Goal: Task Accomplishment & Management: Manage account settings

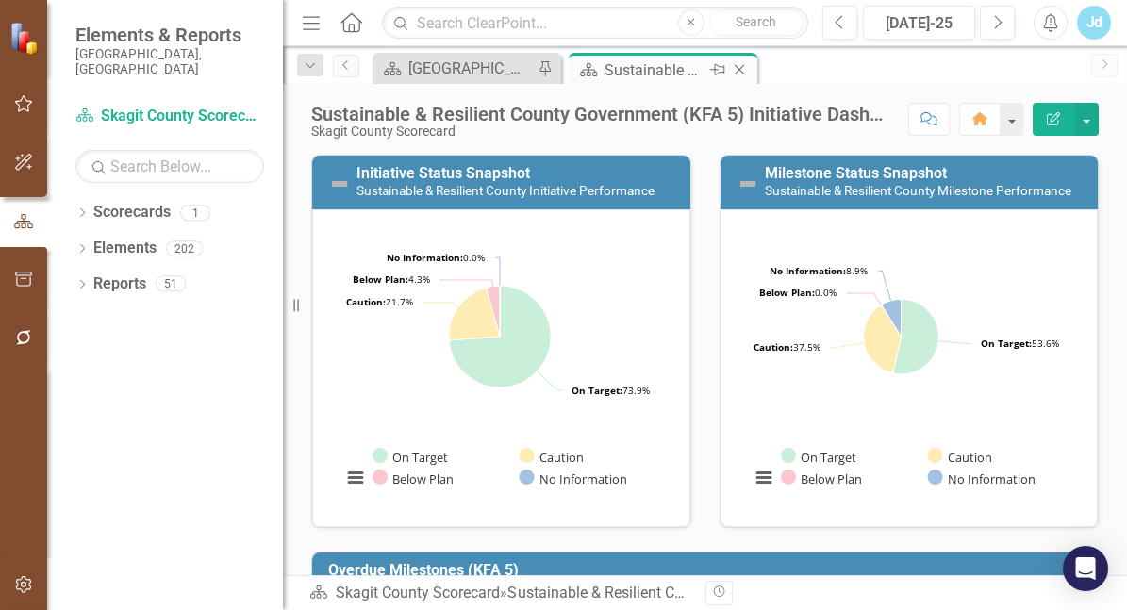
click at [643, 74] on div "Sustainable & Resilient County Government (KFA 5) Initiative Dashboard" at bounding box center [654, 70] width 101 height 24
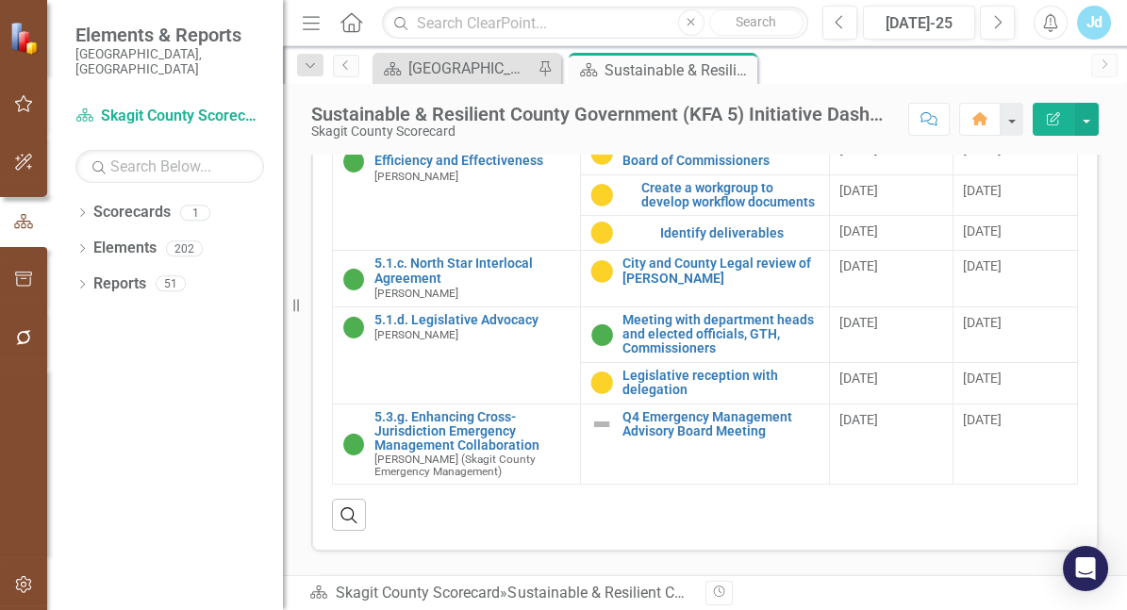
scroll to position [1124, 0]
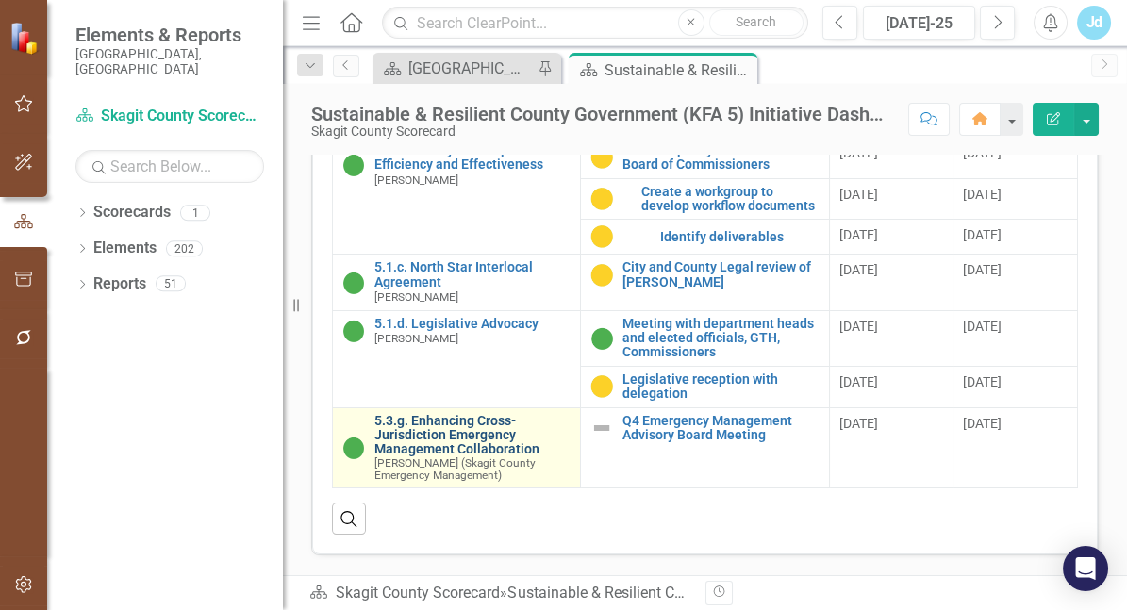
click at [448, 437] on link "5.3.g. Enhancing Cross-Jurisdiction Emergency Management Collaboration" at bounding box center [472, 435] width 196 height 43
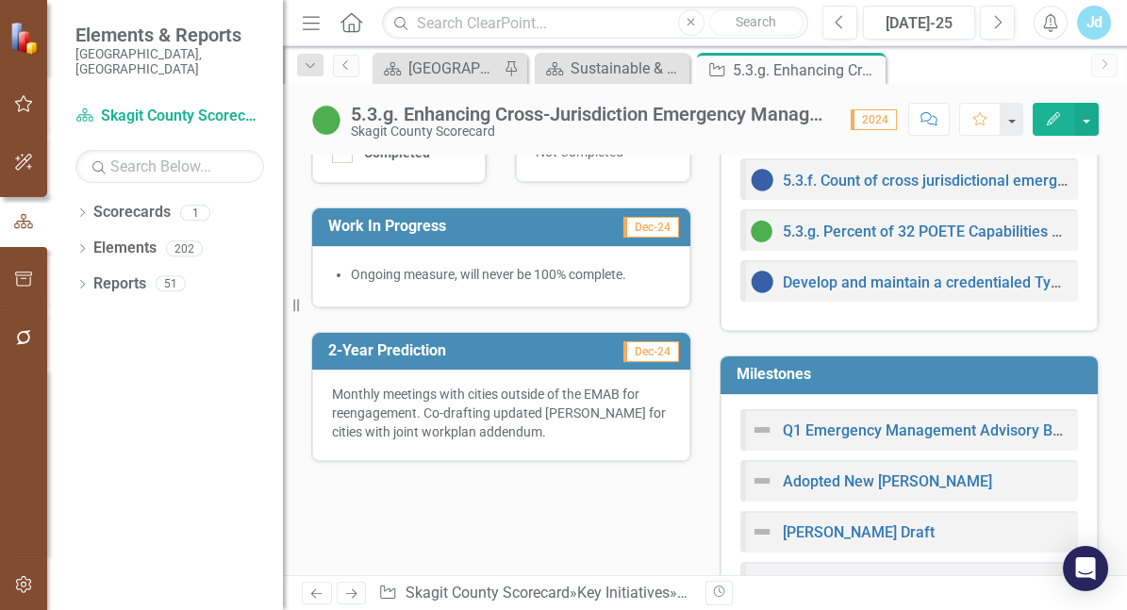
scroll to position [629, 0]
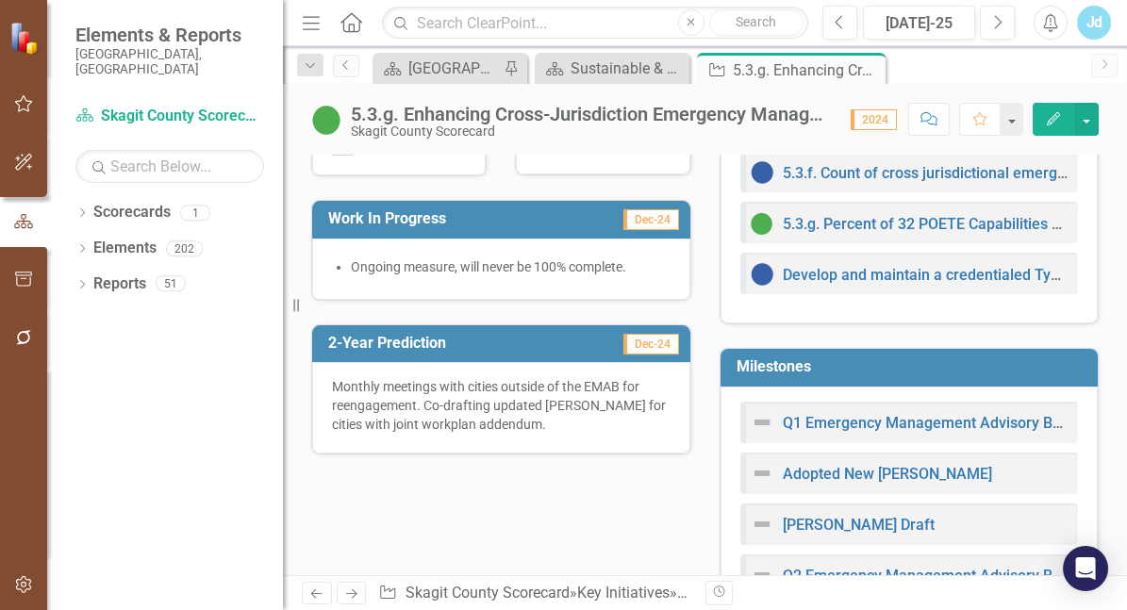
click at [878, 385] on td "Milestones" at bounding box center [912, 369] width 353 height 31
click at [767, 385] on td "Milestones" at bounding box center [912, 369] width 353 height 31
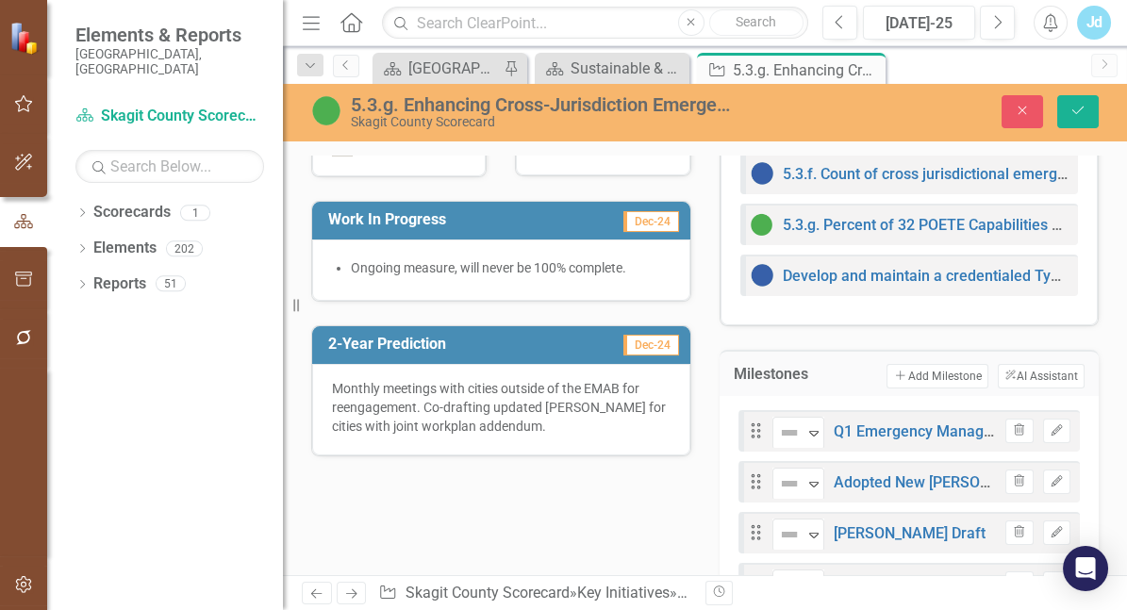
click at [765, 383] on h3 "Milestones" at bounding box center [781, 374] width 96 height 17
click at [894, 388] on button "Add Add Milestone" at bounding box center [936, 376] width 101 height 25
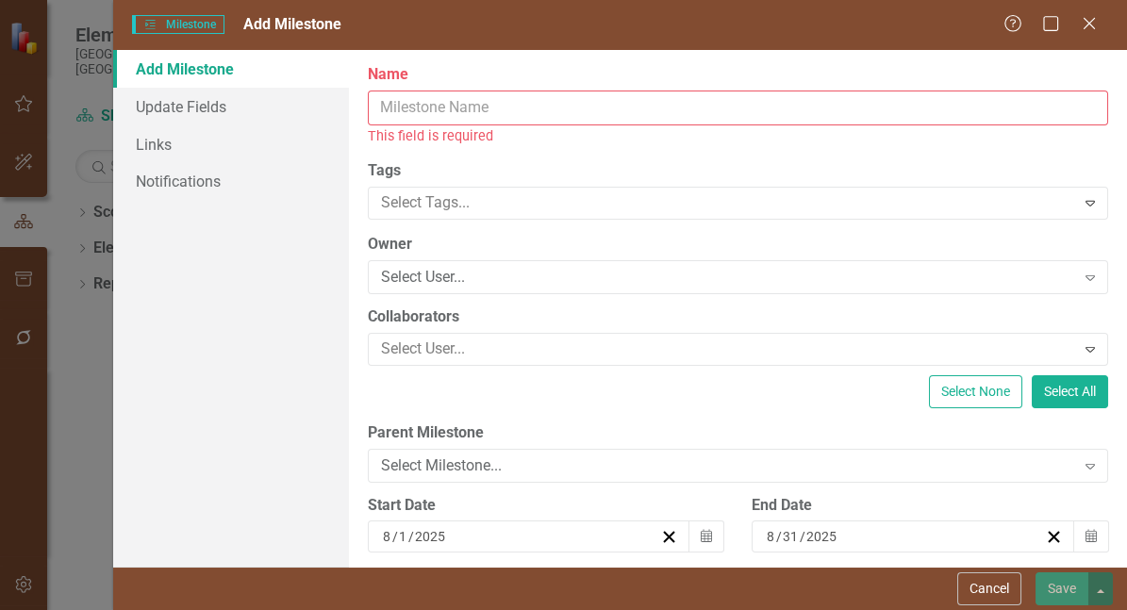
click at [507, 116] on input "Name" at bounding box center [738, 107] width 741 height 35
paste input "Establishing Structure and Membership"
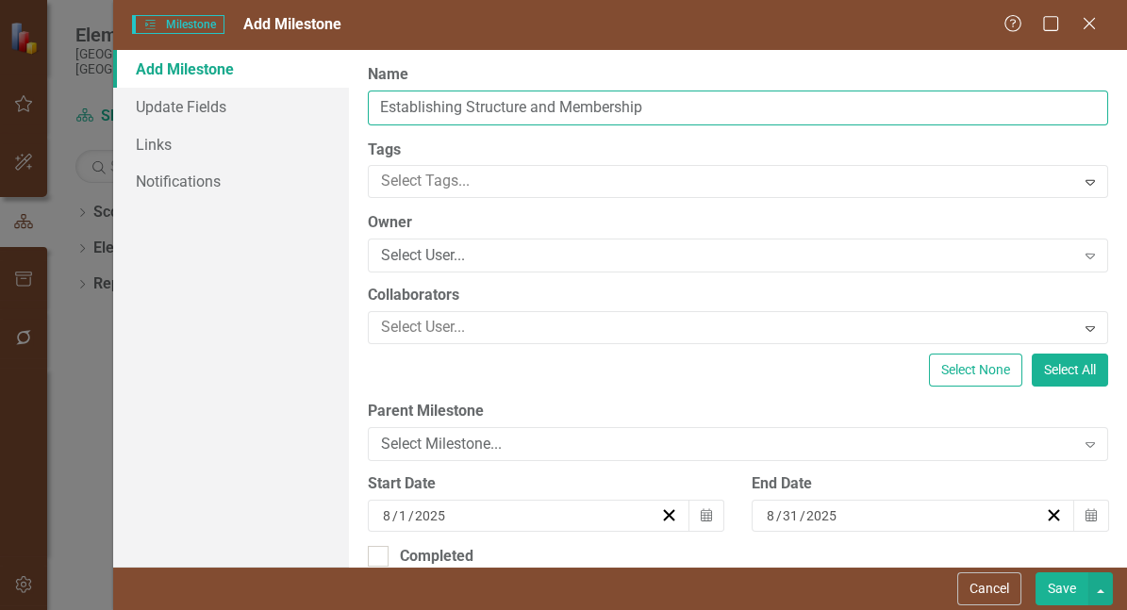
type input "Establishing Structure and Membership"
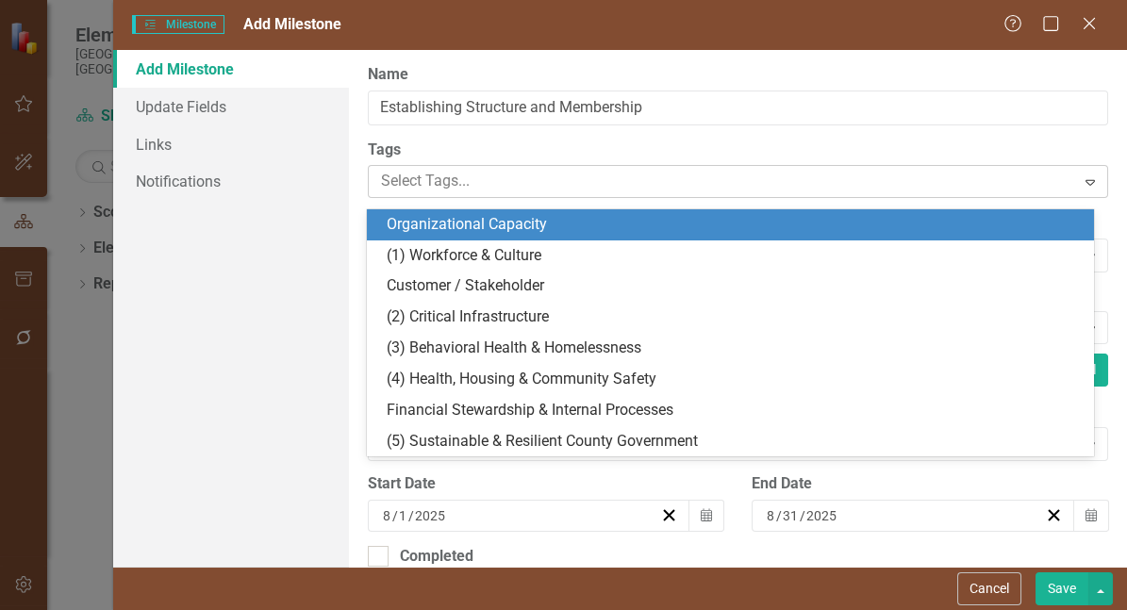
click at [581, 194] on div at bounding box center [723, 181] width 701 height 25
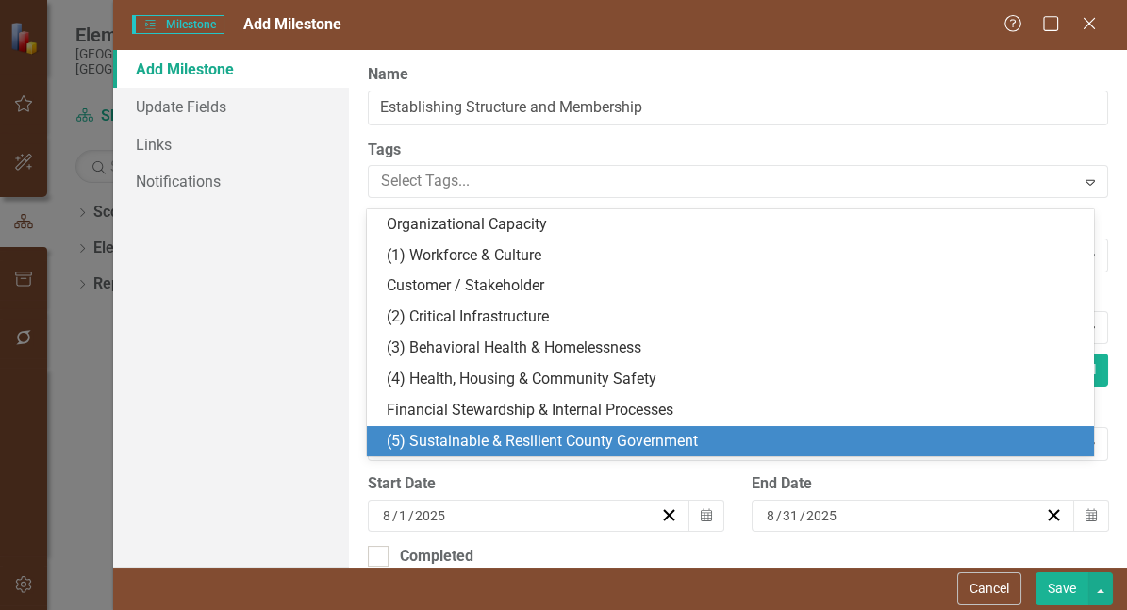
click at [583, 452] on div "(5) Sustainable & Resilient County Government" at bounding box center [730, 441] width 727 height 31
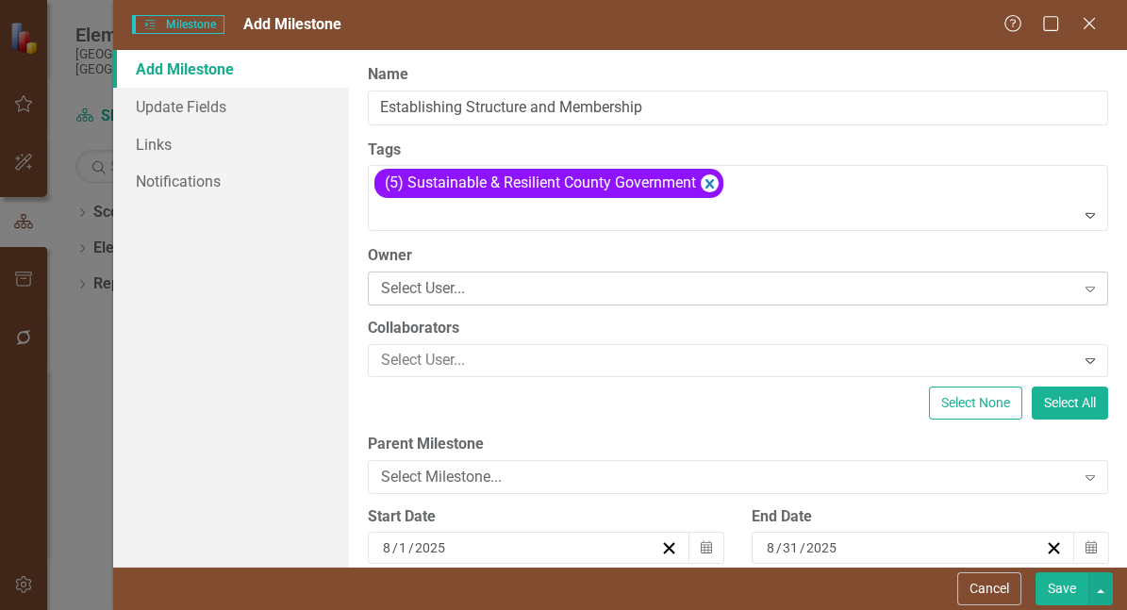
click at [526, 300] on div "Select User..." at bounding box center [728, 289] width 694 height 22
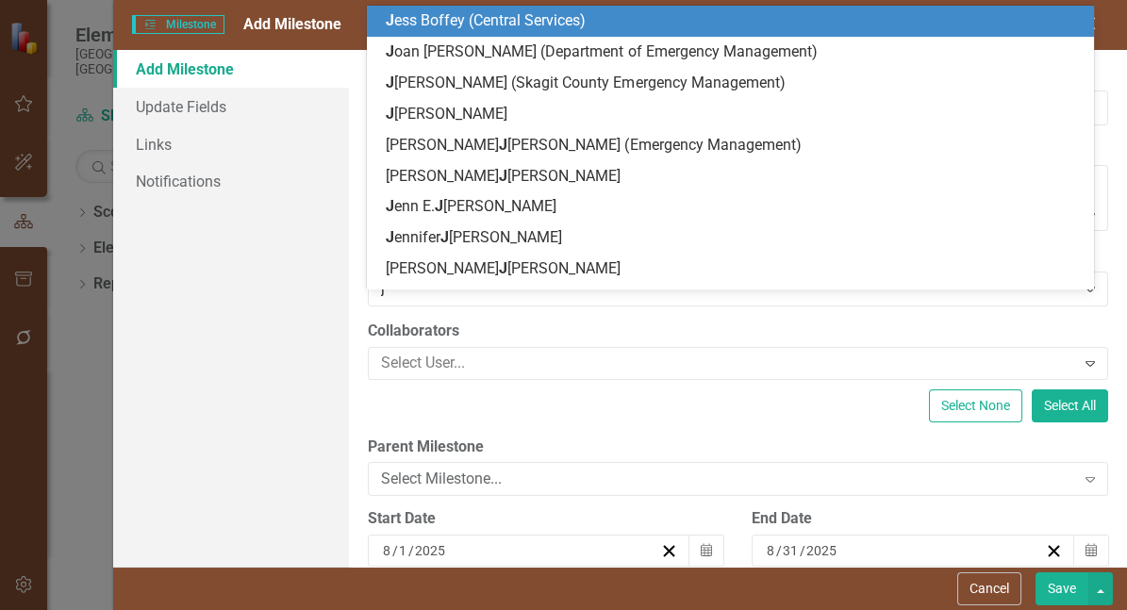
type input "je"
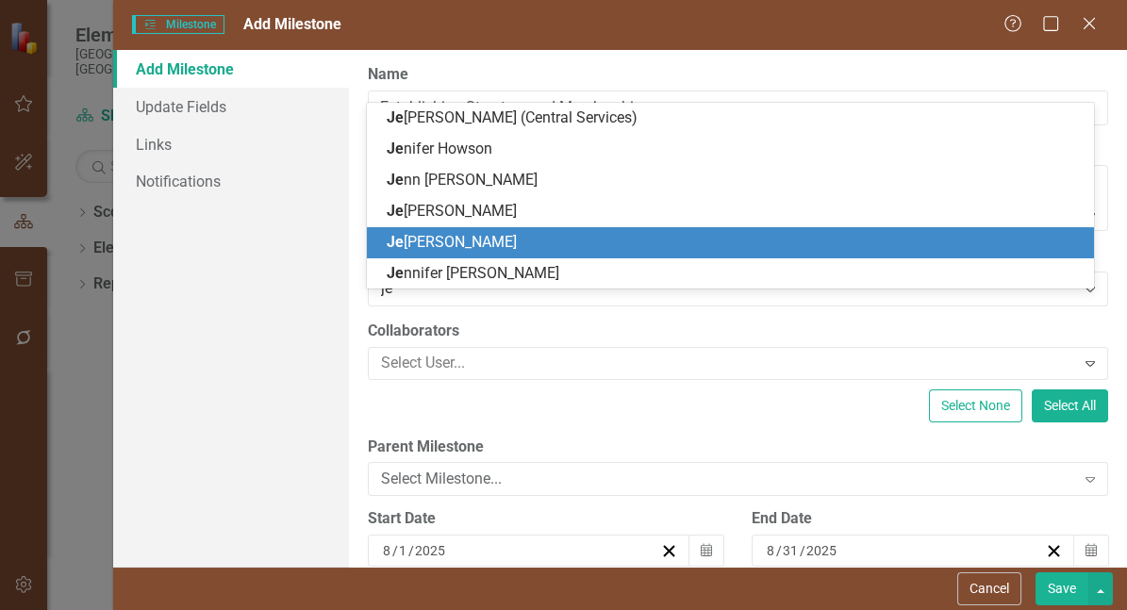
click at [501, 249] on div "Je [PERSON_NAME]" at bounding box center [734, 243] width 697 height 22
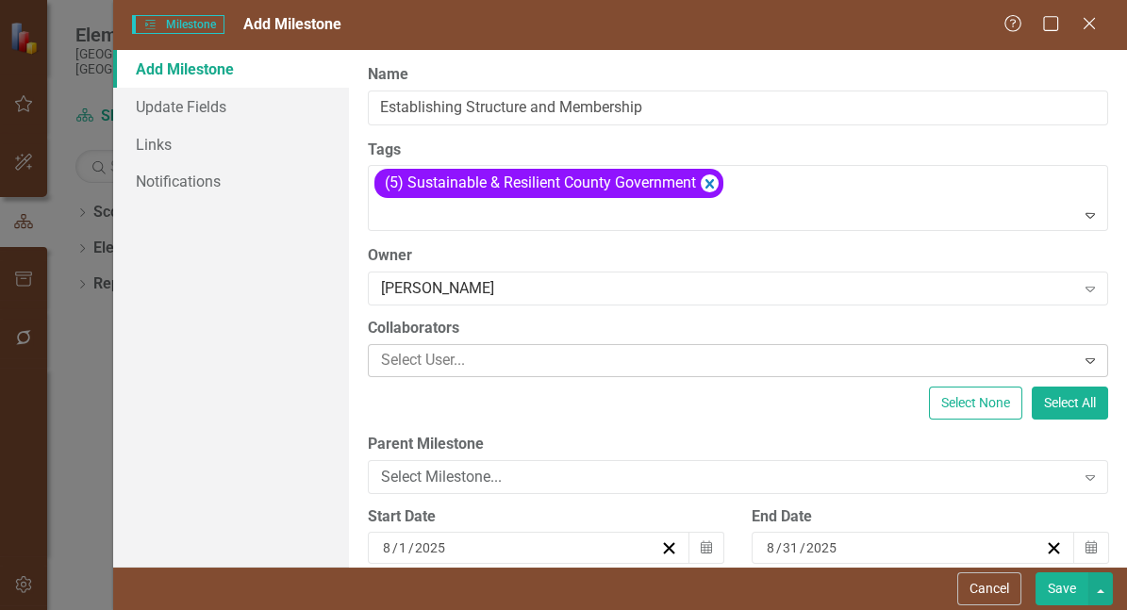
click at [509, 373] on div at bounding box center [723, 360] width 701 height 25
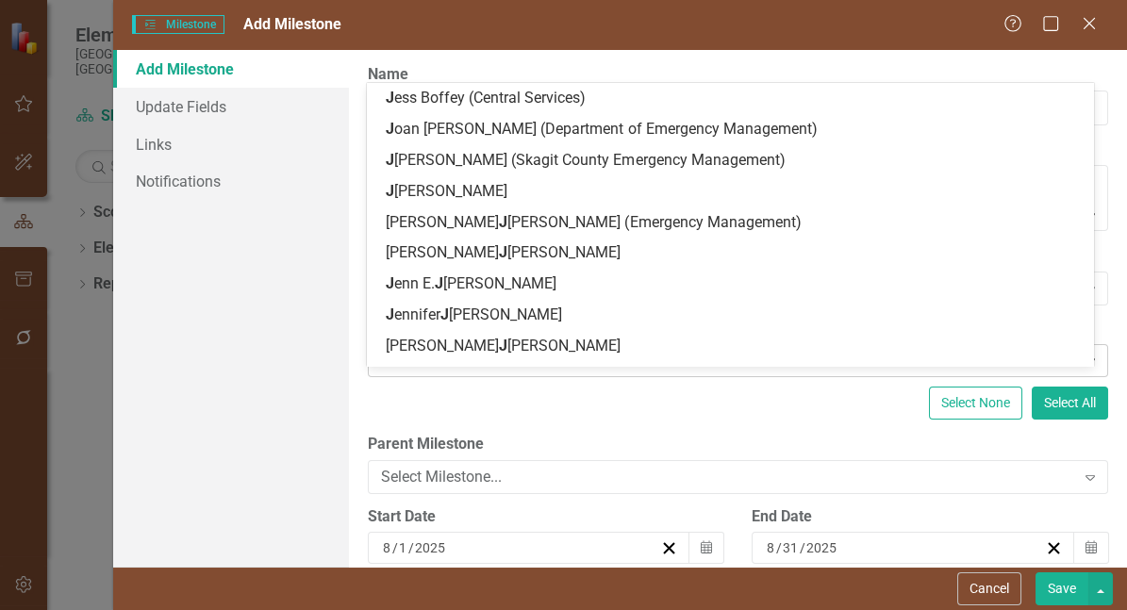
type input "Juli"
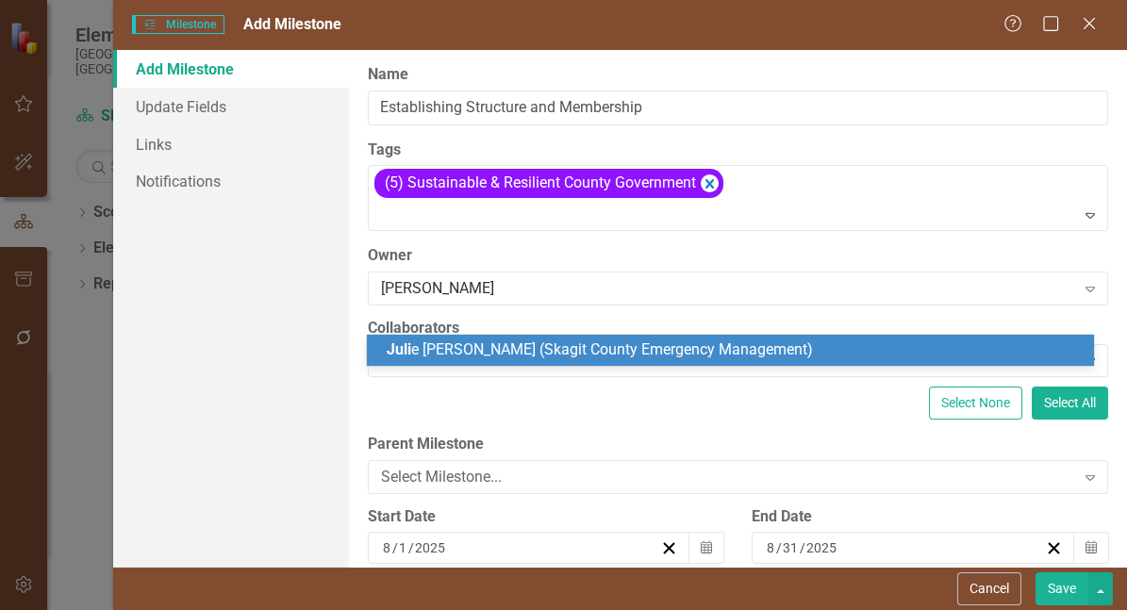
click at [537, 344] on span "[PERSON_NAME] (Skagit County Emergency Management)" at bounding box center [599, 349] width 426 height 18
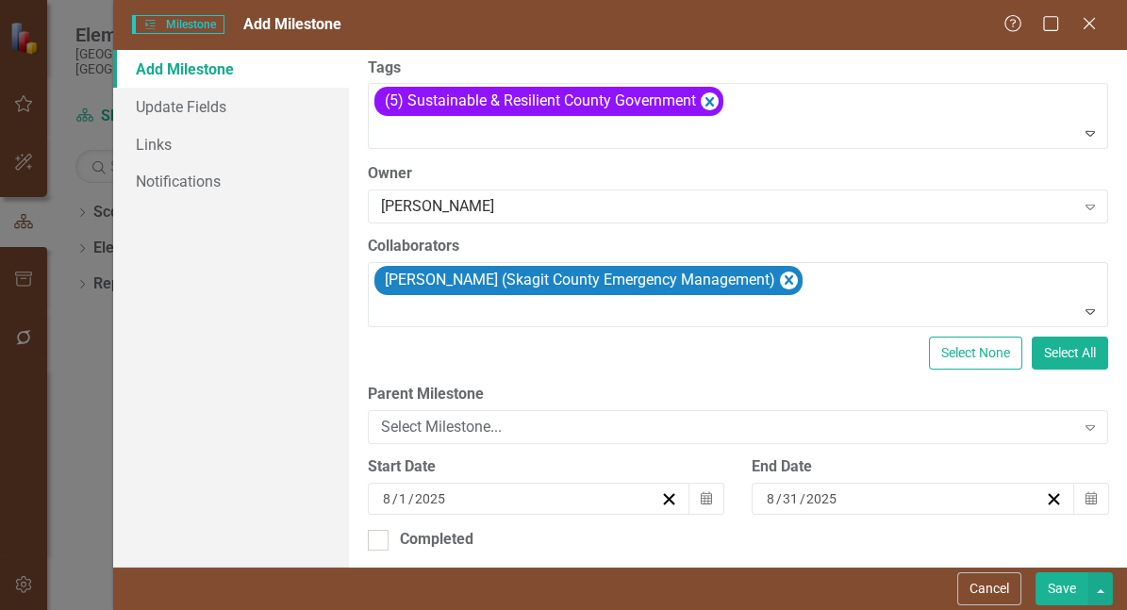
scroll to position [143, 0]
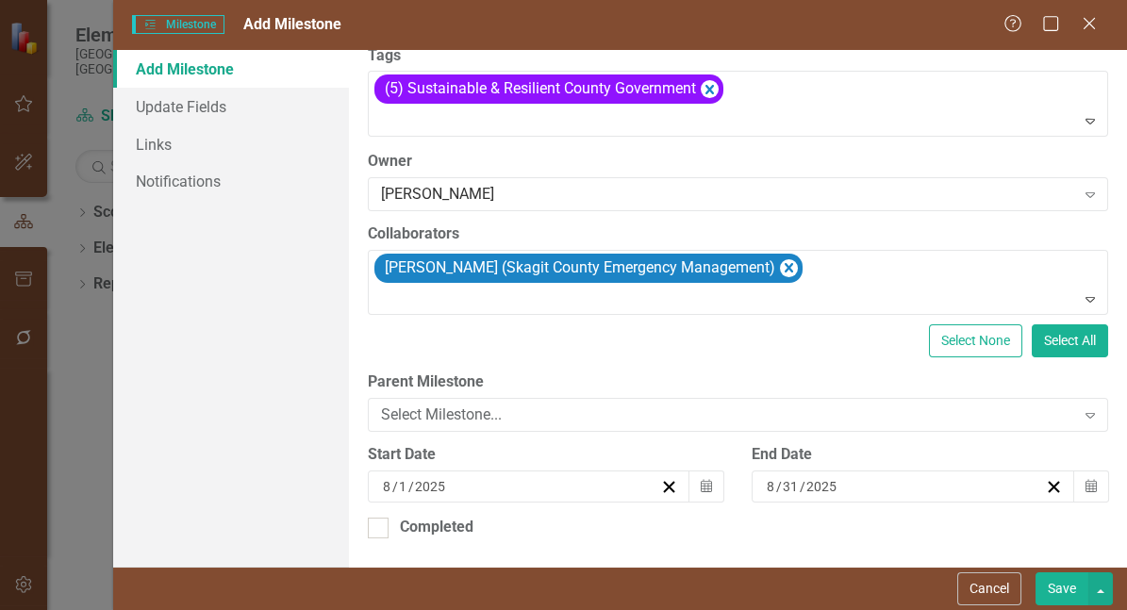
click at [586, 483] on div "[DATE]" at bounding box center [520, 486] width 281 height 19
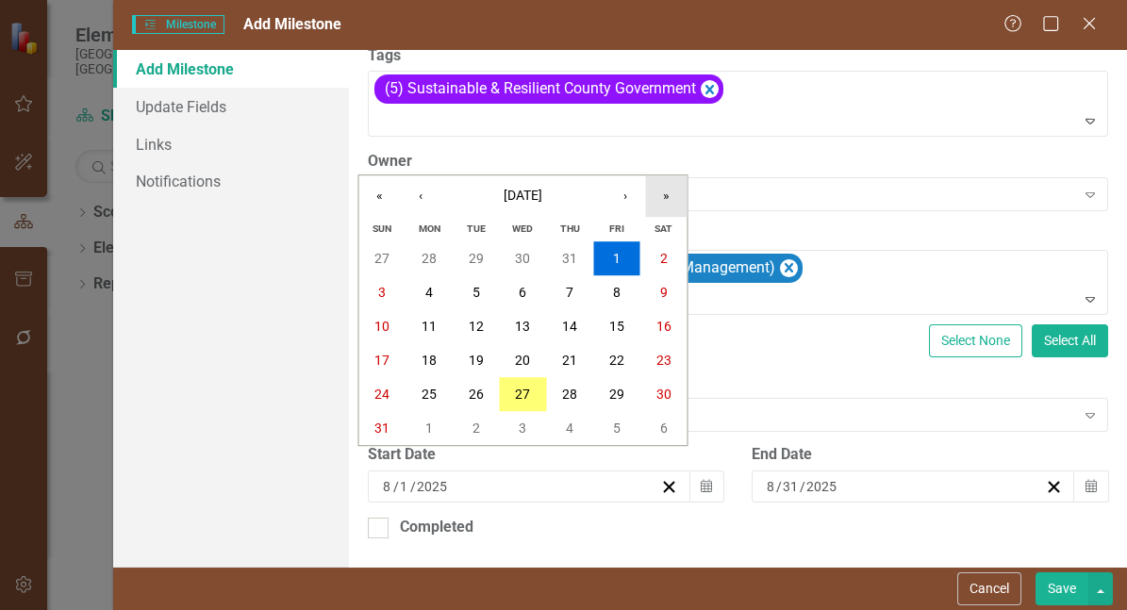
click at [663, 194] on button "»" at bounding box center [665, 195] width 41 height 41
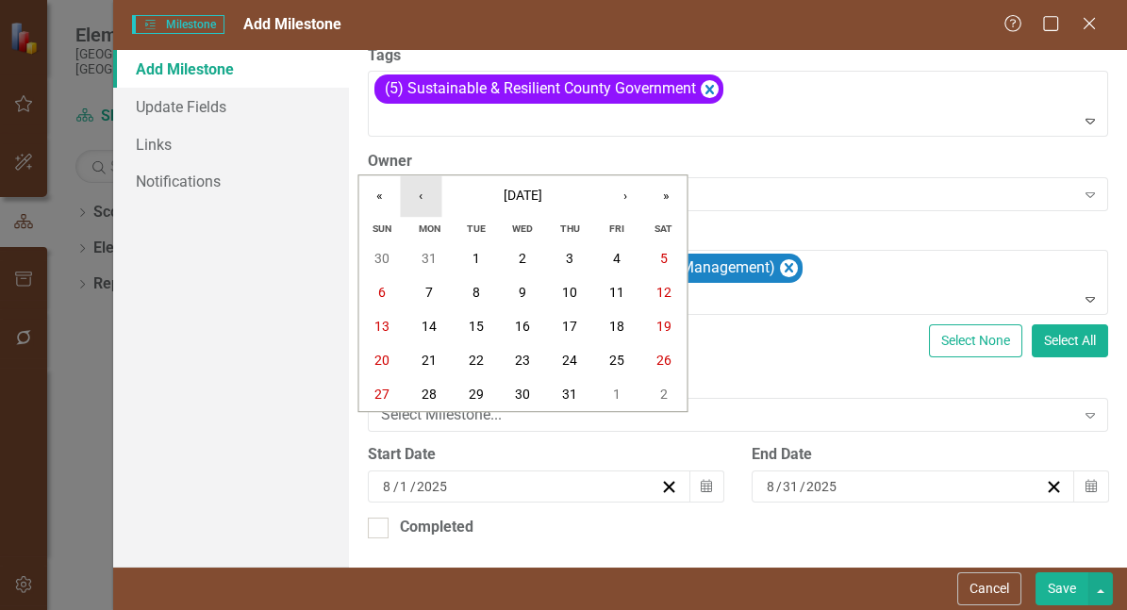
click at [418, 196] on button "‹" at bounding box center [420, 195] width 41 height 41
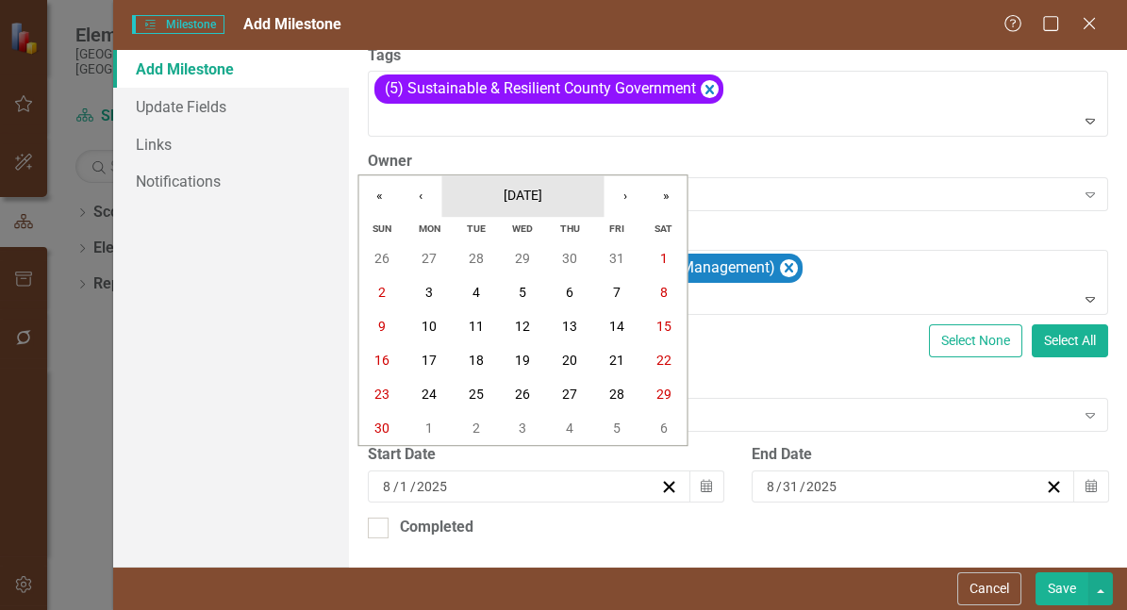
click at [517, 201] on span "[DATE]" at bounding box center [522, 195] width 39 height 15
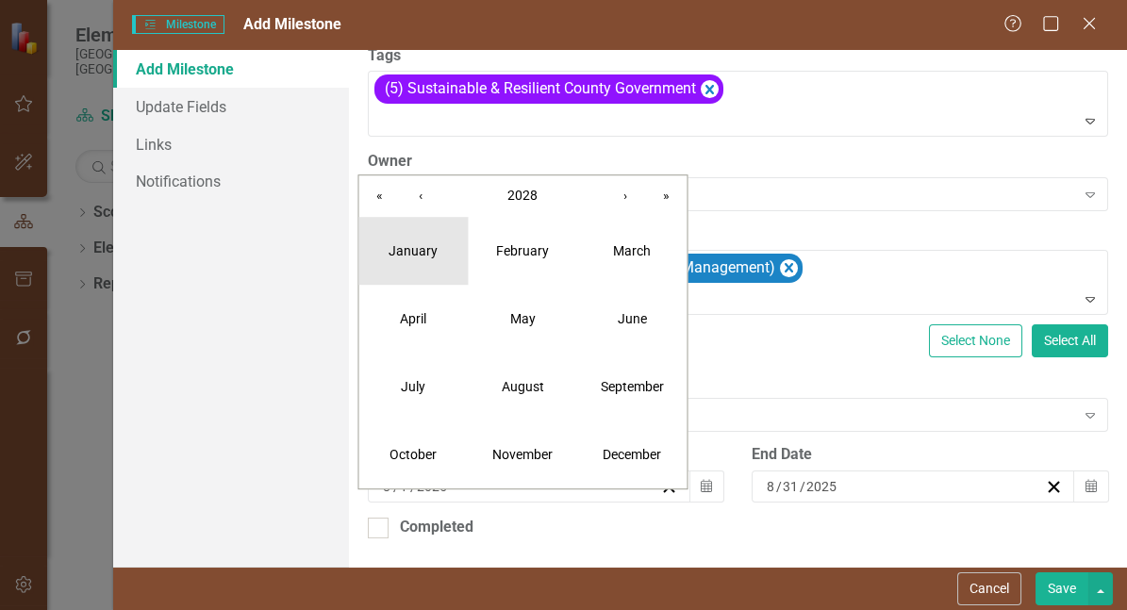
click at [414, 253] on abbr "January" at bounding box center [412, 250] width 49 height 15
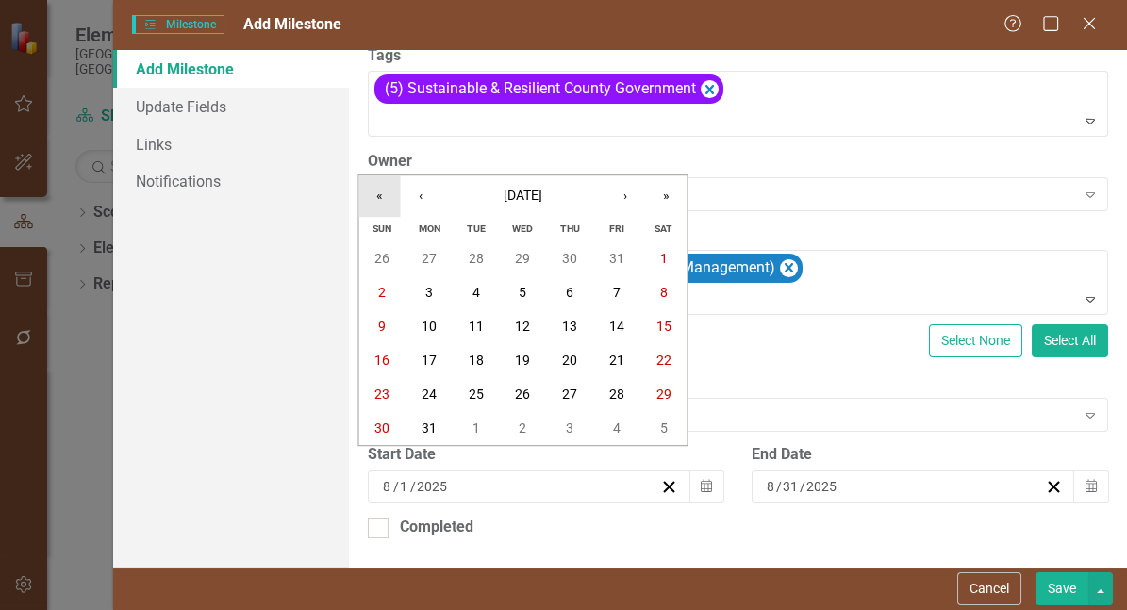
click at [385, 194] on button "«" at bounding box center [378, 195] width 41 height 41
click at [569, 264] on abbr "1" at bounding box center [570, 258] width 8 height 15
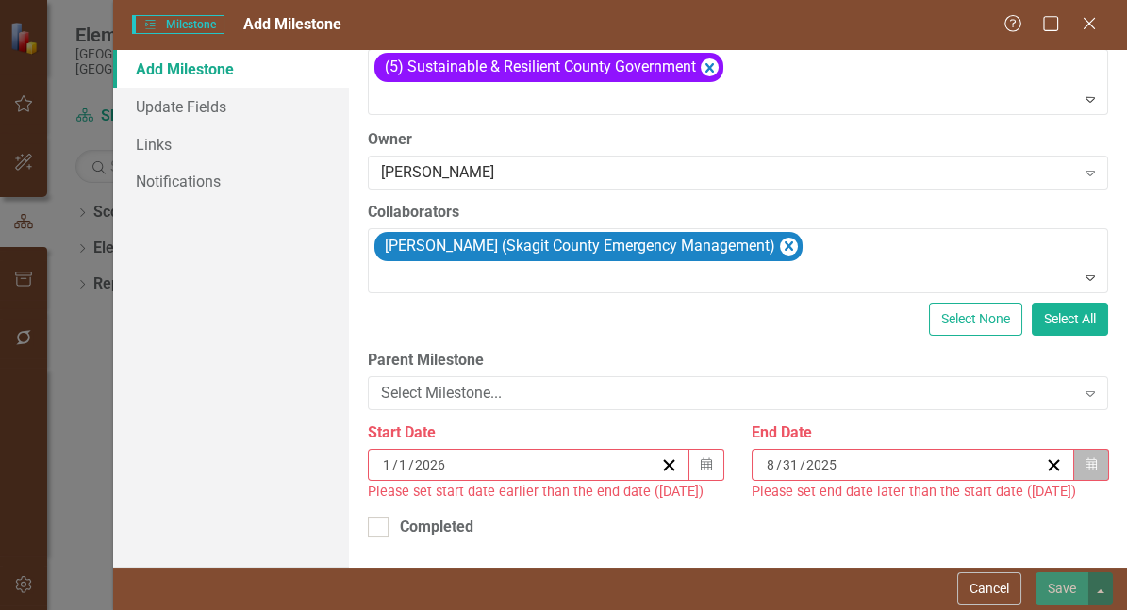
click at [1085, 470] on icon "button" at bounding box center [1090, 463] width 11 height 13
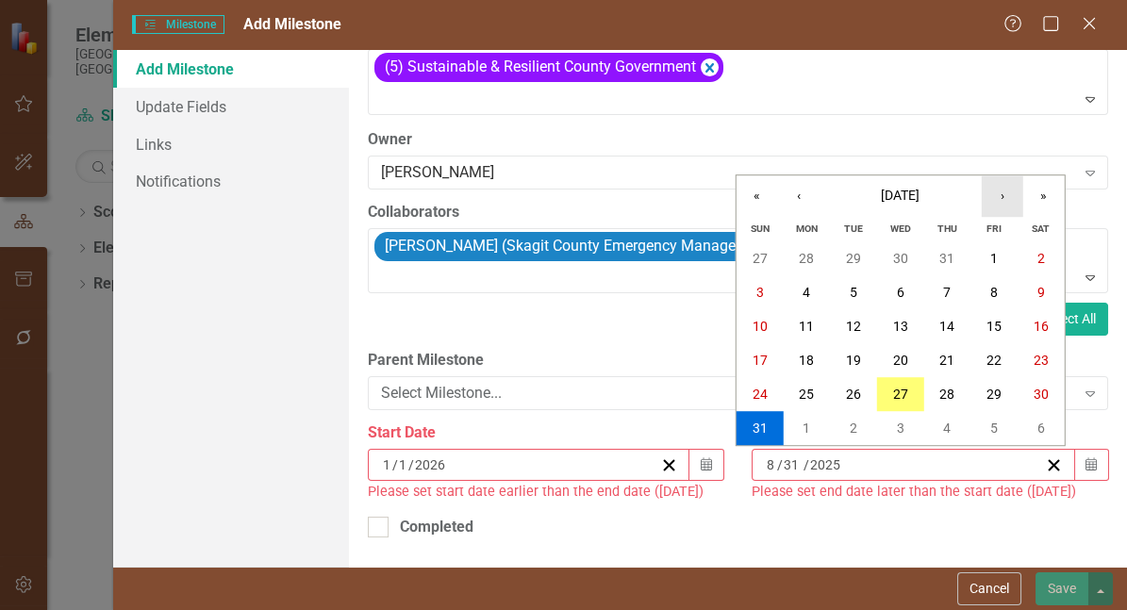
click at [1002, 202] on button "›" at bounding box center [1001, 195] width 41 height 41
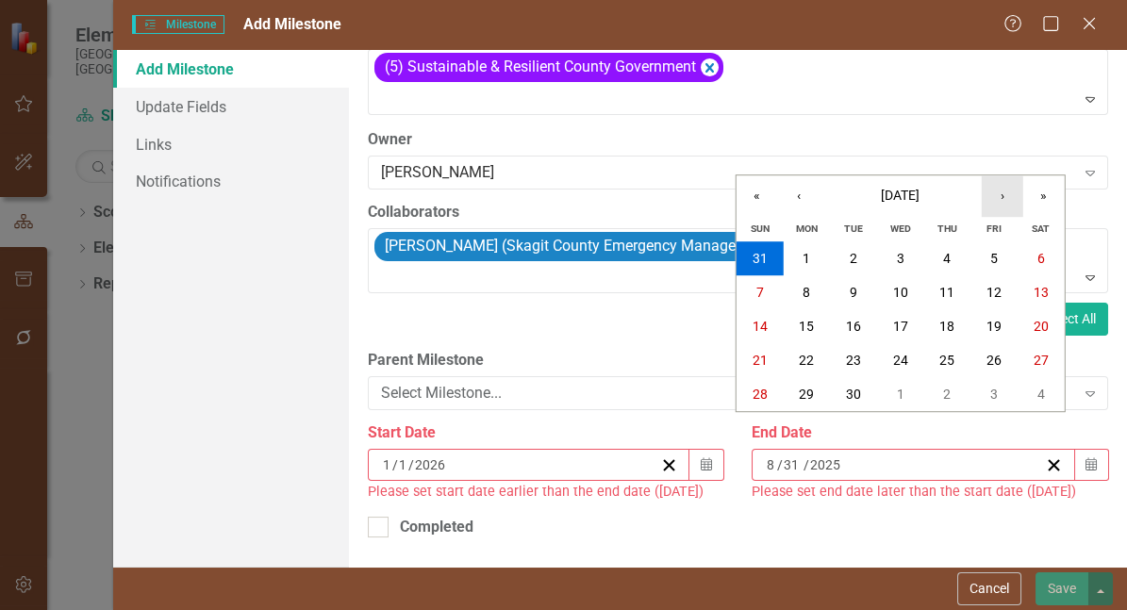
click at [1002, 202] on button "›" at bounding box center [1001, 195] width 41 height 41
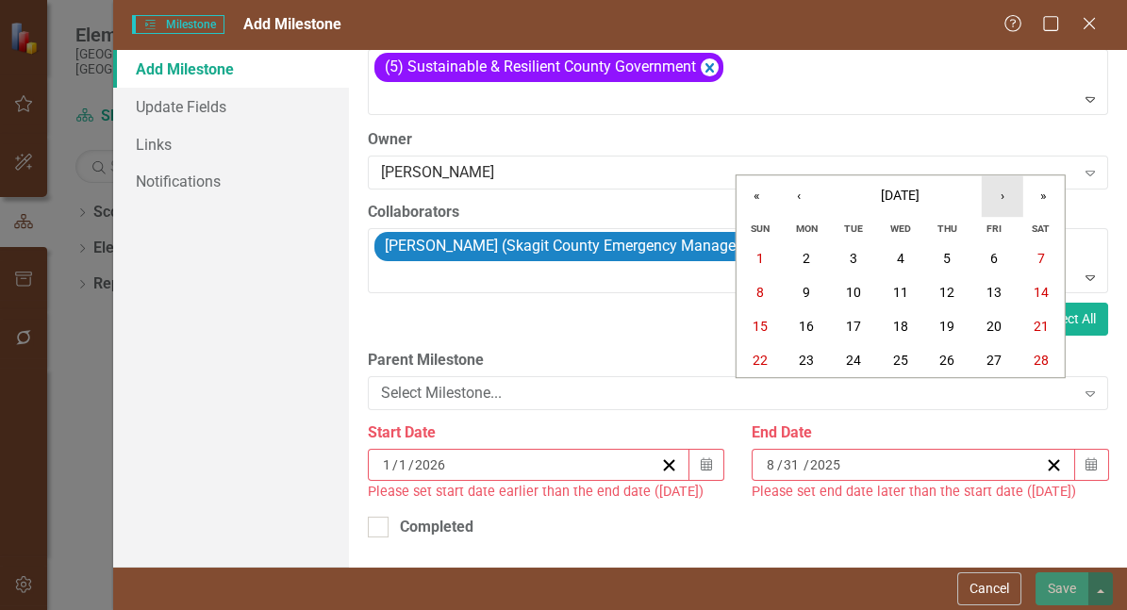
click at [1002, 202] on button "›" at bounding box center [1001, 195] width 41 height 41
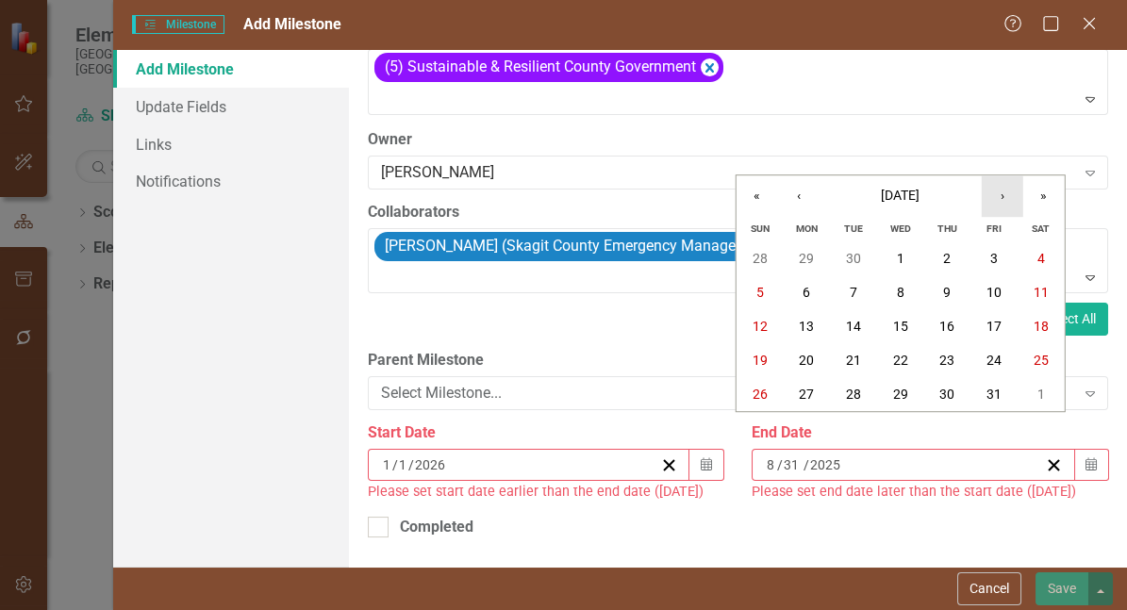
click at [1002, 202] on button "›" at bounding box center [1001, 195] width 41 height 41
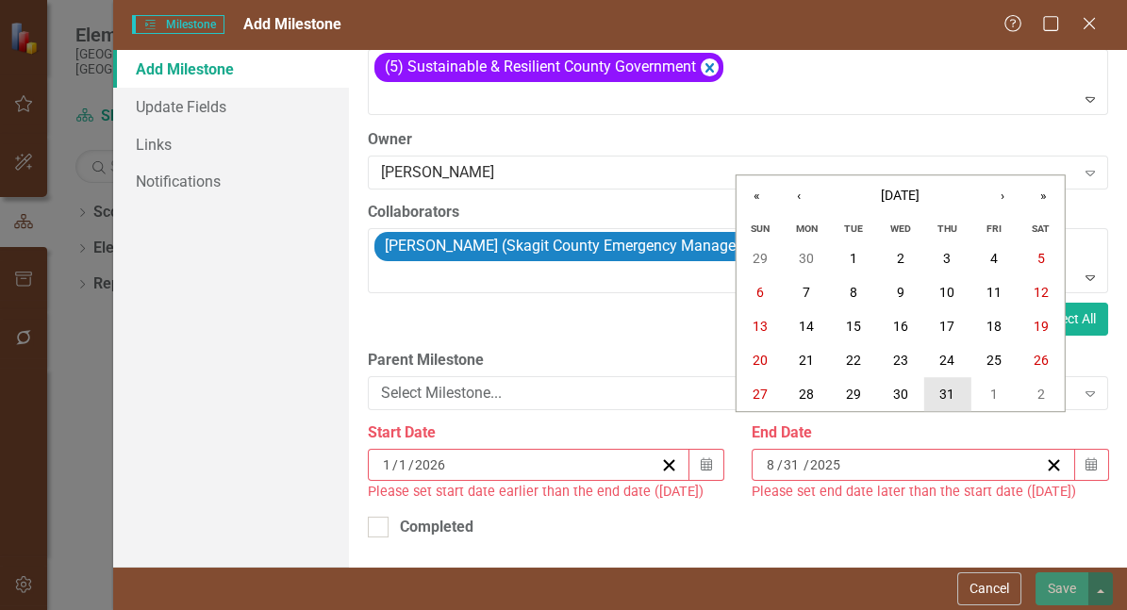
click at [952, 392] on abbr "31" at bounding box center [946, 394] width 15 height 15
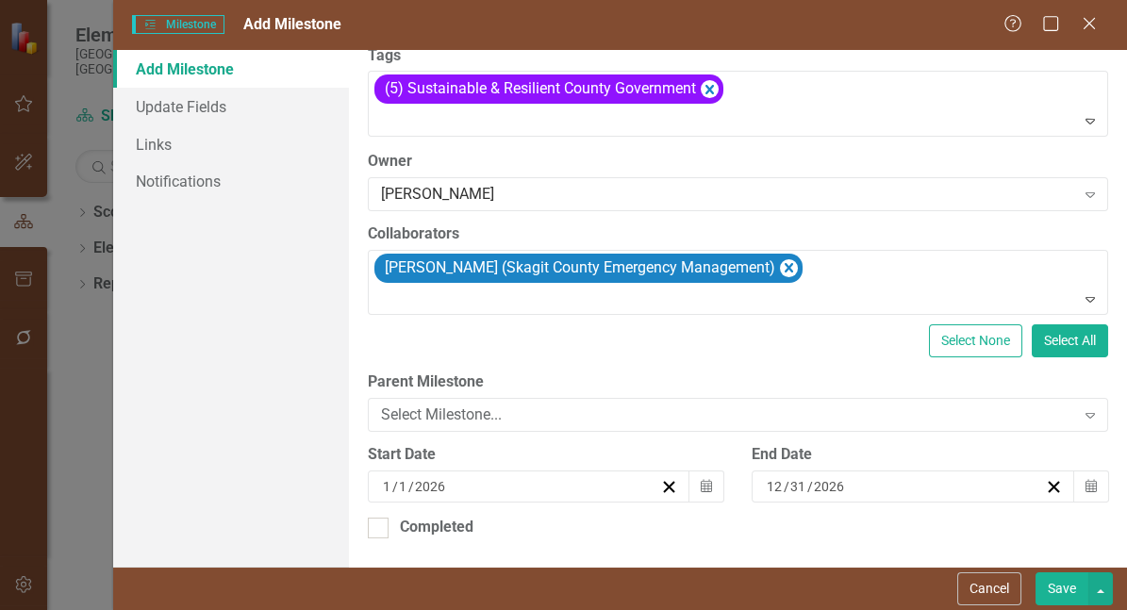
click at [1065, 578] on button "Save" at bounding box center [1061, 588] width 53 height 33
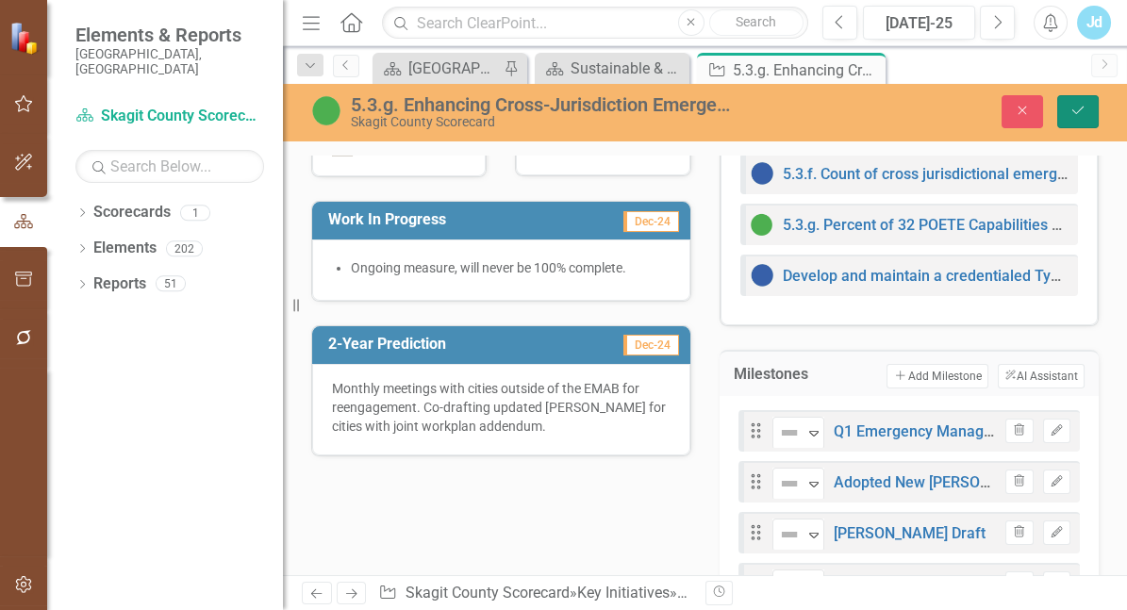
click at [1077, 113] on icon "submit" at bounding box center [1077, 111] width 11 height 8
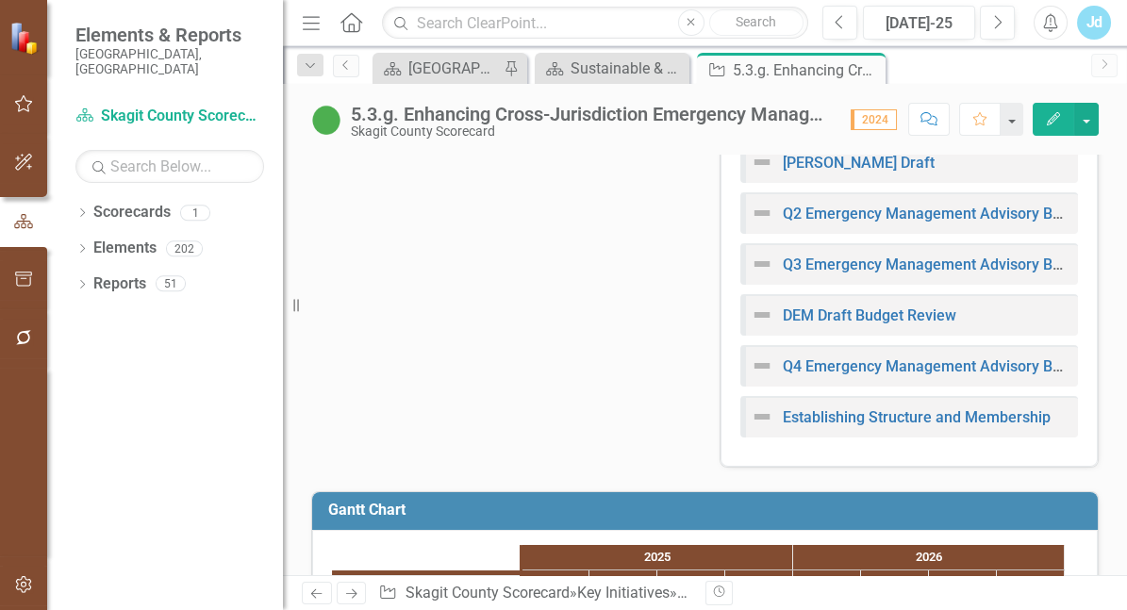
scroll to position [974, 0]
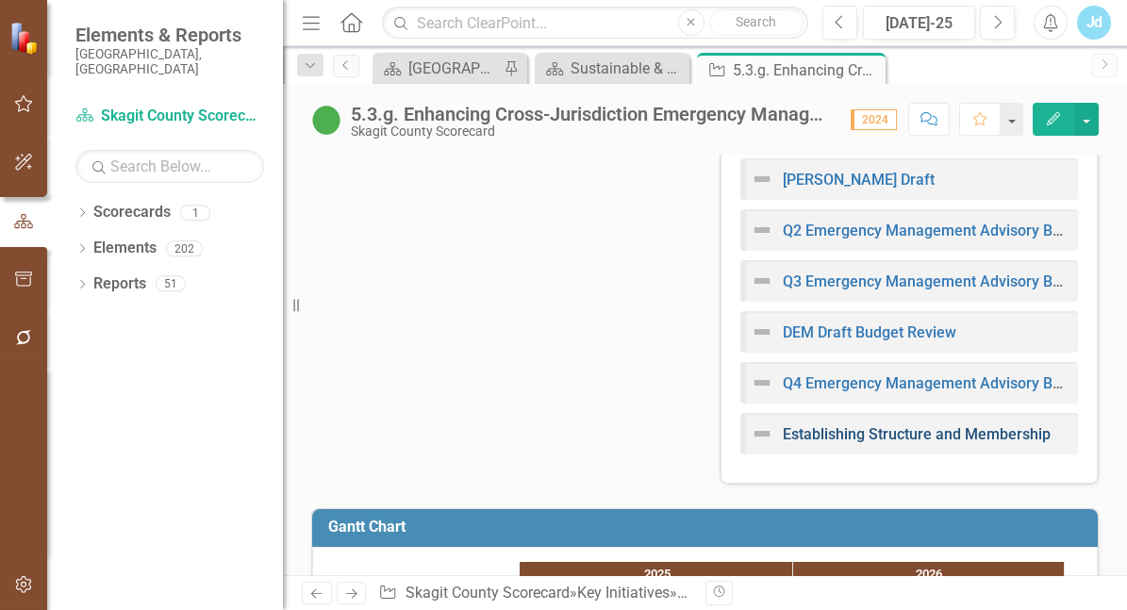
click at [981, 443] on link "Establishing Structure and Membership" at bounding box center [916, 434] width 268 height 18
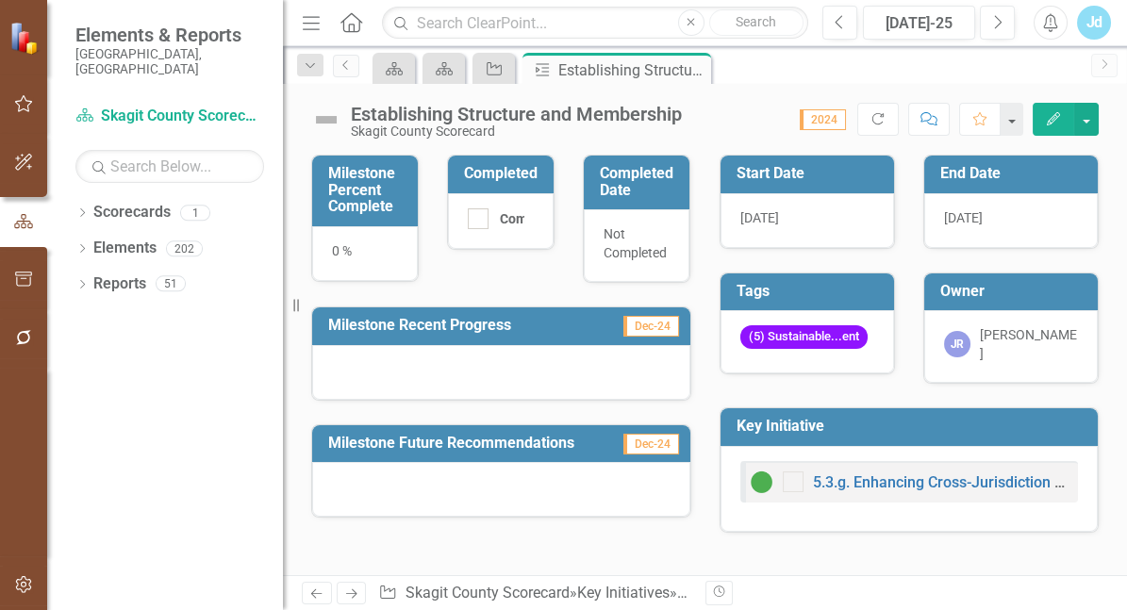
click at [1051, 125] on icon "Edit" at bounding box center [1053, 118] width 17 height 13
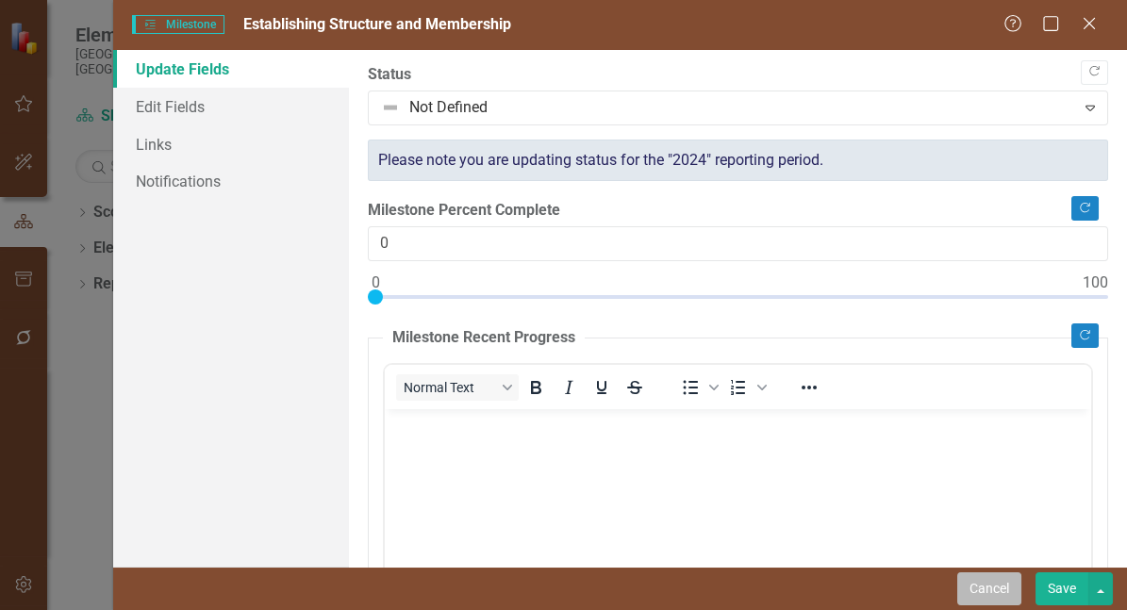
click at [988, 596] on button "Cancel" at bounding box center [989, 588] width 64 height 33
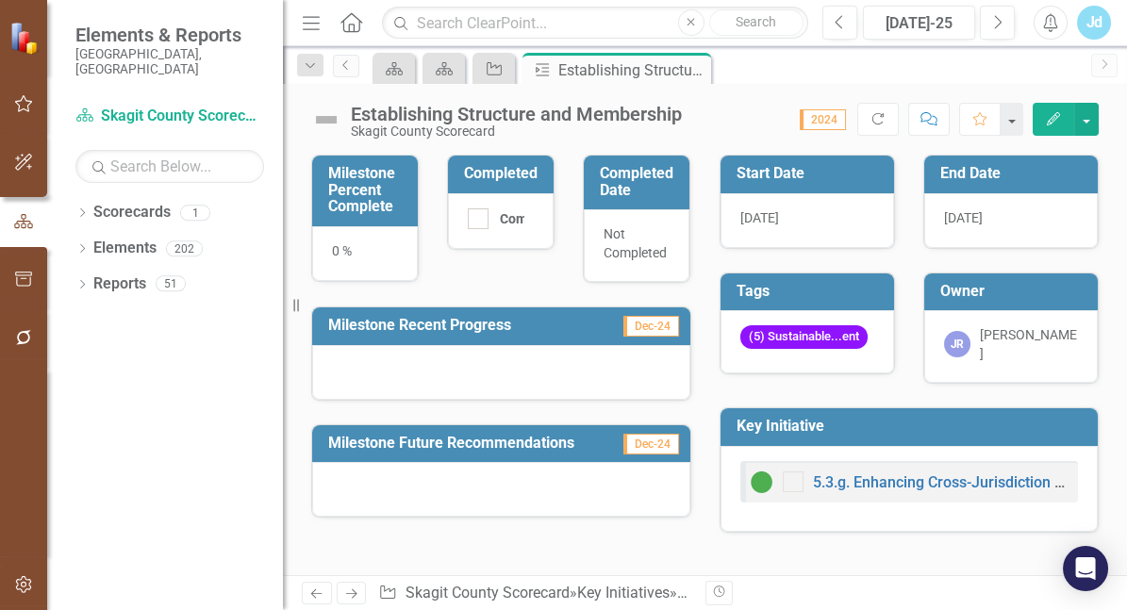
click at [647, 114] on div "Establishing Structure and Membership" at bounding box center [516, 114] width 331 height 21
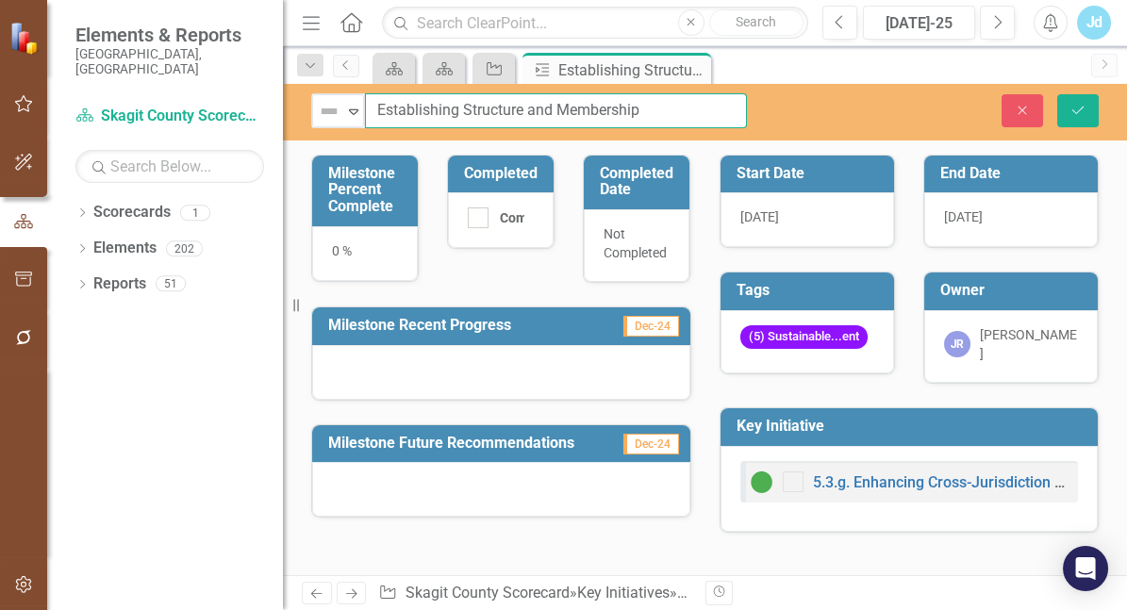
click at [465, 108] on input "Establishing Structure and Membership" at bounding box center [556, 110] width 382 height 35
type input "Establish JIC Structure and Membership"
click at [475, 494] on div at bounding box center [501, 489] width 378 height 55
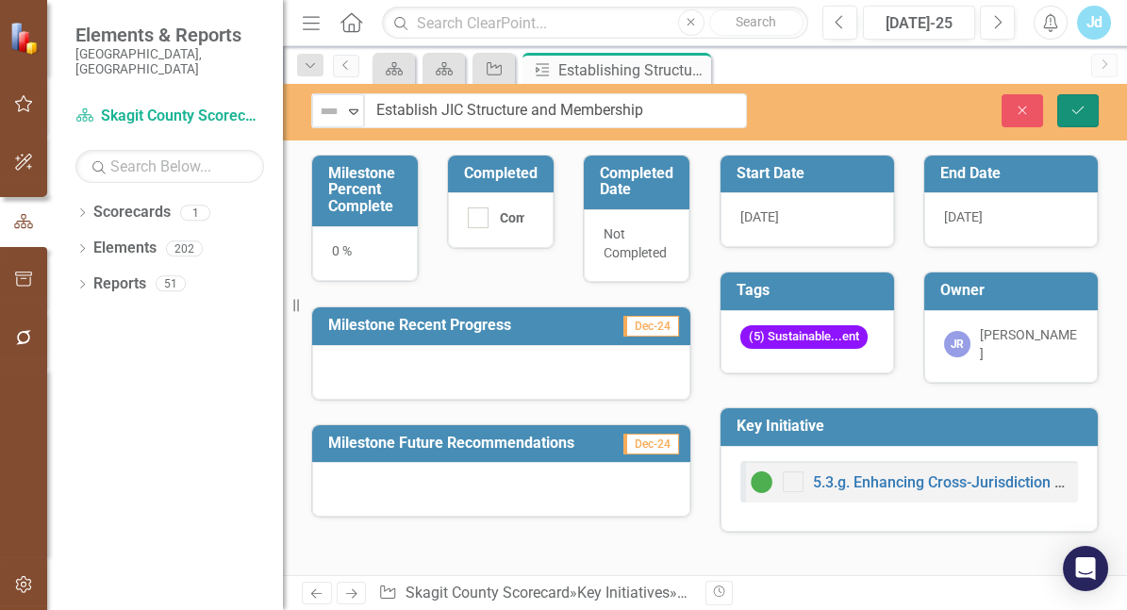
click at [1082, 122] on button "Save" at bounding box center [1077, 110] width 41 height 33
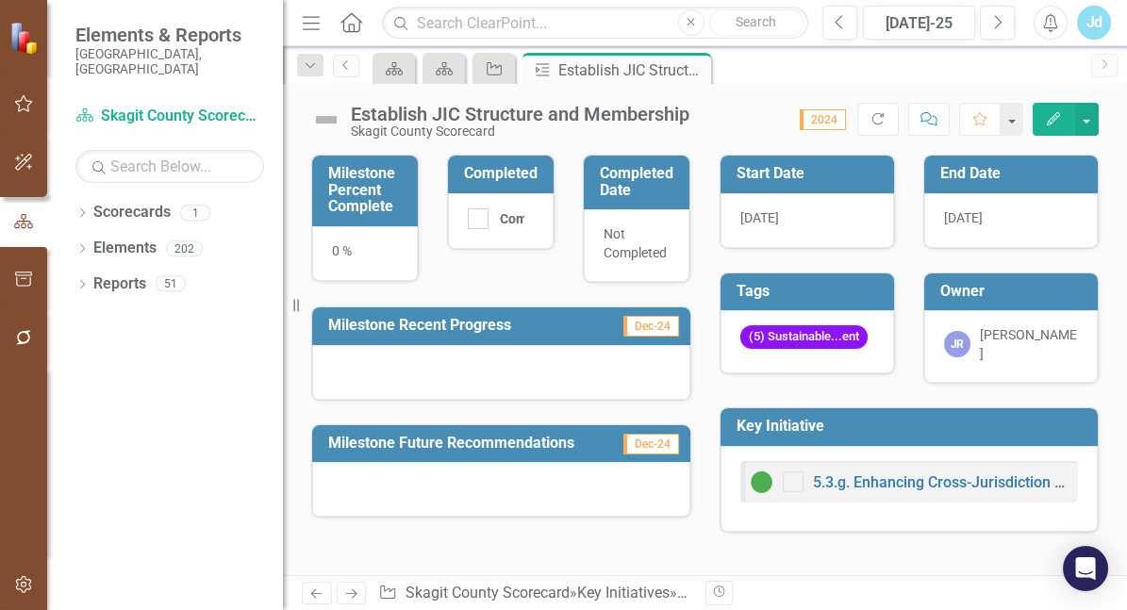
click at [814, 122] on span "2024" at bounding box center [822, 119] width 46 height 21
click at [533, 469] on div at bounding box center [501, 489] width 378 height 55
click at [526, 436] on h3 "Milestone Future Recommendations" at bounding box center [471, 443] width 286 height 17
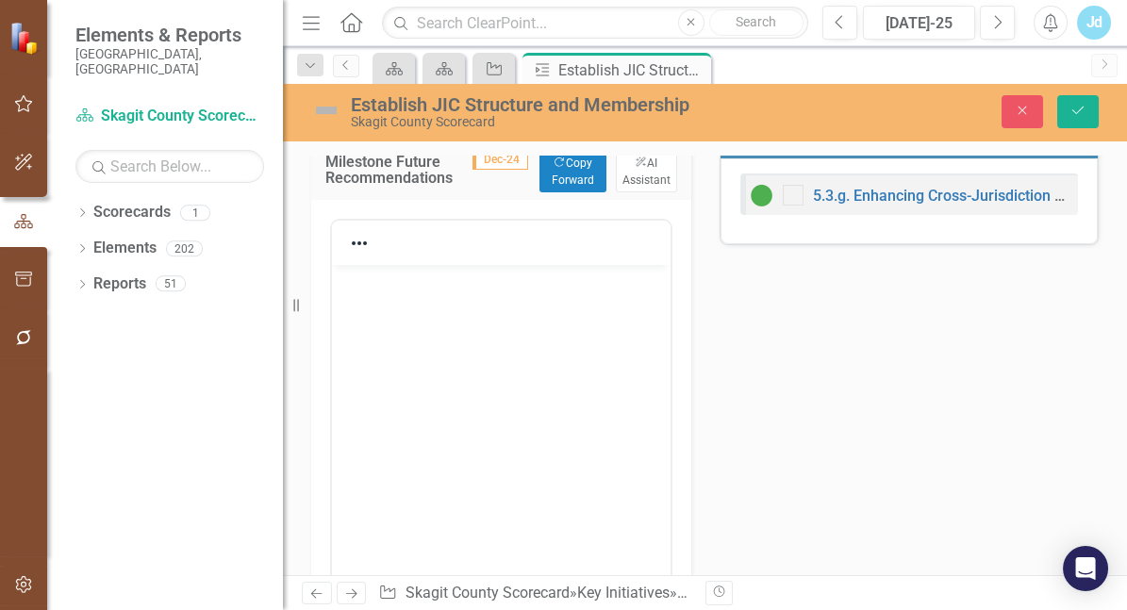
scroll to position [291, 0]
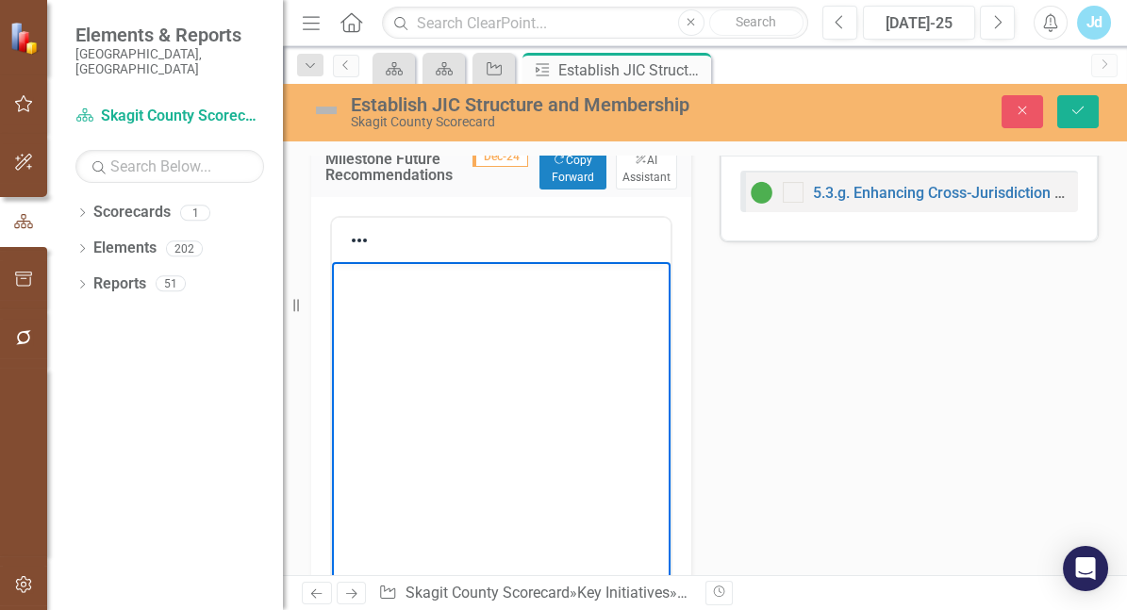
click at [396, 300] on body "Rich Text Area. Press ALT-0 for help." at bounding box center [501, 403] width 338 height 283
click at [396, 300] on body "C" at bounding box center [501, 403] width 338 height 283
click at [428, 304] on p "Coordinate with cities, towns, and other [GEOGRAPHIC_DATA] and" at bounding box center [501, 289] width 329 height 45
click at [537, 302] on p "Coordinate with cities, towns, and other government and" at bounding box center [501, 289] width 329 height 45
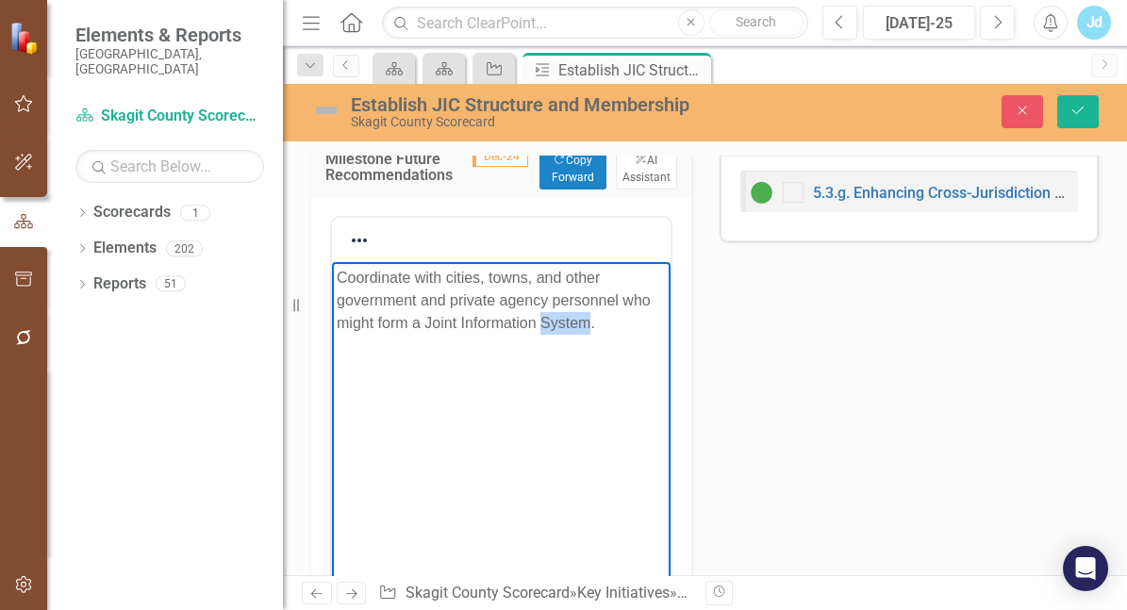
drag, startPoint x: 499, startPoint y: 370, endPoint x: 439, endPoint y: 359, distance: 60.3
click at [439, 335] on p "Coordinate with cities, towns, and other government and private agency personne…" at bounding box center [501, 301] width 329 height 68
drag, startPoint x: 574, startPoint y: 334, endPoint x: 516, endPoint y: 328, distance: 58.7
click at [516, 328] on p "Coordinate with cities, towns, and other government and private agency personne…" at bounding box center [501, 301] width 329 height 68
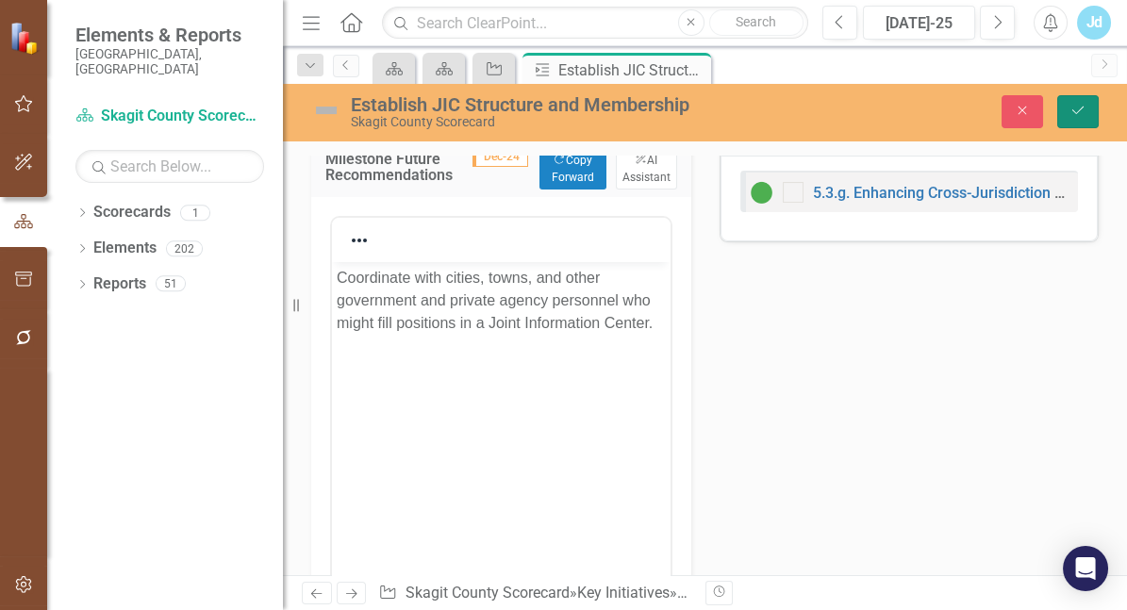
click at [1086, 108] on button "Save" at bounding box center [1077, 111] width 41 height 33
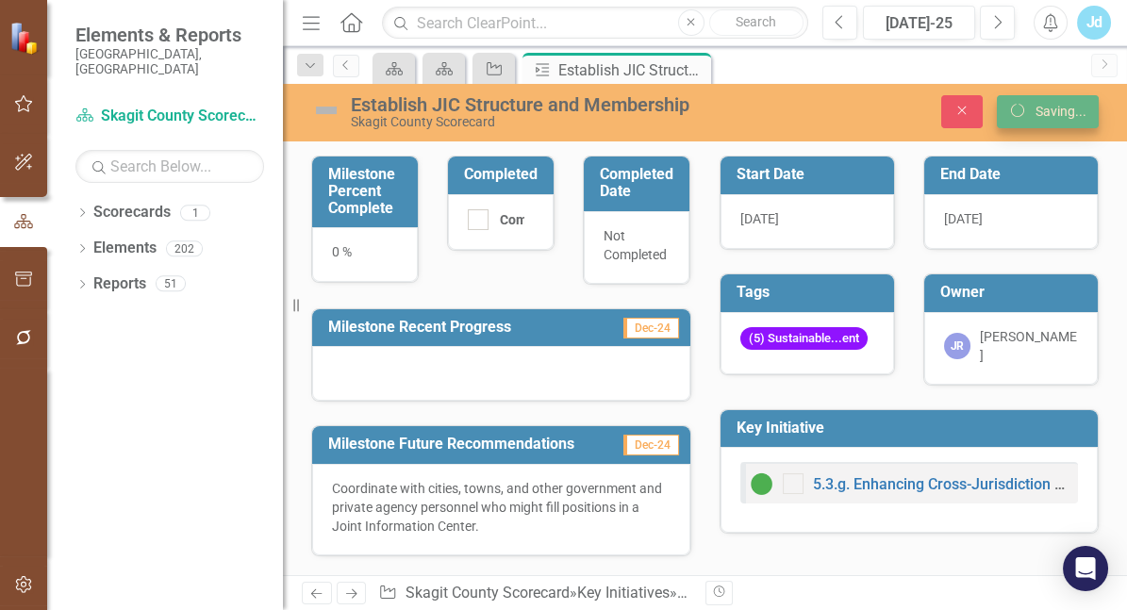
scroll to position [1, 0]
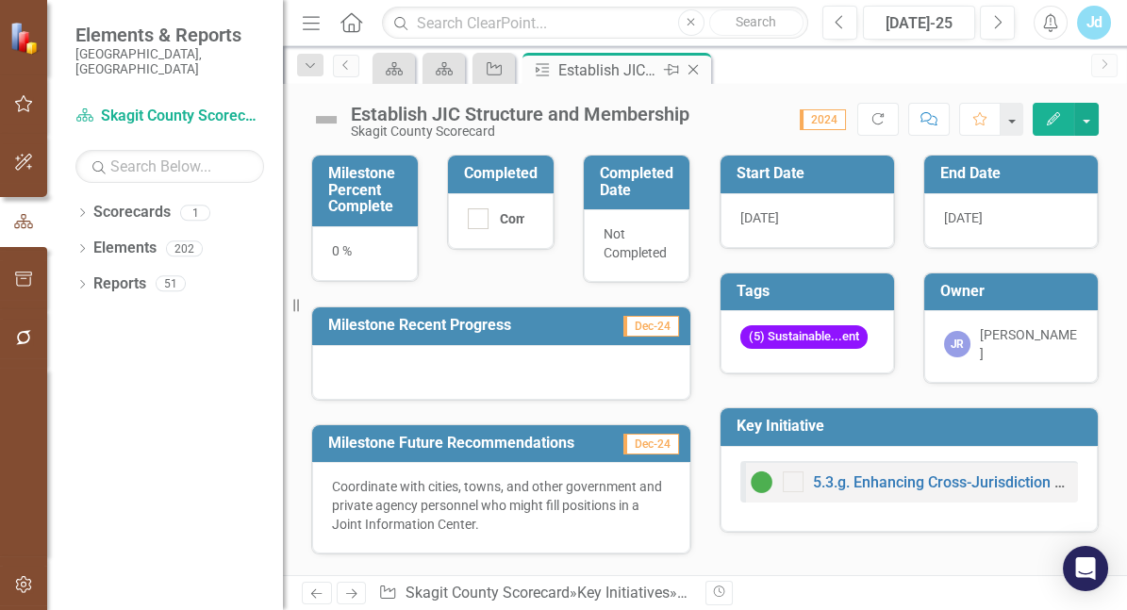
click at [698, 67] on icon "Close" at bounding box center [692, 69] width 19 height 15
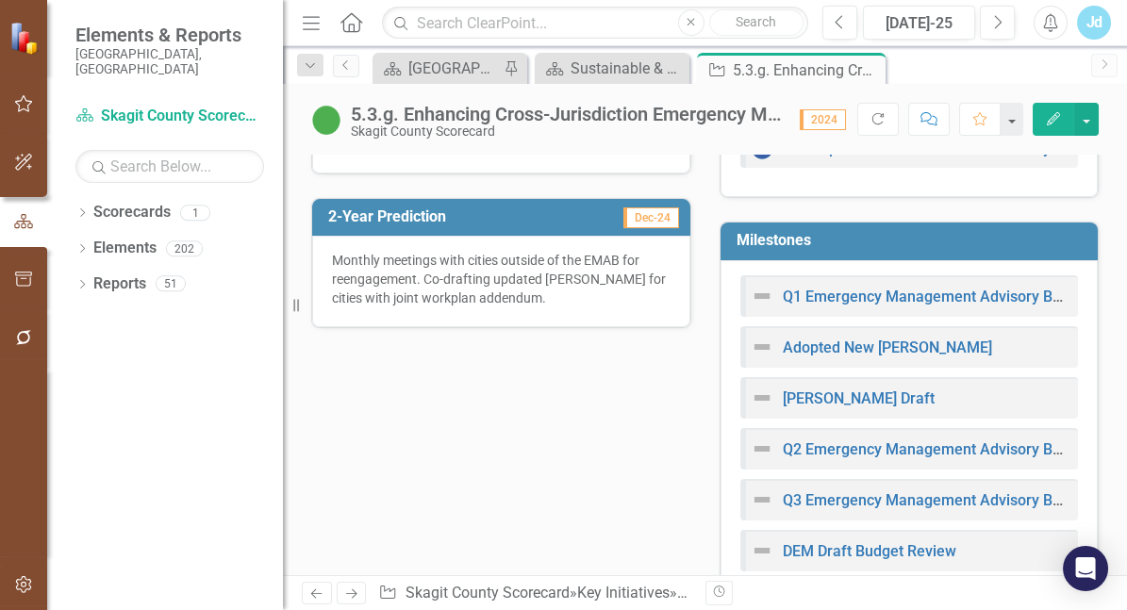
scroll to position [749, 0]
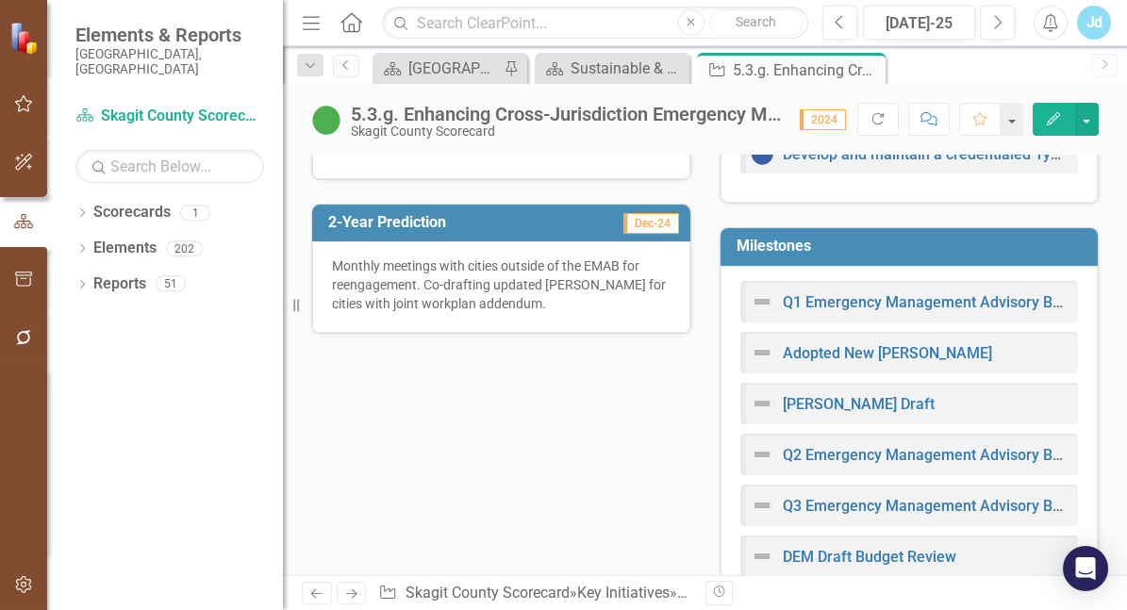
click at [913, 255] on h3 "Milestones" at bounding box center [912, 246] width 353 height 17
click at [777, 255] on h3 "Milestones" at bounding box center [912, 246] width 353 height 17
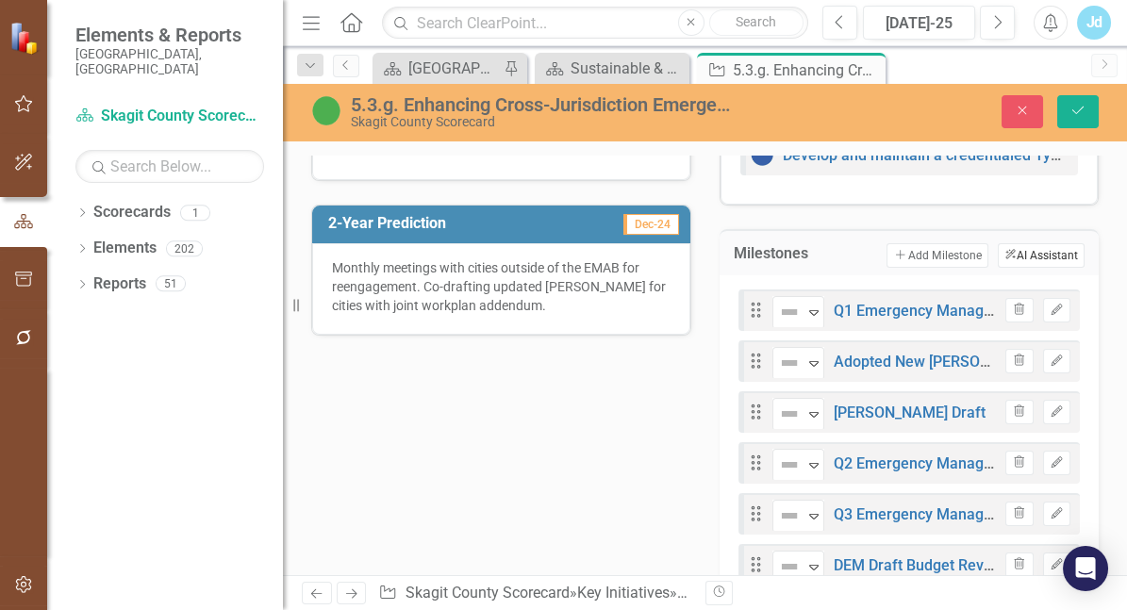
click at [999, 268] on button "ClearPoint AI AI Assistant" at bounding box center [1040, 255] width 87 height 25
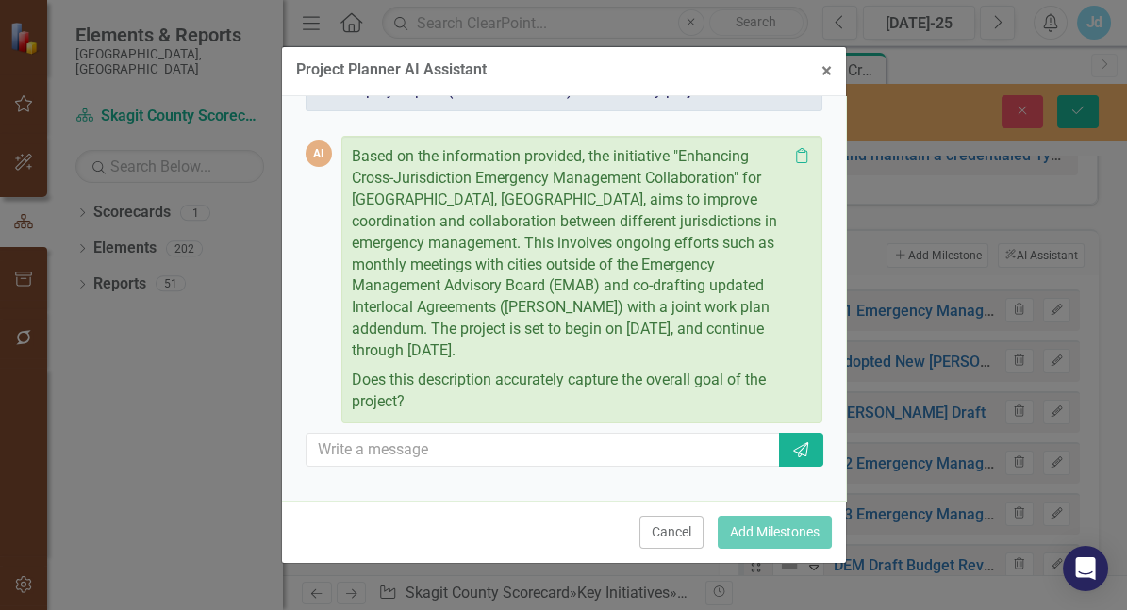
scroll to position [90, 0]
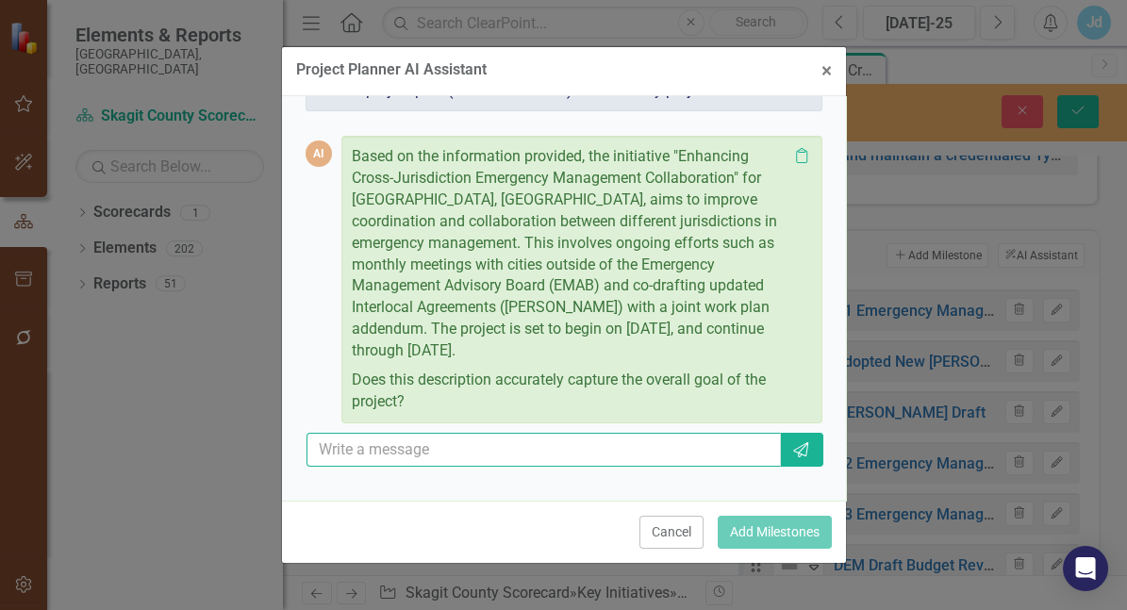
click at [447, 450] on input "text" at bounding box center [543, 450] width 475 height 35
type input "Yes, but I need to change the project end date"
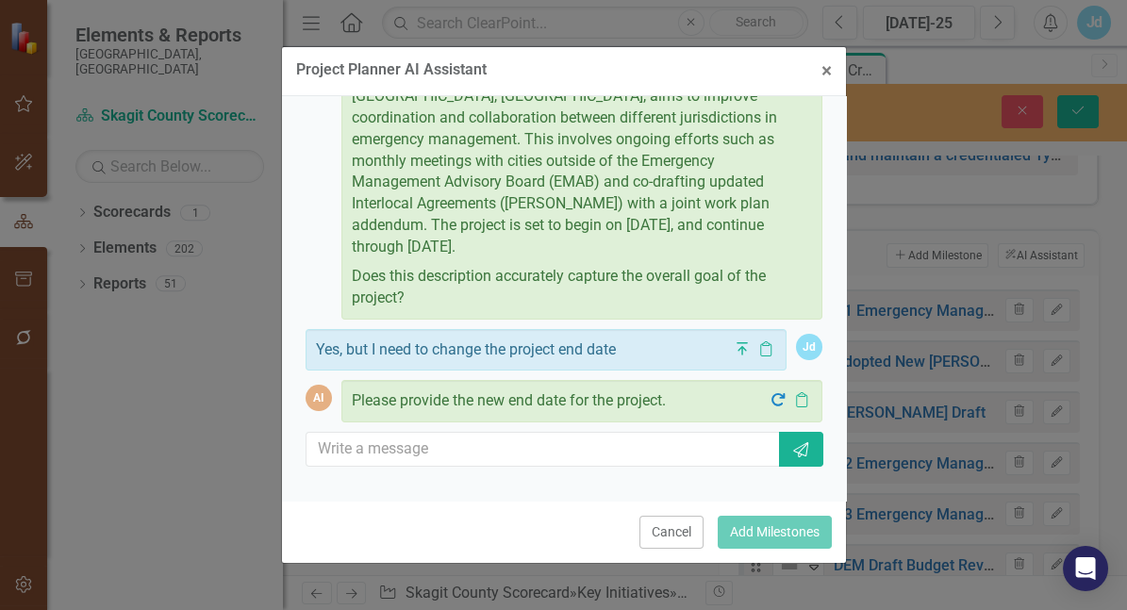
scroll to position [192, 0]
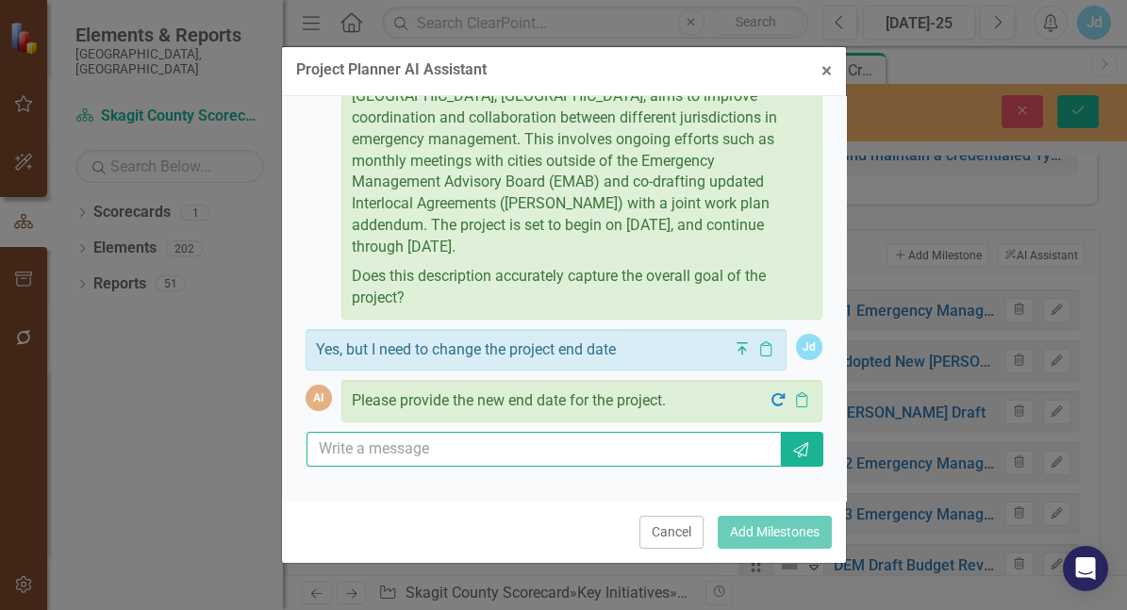
click at [497, 445] on input "text" at bounding box center [543, 449] width 475 height 35
type input "[DATE]"
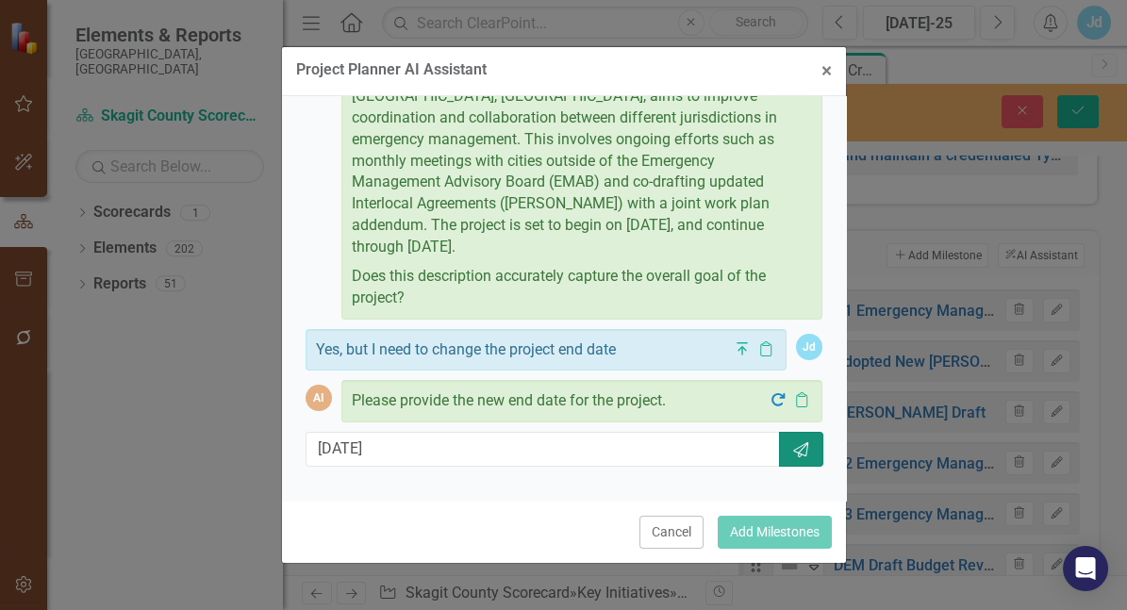
click at [779, 438] on button "Send" at bounding box center [800, 449] width 43 height 35
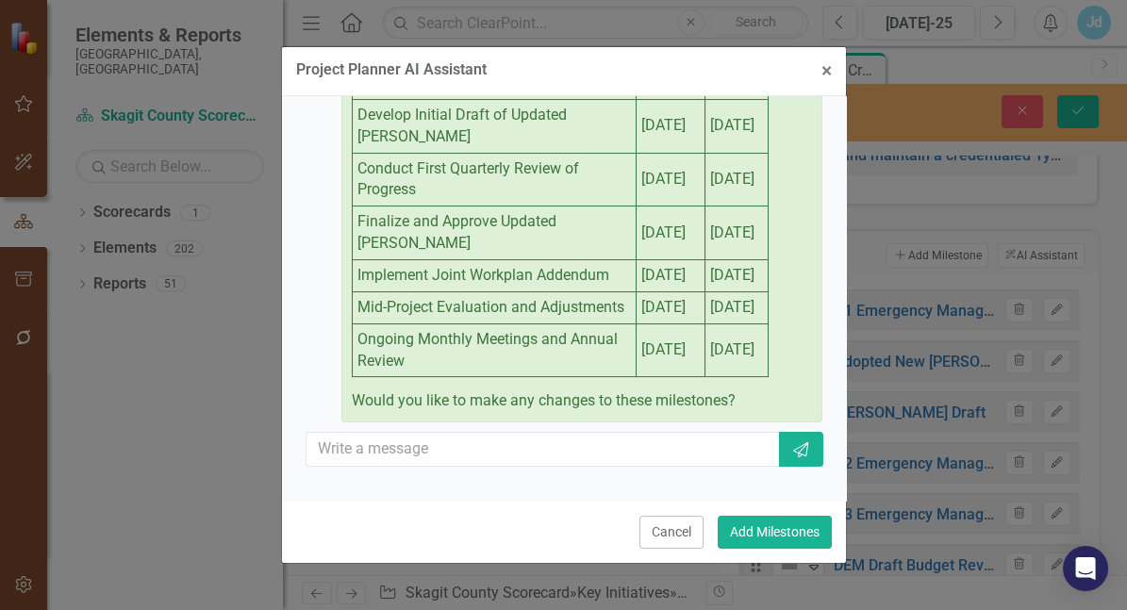
scroll to position [850, 0]
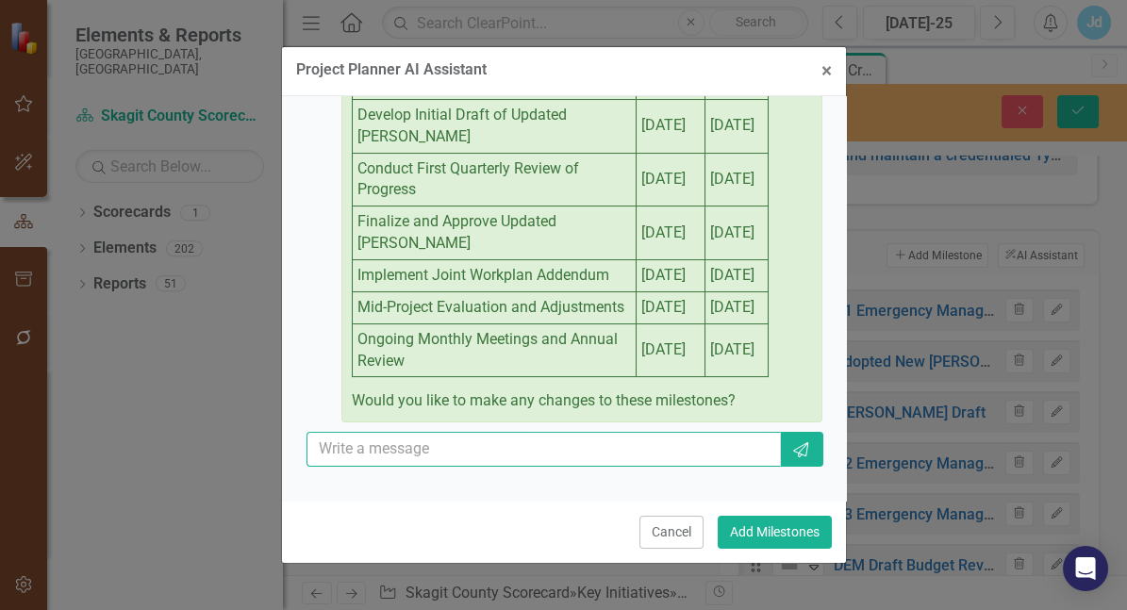
click at [649, 432] on input "text" at bounding box center [543, 449] width 475 height 35
type input "don't add these."
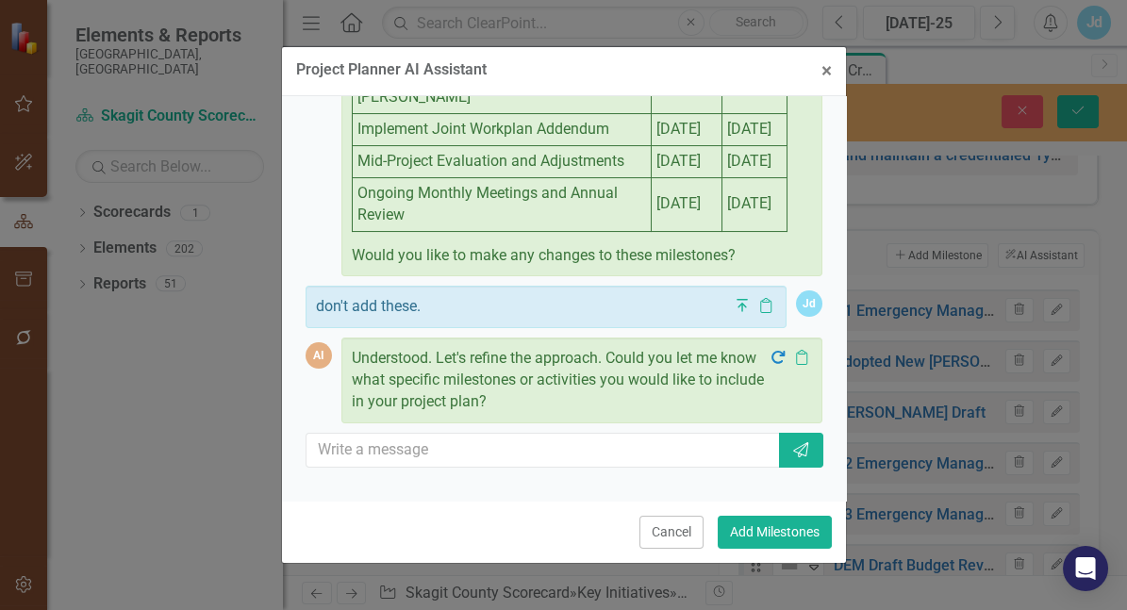
scroll to position [978, 0]
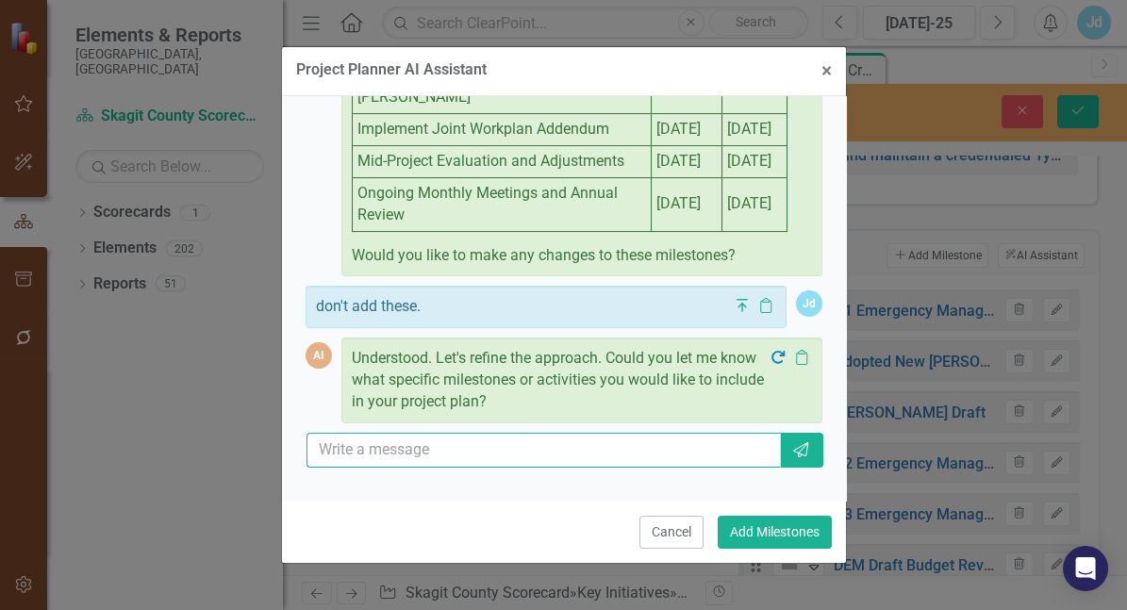
click at [516, 453] on input "text" at bounding box center [543, 450] width 475 height 35
click at [529, 459] on input "text" at bounding box center [543, 450] width 475 height 35
paste input "Developing and Exercising a Joint Information Plan"
type input "Add something about Developing and Exercising a Joint Information Plan for the …"
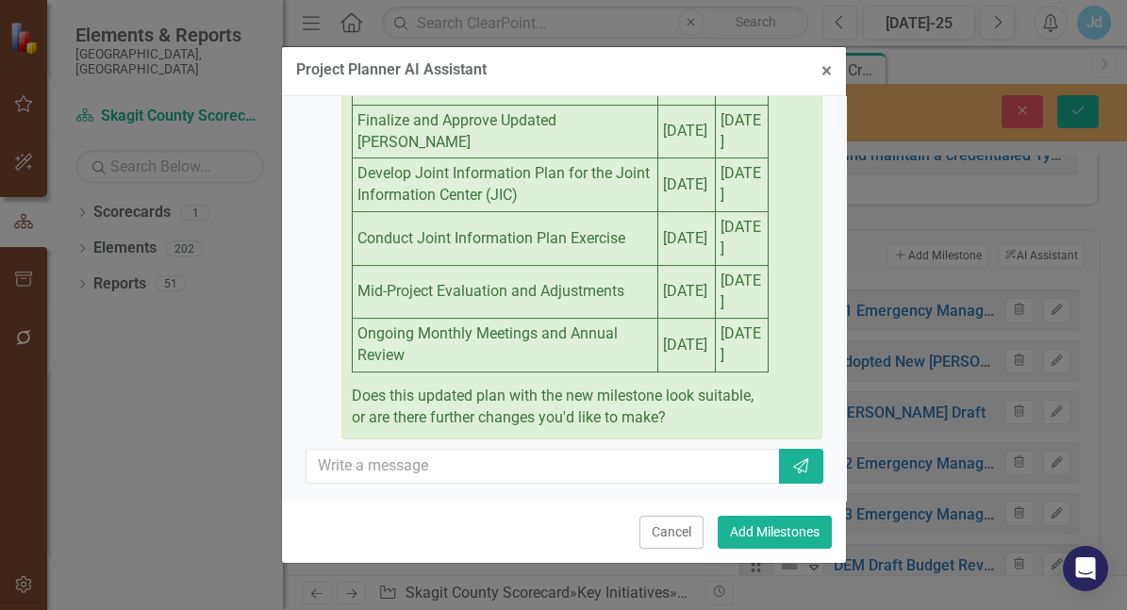
scroll to position [1549, 0]
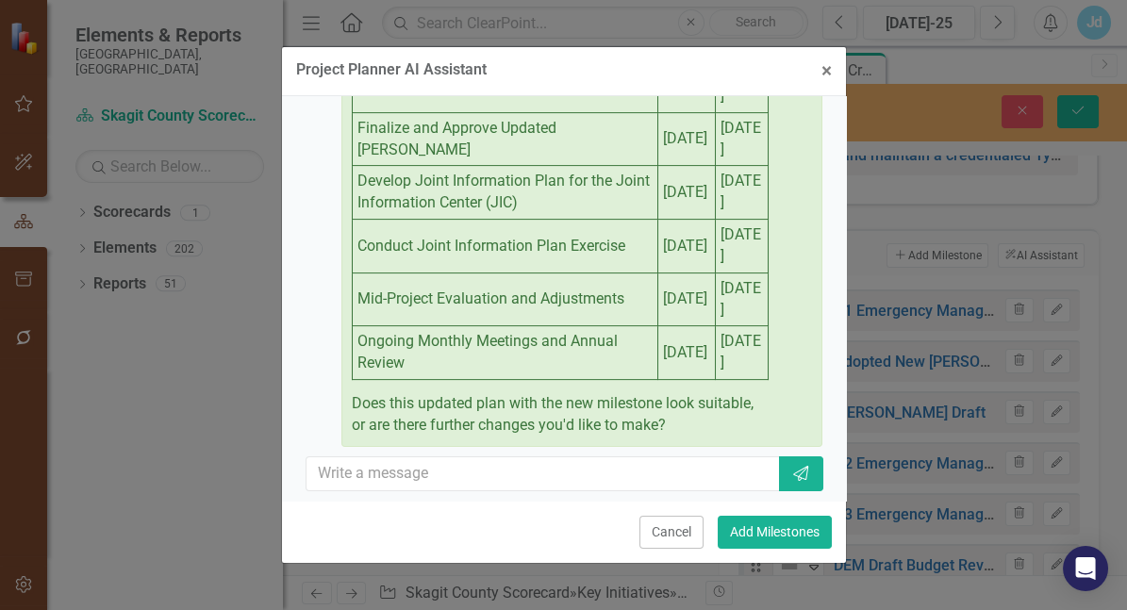
drag, startPoint x: 360, startPoint y: 319, endPoint x: 734, endPoint y: 394, distance: 381.8
click at [734, 380] on tbody "Initiate Monthly Meetings with Cities [DATE] [DATE] Develop Initial Draft of Up…" at bounding box center [560, 166] width 416 height 428
copy tbody "Develop Joint Information Plan for the Joint Information Center (JIC) [DATE] [D…"
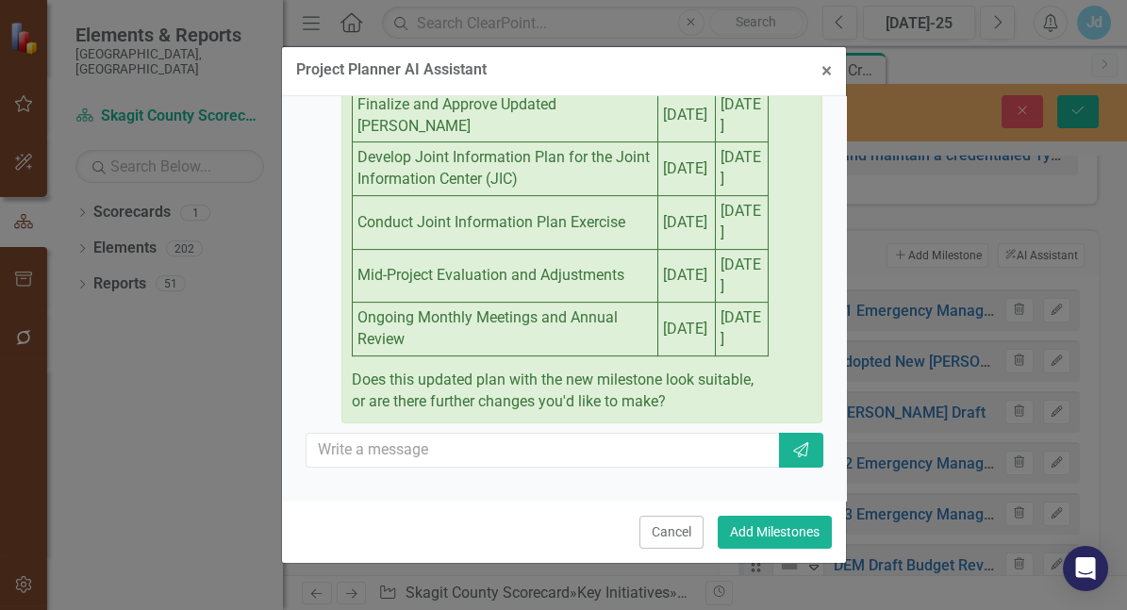
scroll to position [1732, 0]
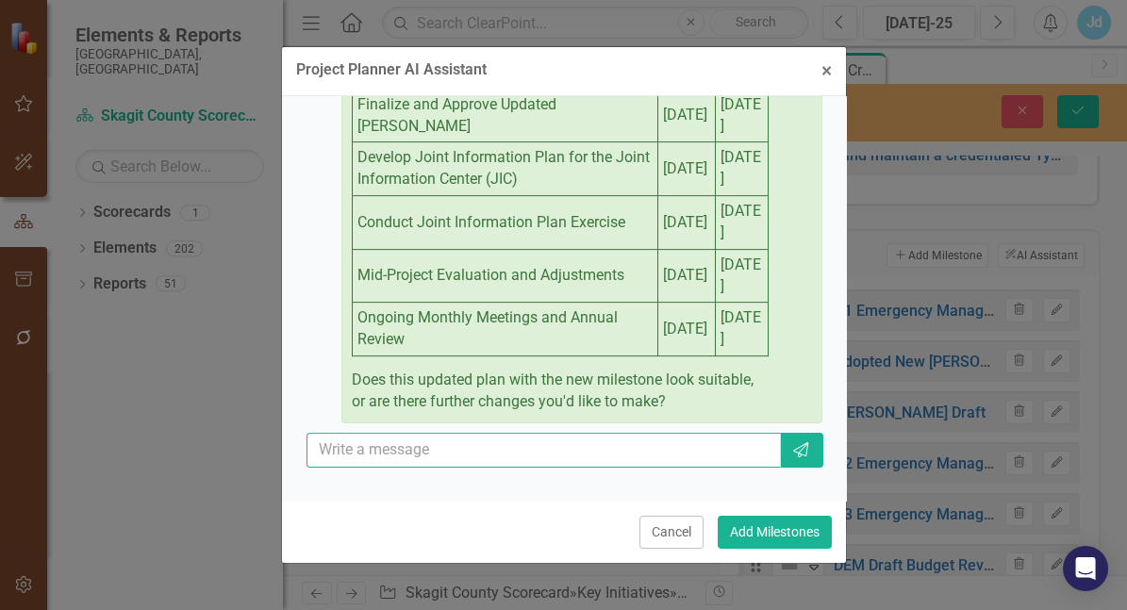
click at [538, 436] on input "text" at bounding box center [543, 450] width 475 height 35
type input "add these two"
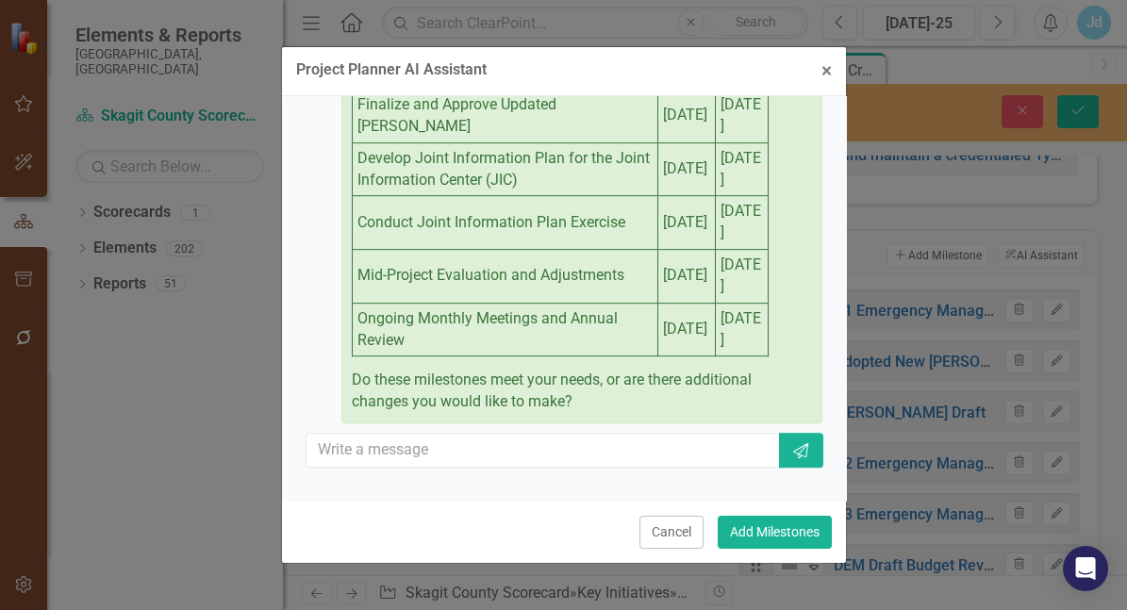
scroll to position [2386, 0]
click at [436, 461] on input "text" at bounding box center [543, 450] width 475 height 35
click at [829, 466] on div "Build a project plan (set of milestones) based on my project or initiative. AI …" at bounding box center [564, 298] width 564 height 405
drag, startPoint x: 362, startPoint y: 423, endPoint x: 318, endPoint y: 422, distance: 44.3
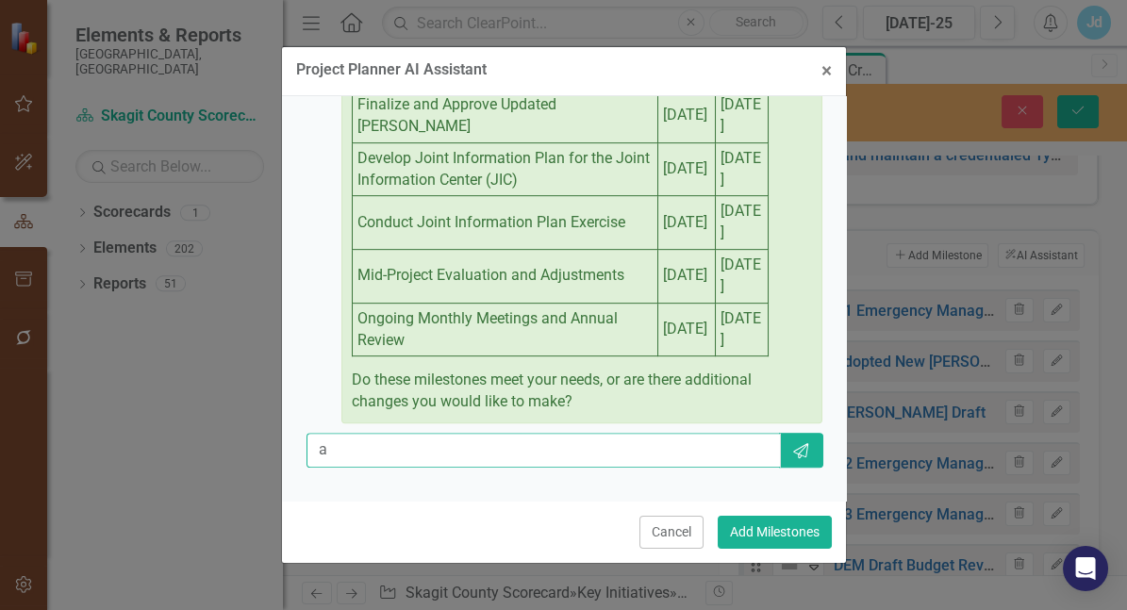
click at [318, 433] on input "a" at bounding box center [543, 450] width 475 height 35
type input "undo"
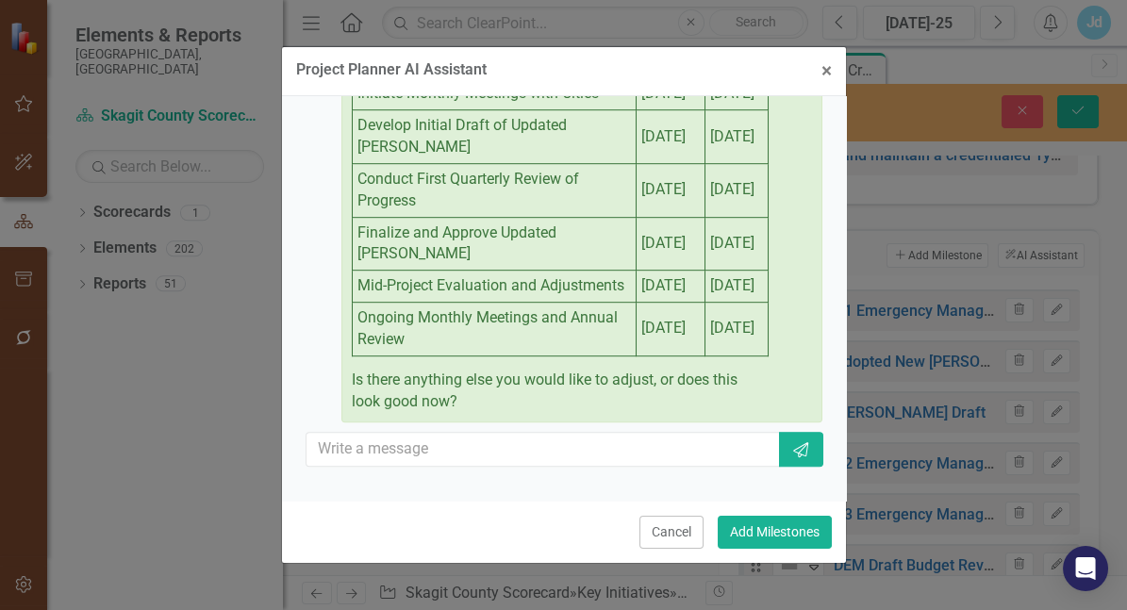
scroll to position [2972, 0]
click at [409, 452] on input "text" at bounding box center [543, 449] width 475 height 35
paste input "Develop Joint Information Plan for the Joint Information Center (JIC) [DATE] [D…"
type input "add only these to the existing Develop Joint Information Plan for the Joint Inf…"
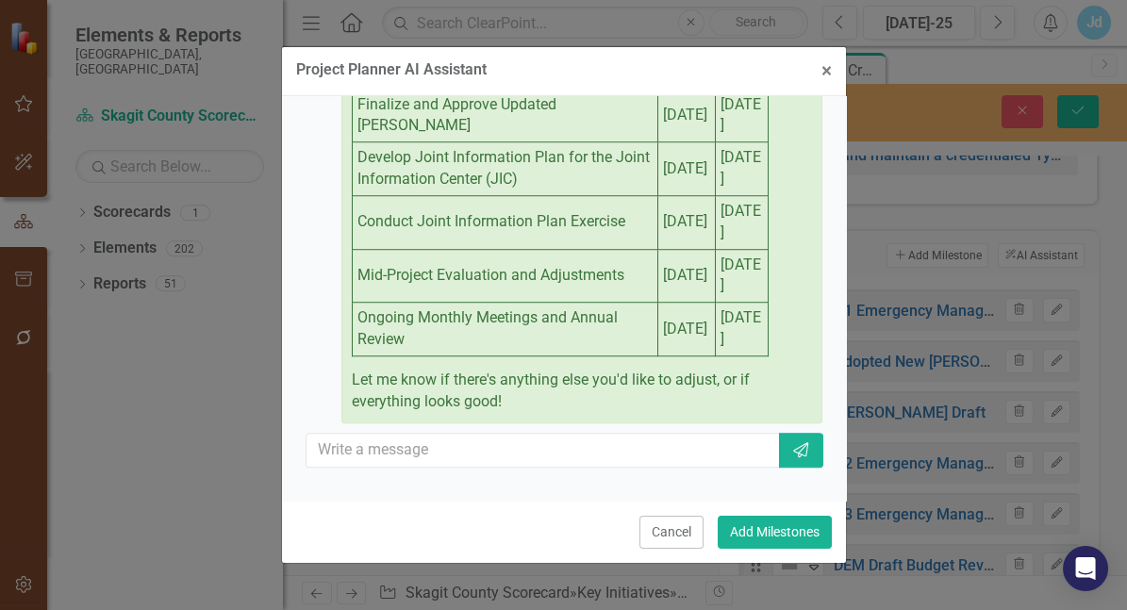
scroll to position [3706, 0]
click at [542, 433] on input "text" at bounding box center [543, 450] width 475 height 35
type input "looks good"
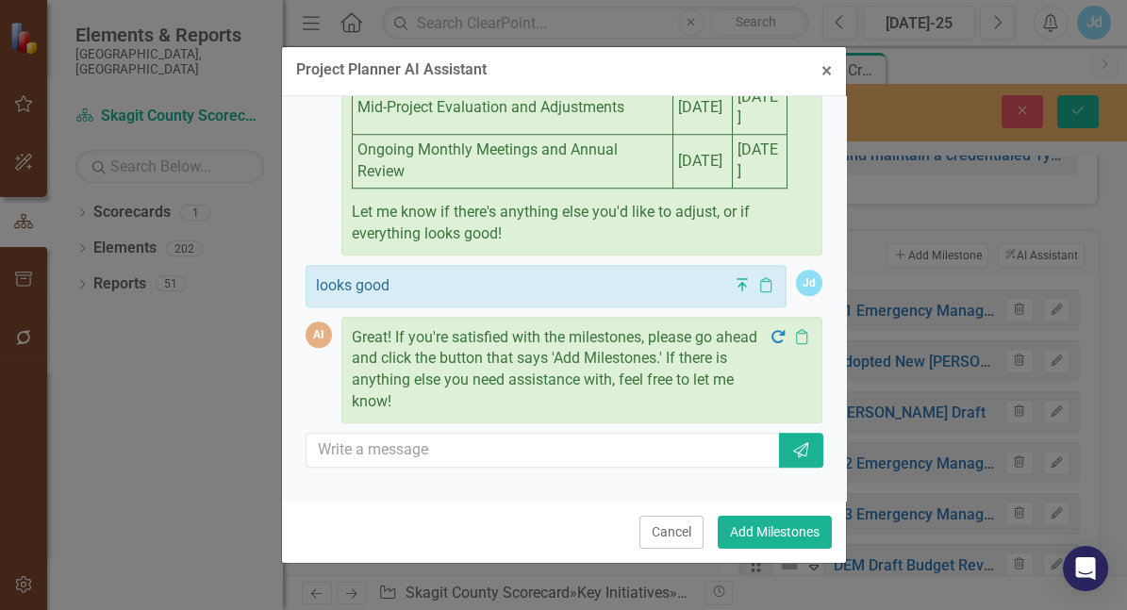
scroll to position [3855, 0]
click at [753, 532] on button "Add Milestones" at bounding box center [774, 532] width 114 height 33
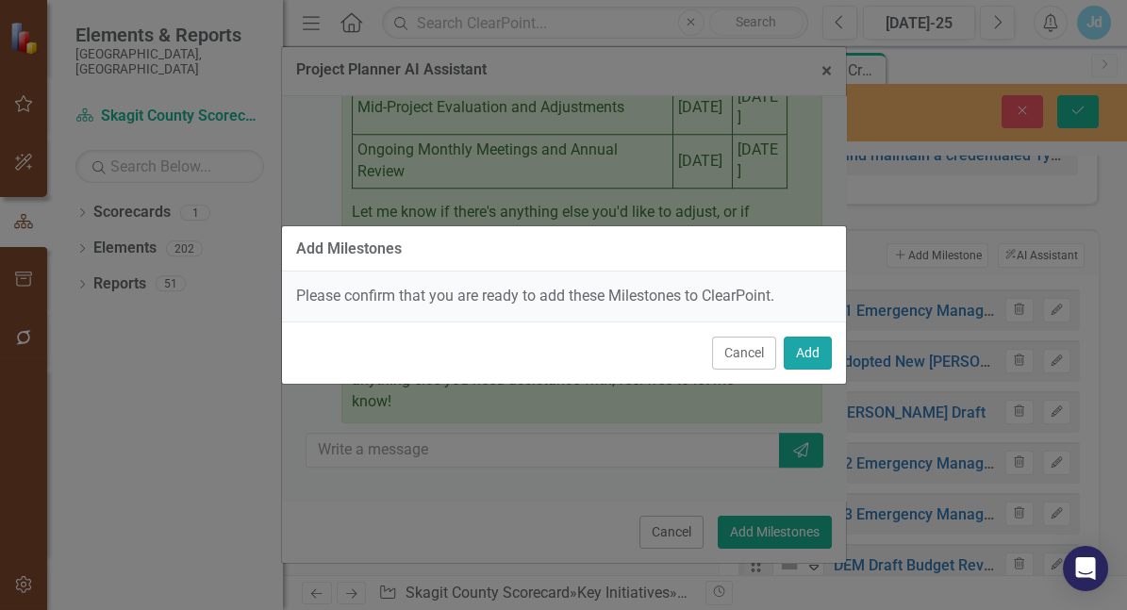
click at [821, 368] on button "Add" at bounding box center [807, 353] width 48 height 33
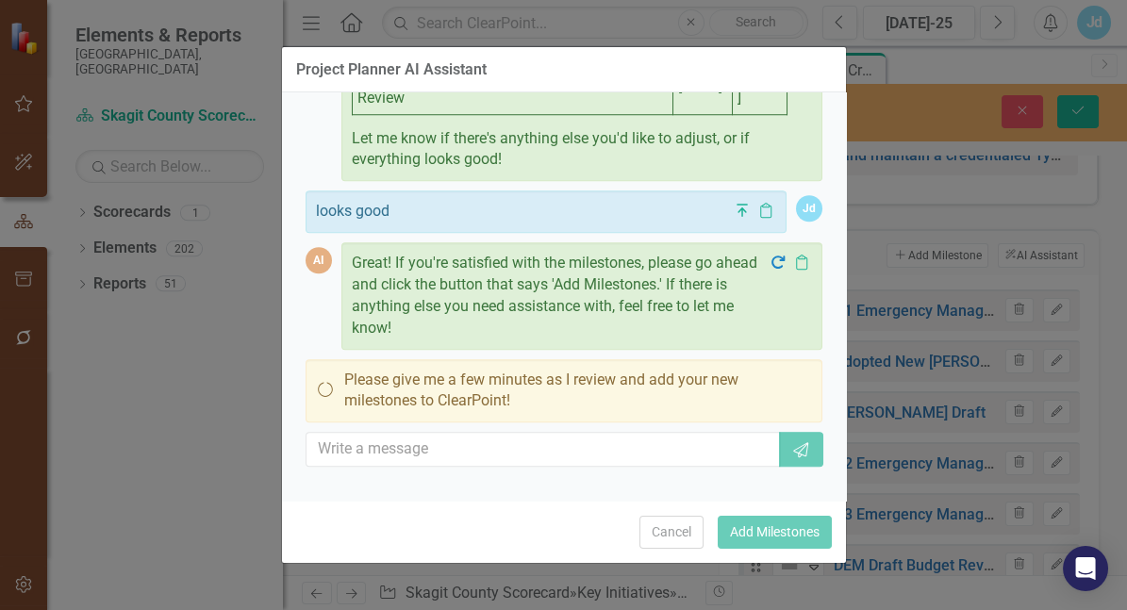
scroll to position [3919, 0]
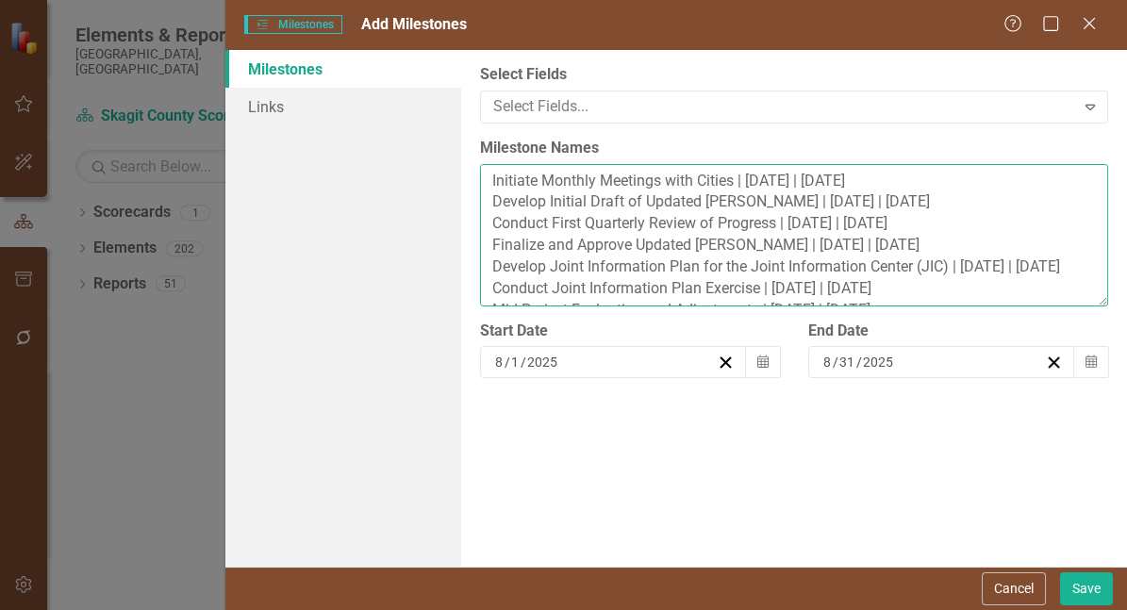
drag, startPoint x: 598, startPoint y: 191, endPoint x: 548, endPoint y: 188, distance: 50.1
click at [548, 188] on textarea "Initiate Monthly Meetings with Cities | [DATE] | [DATE] Develop Initial Draft o…" at bounding box center [794, 235] width 628 height 142
drag, startPoint x: 766, startPoint y: 191, endPoint x: 732, endPoint y: 189, distance: 34.0
click at [732, 189] on textarea "Initiate Twice a Year Meetings with Cities | [DATE] | [DATE] Develop Initial Dr…" at bounding box center [794, 235] width 628 height 142
click at [766, 191] on textarea "Initiate Twice a Year Meetings with Cities | [DATE] | [DATE] Develop Initial Dr…" at bounding box center [794, 235] width 628 height 142
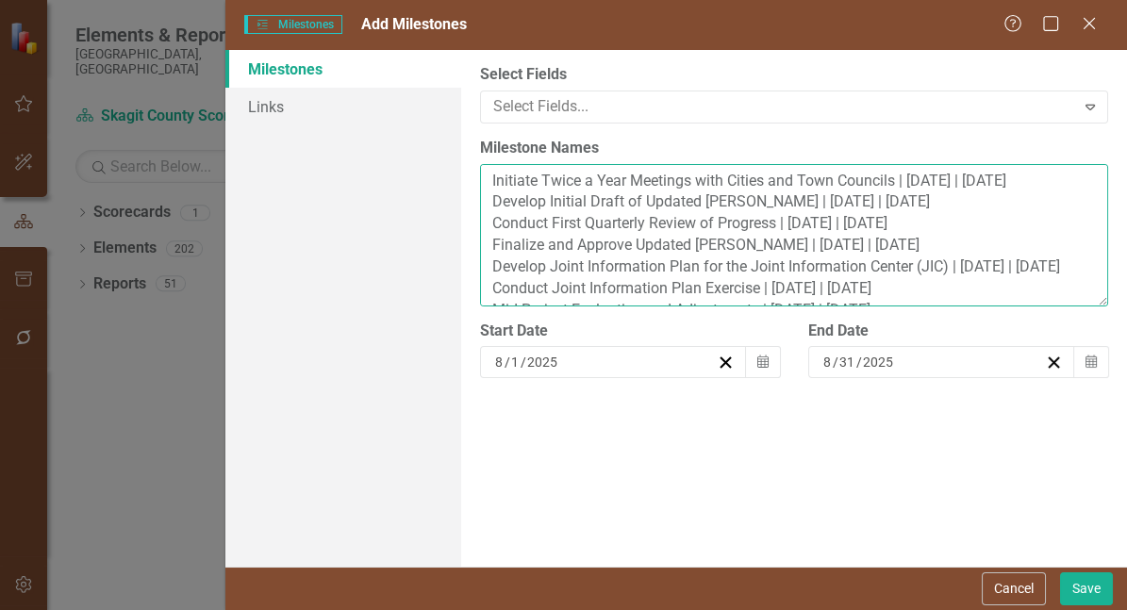
click at [943, 190] on textarea "Initiate Twice a Year Meetings with Cities and Town Councils | [DATE] | [DATE] …" at bounding box center [794, 235] width 628 height 142
click at [961, 189] on textarea "Initiate Twice a Year Meetings with Cities and Town Councils | [DATE] | [DATE] …" at bounding box center [794, 235] width 628 height 142
click at [902, 210] on textarea "Initiate Twice a Year Meetings with Cities and Town Councils | [DATE] | [DATE] …" at bounding box center [794, 235] width 628 height 142
drag, startPoint x: 902, startPoint y: 210, endPoint x: 828, endPoint y: 208, distance: 74.5
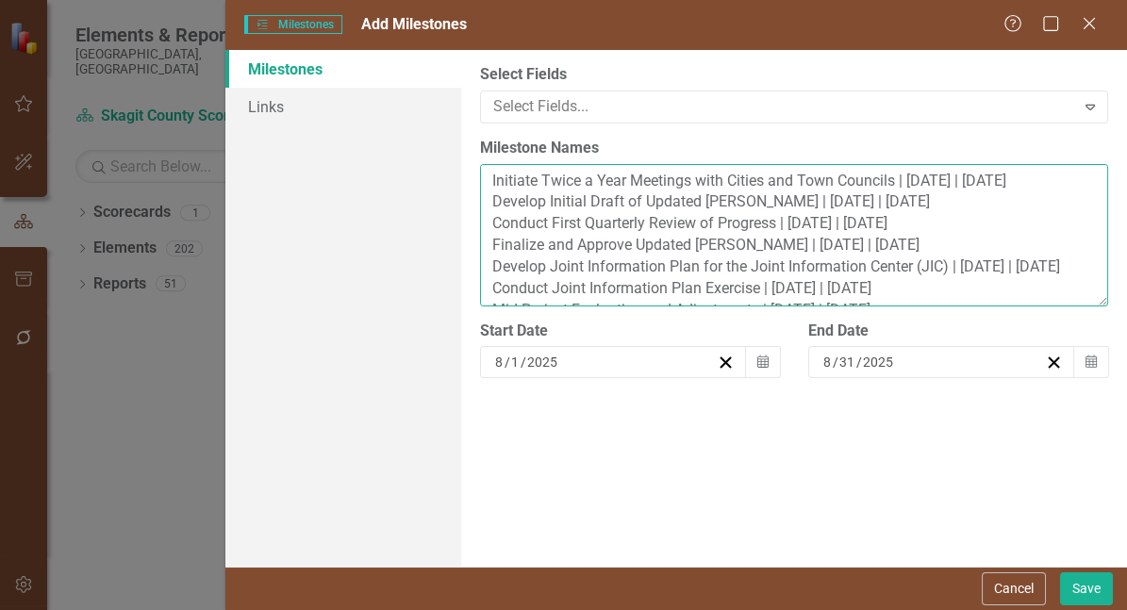
click at [828, 208] on textarea "Initiate Twice a Year Meetings with Cities and Town Councils | [DATE] | [DATE] …" at bounding box center [794, 235] width 628 height 142
drag, startPoint x: 963, startPoint y: 232, endPoint x: 479, endPoint y: 229, distance: 484.6
click at [480, 229] on textarea "Initiate Twice a Year Meetings with Cities and Town Councils | [DATE] | [DATE] …" at bounding box center [794, 235] width 628 height 142
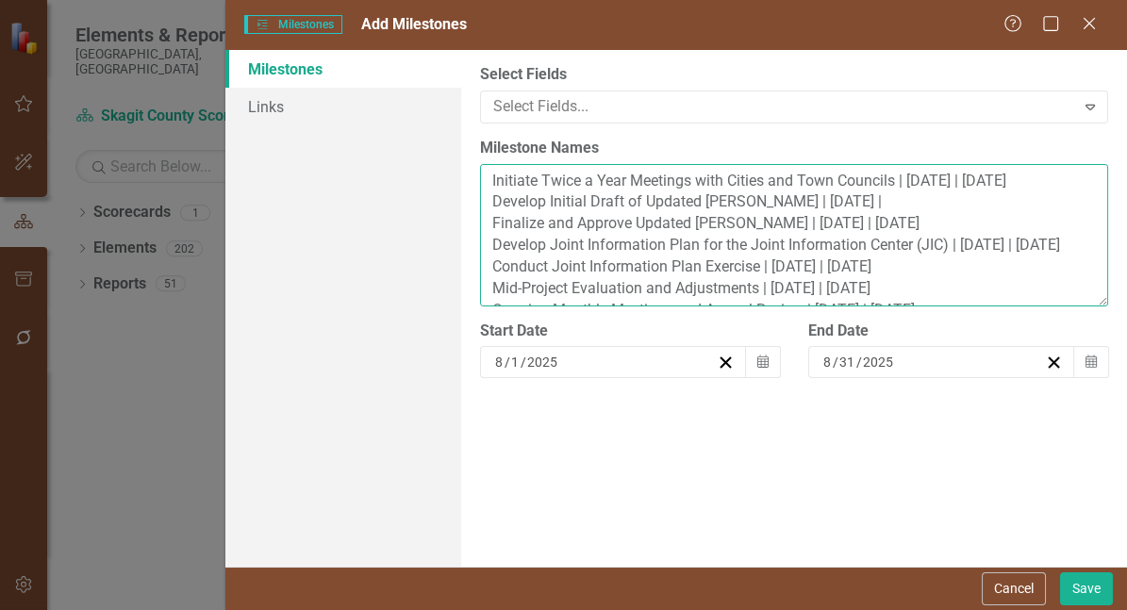
drag, startPoint x: 898, startPoint y: 232, endPoint x: 818, endPoint y: 229, distance: 80.2
click at [818, 229] on textarea "Initiate Twice a Year Meetings with Cities and Town Councils | [DATE] | [DATE] …" at bounding box center [794, 235] width 628 height 142
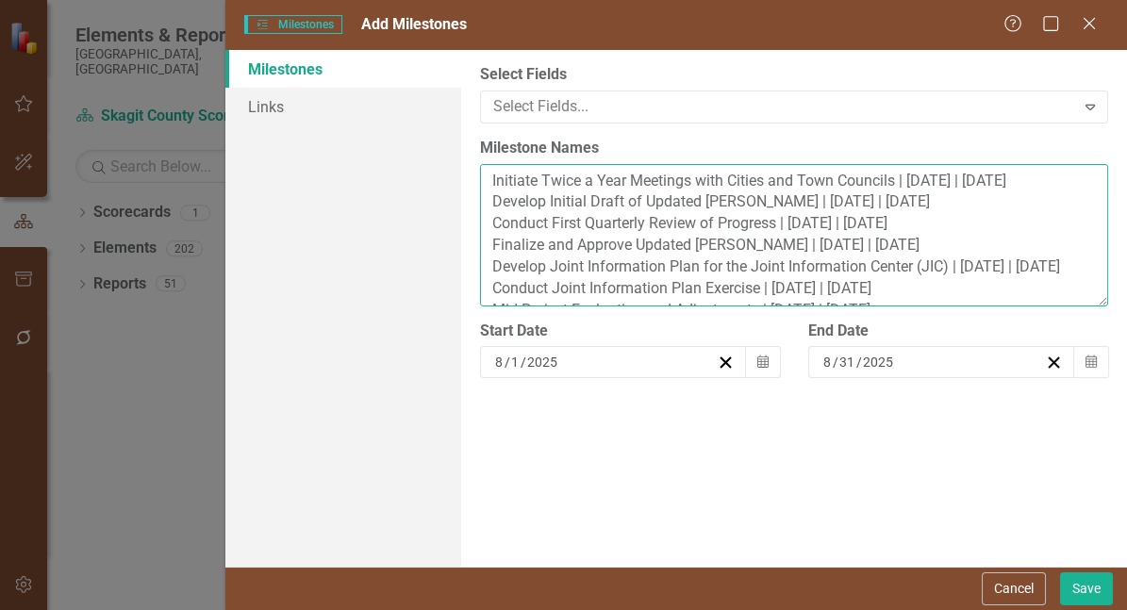
click at [970, 236] on textarea "Initiate Twice a Year Meetings with Cities and Town Councils | [DATE] | [DATE] …" at bounding box center [794, 235] width 628 height 142
drag, startPoint x: 970, startPoint y: 236, endPoint x: 485, endPoint y: 243, distance: 485.6
click at [485, 243] on textarea "Initiate Twice a Year Meetings with Cities and Town Councils | [DATE] | [DATE] …" at bounding box center [794, 235] width 628 height 142
click at [880, 213] on textarea "Initiate Twice a Year Meetings with Cities and Town Councils | [DATE] | [DATE] …" at bounding box center [794, 235] width 628 height 142
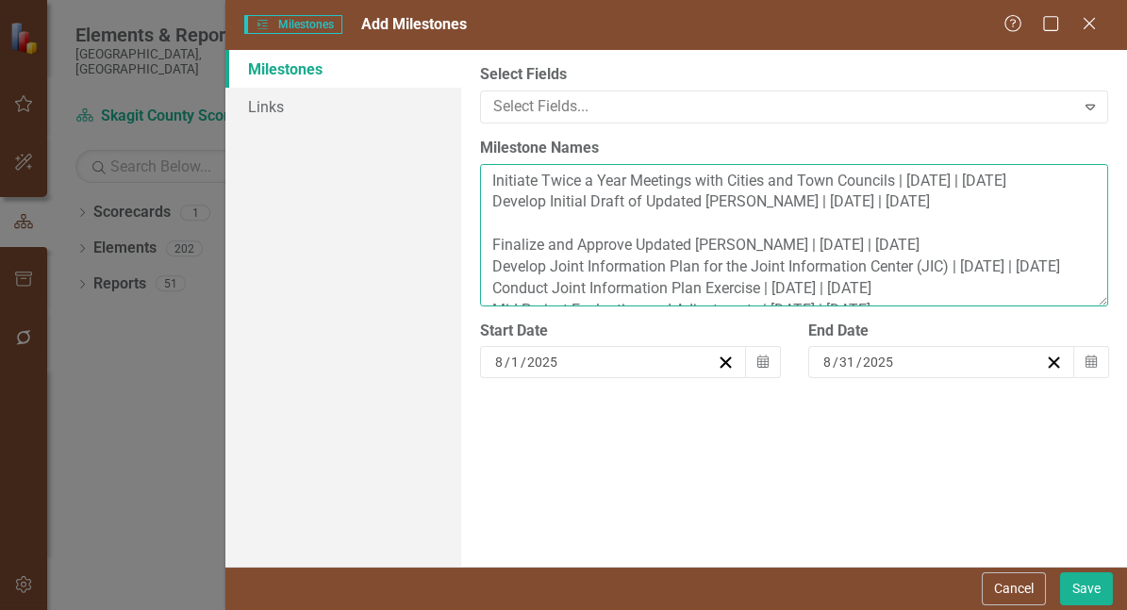
click at [549, 234] on textarea "Initiate Twice a Year Meetings with Cities and Town Councils | [DATE] | [DATE] …" at bounding box center [794, 235] width 628 height 142
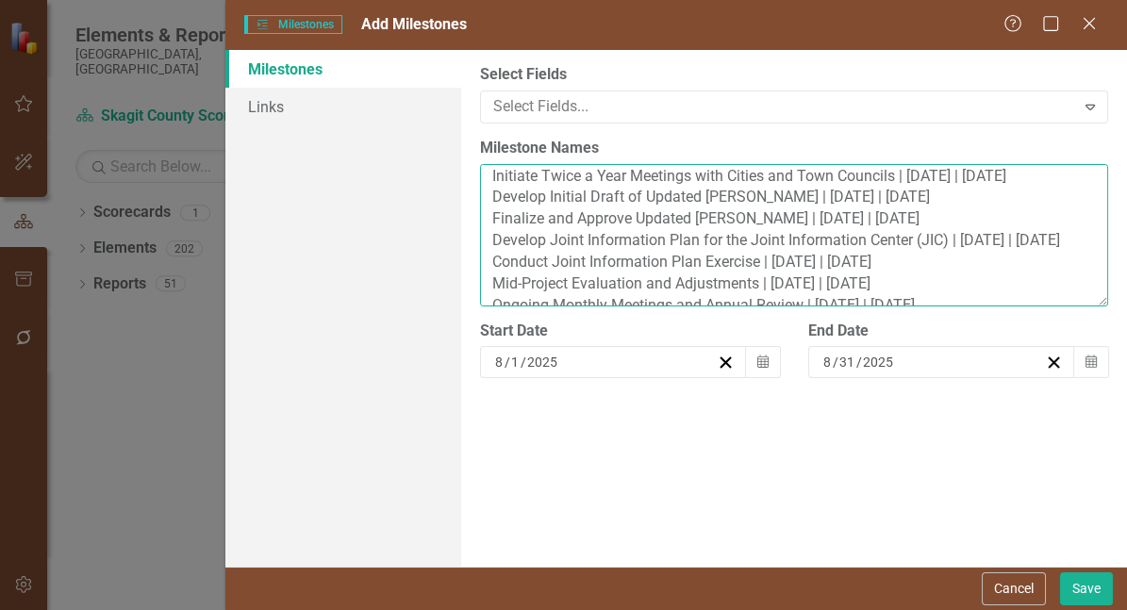
scroll to position [0, 0]
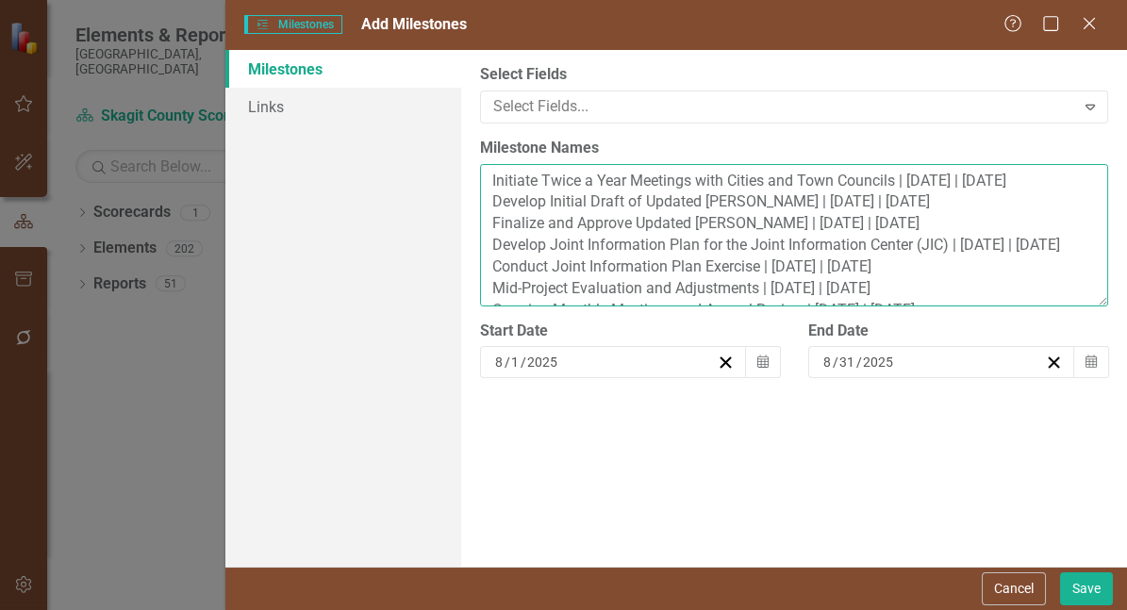
click at [1028, 193] on textarea "Initiate Twice a Year Meetings with Cities and Town Councils | [DATE] | [DATE] …" at bounding box center [794, 235] width 628 height 142
click at [1051, 191] on textarea "Initiate Twice a Year Meetings with Cities and Town Councils | [DATE] | [DATE] …" at bounding box center [794, 235] width 628 height 142
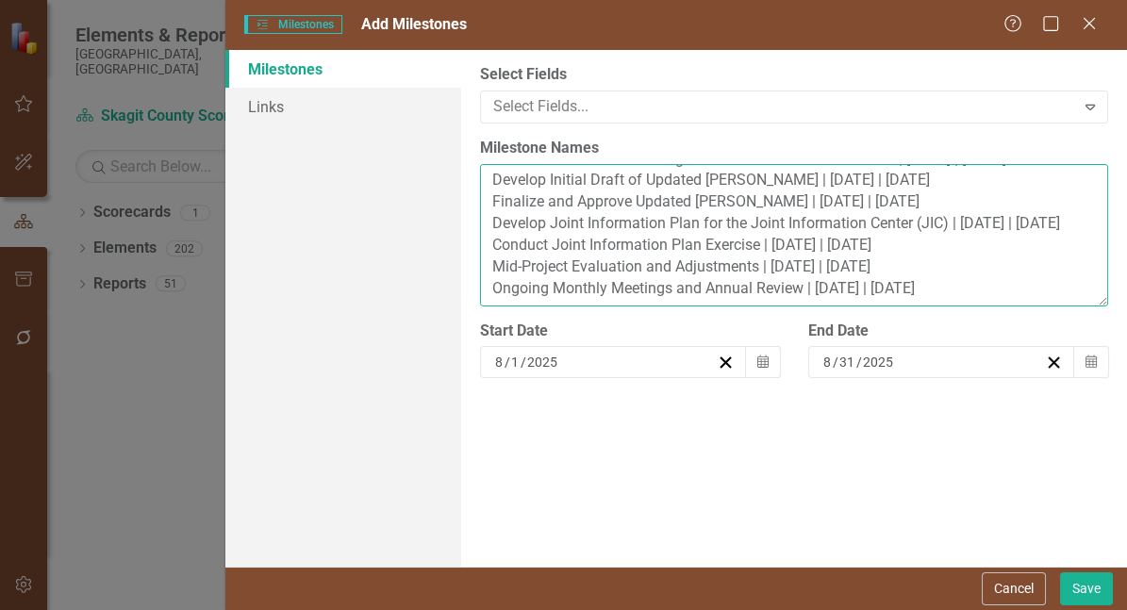
scroll to position [42, 0]
type textarea "Initiate Twice a Year Meetings with Cities and Town Councils | [DATE] | [DATE] …"
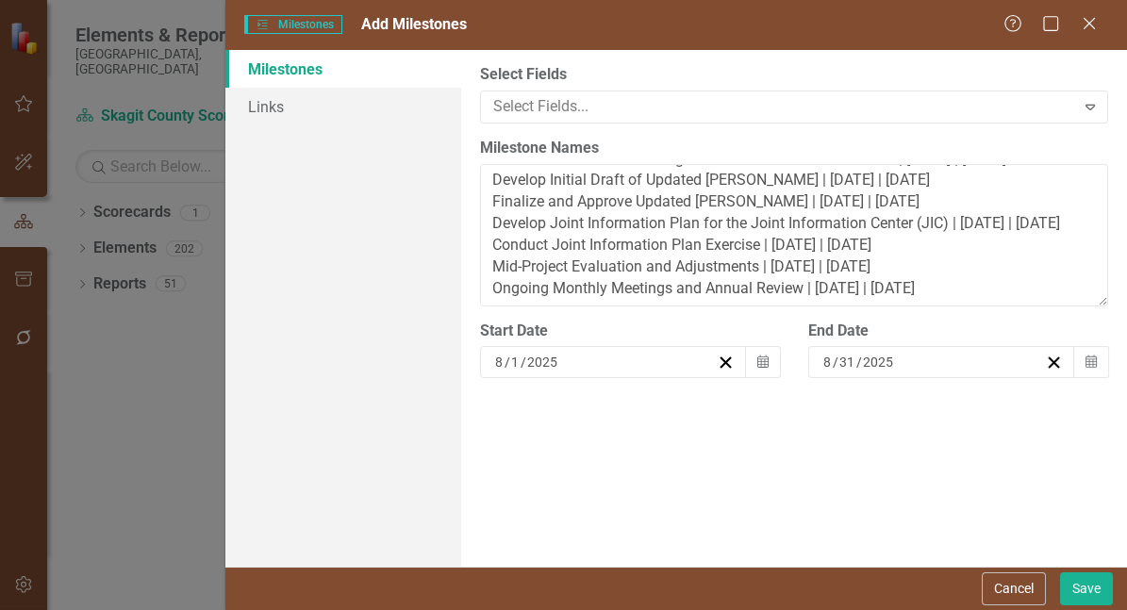
click at [898, 371] on div "[DATE]" at bounding box center [932, 362] width 224 height 19
drag, startPoint x: 505, startPoint y: 377, endPoint x: 493, endPoint y: 380, distance: 12.6
click at [493, 378] on div "[DATE]" at bounding box center [613, 362] width 267 height 32
click at [503, 371] on input "8" at bounding box center [499, 362] width 10 height 19
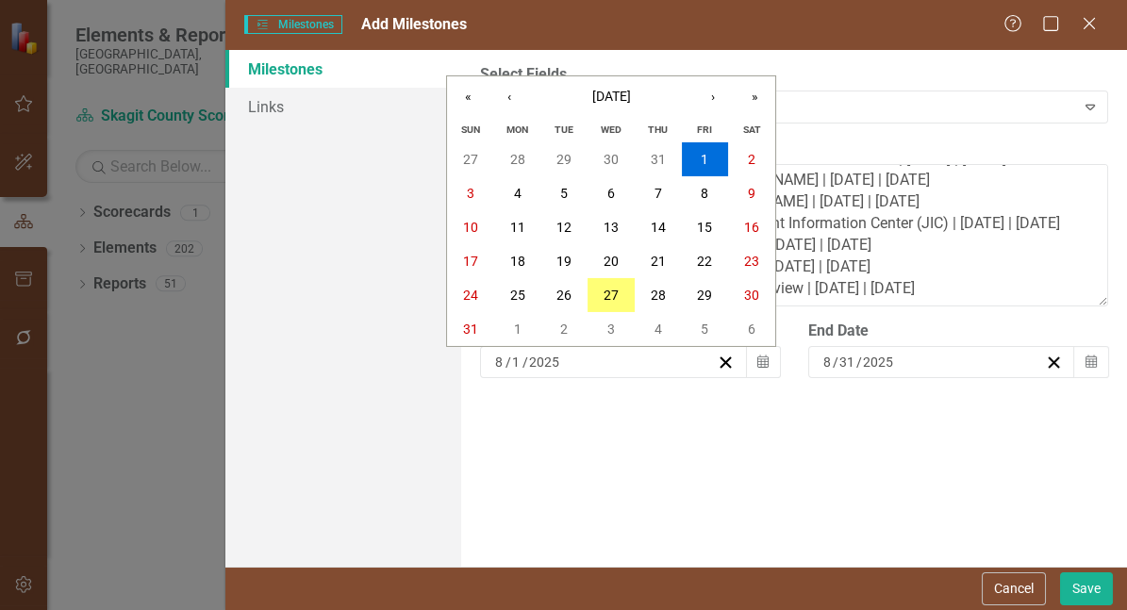
click at [503, 371] on input "8" at bounding box center [499, 362] width 11 height 19
type input "1"
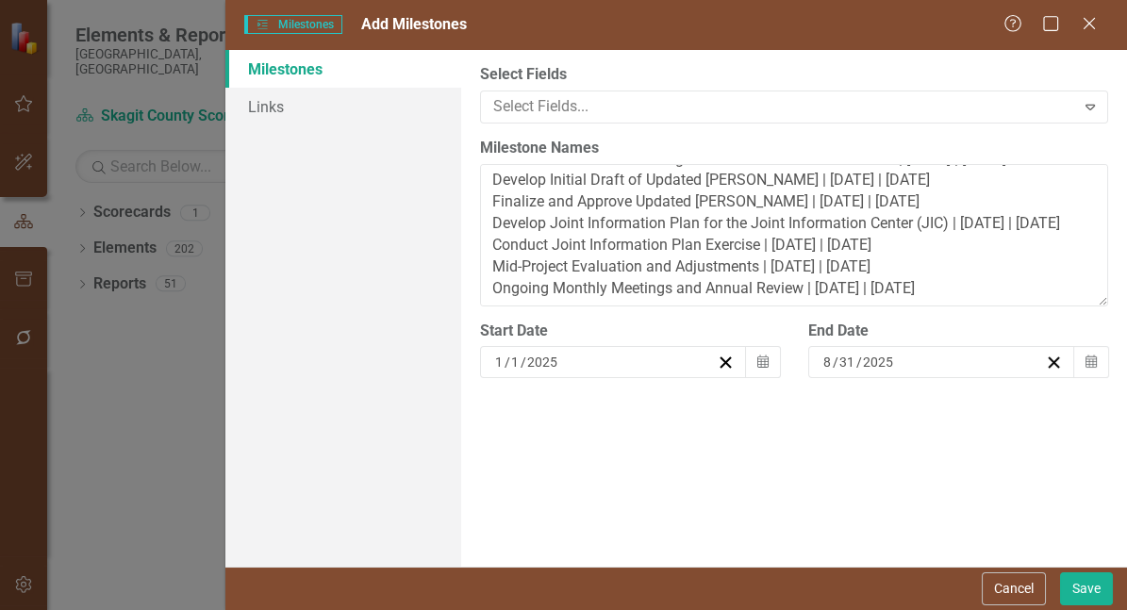
drag, startPoint x: 832, startPoint y: 376, endPoint x: 823, endPoint y: 379, distance: 9.8
click at [823, 371] on div "[DATE]" at bounding box center [932, 362] width 224 height 19
click at [835, 370] on span "/" at bounding box center [835, 362] width 6 height 17
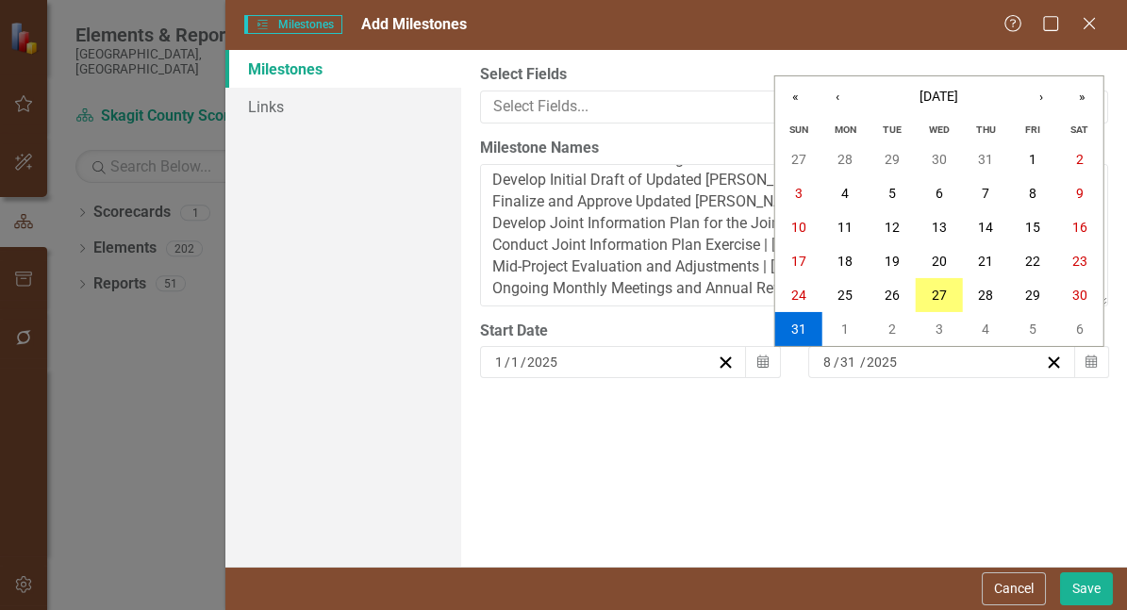
click at [833, 371] on input "8" at bounding box center [827, 362] width 11 height 19
type input "12"
type input "2030"
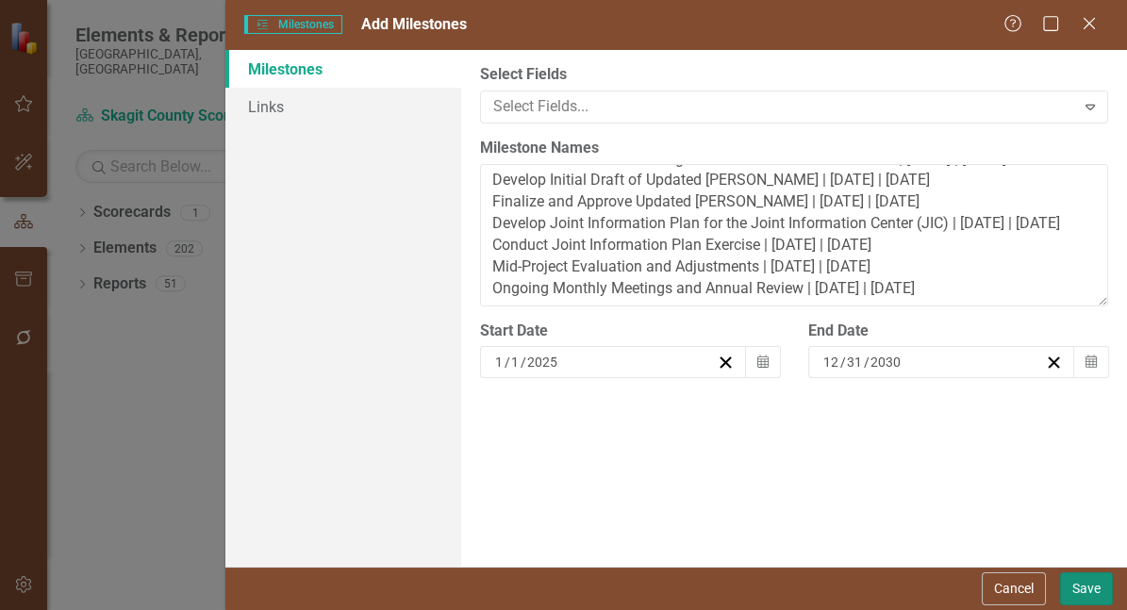
click at [1098, 583] on button "Save" at bounding box center [1086, 588] width 53 height 33
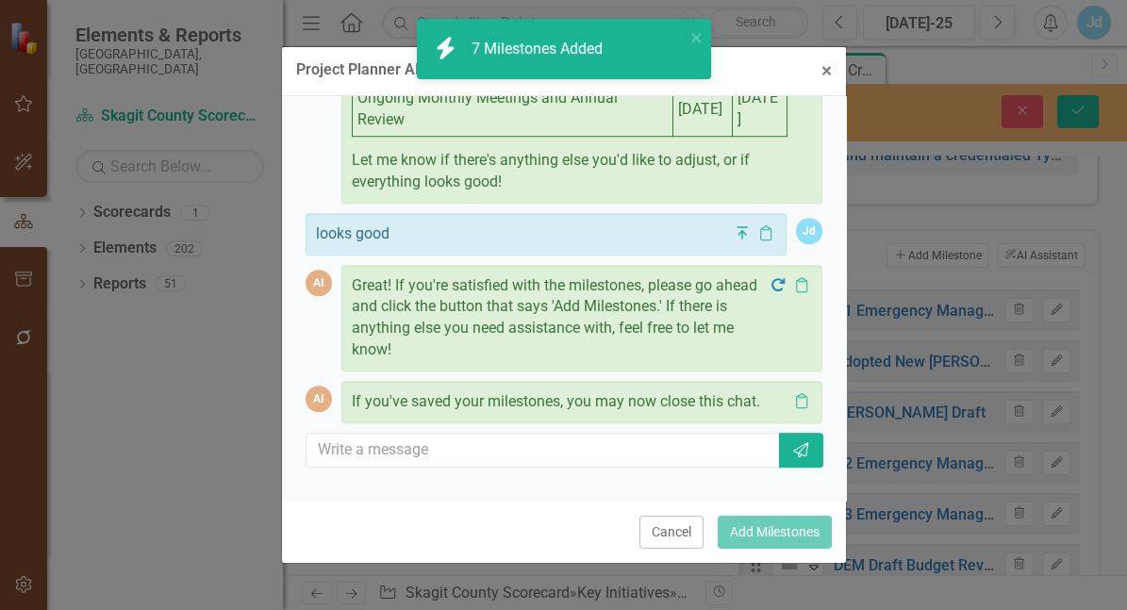
scroll to position [3924, 0]
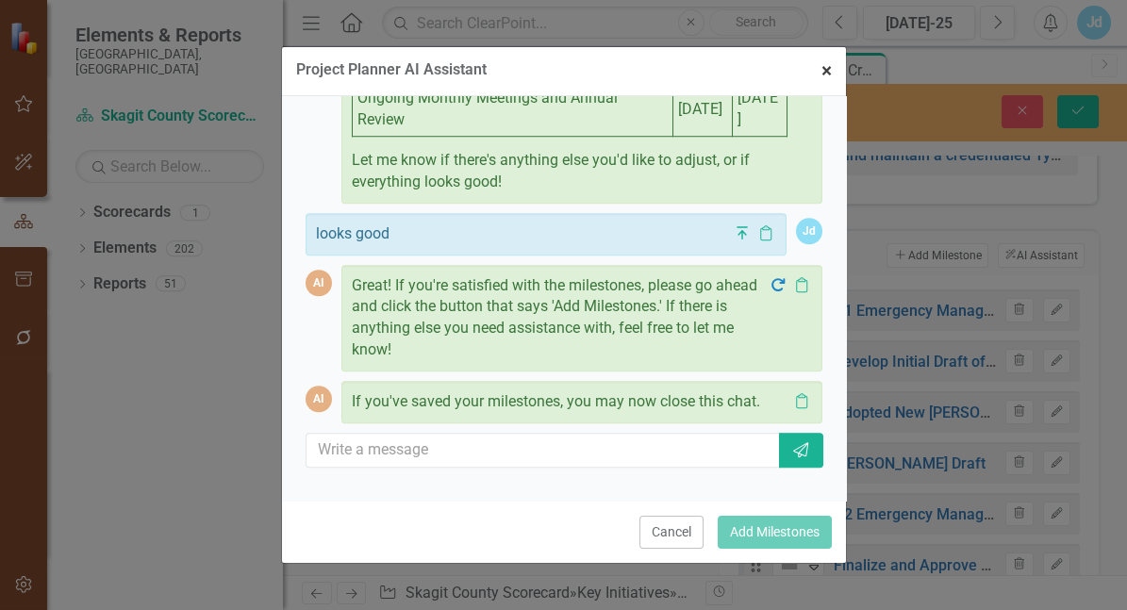
click at [822, 77] on span "×" at bounding box center [826, 70] width 10 height 23
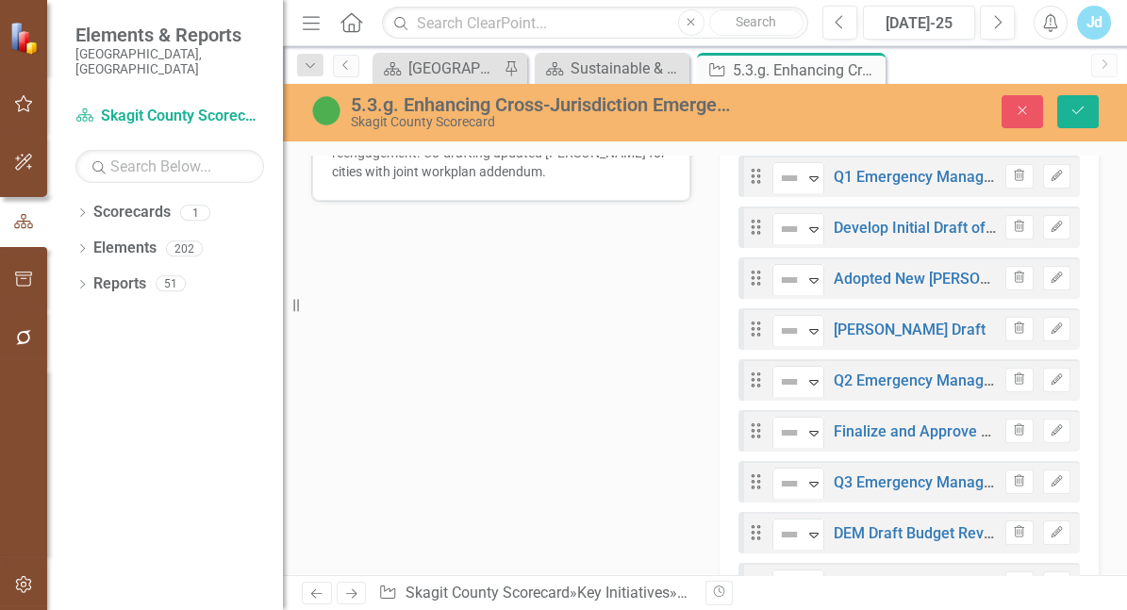
scroll to position [894, 0]
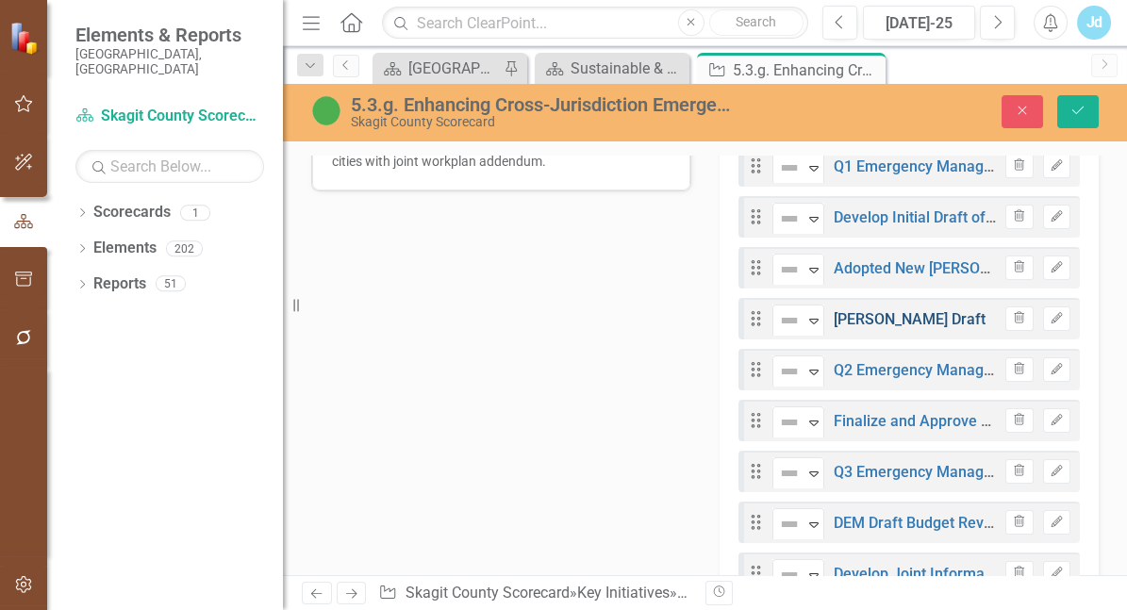
click at [871, 328] on link "[PERSON_NAME] Draft" at bounding box center [909, 319] width 152 height 18
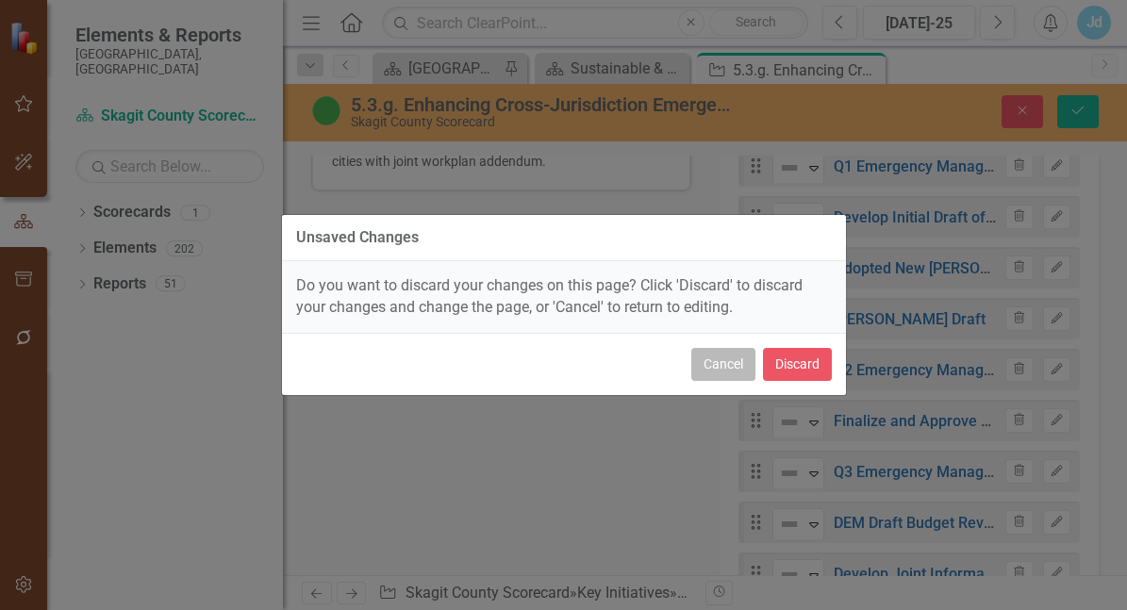
click at [712, 374] on button "Cancel" at bounding box center [723, 364] width 64 height 33
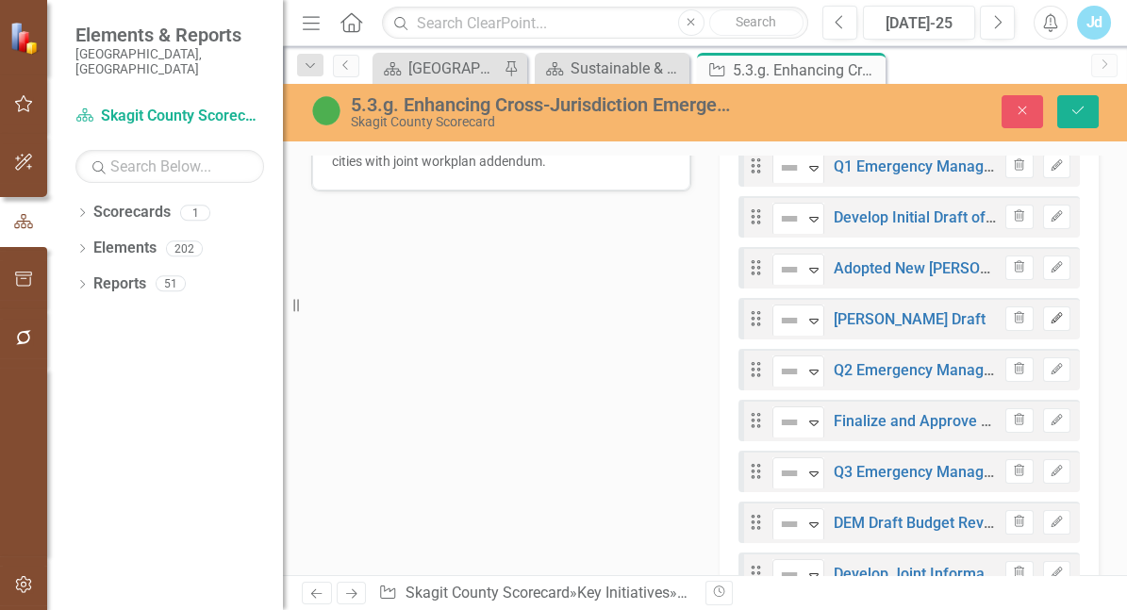
click at [1050, 323] on icon "button" at bounding box center [1055, 317] width 11 height 11
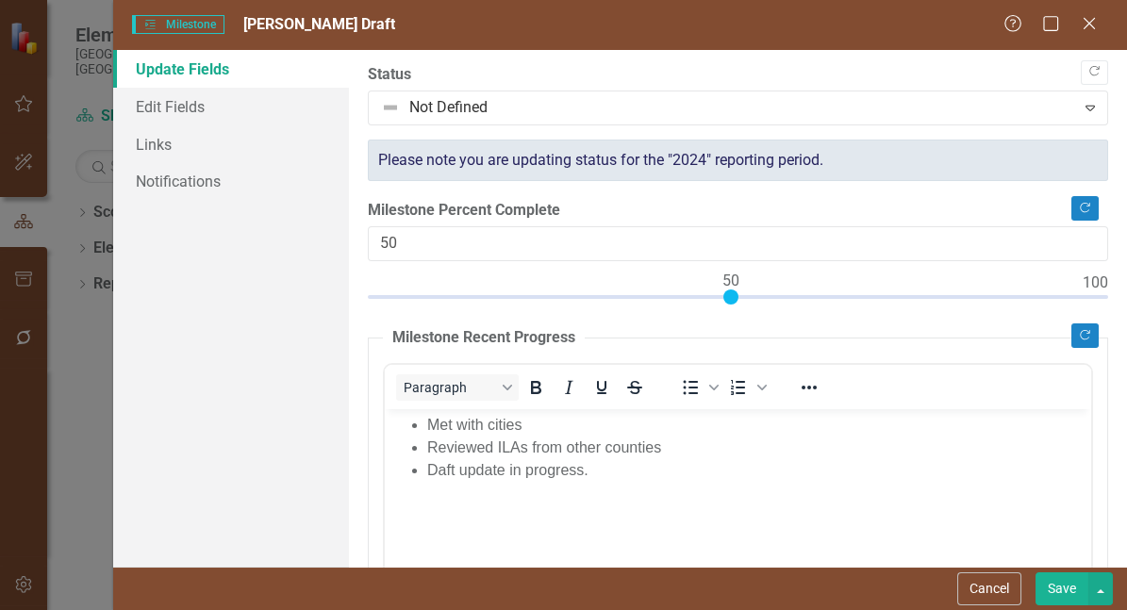
scroll to position [0, 0]
click at [1096, 23] on icon "Close" at bounding box center [1089, 23] width 24 height 18
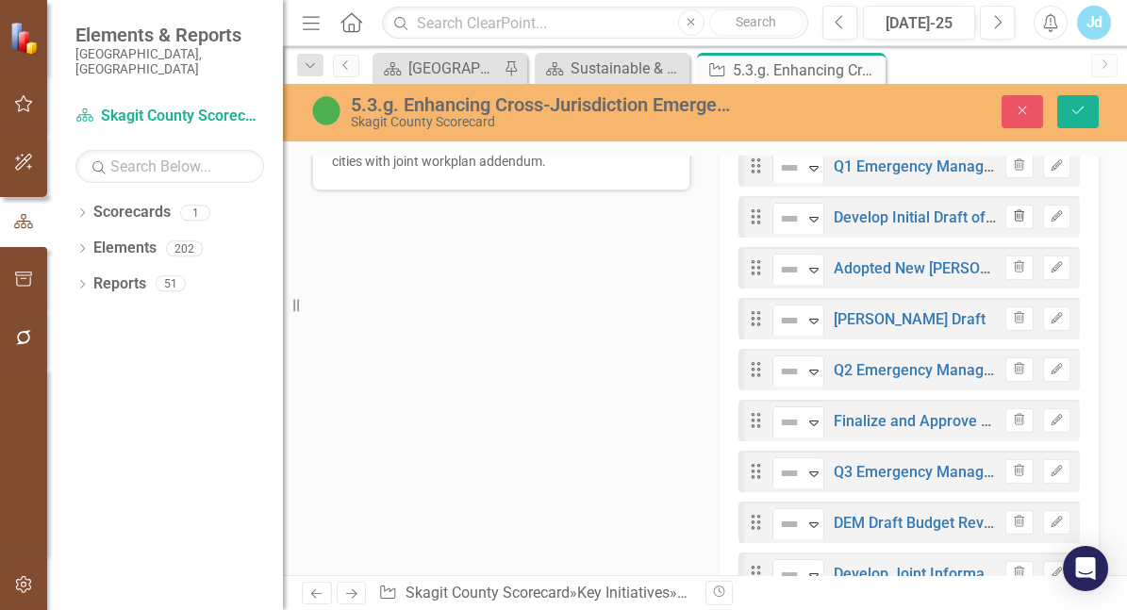
click at [1012, 229] on button "Trash" at bounding box center [1018, 217] width 27 height 25
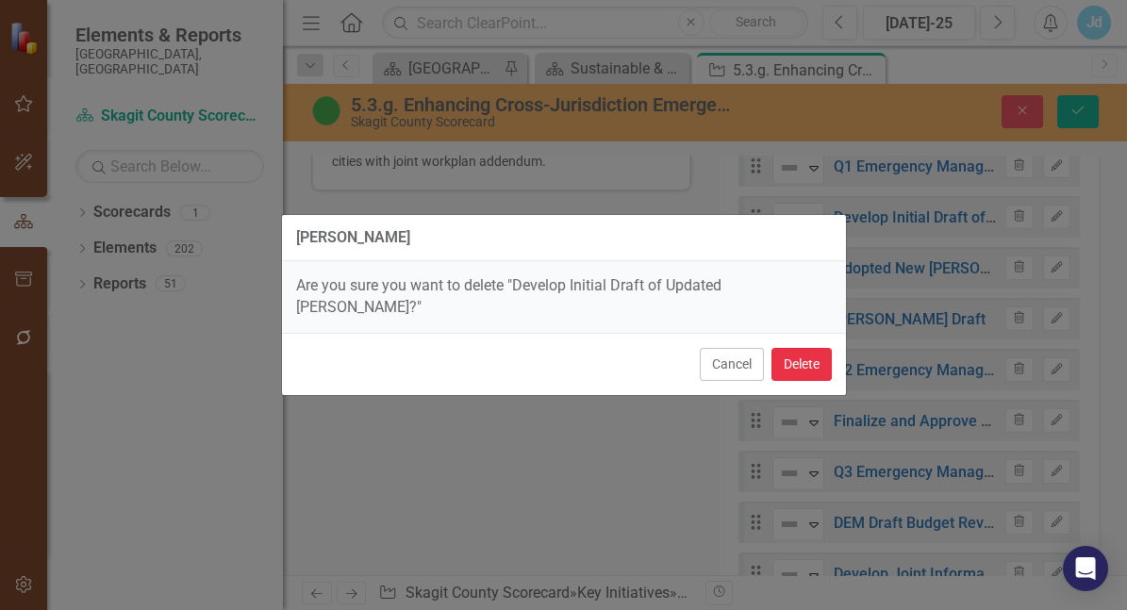
click at [804, 359] on button "Delete" at bounding box center [801, 364] width 60 height 33
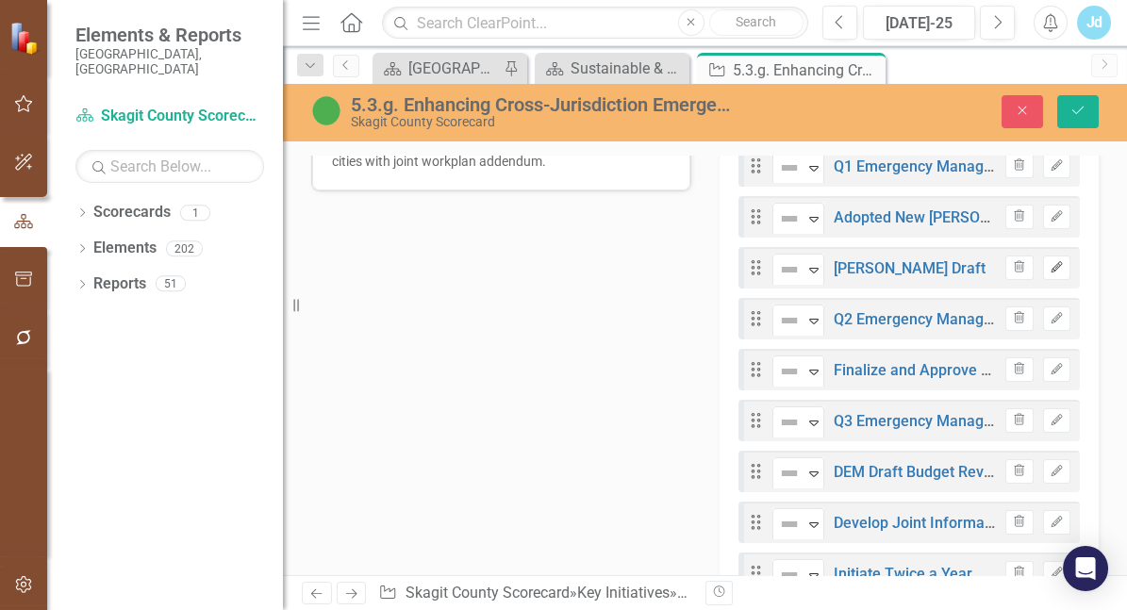
click at [1049, 273] on icon "Edit" at bounding box center [1056, 267] width 14 height 11
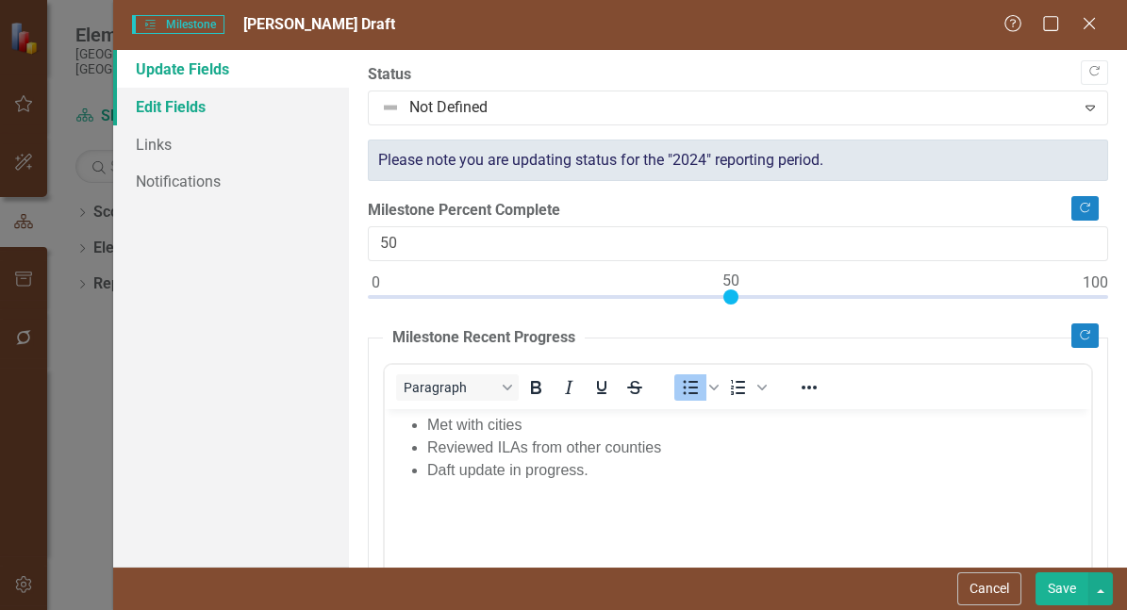
click at [217, 107] on link "Edit Fields" at bounding box center [231, 107] width 236 height 38
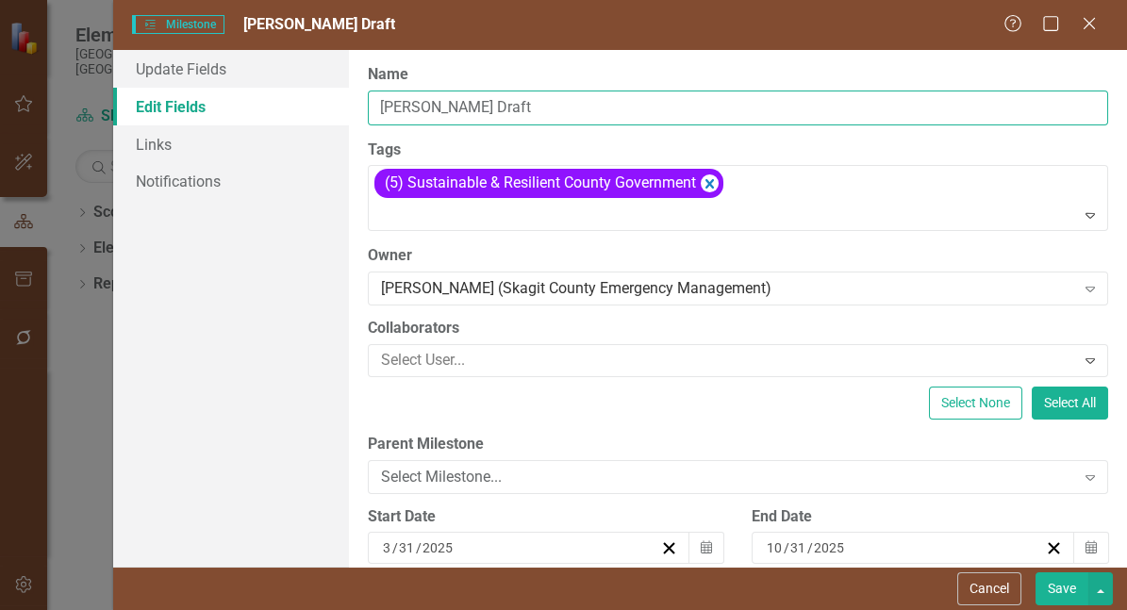
click at [378, 110] on input "[PERSON_NAME] Draft" at bounding box center [738, 107] width 741 height 35
type input "Develop Initial [PERSON_NAME] Draft"
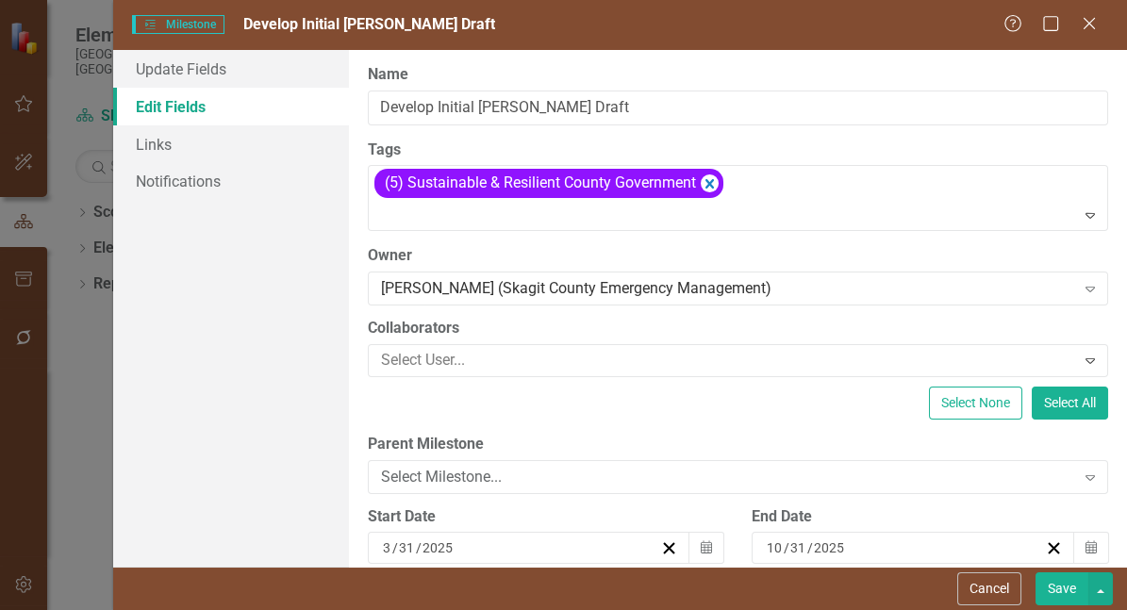
click at [1061, 596] on button "Save" at bounding box center [1061, 588] width 53 height 33
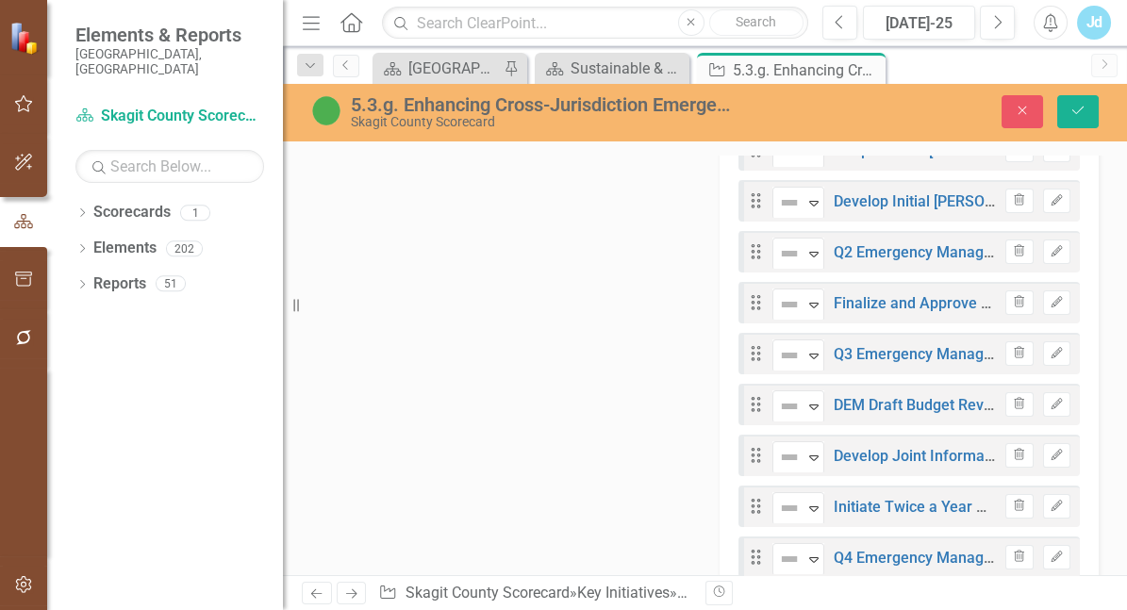
scroll to position [941, 0]
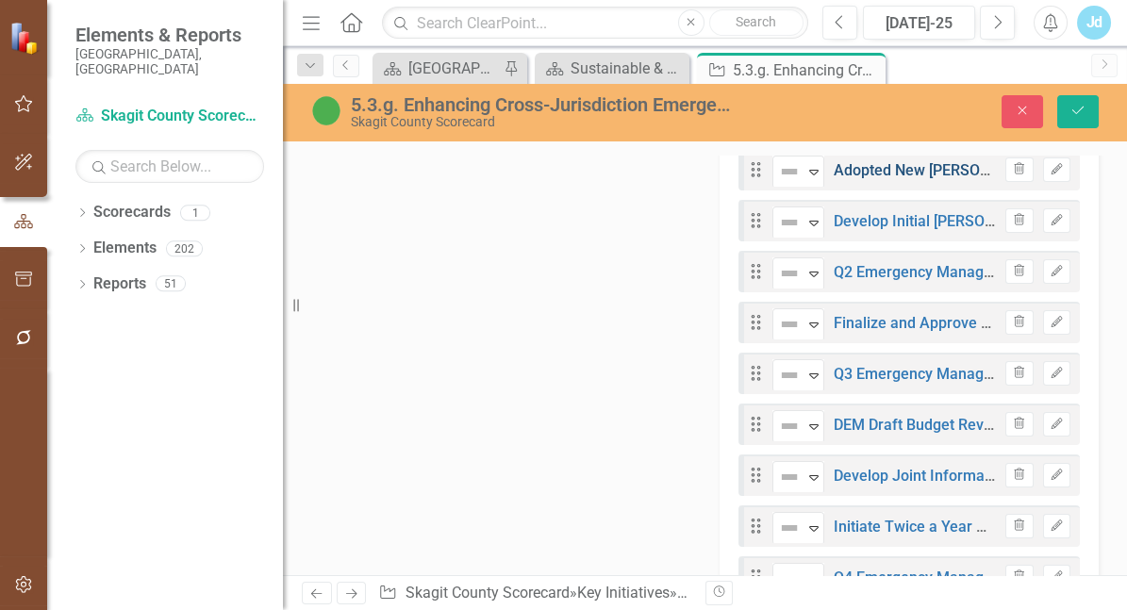
click at [875, 179] on link "Adopted New [PERSON_NAME]" at bounding box center [937, 170] width 209 height 18
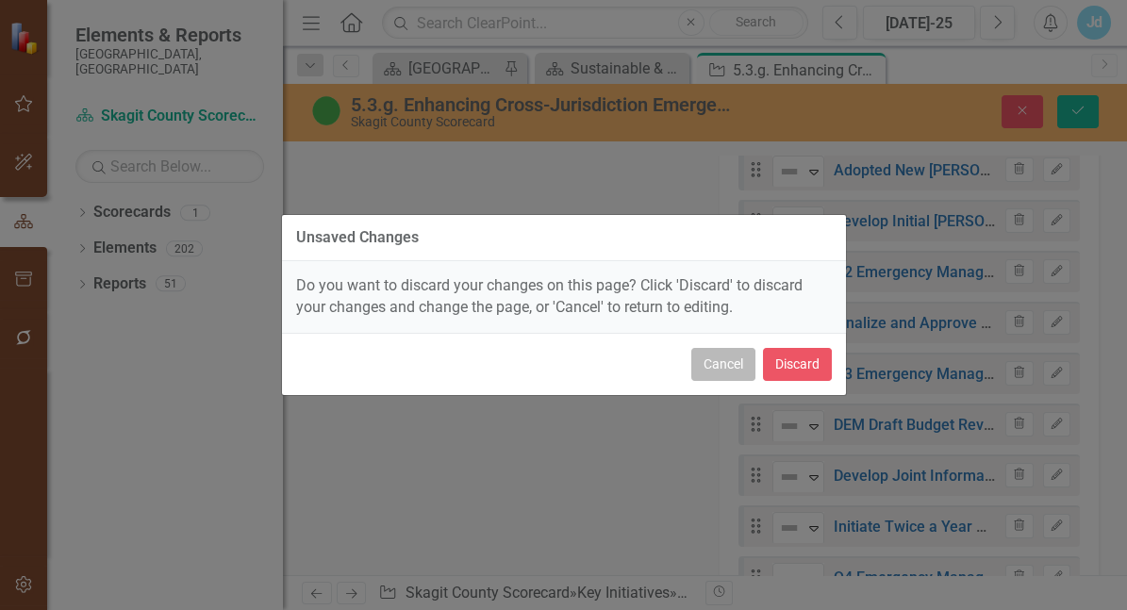
click at [714, 359] on button "Cancel" at bounding box center [723, 364] width 64 height 33
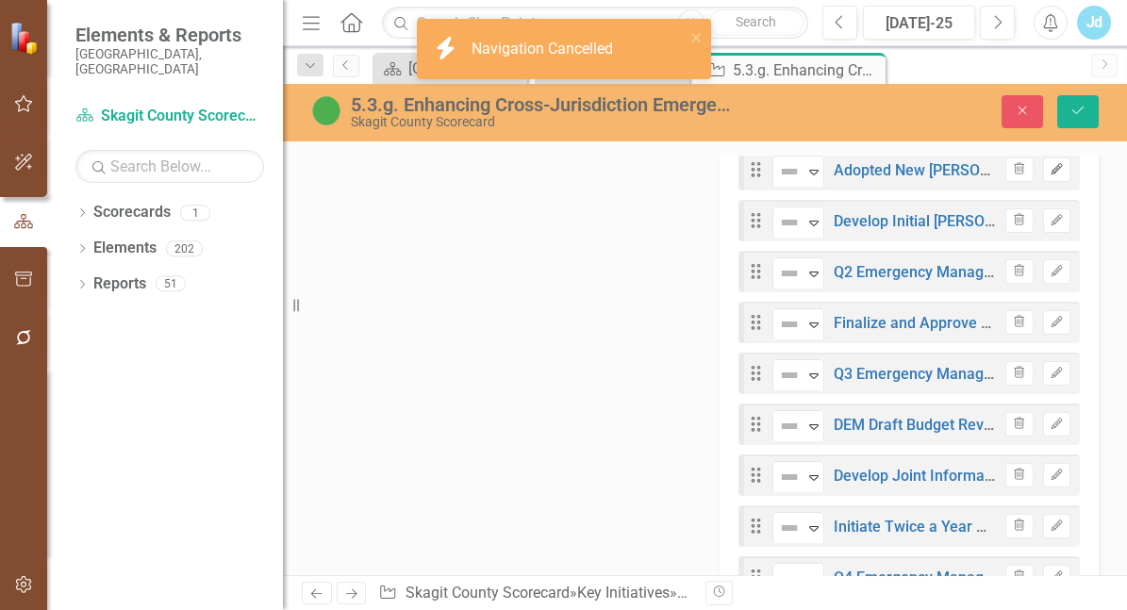
click at [1050, 174] on icon "button" at bounding box center [1055, 168] width 11 height 11
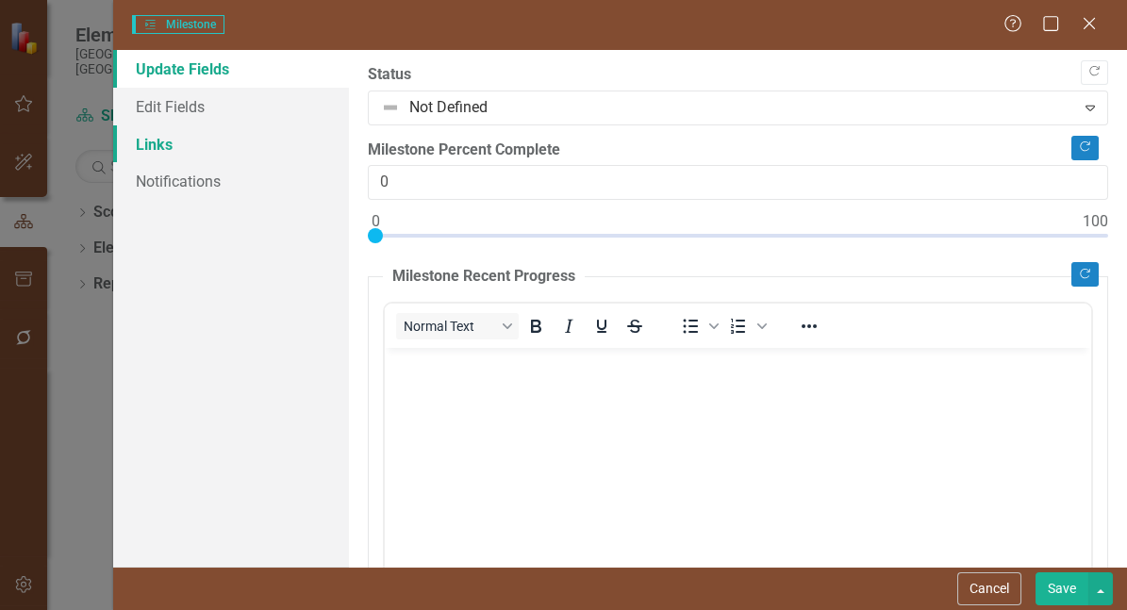
scroll to position [0, 0]
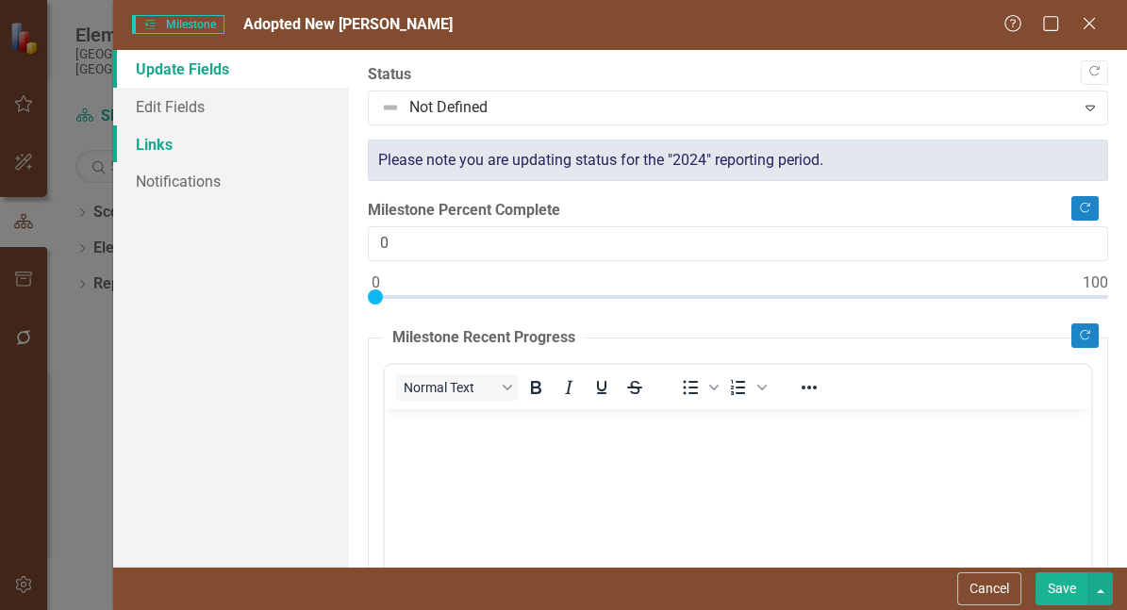
click at [180, 130] on link "Links" at bounding box center [231, 144] width 236 height 38
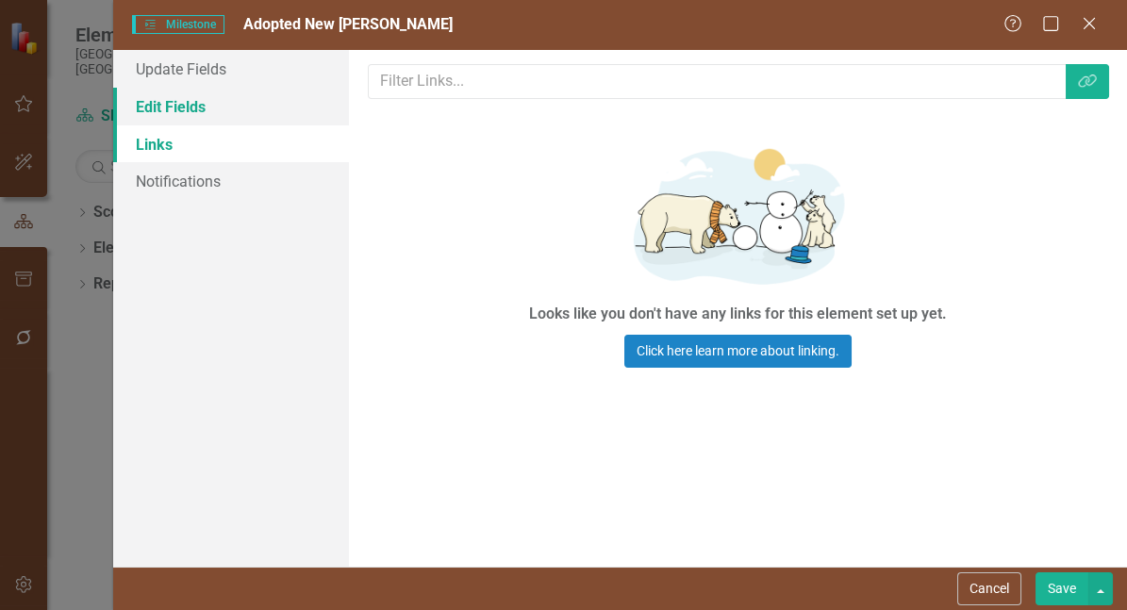
click at [184, 113] on link "Edit Fields" at bounding box center [231, 107] width 236 height 38
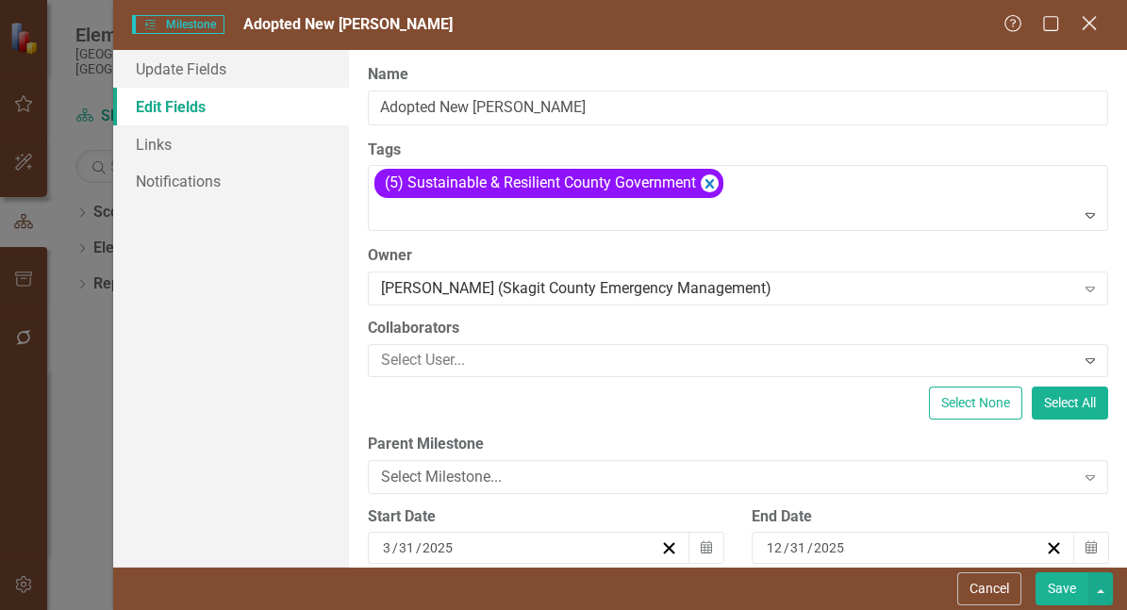
click at [1090, 20] on icon "Close" at bounding box center [1089, 23] width 24 height 18
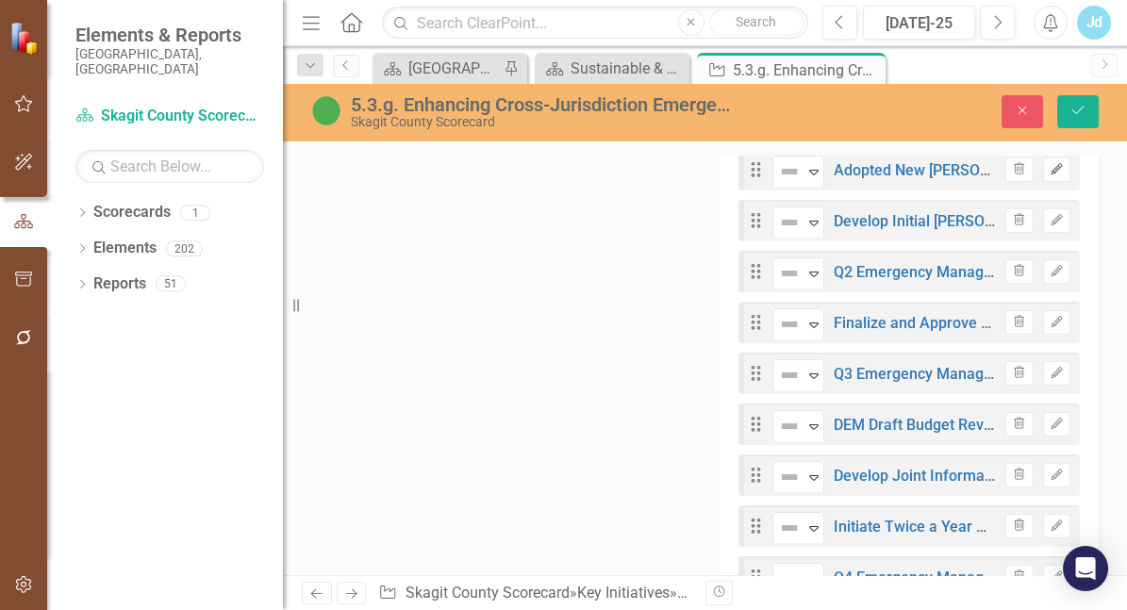
click at [1050, 174] on icon "button" at bounding box center [1055, 168] width 11 height 11
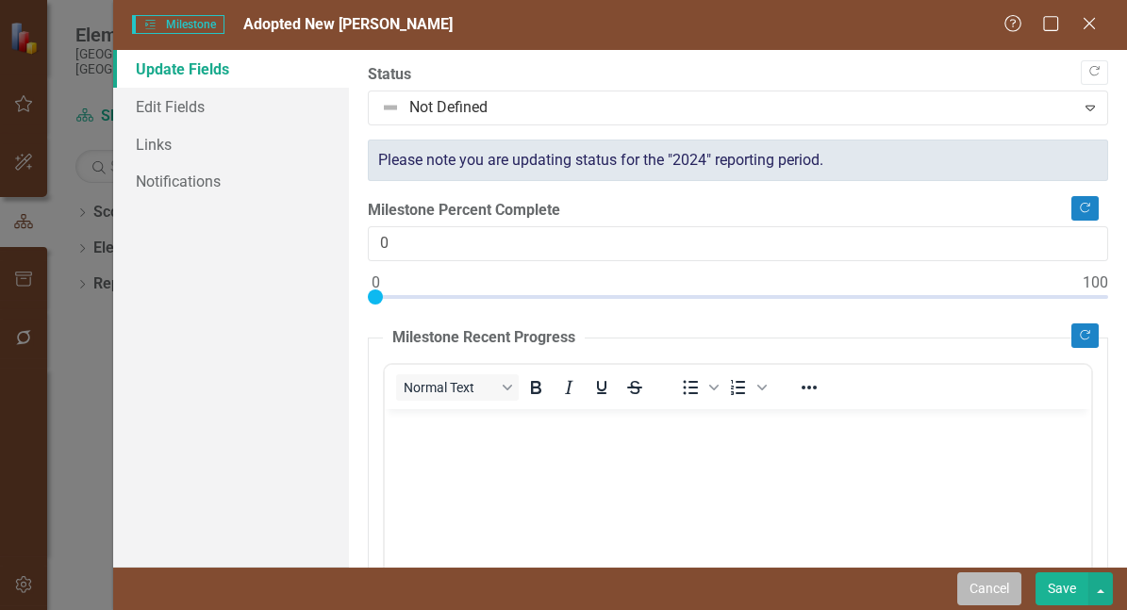
click at [988, 589] on button "Cancel" at bounding box center [989, 588] width 64 height 33
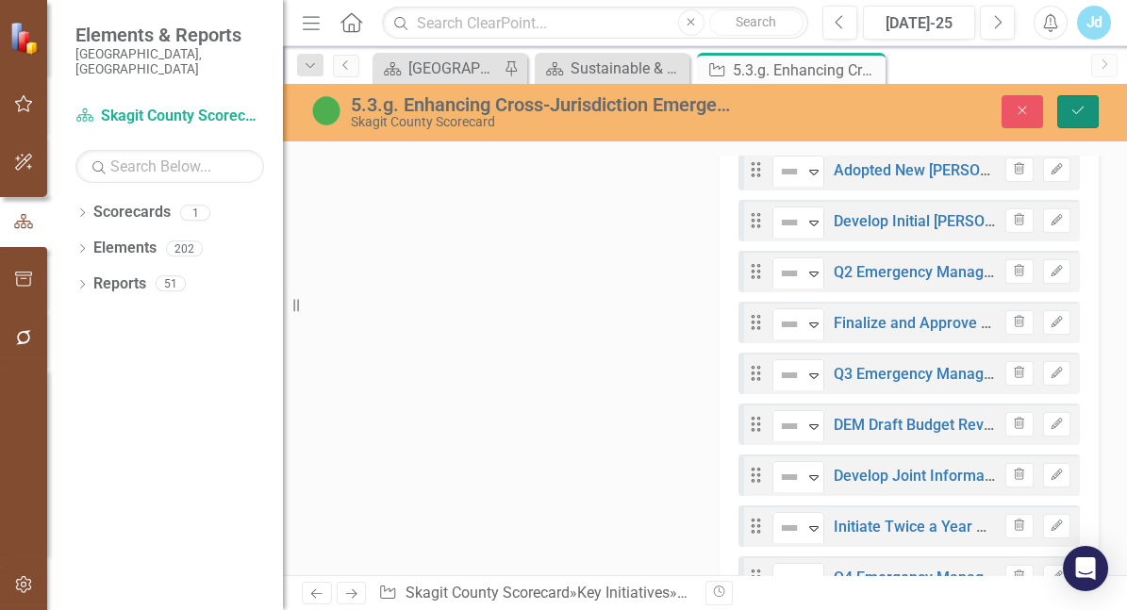
click at [1086, 116] on icon "Save" at bounding box center [1077, 110] width 17 height 13
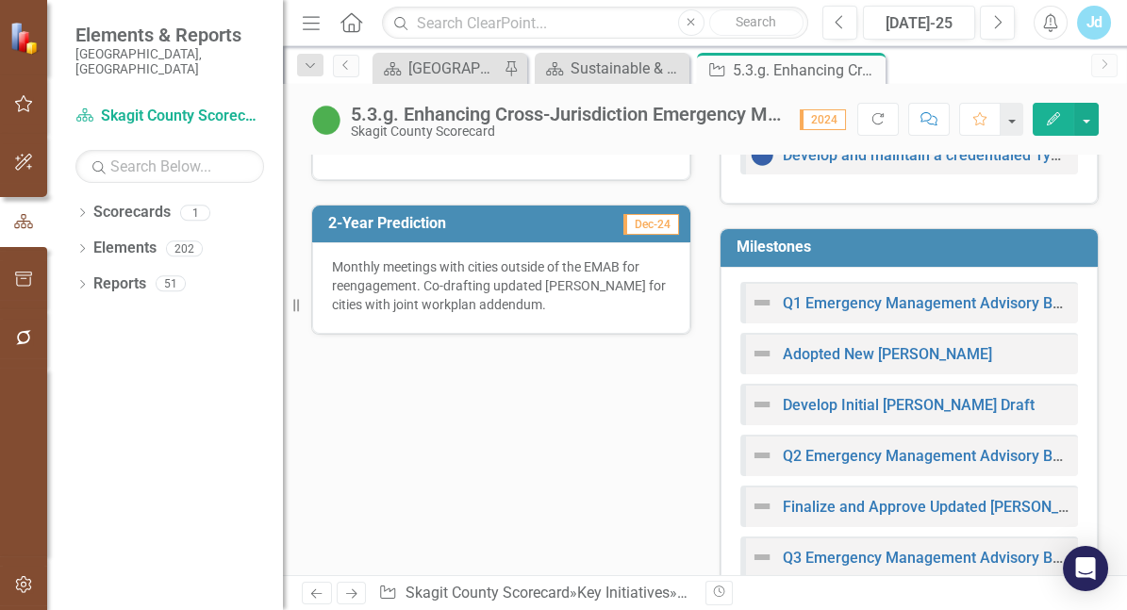
scroll to position [723, 0]
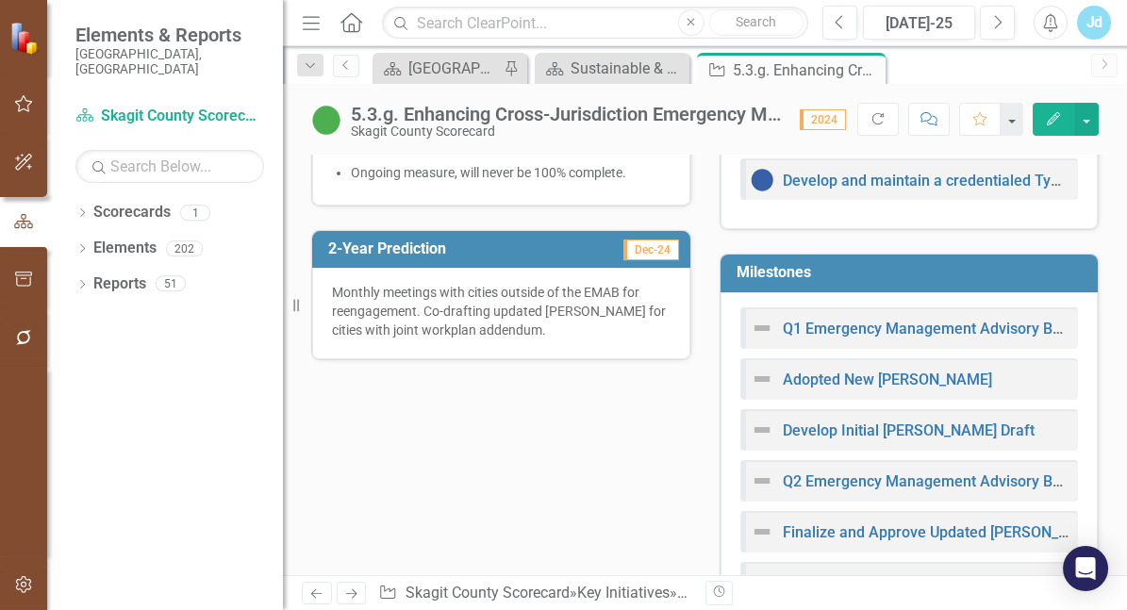
click at [797, 281] on h3 "Milestones" at bounding box center [912, 272] width 353 height 17
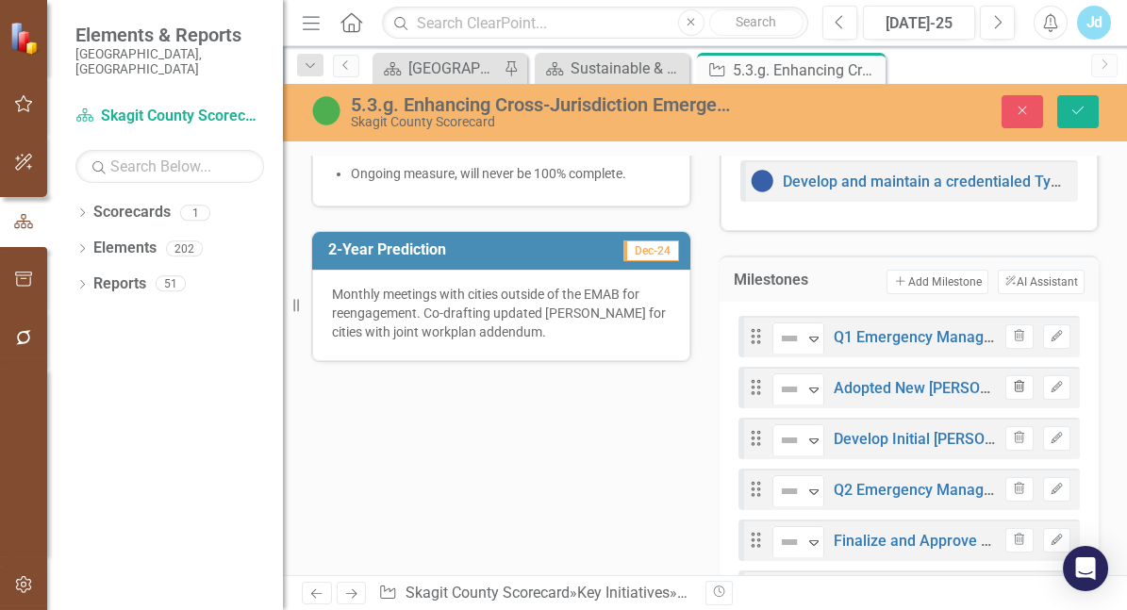
click at [1014, 391] on icon "button" at bounding box center [1019, 385] width 10 height 11
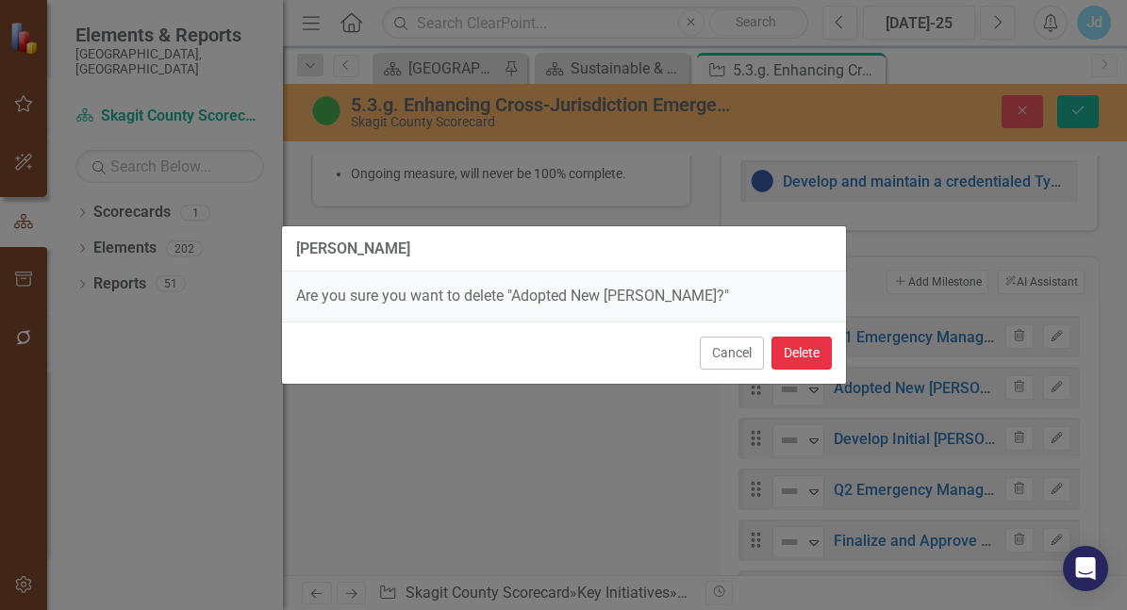
click at [787, 356] on button "Delete" at bounding box center [801, 353] width 60 height 33
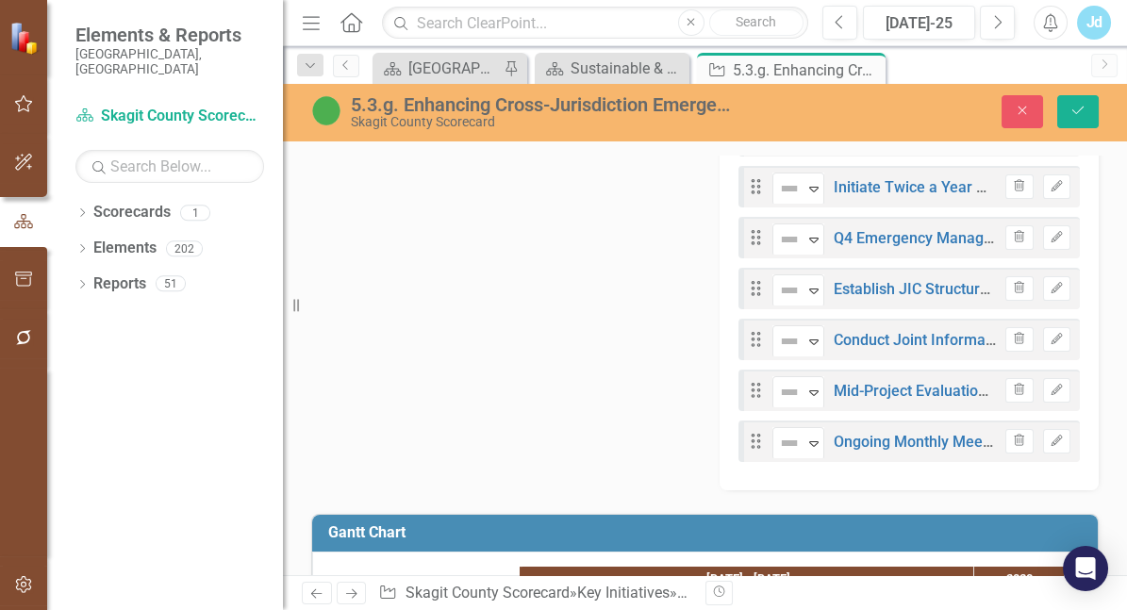
scroll to position [1226, 0]
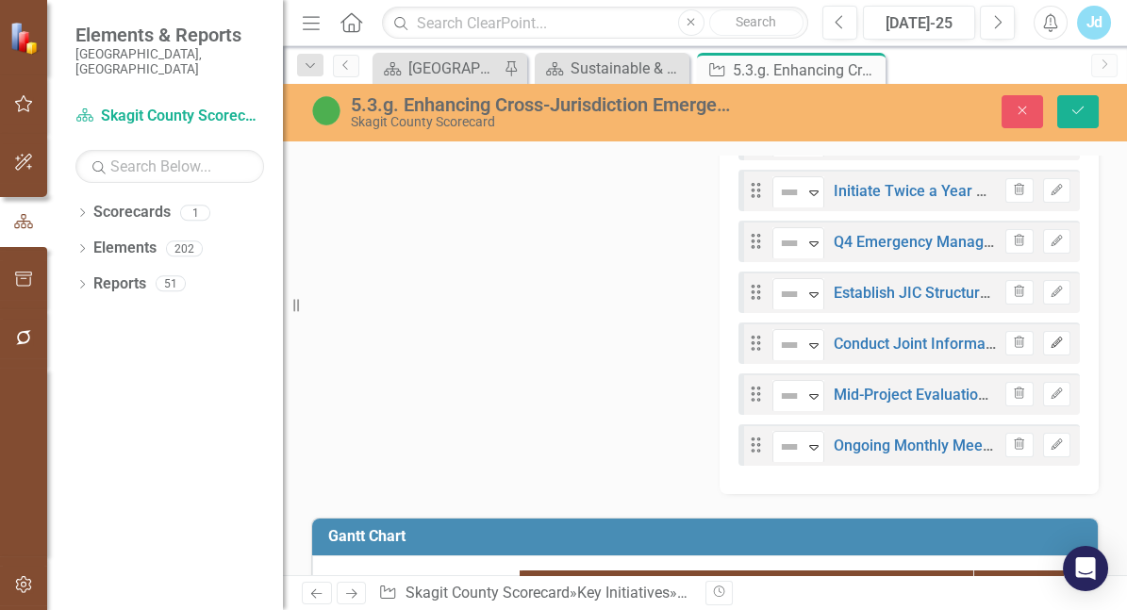
click at [1050, 348] on icon "button" at bounding box center [1055, 342] width 11 height 11
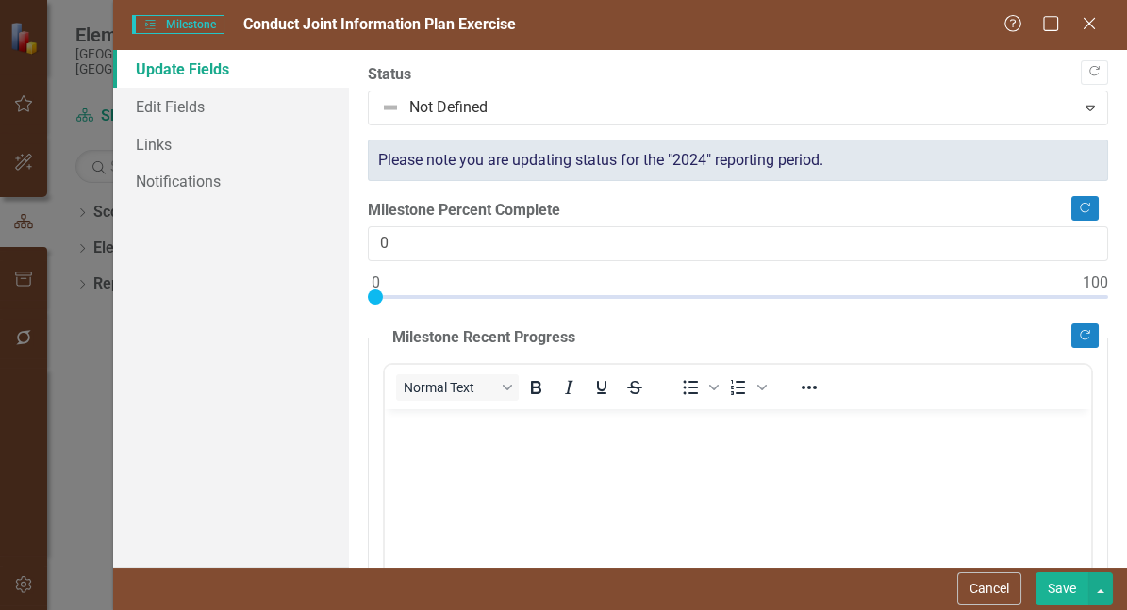
scroll to position [0, 0]
click at [184, 107] on link "Edit Fields" at bounding box center [231, 107] width 236 height 38
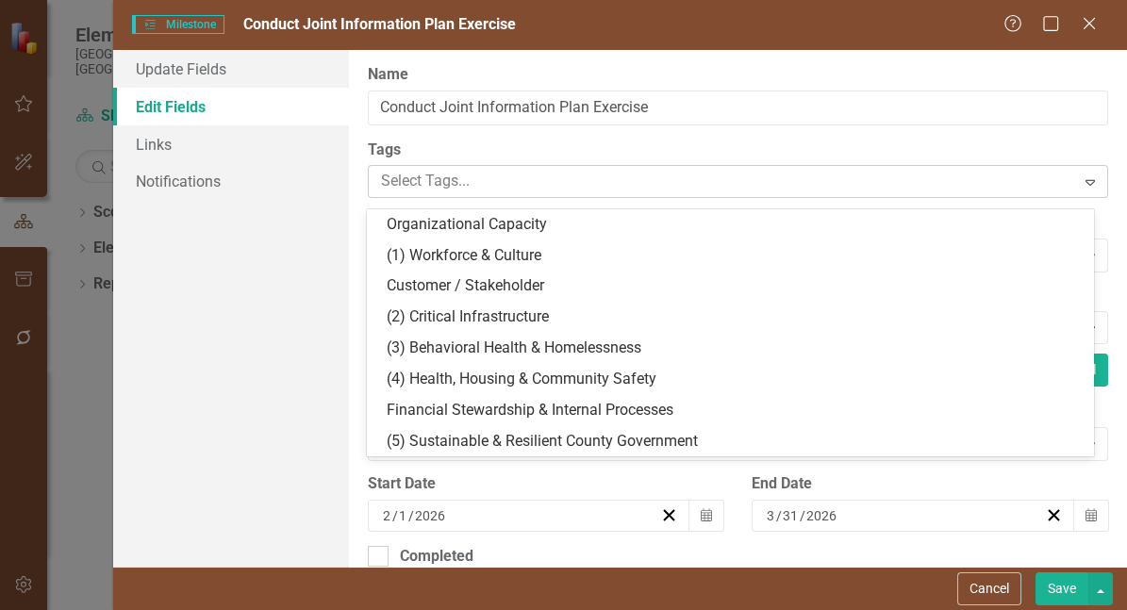
click at [497, 194] on div at bounding box center [723, 181] width 701 height 25
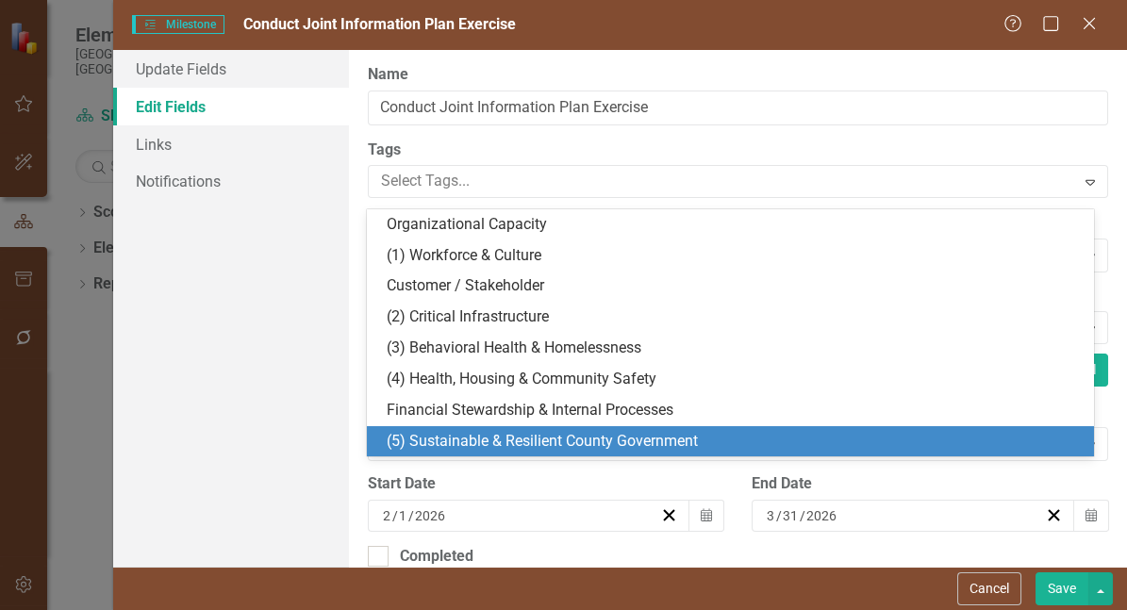
click at [530, 437] on span "(5) Sustainable & Resilient County Government" at bounding box center [541, 441] width 311 height 18
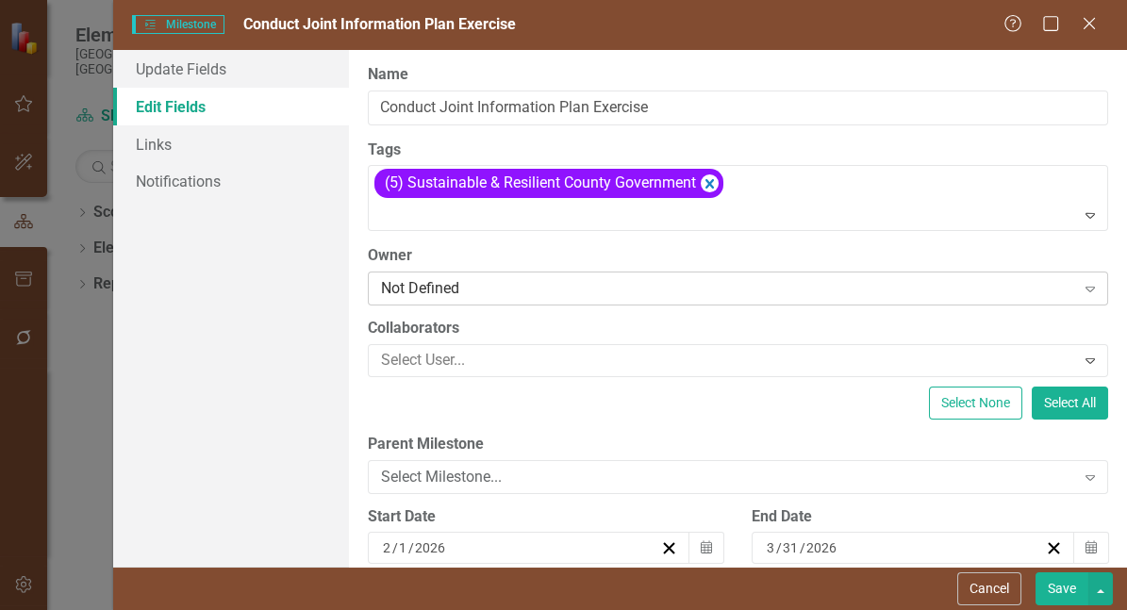
click at [509, 300] on div "Not Defined" at bounding box center [728, 289] width 694 height 22
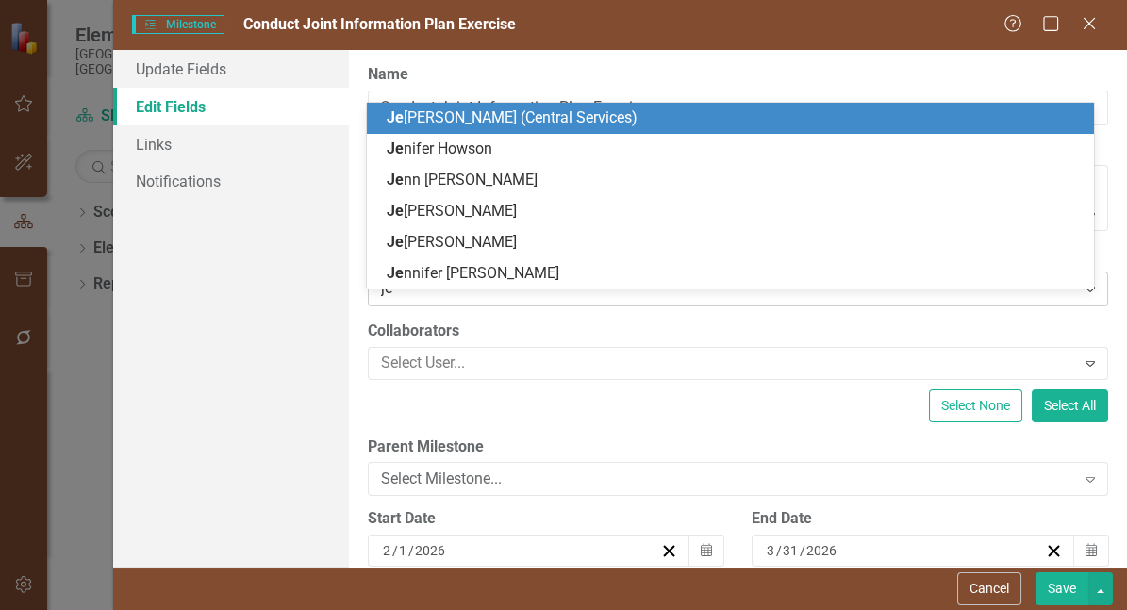
type input "jen"
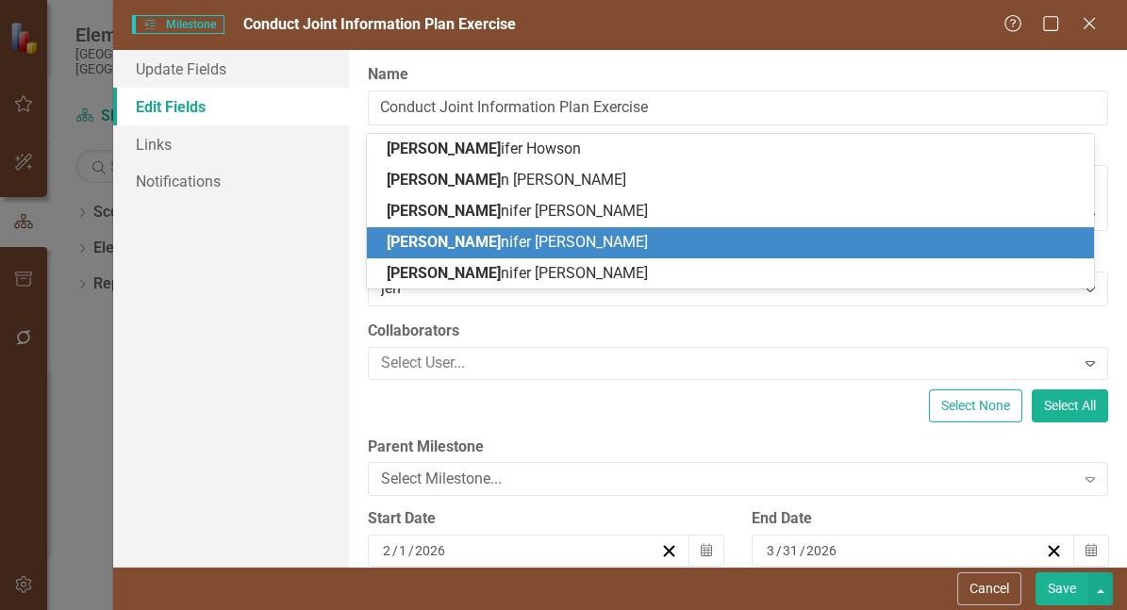
click at [492, 245] on span "[PERSON_NAME] nifer [PERSON_NAME]" at bounding box center [516, 242] width 261 height 18
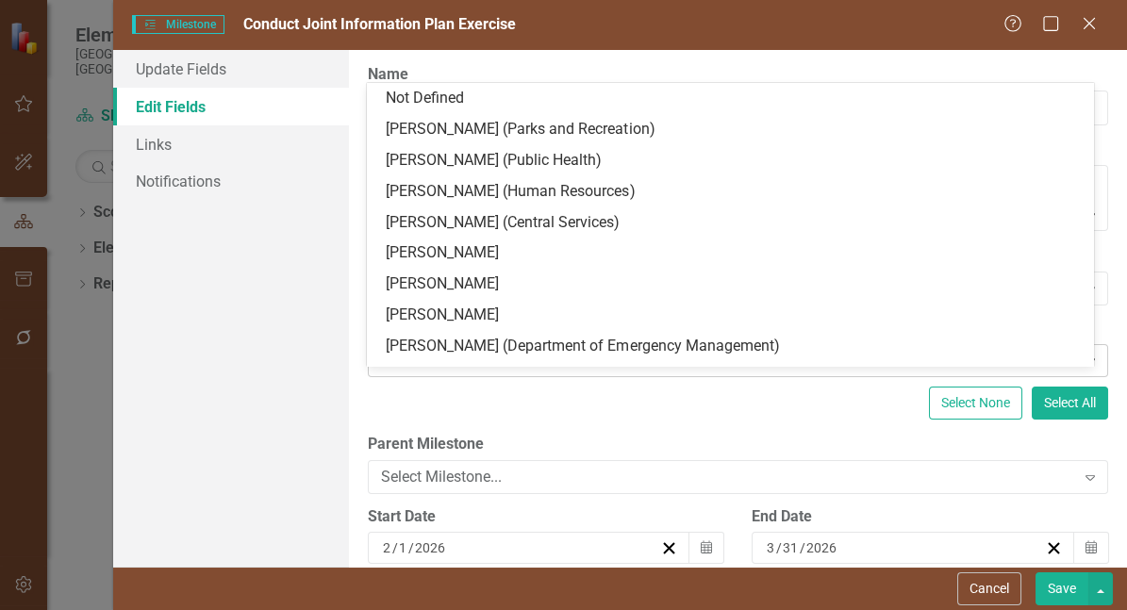
click at [502, 373] on div at bounding box center [723, 360] width 701 height 25
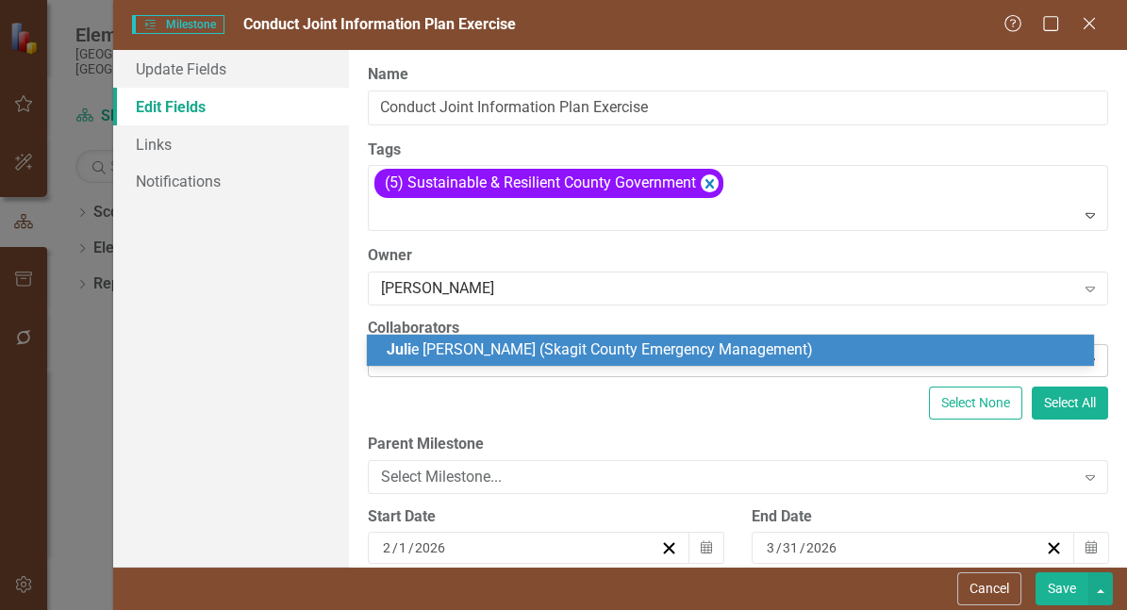
type input "[PERSON_NAME]"
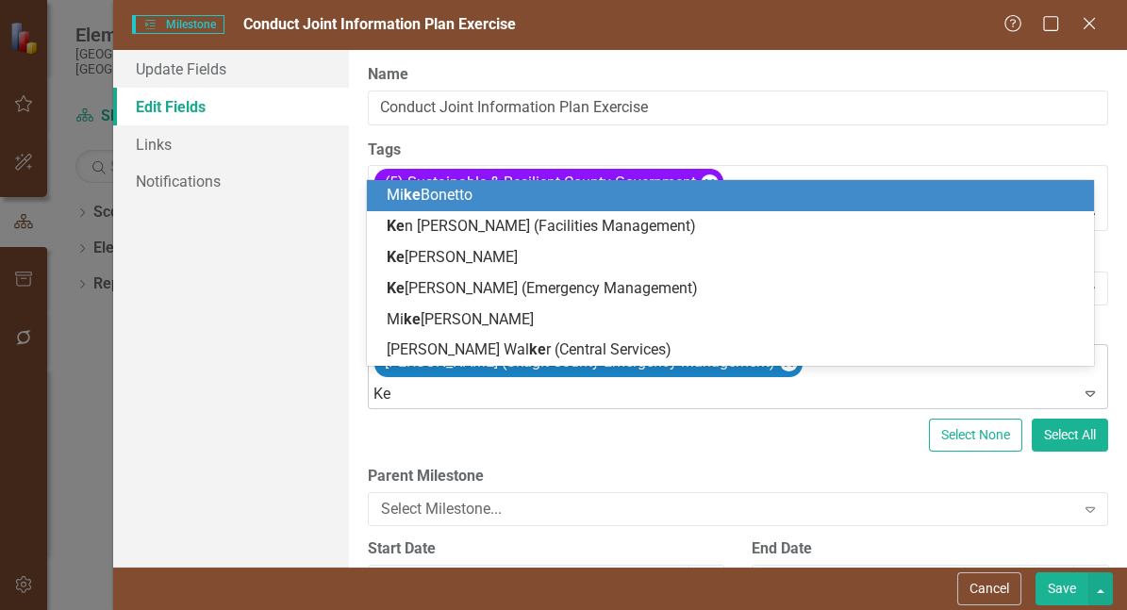
type input "Kev"
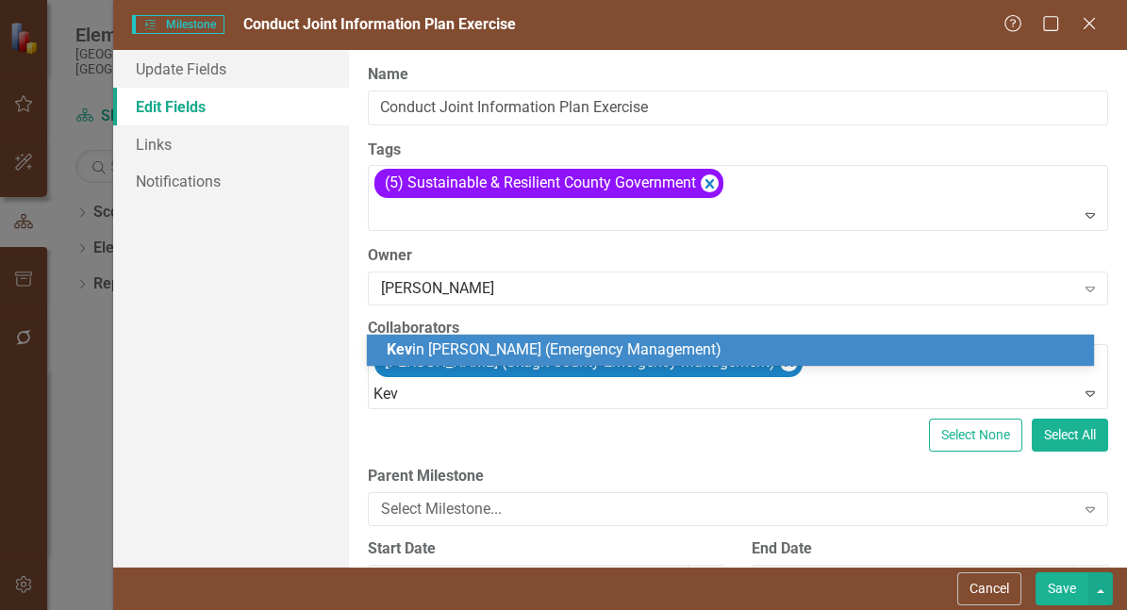
click at [521, 354] on span "Kev in [PERSON_NAME] (Emergency Management)" at bounding box center [553, 349] width 335 height 18
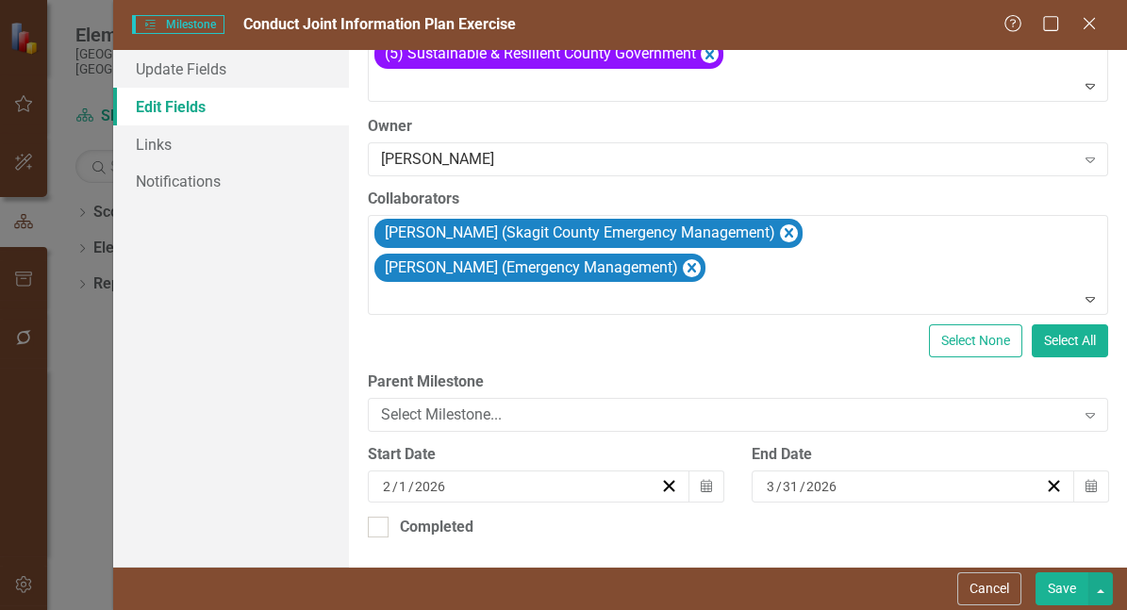
scroll to position [178, 0]
click at [391, 477] on input "2" at bounding box center [387, 486] width 10 height 19
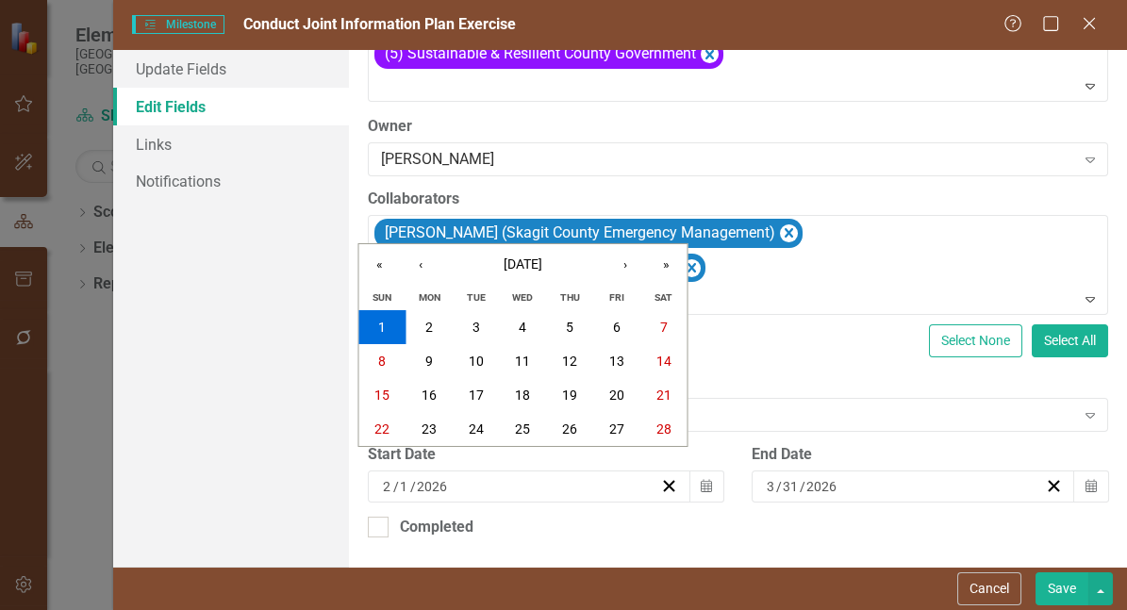
click at [391, 477] on input "2" at bounding box center [387, 486] width 11 height 19
type input "6"
click at [768, 477] on input "3" at bounding box center [770, 486] width 10 height 19
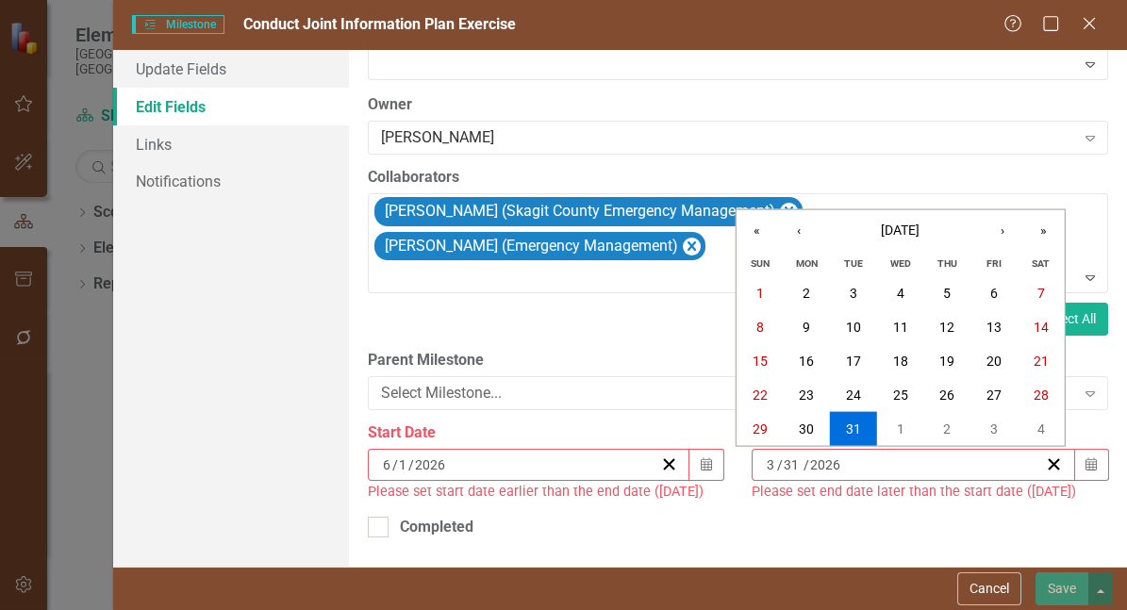
click at [766, 474] on input "3" at bounding box center [770, 464] width 11 height 19
type input "12"
click at [591, 423] on div "ClearPoint Can Do More! How ClearPoint Can Help Close Enterprise plans can auto…" at bounding box center [738, 308] width 779 height 517
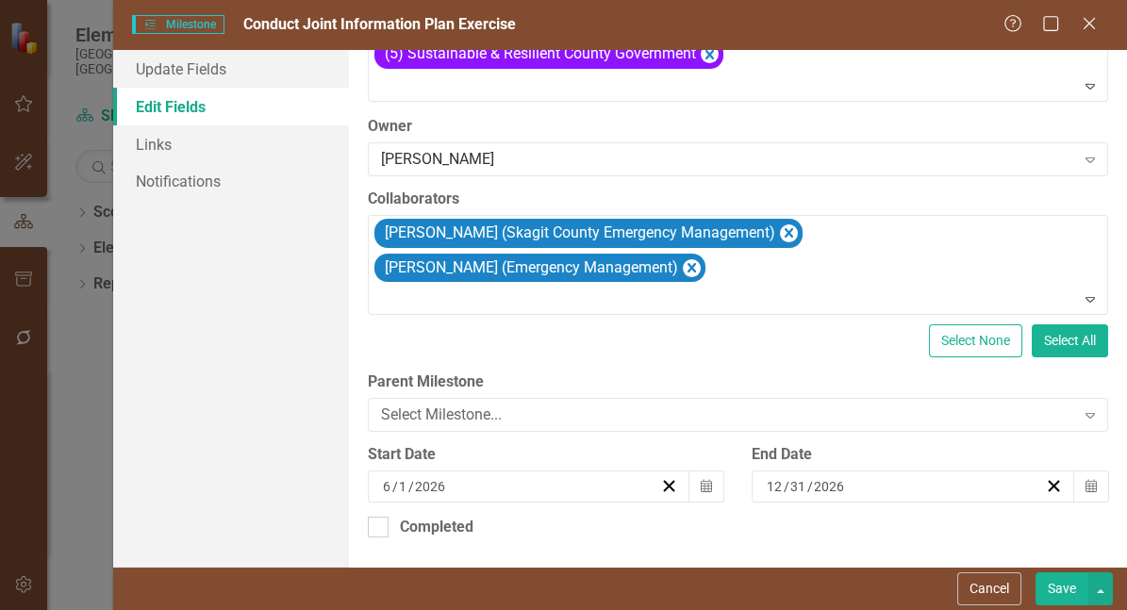
click at [1050, 586] on button "Save" at bounding box center [1061, 588] width 53 height 33
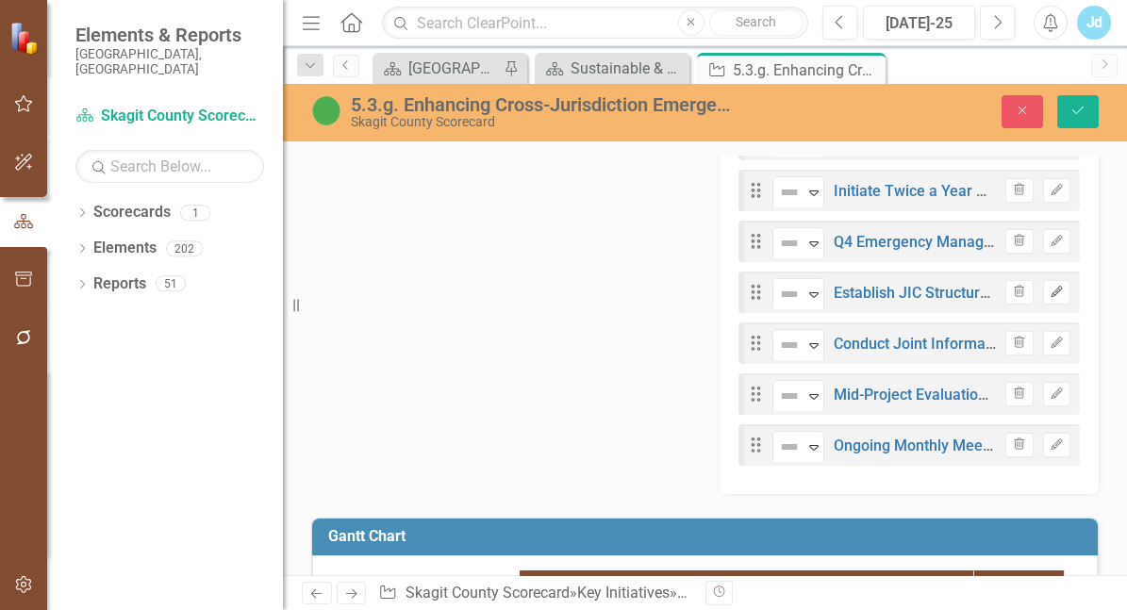
click at [1050, 297] on icon "button" at bounding box center [1055, 291] width 11 height 11
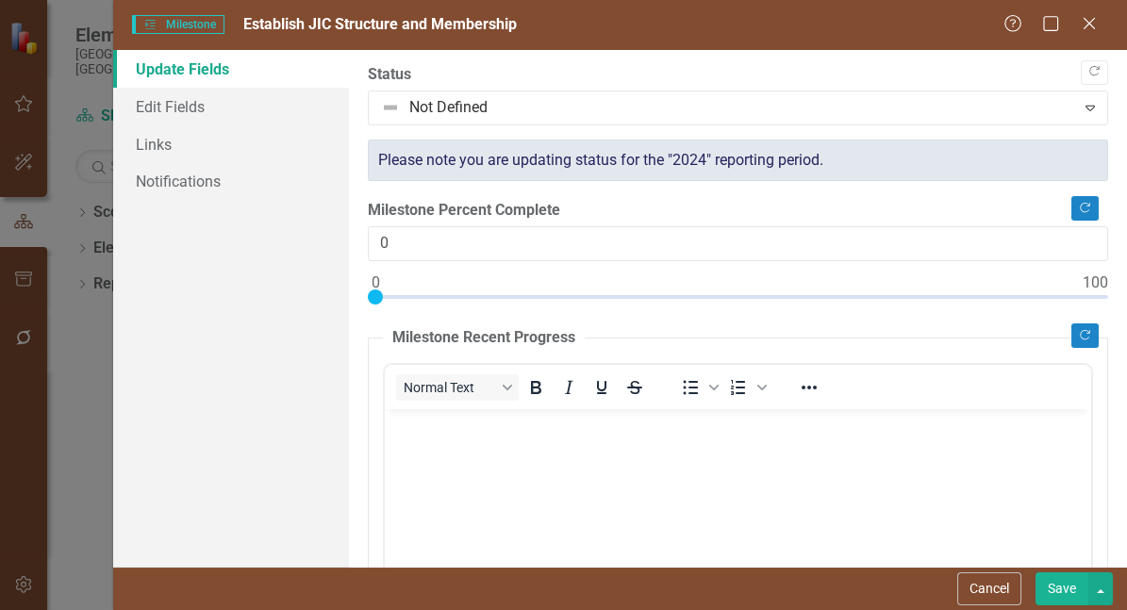
scroll to position [0, 0]
click at [201, 98] on link "Edit Fields" at bounding box center [231, 107] width 236 height 38
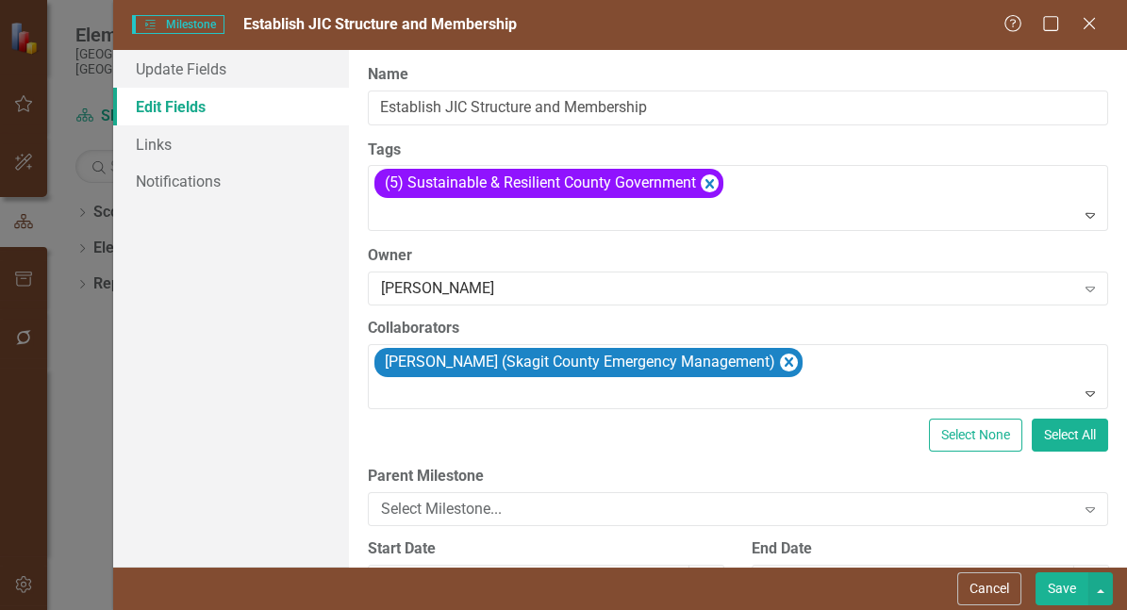
scroll to position [143, 0]
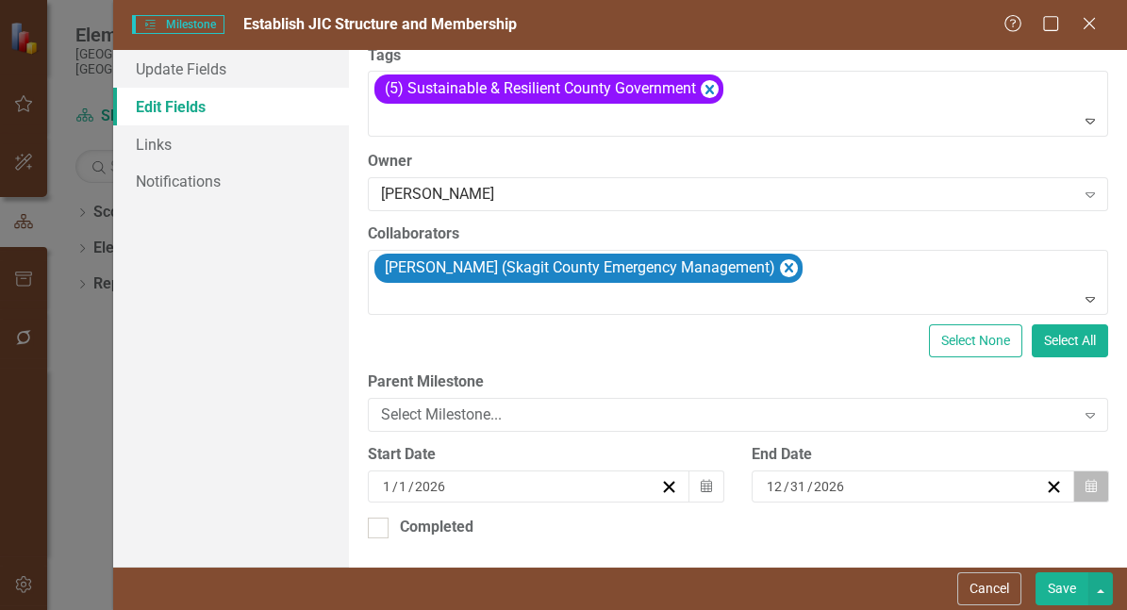
click at [1085, 480] on icon "Calendar" at bounding box center [1090, 486] width 11 height 13
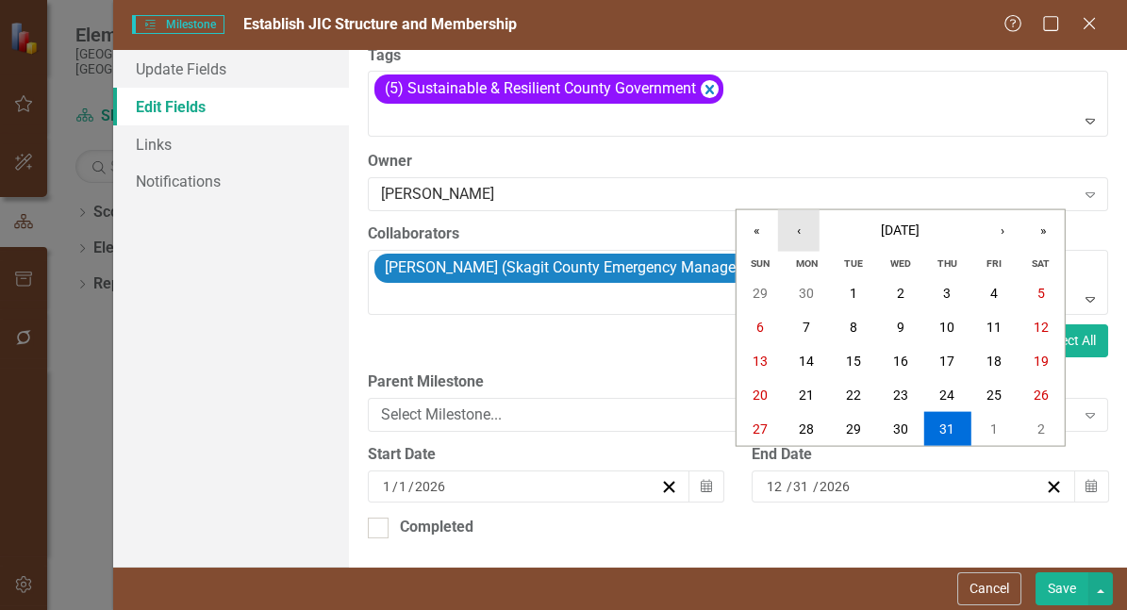
click at [799, 229] on button "‹" at bounding box center [798, 230] width 41 height 41
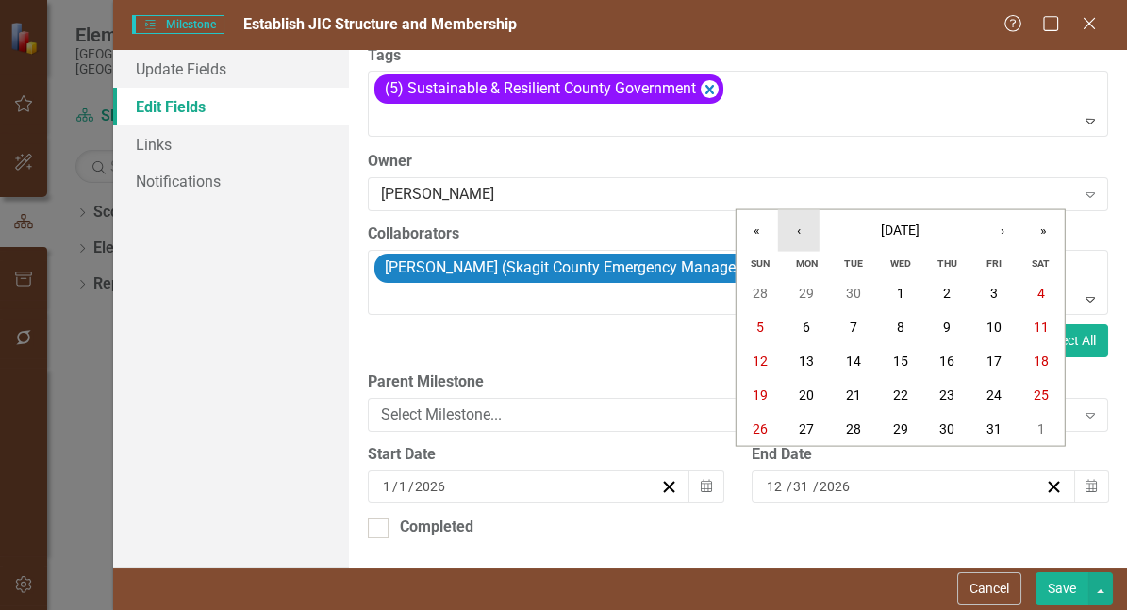
click at [799, 229] on button "‹" at bounding box center [798, 230] width 41 height 41
click at [861, 425] on abbr "30" at bounding box center [853, 428] width 15 height 15
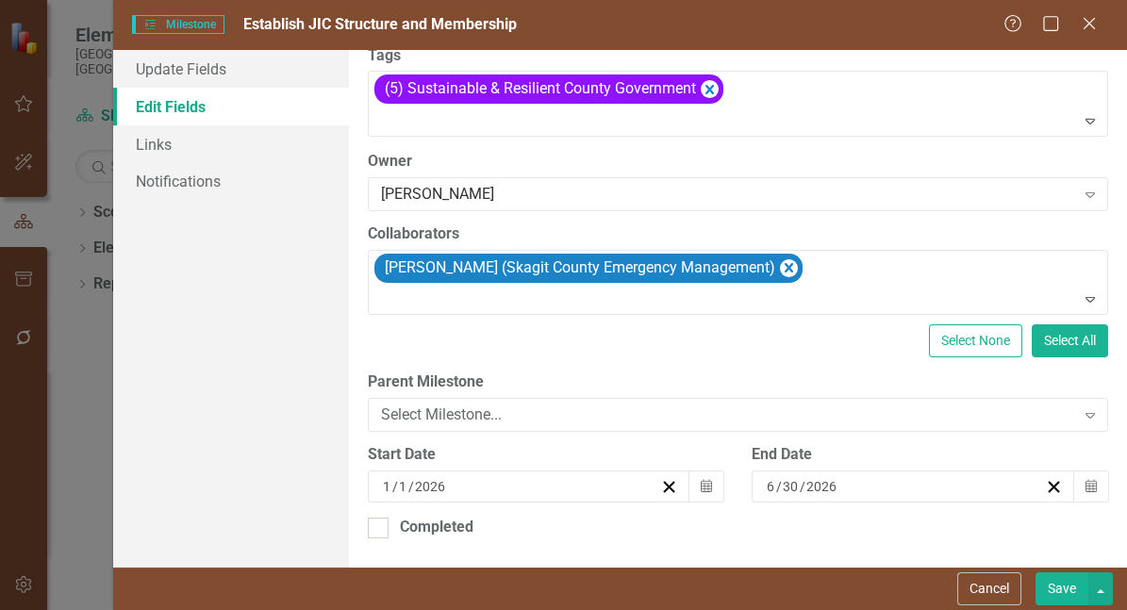
click at [1074, 588] on button "Save" at bounding box center [1061, 588] width 53 height 33
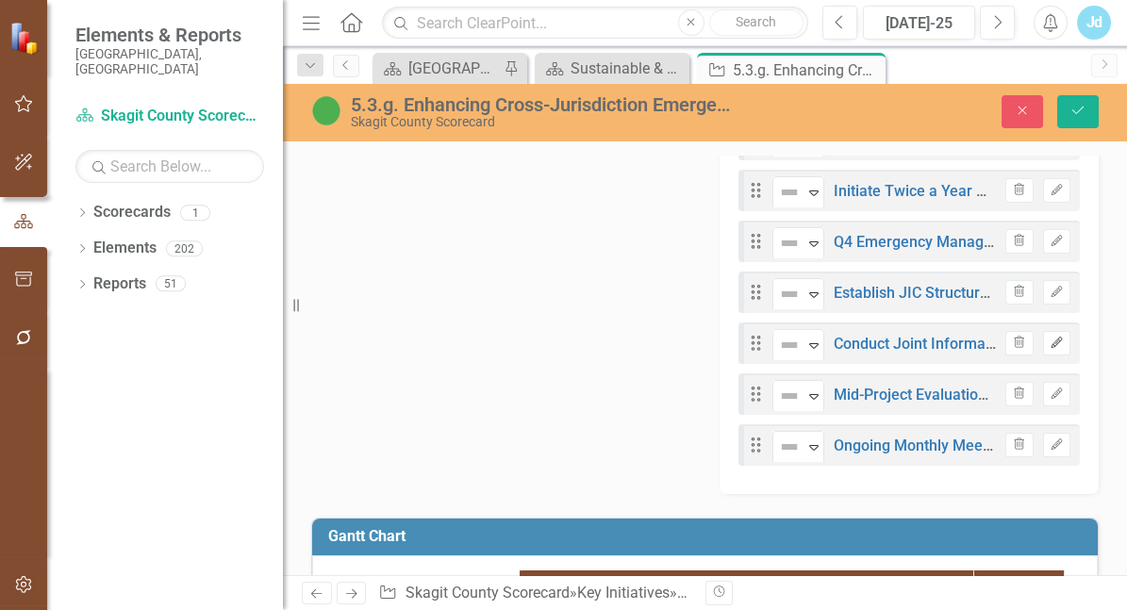
click at [1049, 349] on icon "Edit" at bounding box center [1056, 342] width 14 height 11
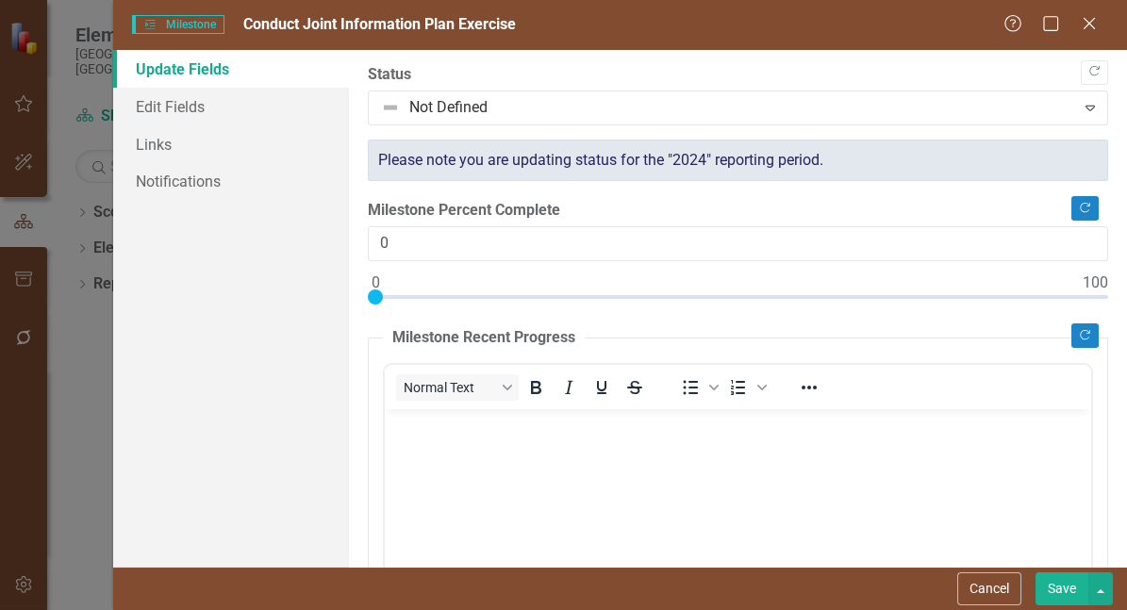
scroll to position [0, 0]
click at [229, 108] on link "Edit Fields" at bounding box center [231, 107] width 236 height 38
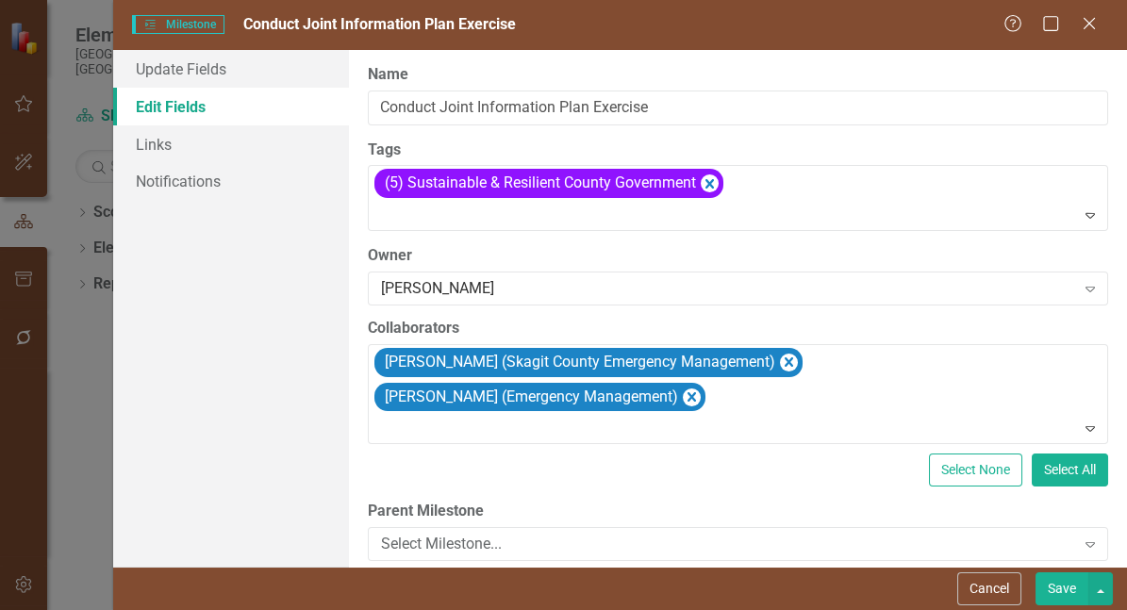
scroll to position [178, 0]
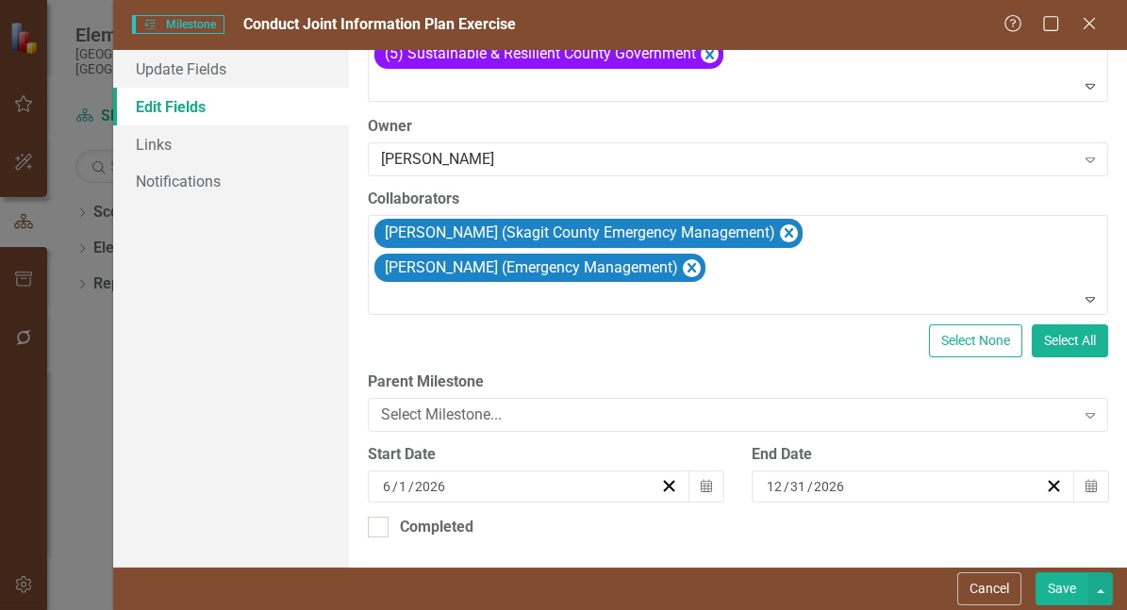
click at [1062, 586] on button "Save" at bounding box center [1061, 588] width 53 height 33
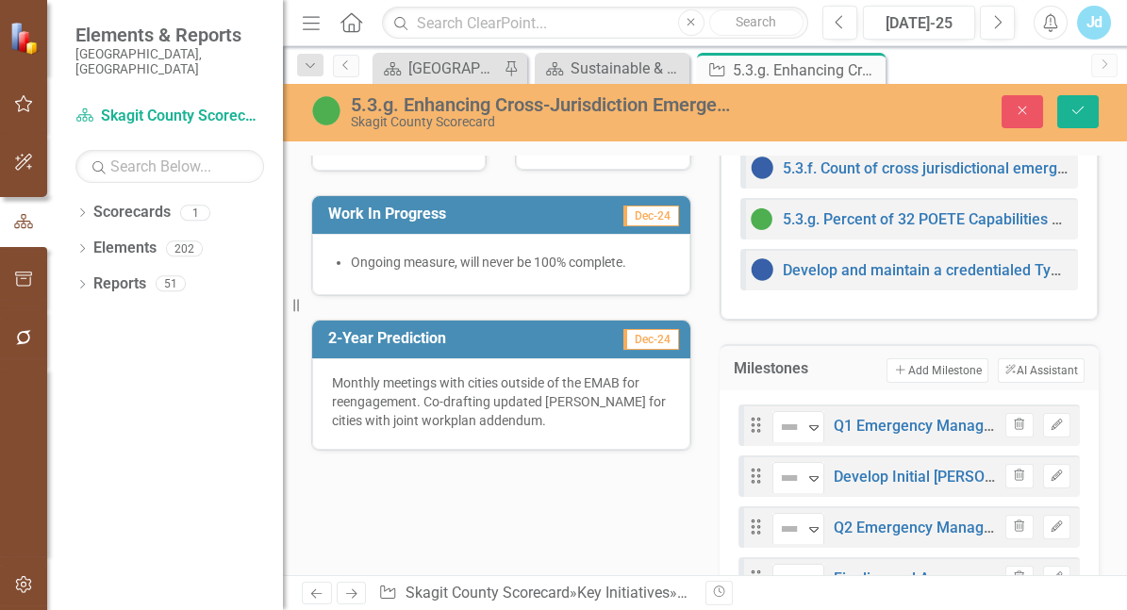
scroll to position [663, 0]
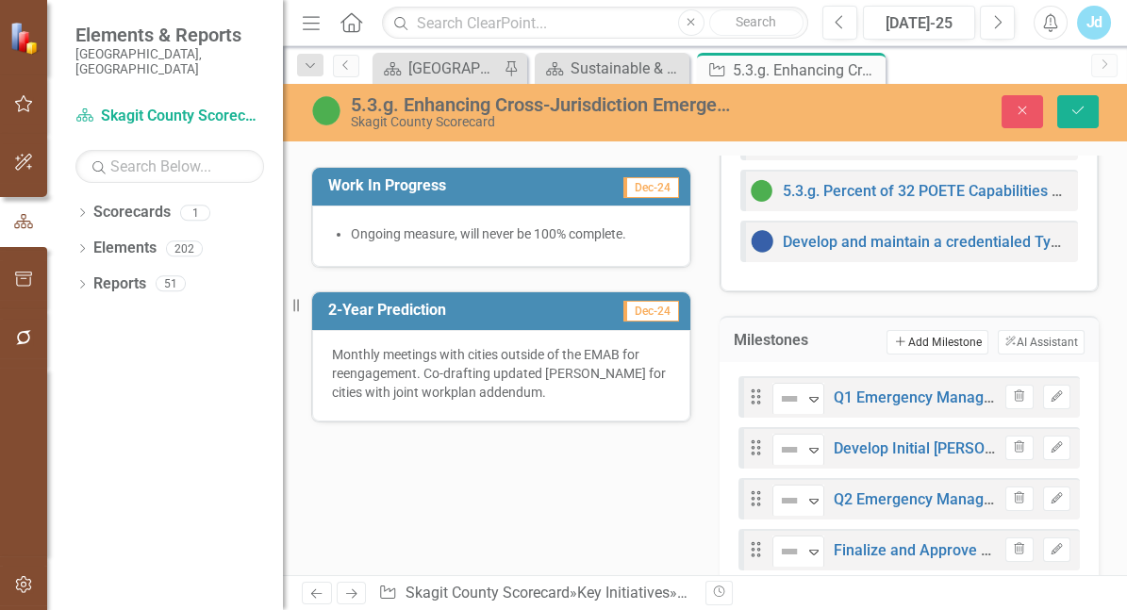
click at [886, 354] on button "Add Add Milestone" at bounding box center [936, 342] width 101 height 25
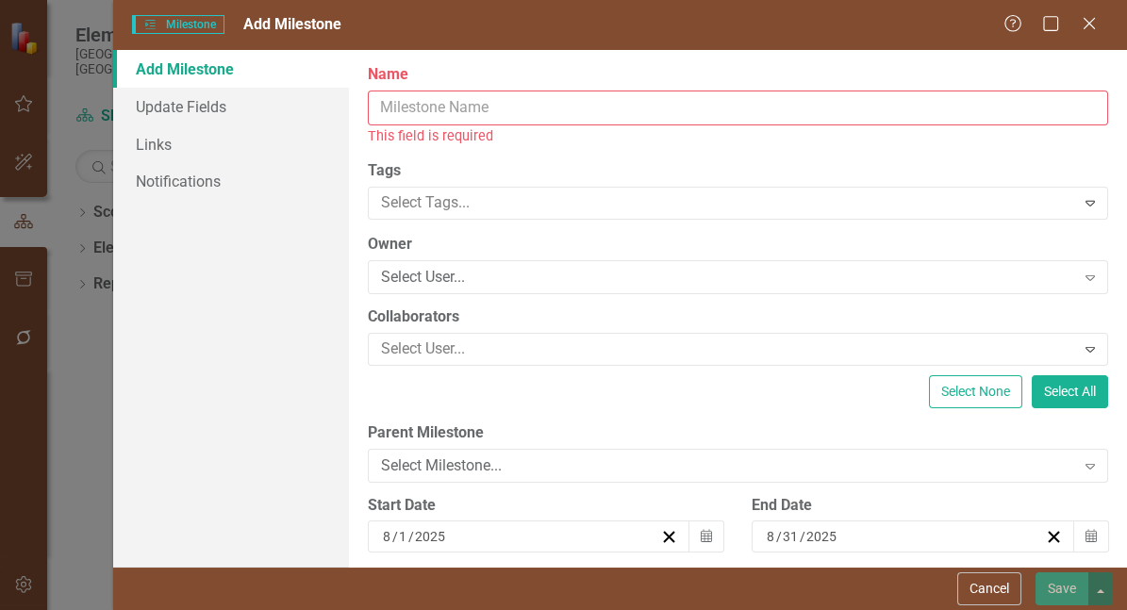
click at [549, 110] on input "Name" at bounding box center [738, 107] width 741 height 35
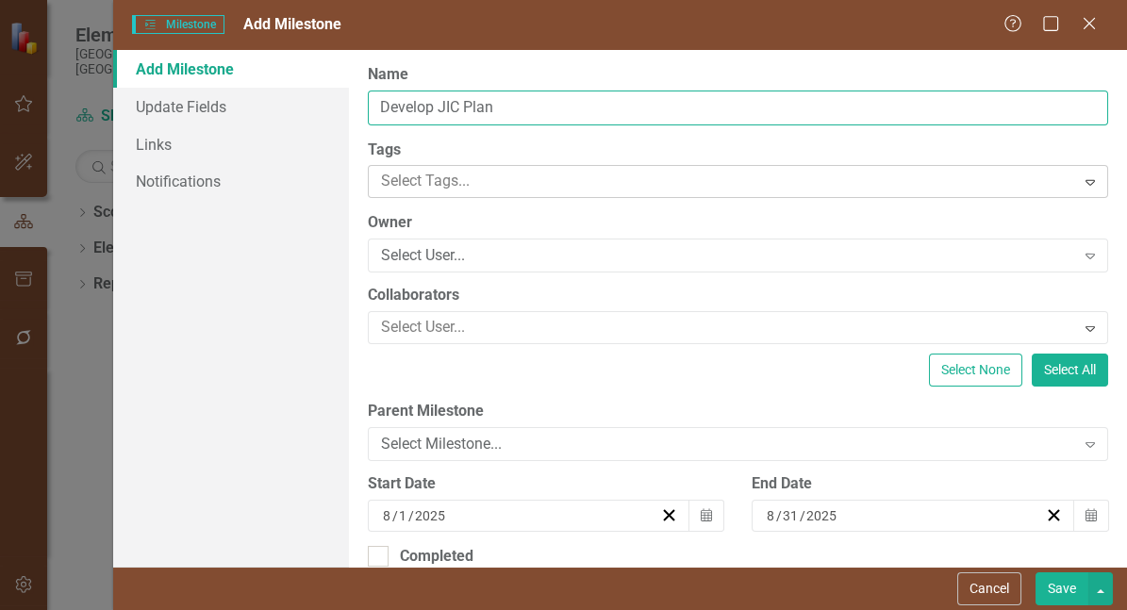
type input "Develop JIC Plan"
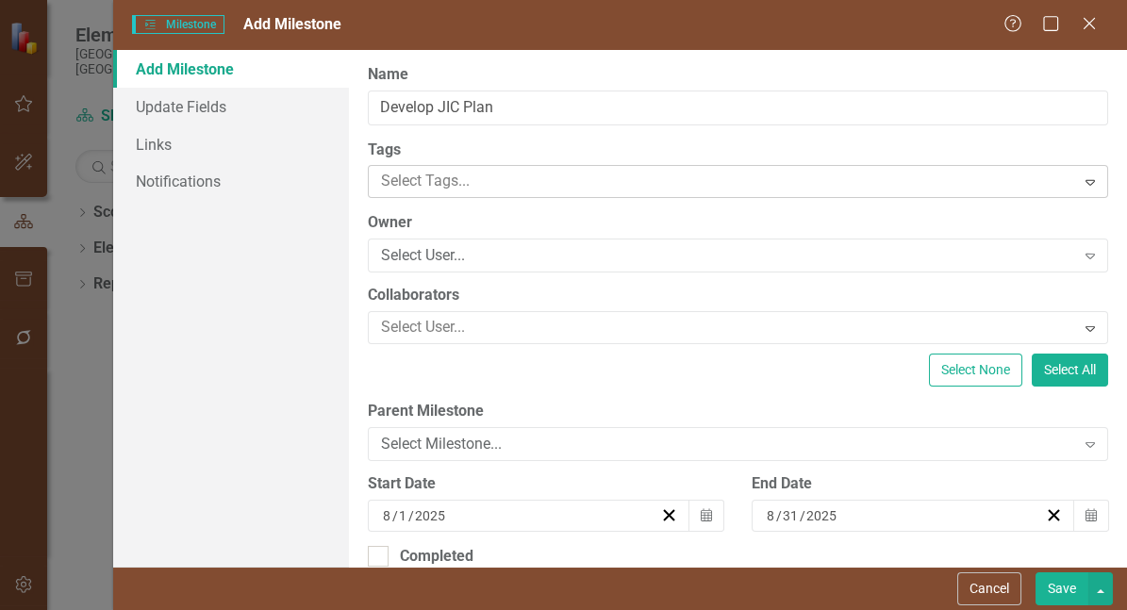
click at [506, 194] on div at bounding box center [723, 181] width 701 height 25
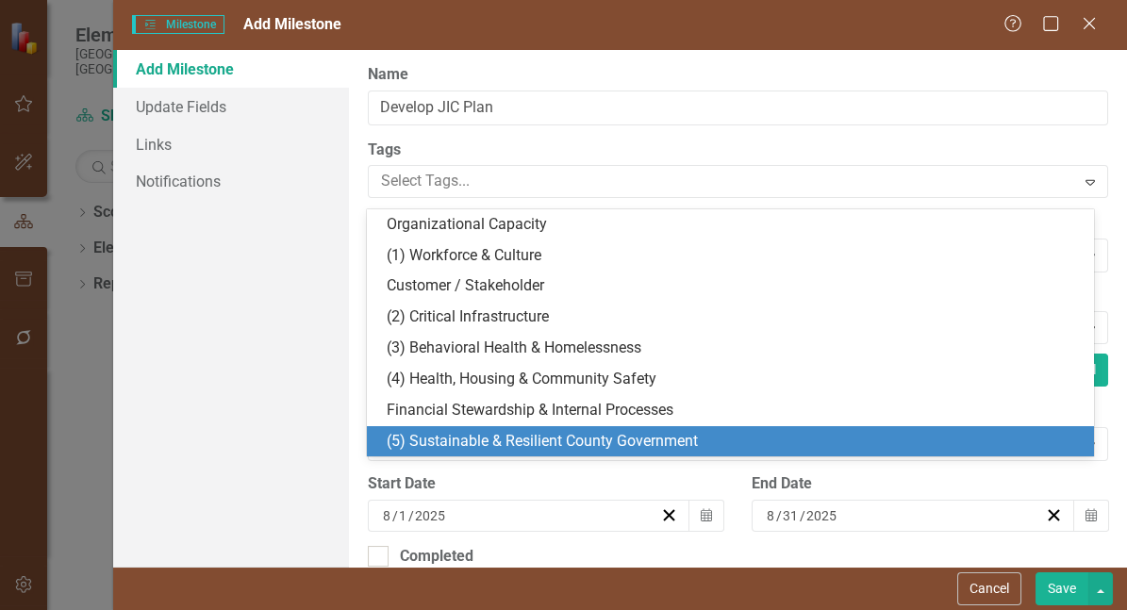
click at [514, 439] on span "(5) Sustainable & Resilient County Government" at bounding box center [541, 441] width 311 height 18
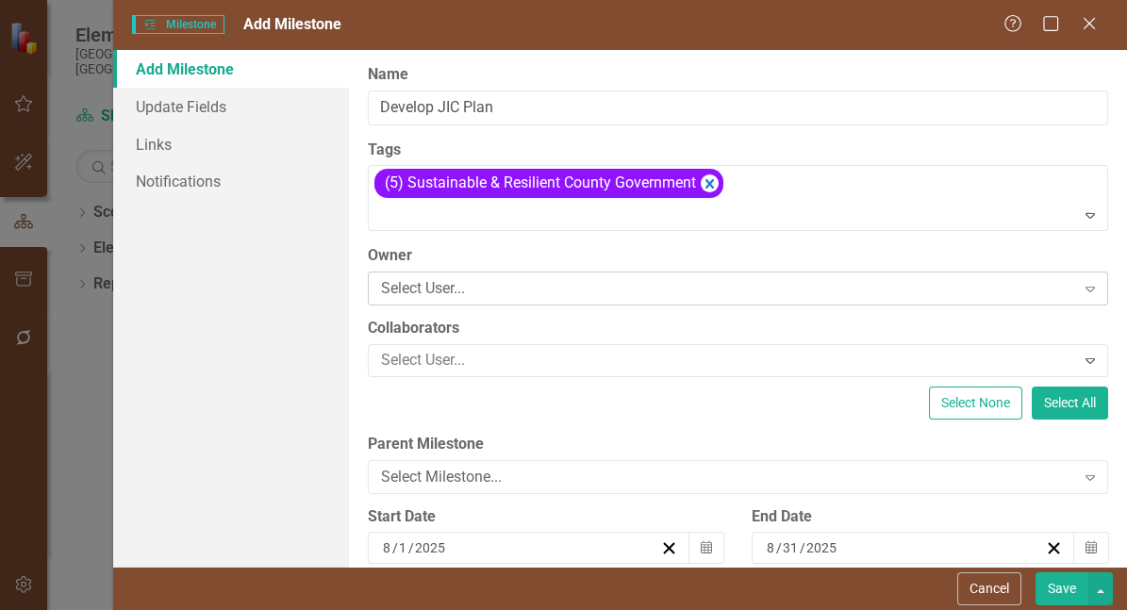
click at [469, 298] on div "Select User..." at bounding box center [728, 289] width 694 height 22
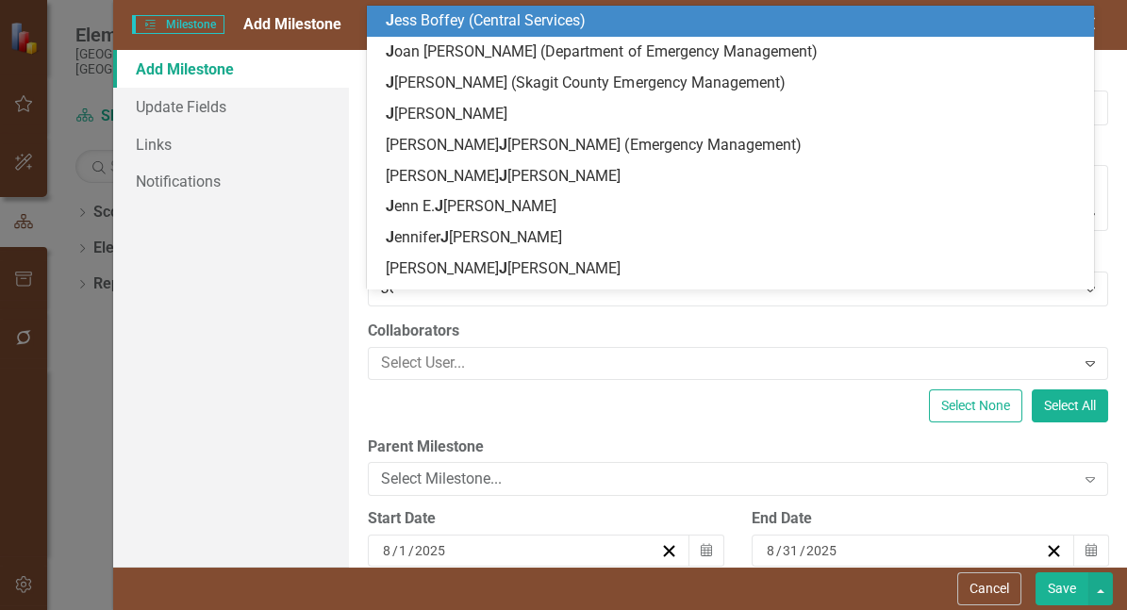
type input "[PERSON_NAME]"
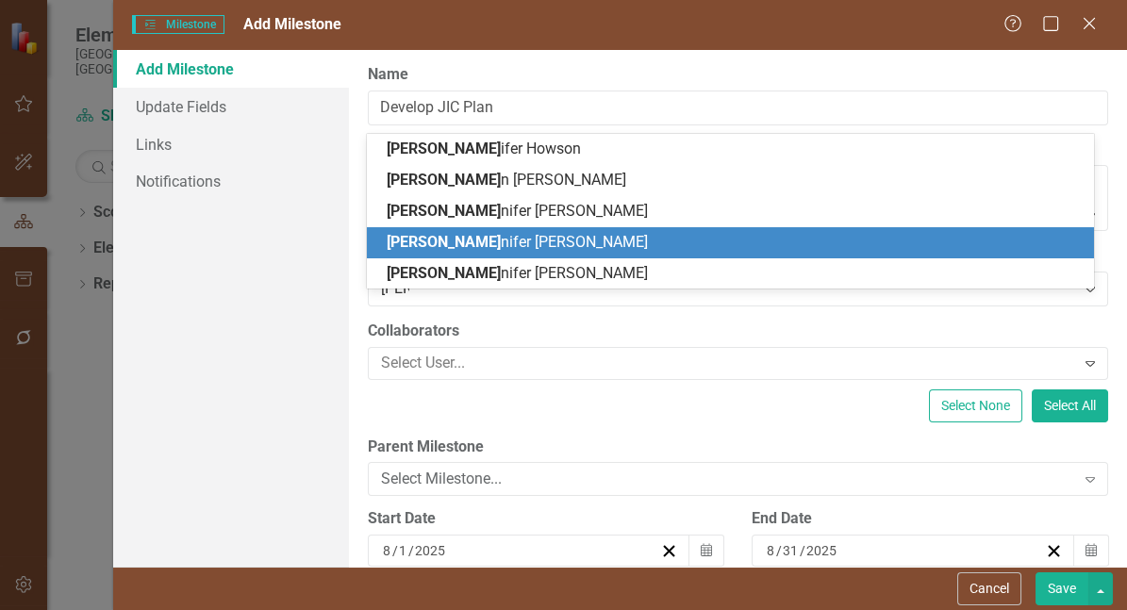
click at [464, 242] on span "[PERSON_NAME] nifer [PERSON_NAME]" at bounding box center [516, 242] width 261 height 18
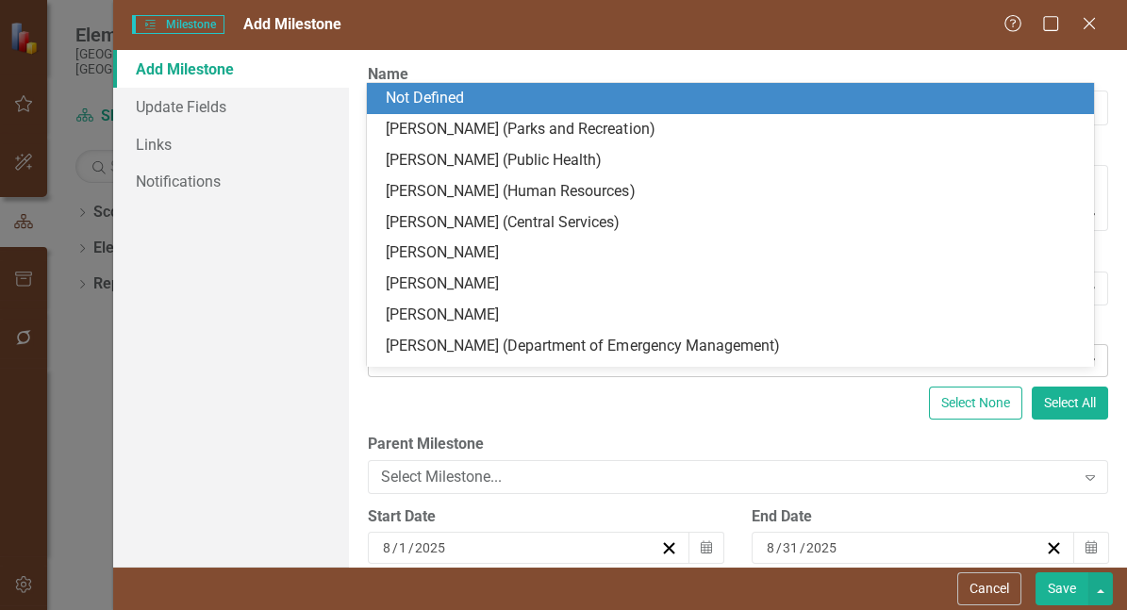
click at [467, 373] on div at bounding box center [723, 360] width 701 height 25
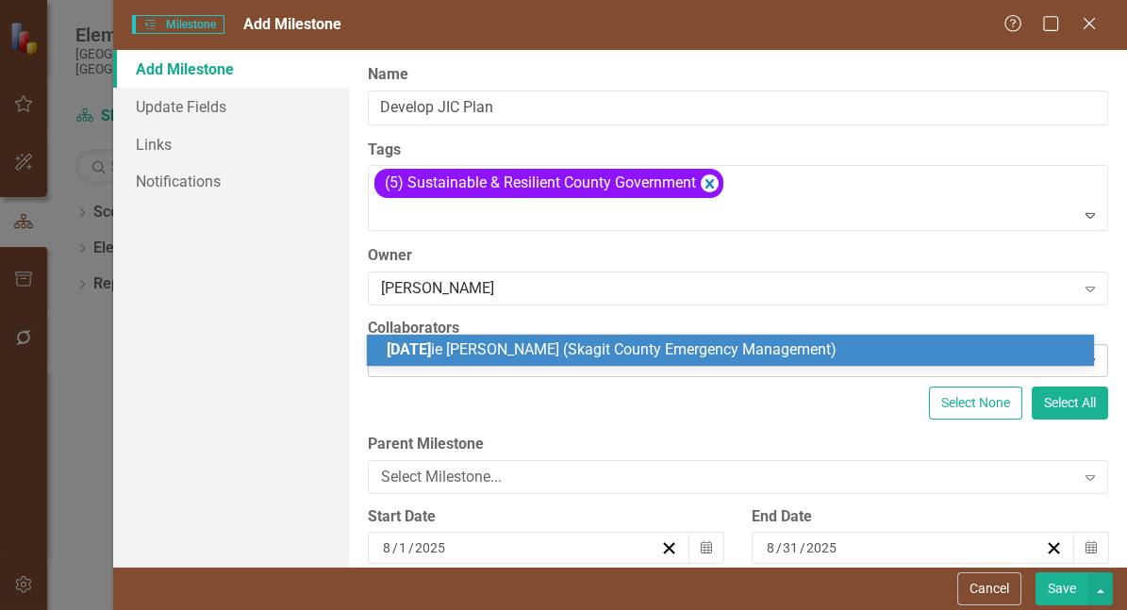
type input "[PERSON_NAME]"
click at [507, 352] on span "[PERSON_NAME] (Skagit County Emergency Management)" at bounding box center [638, 349] width 504 height 18
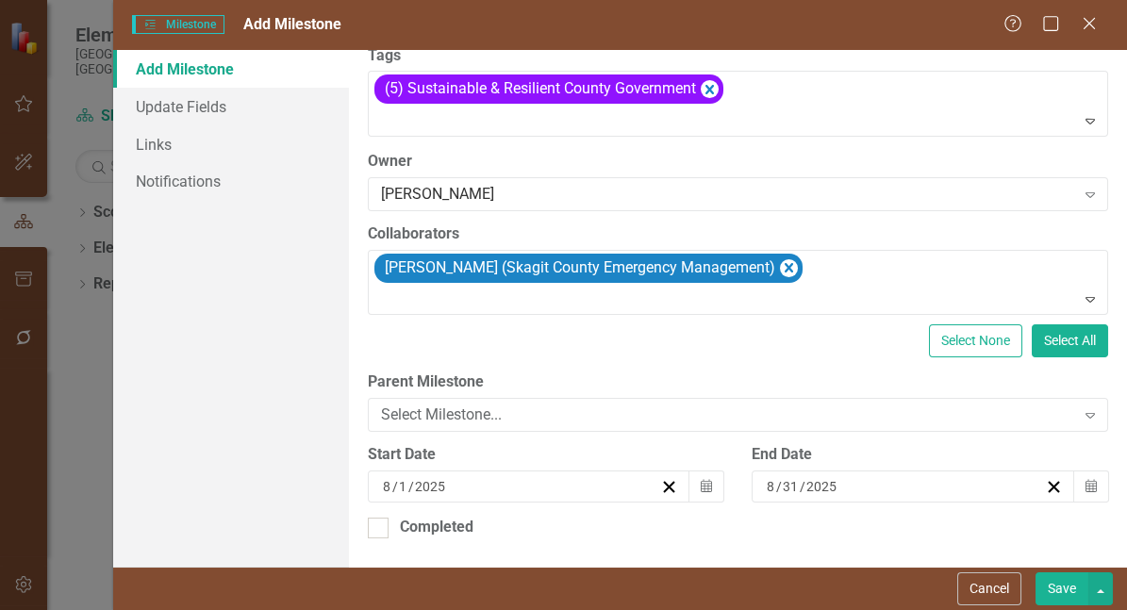
scroll to position [143, 0]
click at [700, 480] on icon "Calendar" at bounding box center [705, 486] width 11 height 13
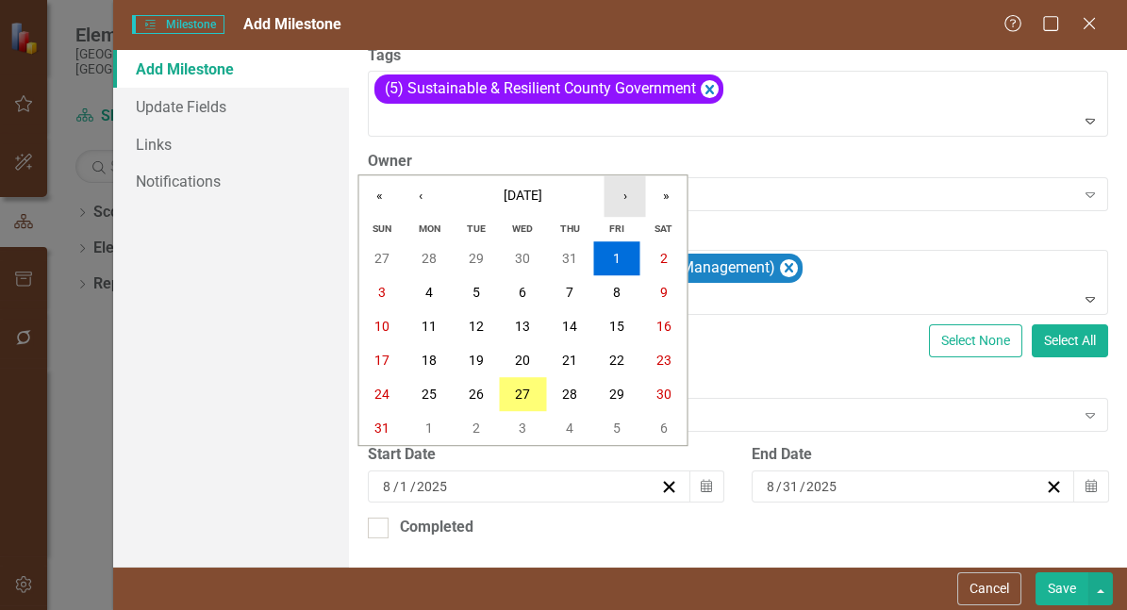
click at [615, 194] on button "›" at bounding box center [623, 195] width 41 height 41
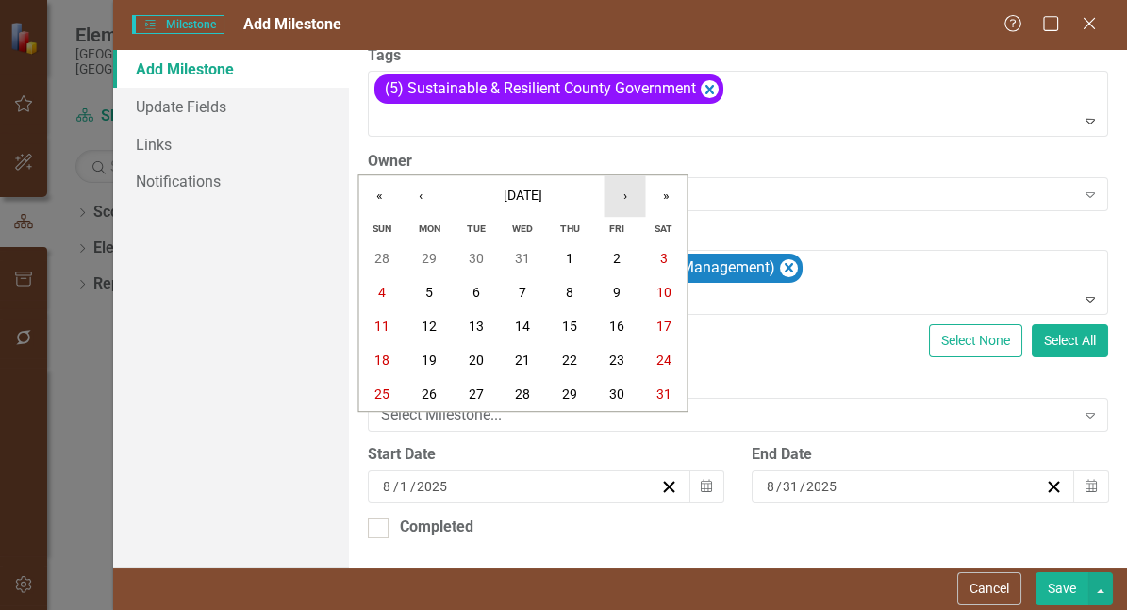
click at [615, 194] on button "›" at bounding box center [623, 195] width 41 height 41
click at [388, 257] on button "1" at bounding box center [381, 258] width 47 height 34
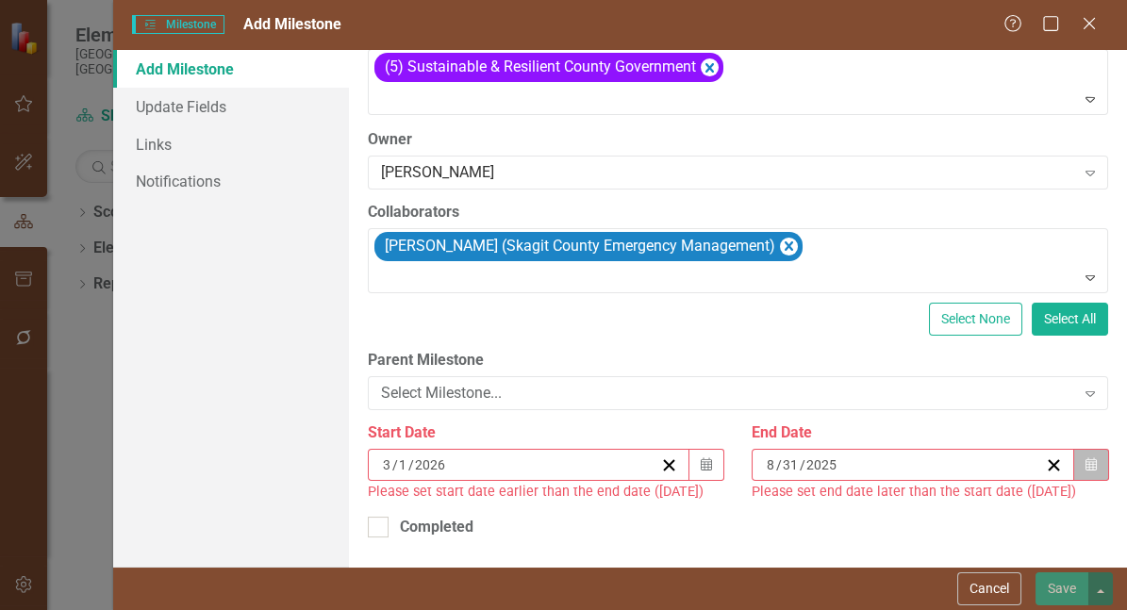
click at [1080, 474] on button "Calendar" at bounding box center [1091, 465] width 36 height 32
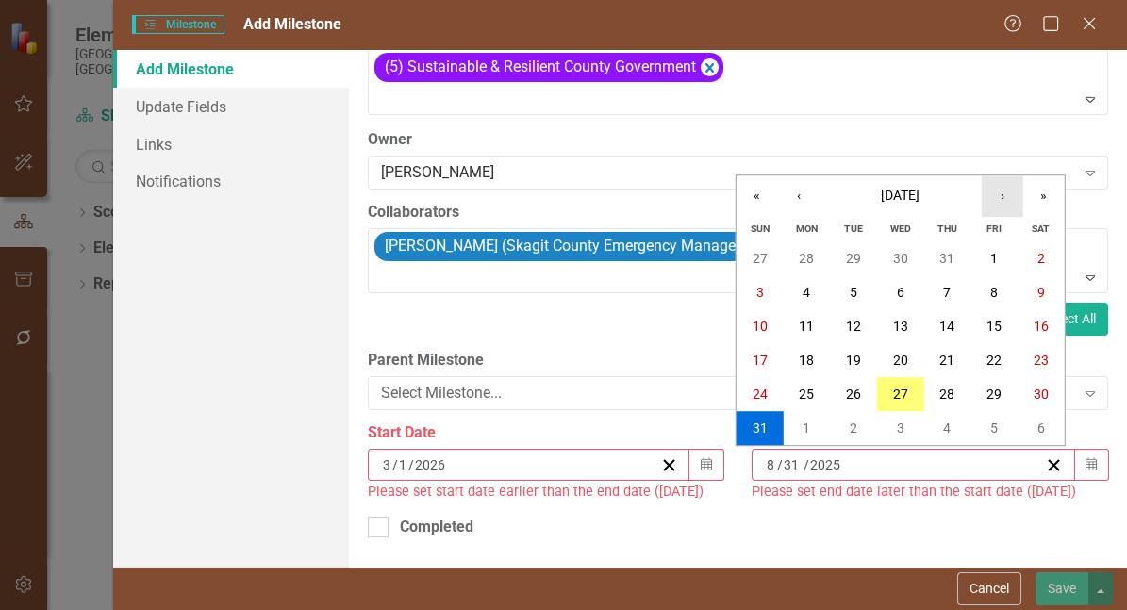
click at [1003, 199] on button "›" at bounding box center [1001, 195] width 41 height 41
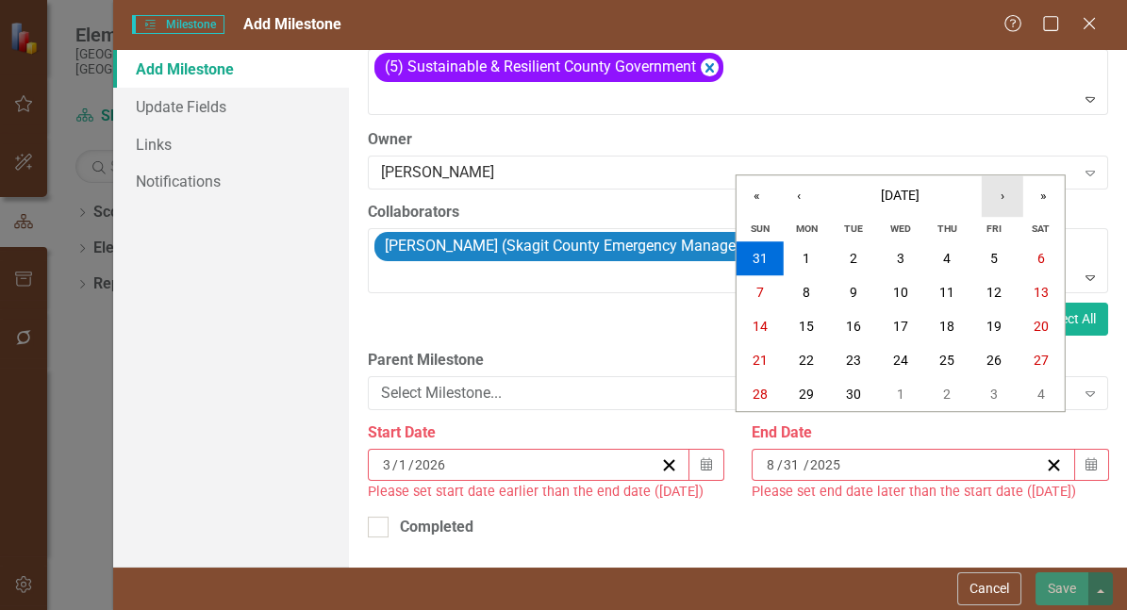
click at [1003, 199] on button "›" at bounding box center [1001, 195] width 41 height 41
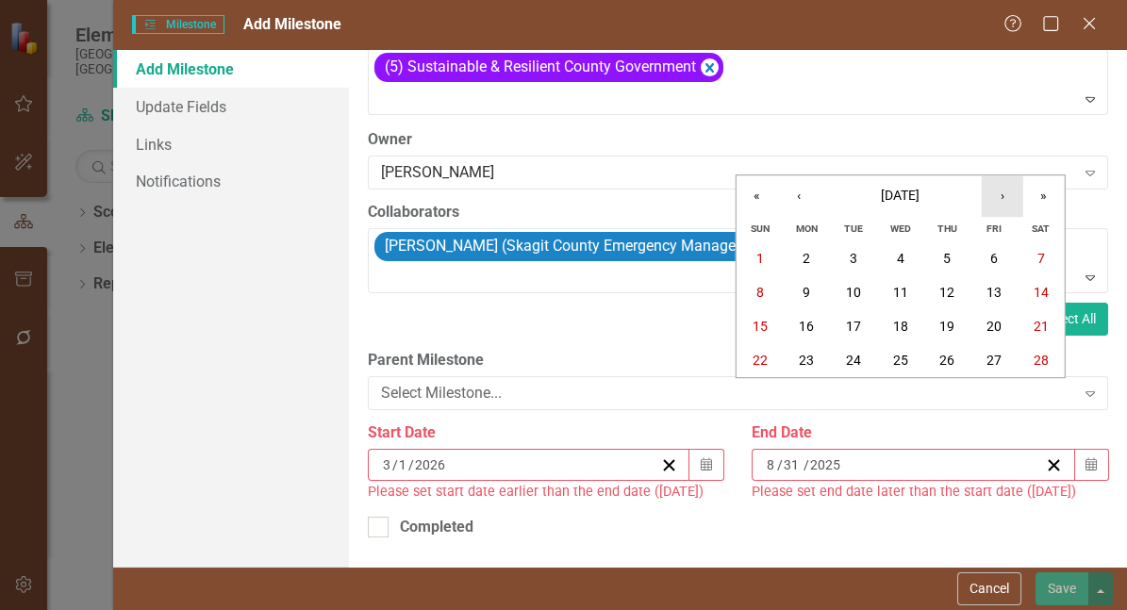
click at [1003, 199] on button "›" at bounding box center [1001, 195] width 41 height 41
click at [861, 389] on abbr "30" at bounding box center [853, 394] width 15 height 15
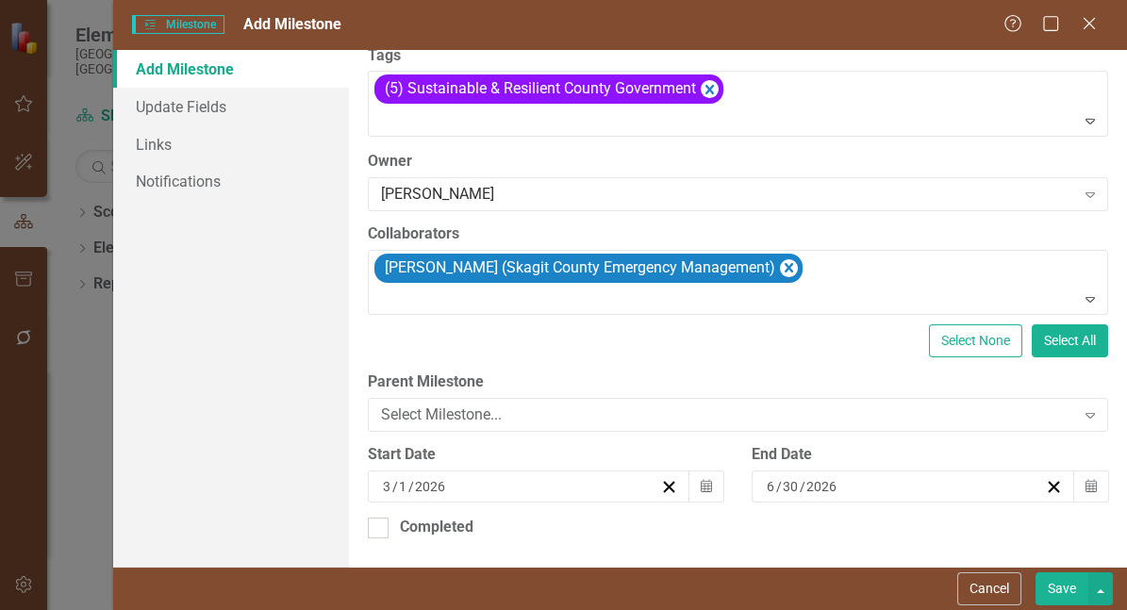
click at [1060, 586] on button "Save" at bounding box center [1061, 588] width 53 height 33
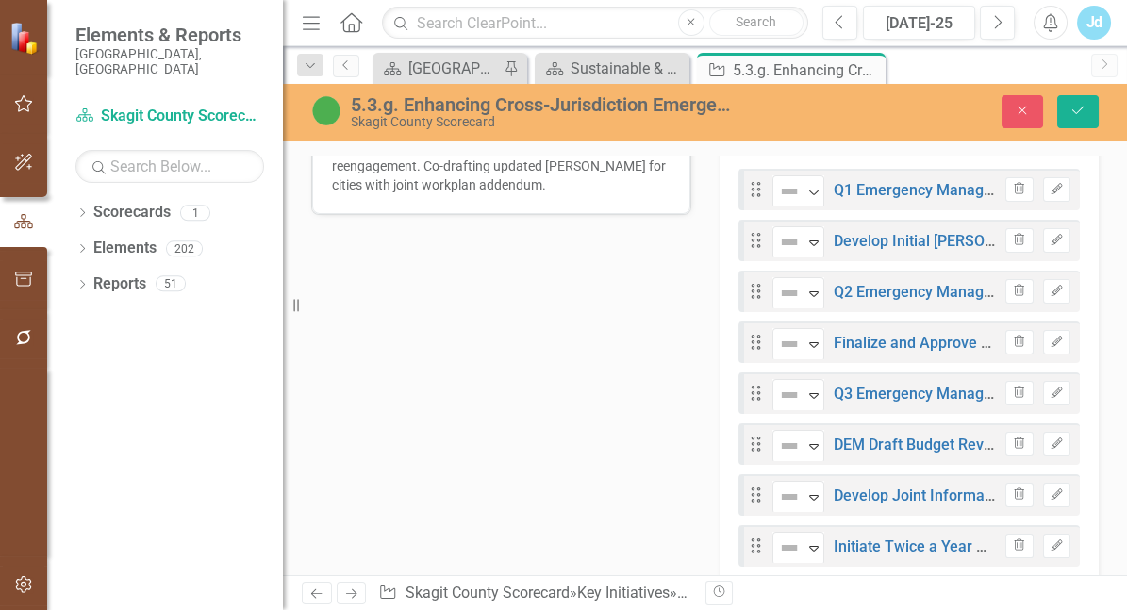
scroll to position [883, 0]
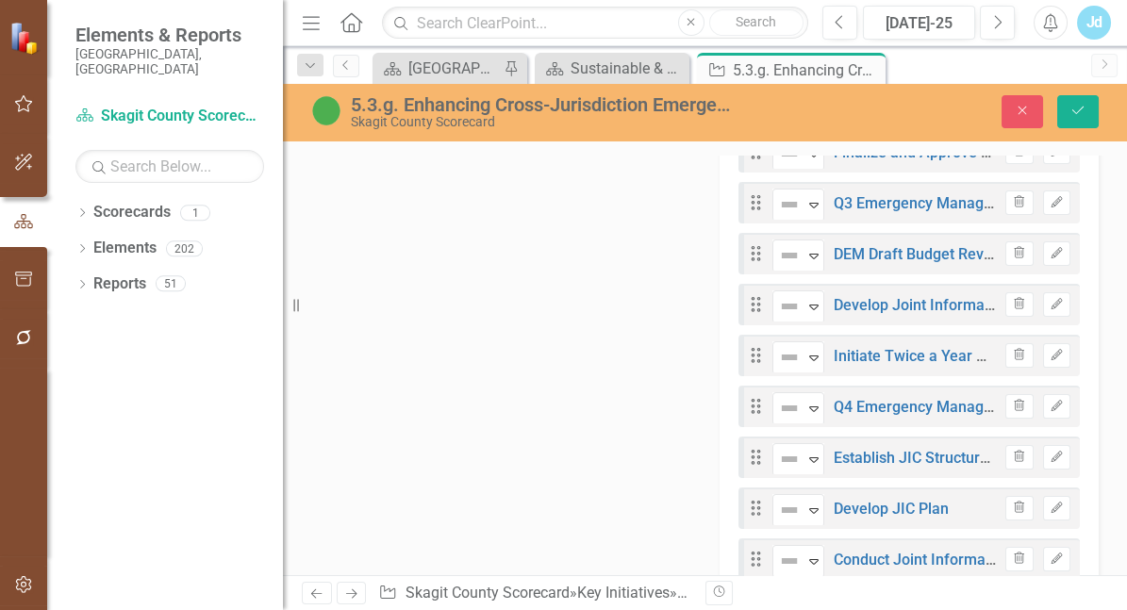
scroll to position [1068, 0]
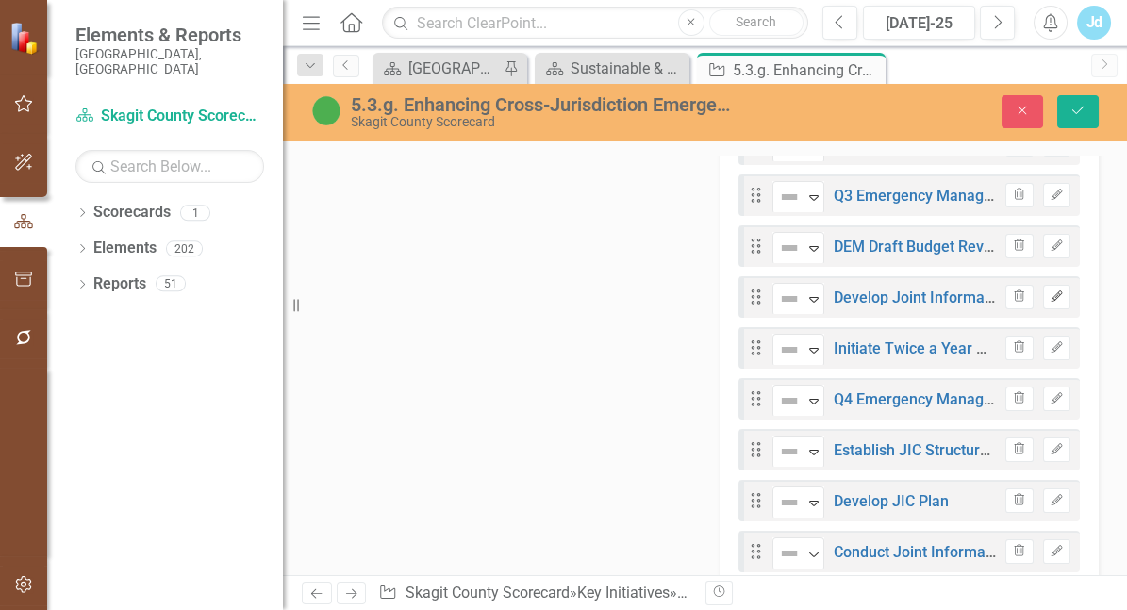
click at [1049, 303] on icon "Edit" at bounding box center [1056, 296] width 14 height 11
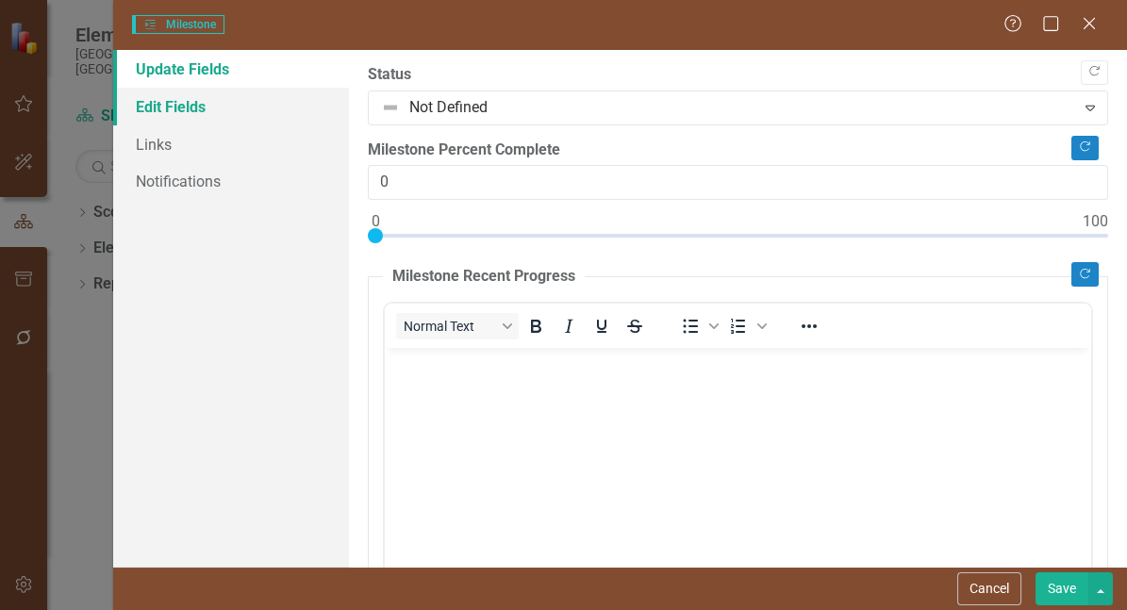
scroll to position [0, 0]
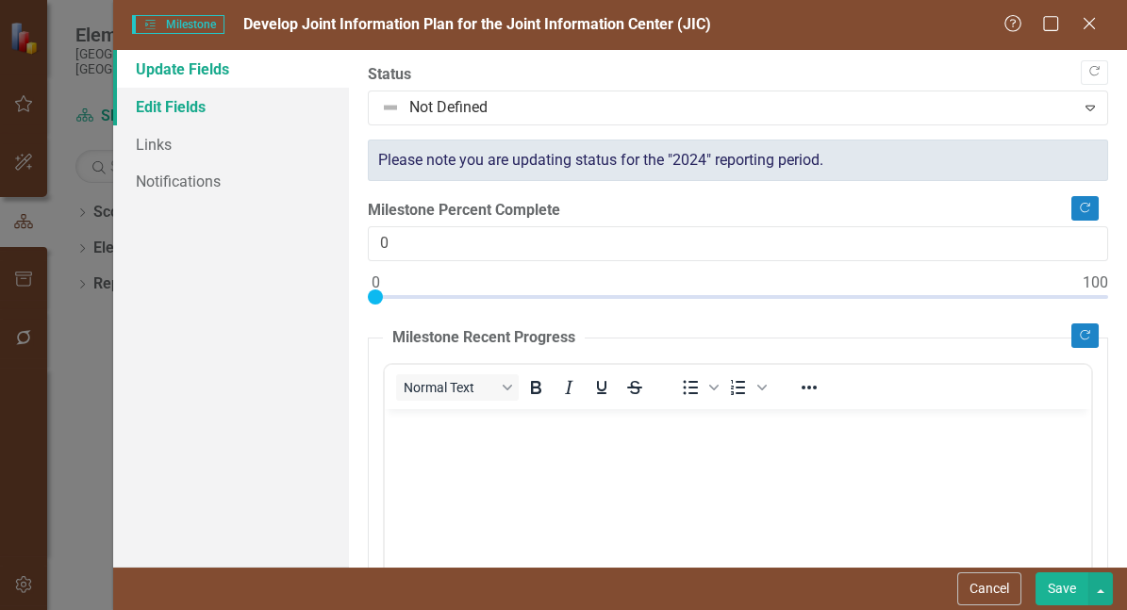
click at [245, 117] on link "Edit Fields" at bounding box center [231, 107] width 236 height 38
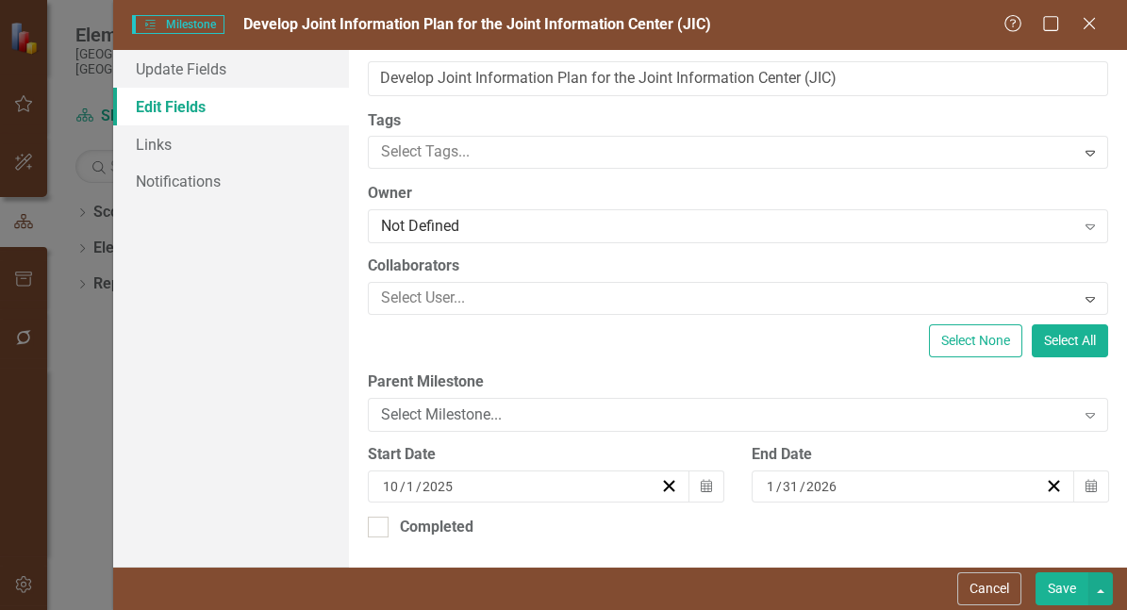
scroll to position [74, 0]
click at [450, 477] on input "2025" at bounding box center [437, 486] width 33 height 19
click at [463, 478] on div "10 / 1 / 2025" at bounding box center [520, 486] width 281 height 19
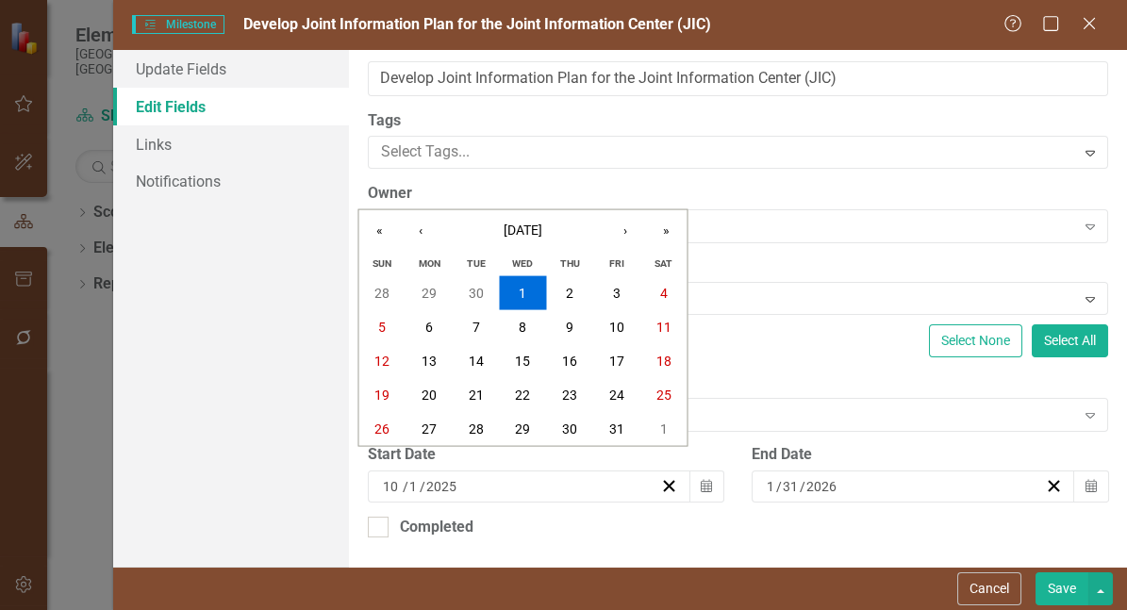
click at [463, 478] on input "2025" at bounding box center [445, 486] width 40 height 19
type input "2026"
click at [765, 477] on input "1" at bounding box center [770, 486] width 10 height 19
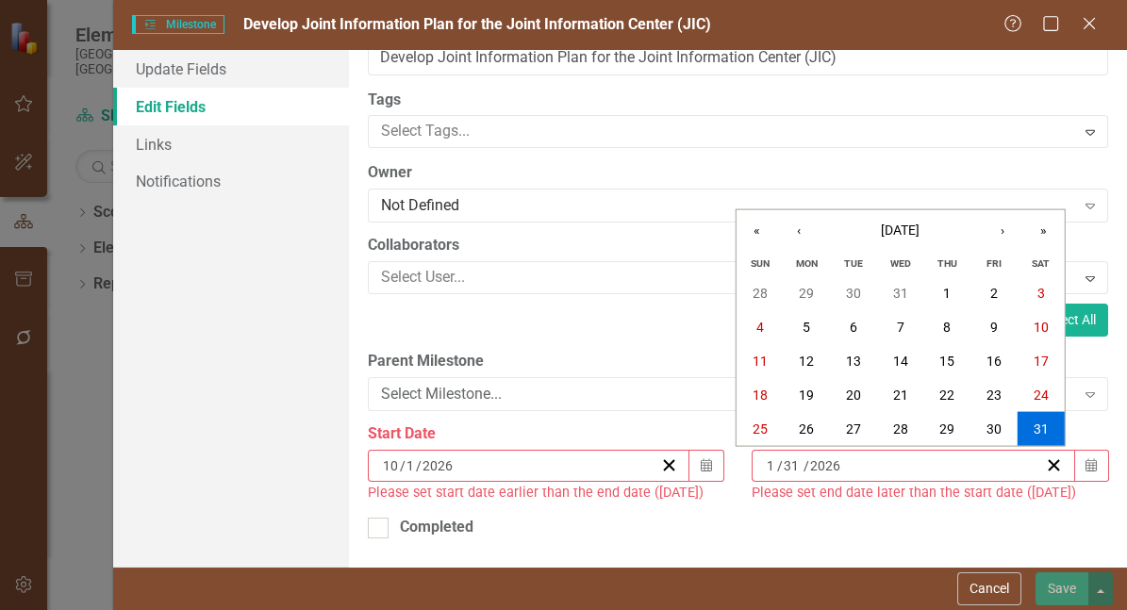
click at [767, 475] on input "1" at bounding box center [770, 465] width 11 height 19
type input "12"
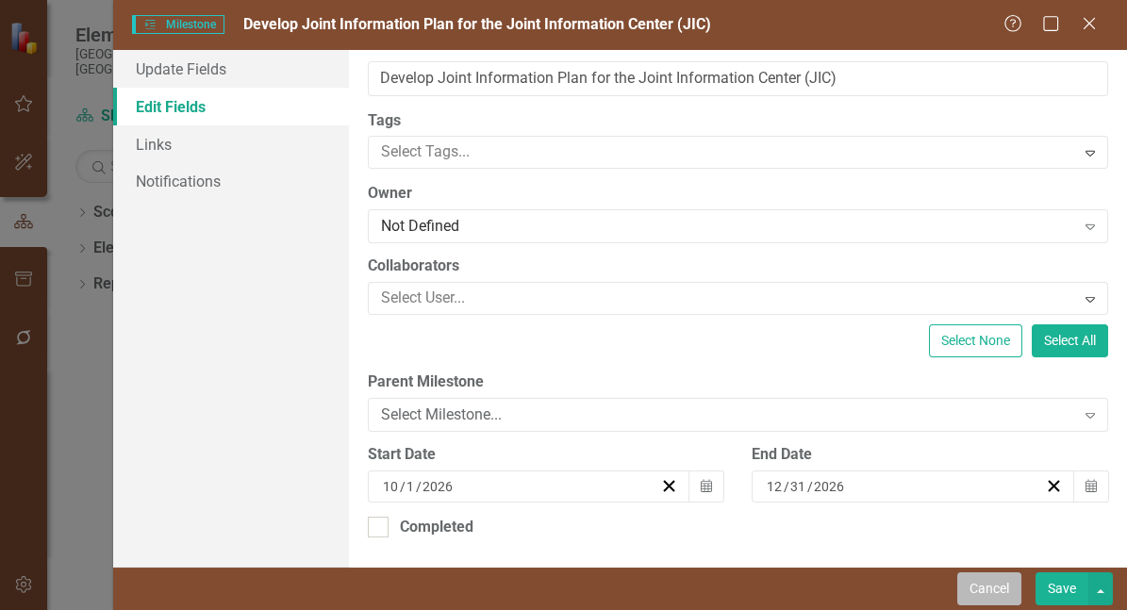
click at [988, 583] on button "Cancel" at bounding box center [989, 588] width 64 height 33
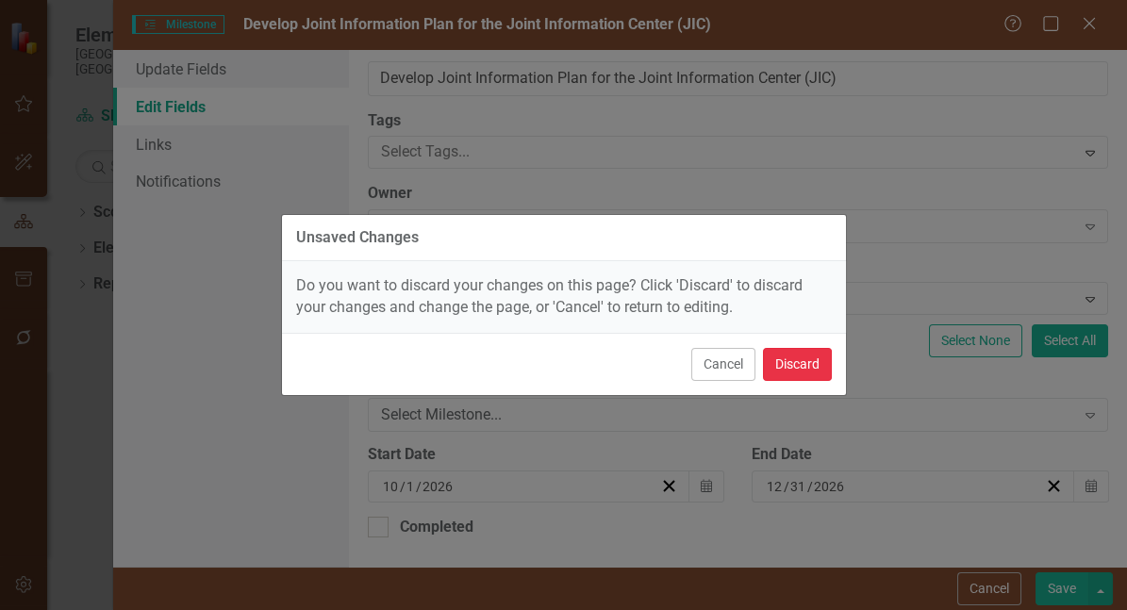
click at [808, 355] on button "Discard" at bounding box center [797, 364] width 69 height 33
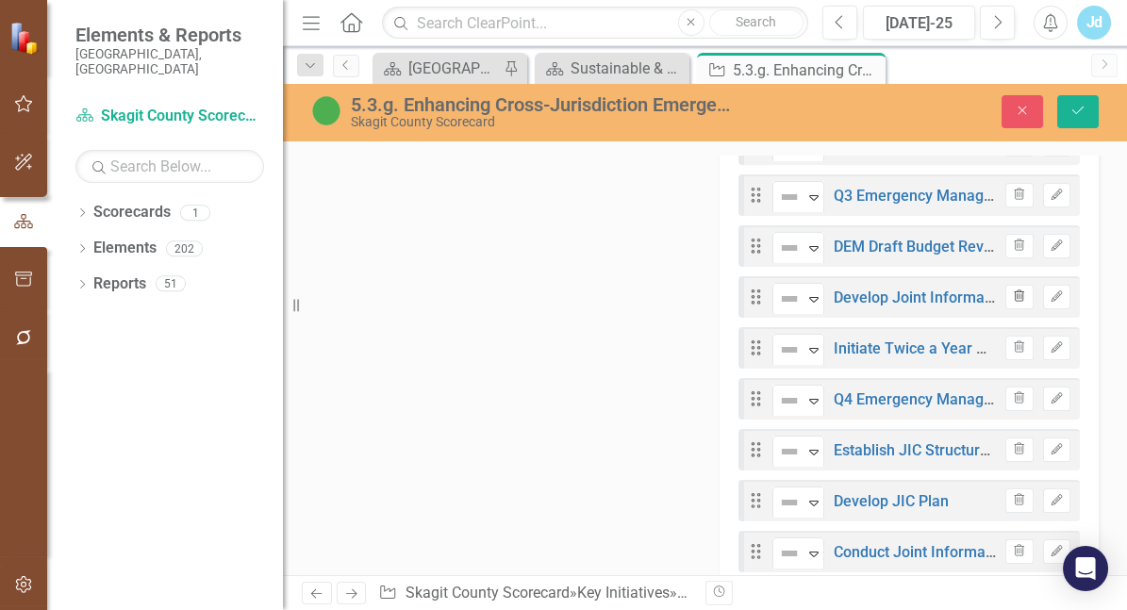
click at [1012, 303] on icon "Trash" at bounding box center [1019, 296] width 14 height 11
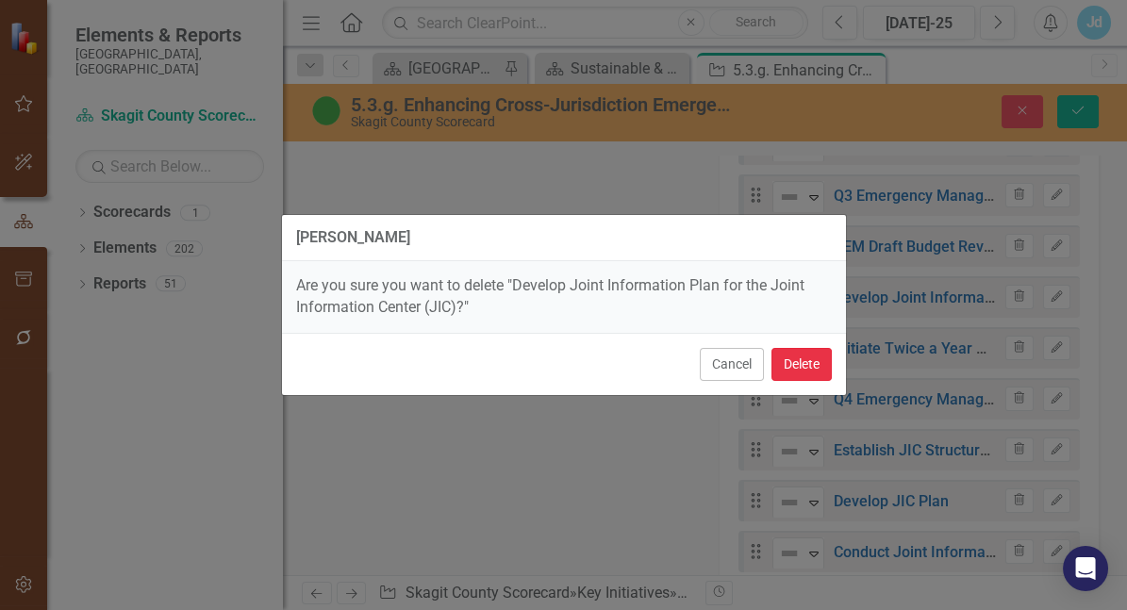
click at [808, 366] on button "Delete" at bounding box center [801, 364] width 60 height 33
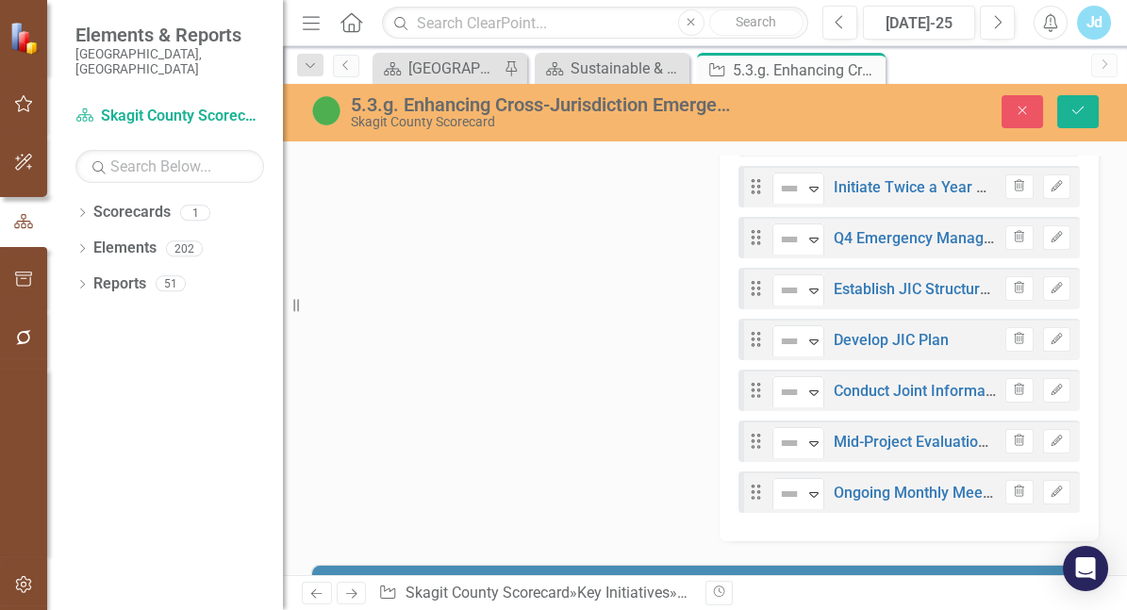
scroll to position [1181, 0]
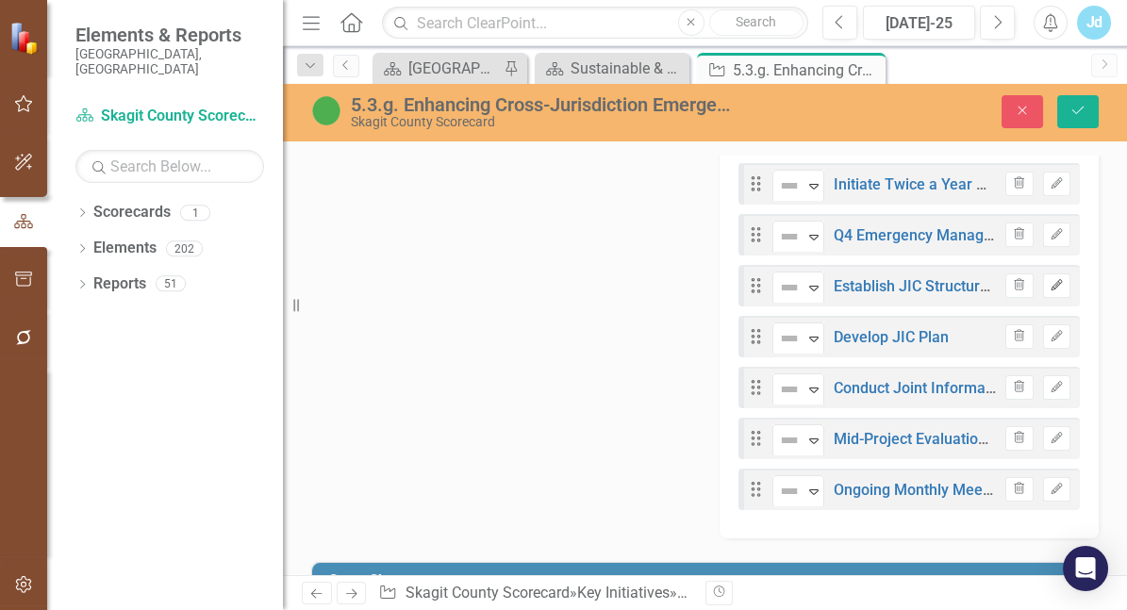
click at [1049, 291] on icon "Edit" at bounding box center [1056, 285] width 14 height 11
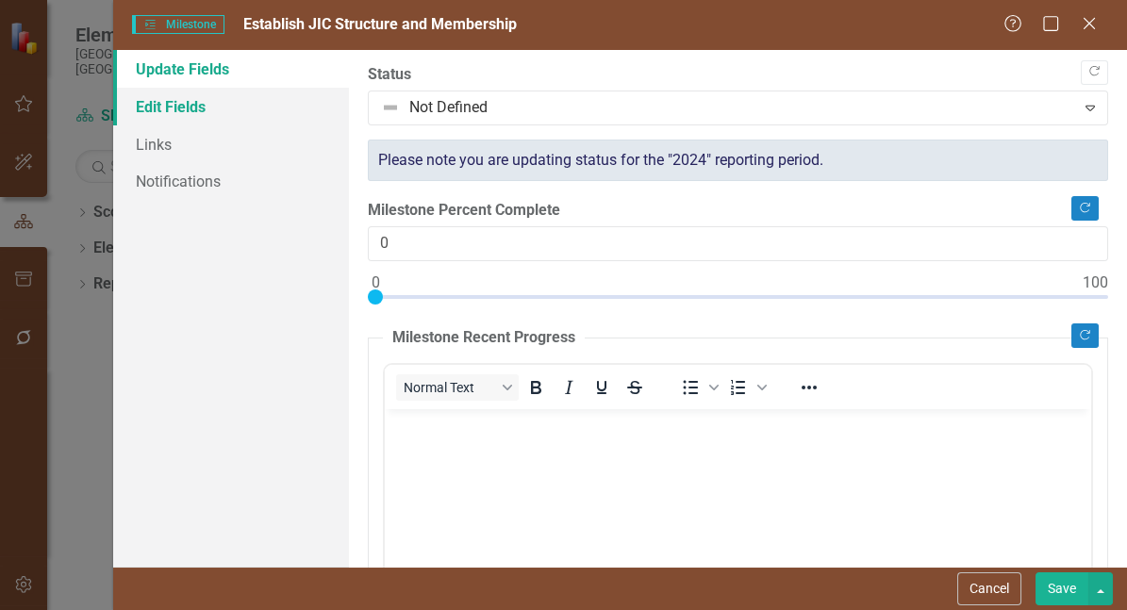
scroll to position [0, 0]
click at [194, 108] on link "Edit Fields" at bounding box center [231, 107] width 236 height 38
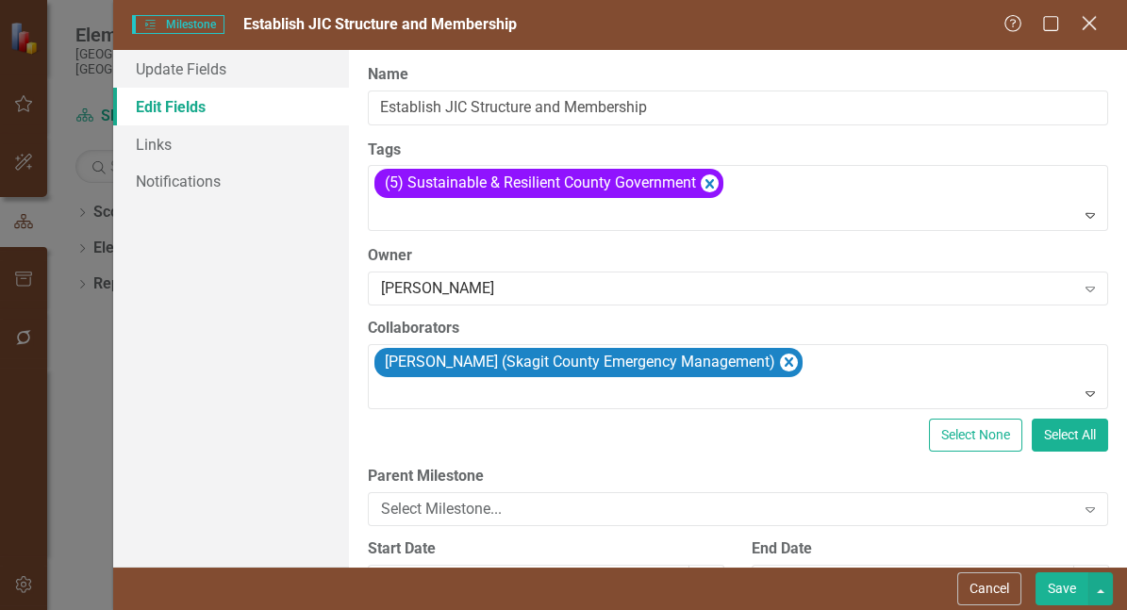
click at [1084, 23] on icon "Close" at bounding box center [1089, 23] width 24 height 18
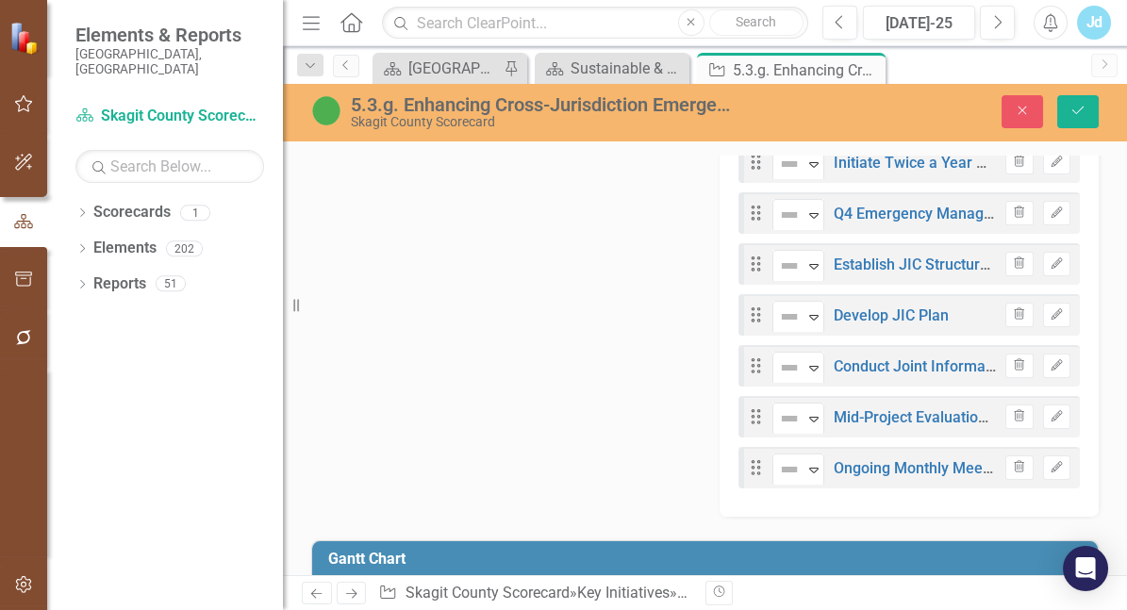
scroll to position [1197, 0]
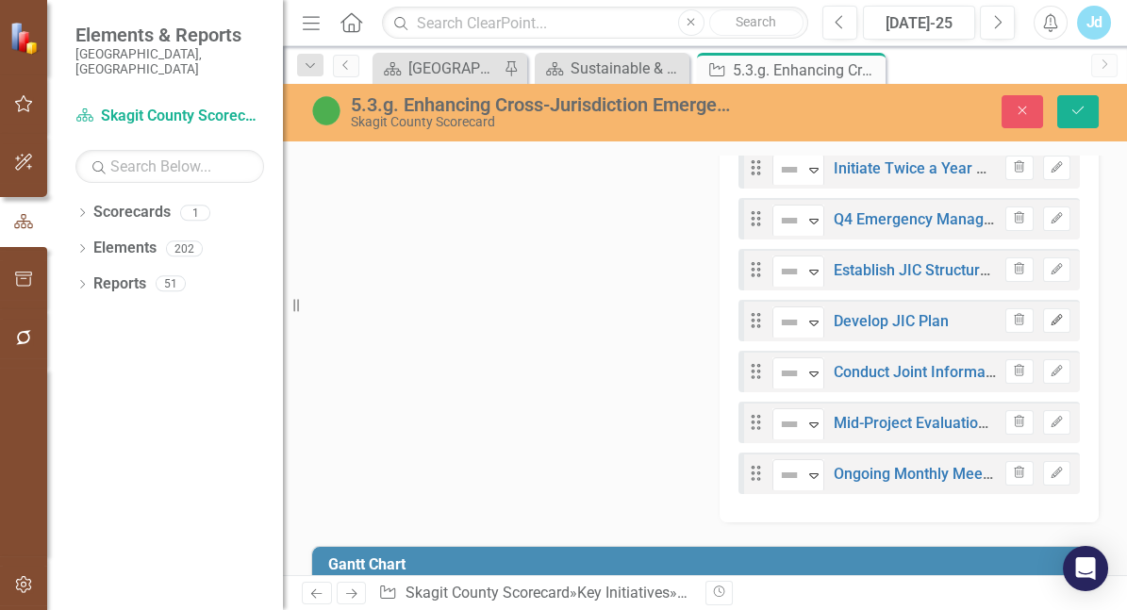
click at [1043, 330] on button "Edit" at bounding box center [1056, 320] width 27 height 25
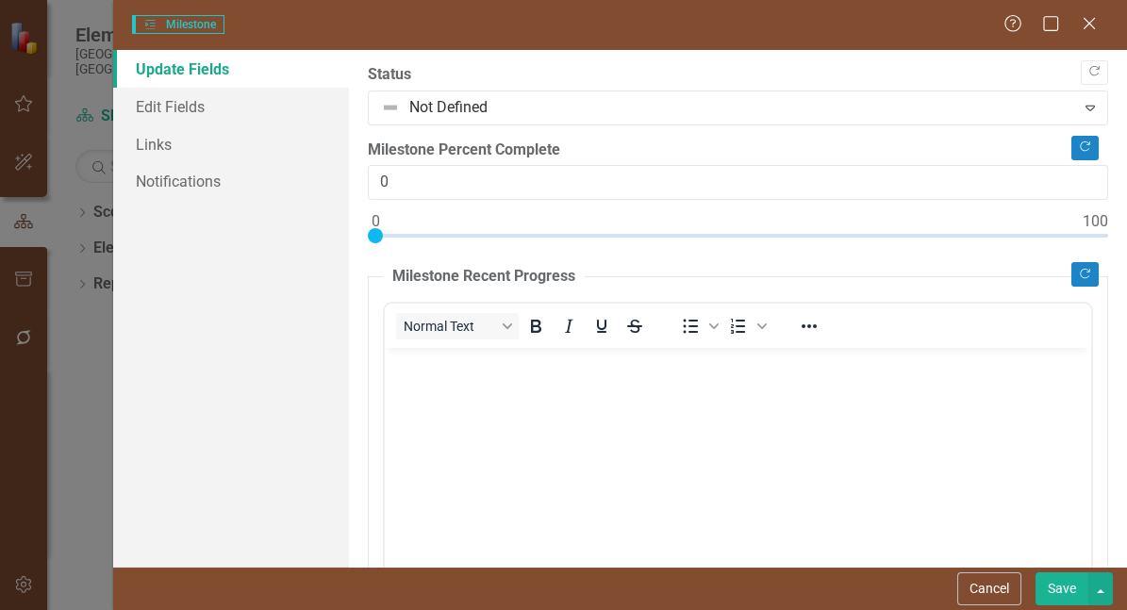
scroll to position [0, 0]
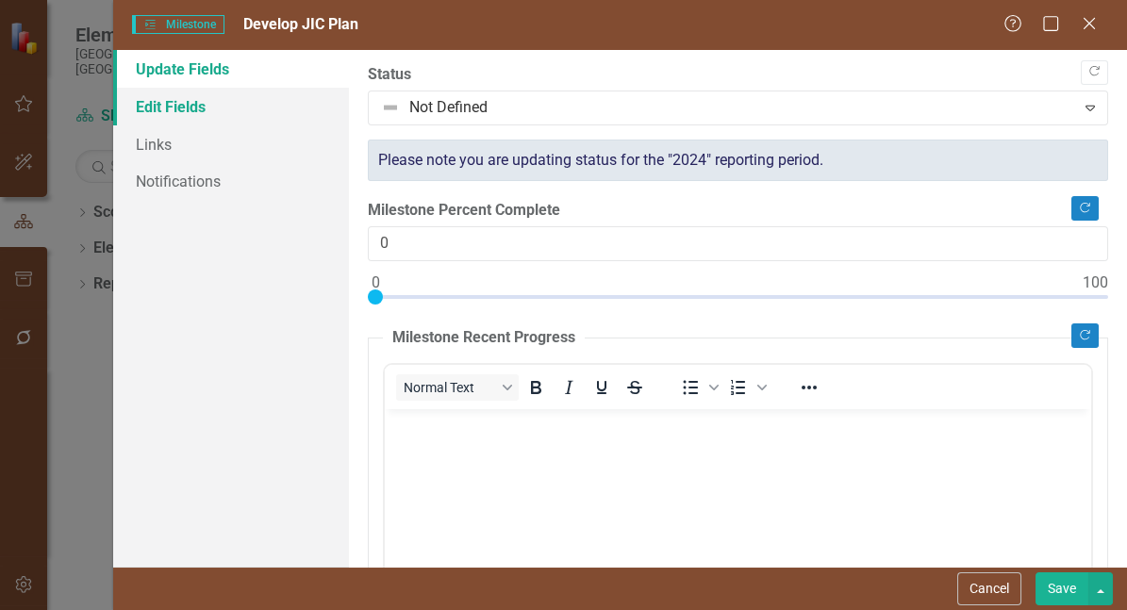
click at [176, 104] on link "Edit Fields" at bounding box center [231, 107] width 236 height 38
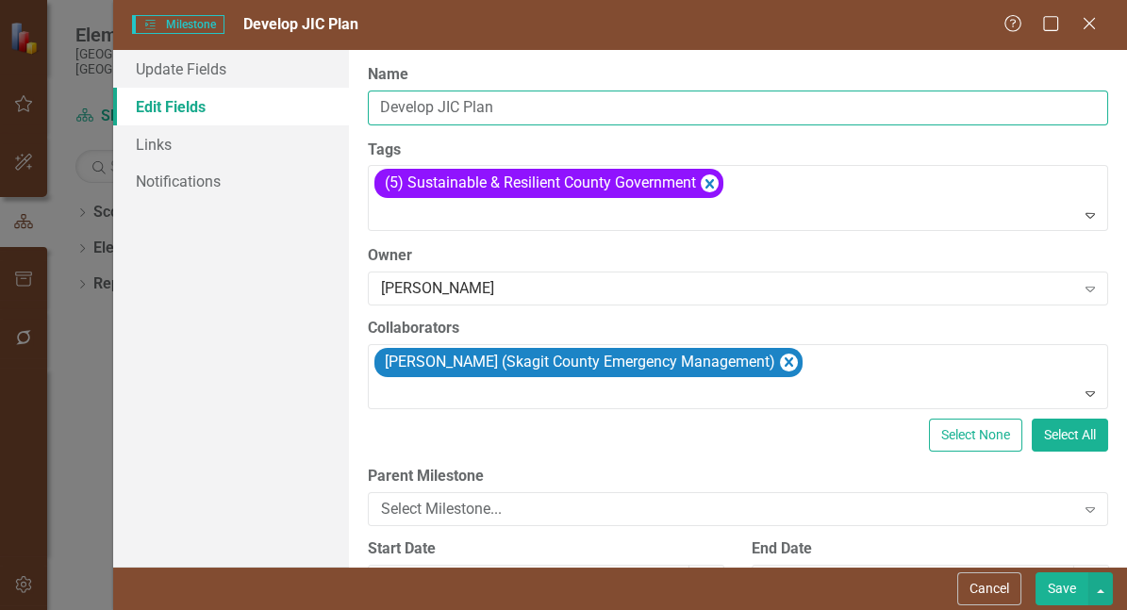
click at [438, 108] on input "Develop JIC Plan" at bounding box center [738, 107] width 741 height 35
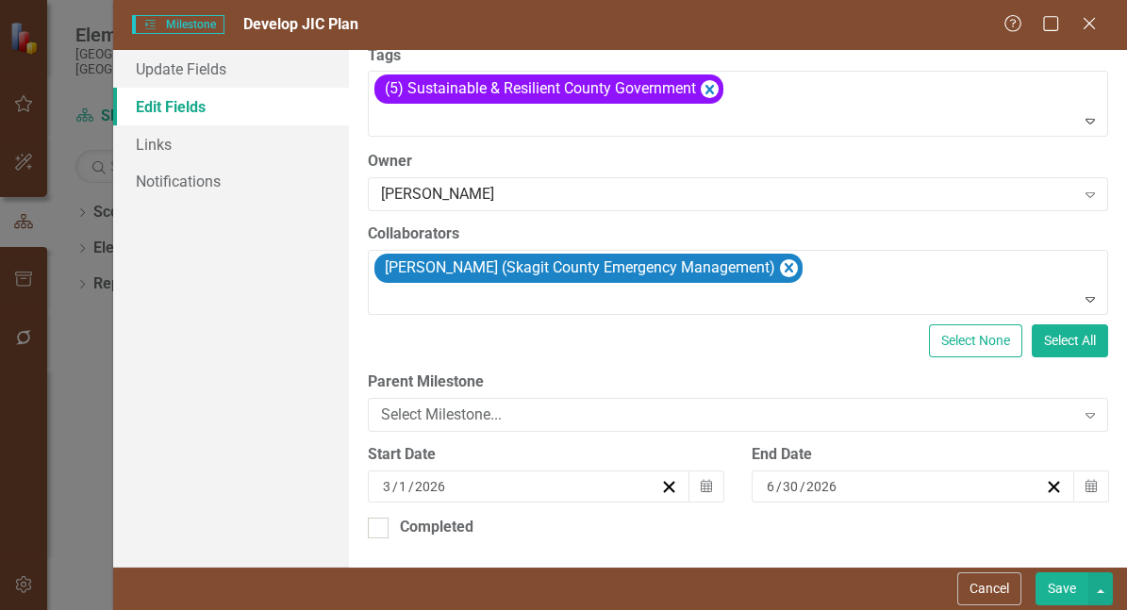
scroll to position [143, 0]
click at [769, 477] on input "6" at bounding box center [770, 486] width 10 height 19
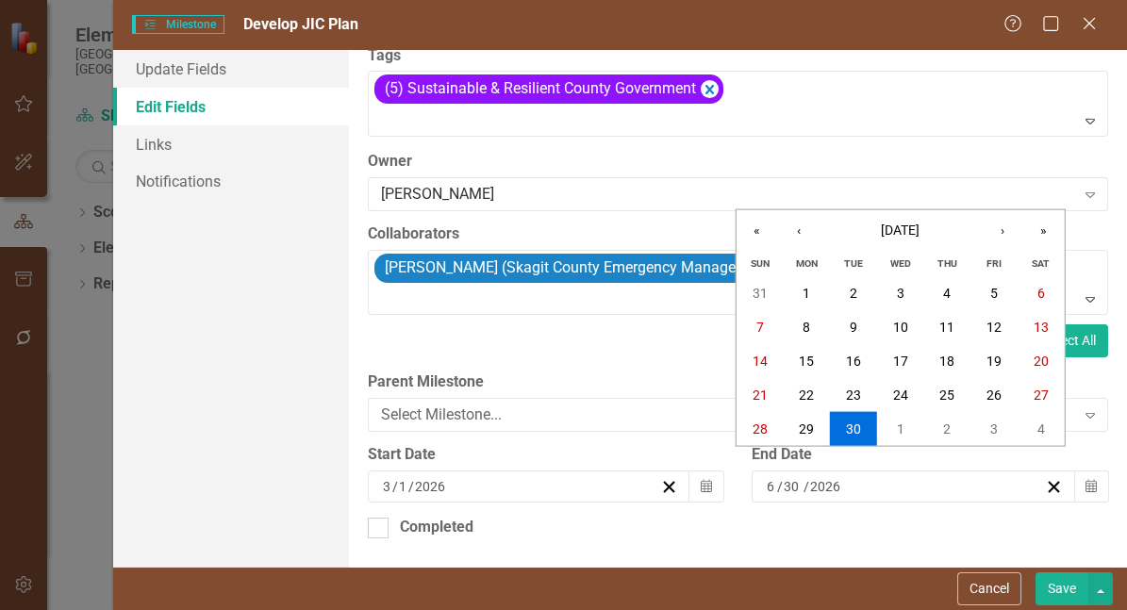
click at [769, 477] on input "6" at bounding box center [770, 486] width 11 height 19
type input "9"
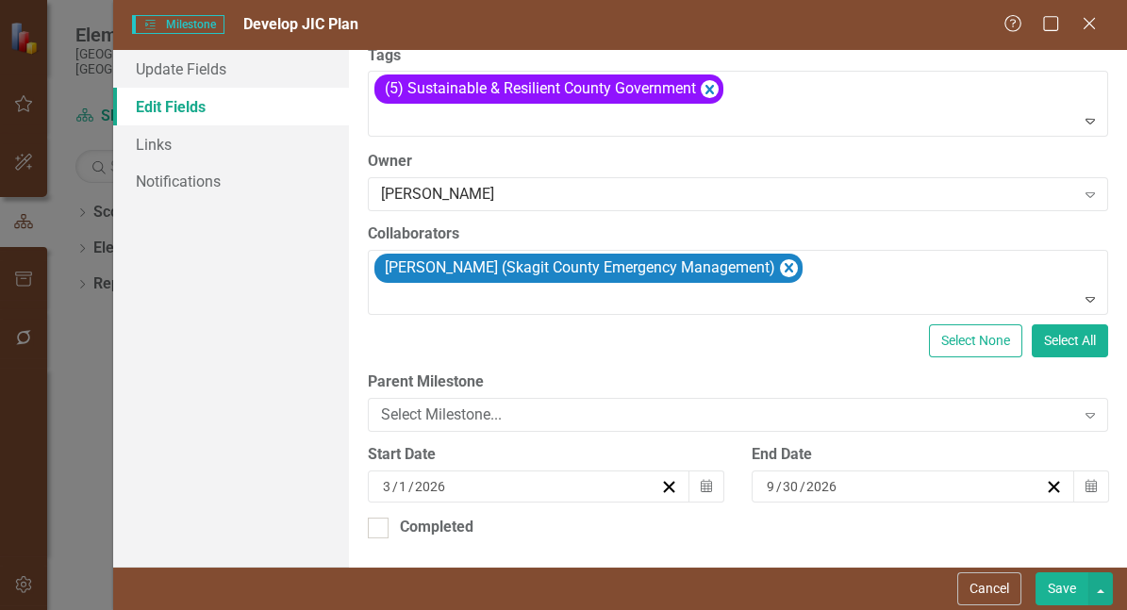
click at [1057, 595] on button "Save" at bounding box center [1061, 588] width 53 height 33
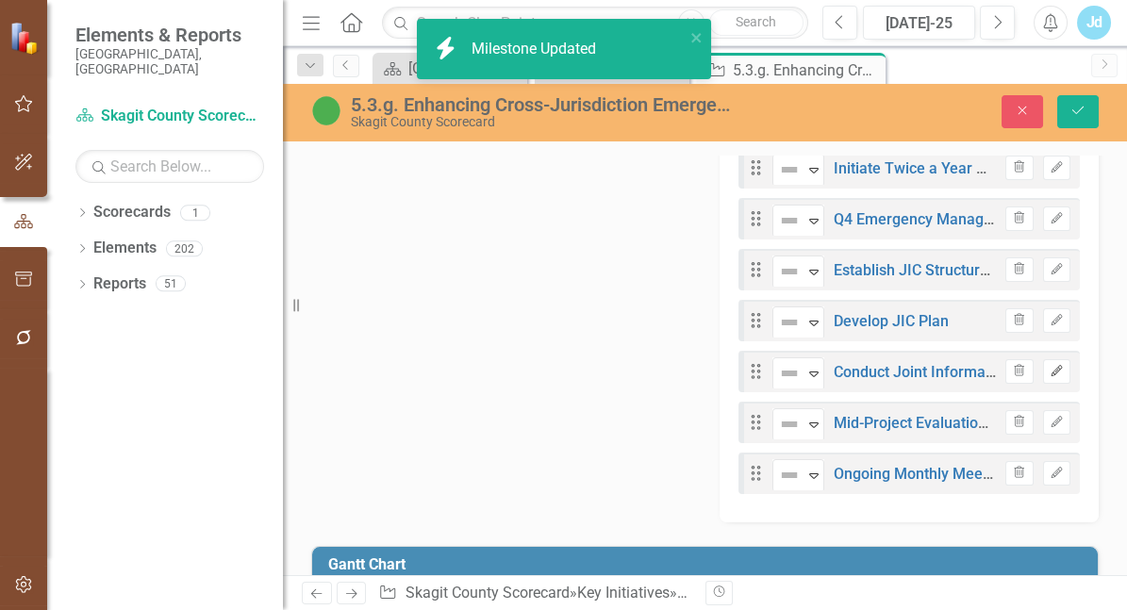
click at [1049, 377] on icon "Edit" at bounding box center [1056, 371] width 14 height 11
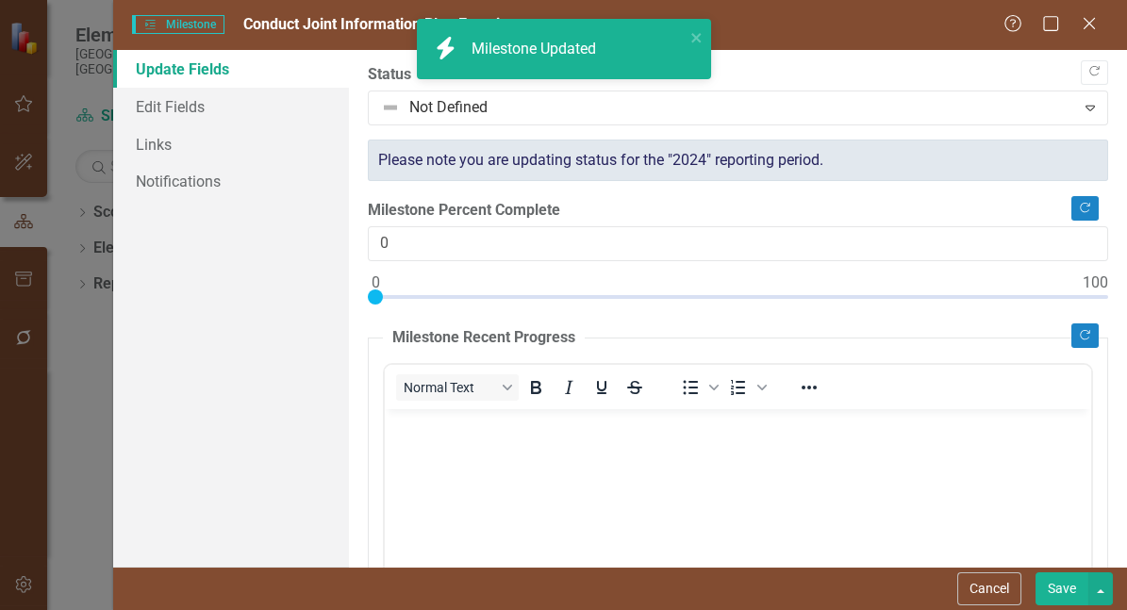
scroll to position [0, 0]
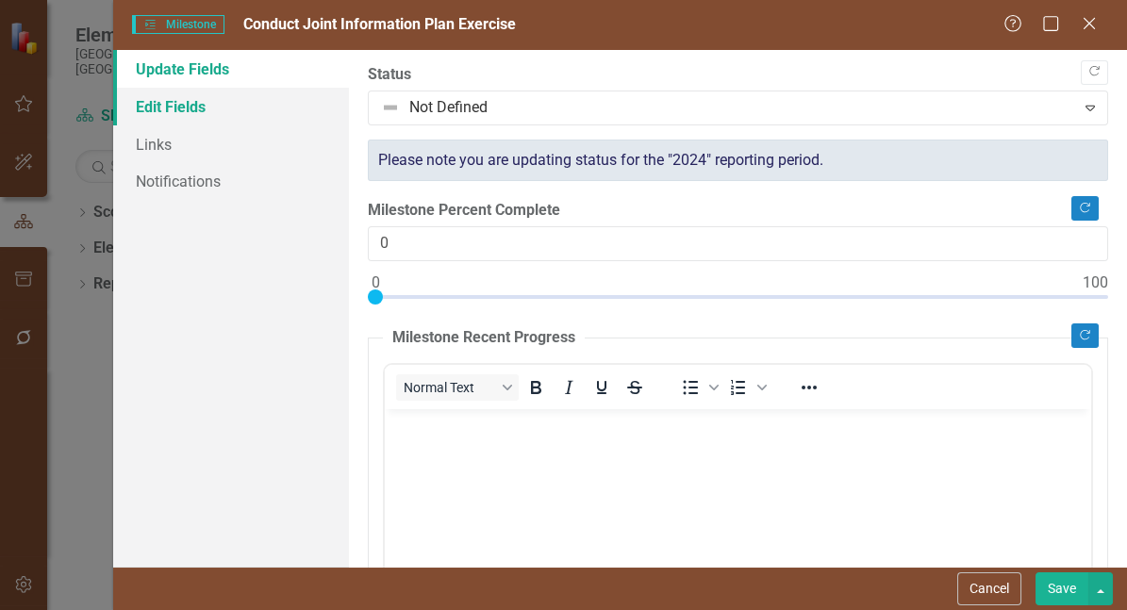
click at [234, 111] on link "Edit Fields" at bounding box center [231, 107] width 236 height 38
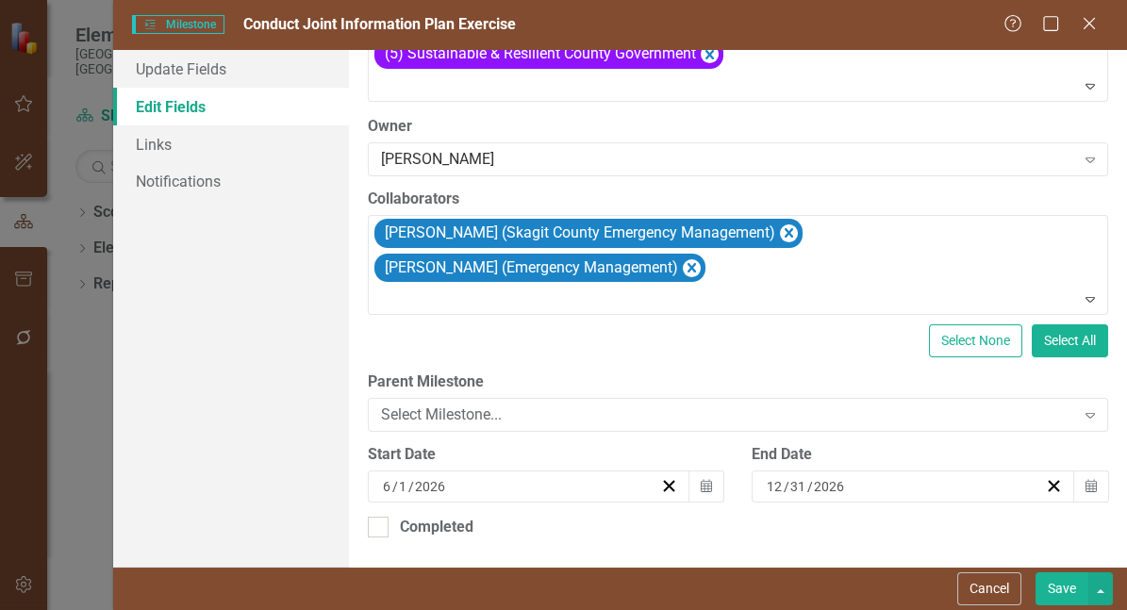
scroll to position [178, 0]
click at [390, 477] on input "6" at bounding box center [387, 486] width 10 height 19
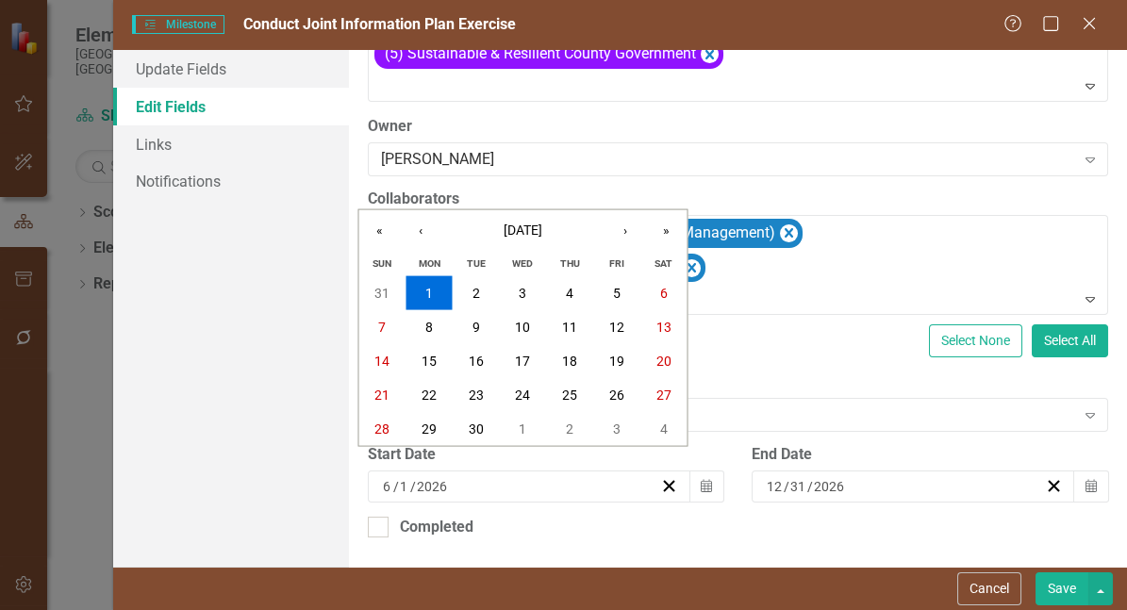
click at [390, 477] on input "6" at bounding box center [387, 486] width 11 height 19
click at [401, 485] on input "12" at bounding box center [392, 486] width 21 height 19
type input "2"
click at [390, 486] on input "2" at bounding box center [387, 486] width 11 height 19
type input "11"
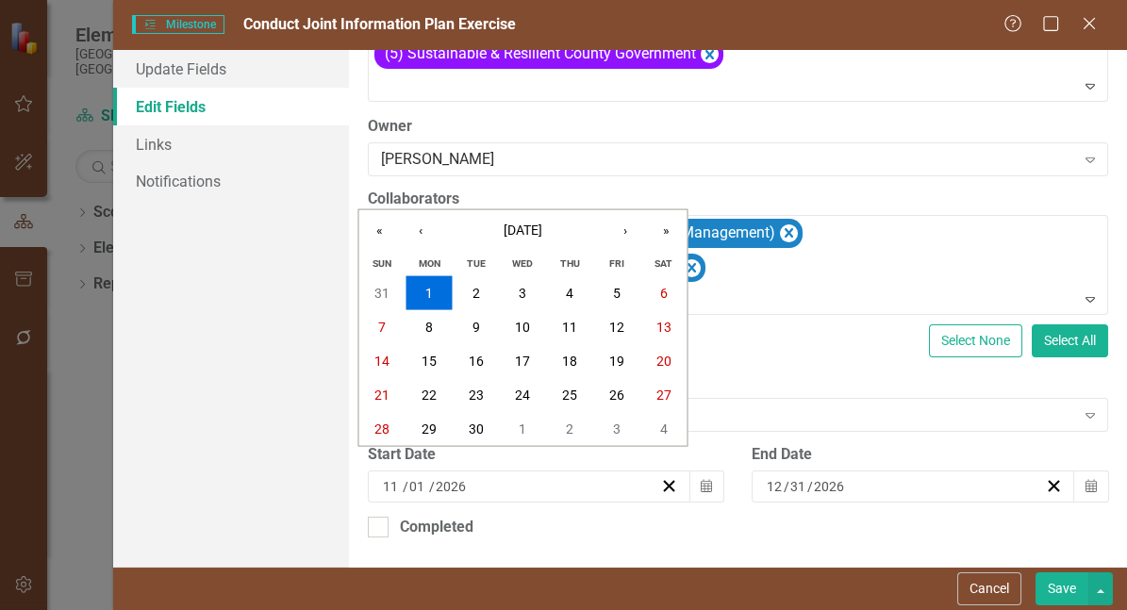
type input "01"
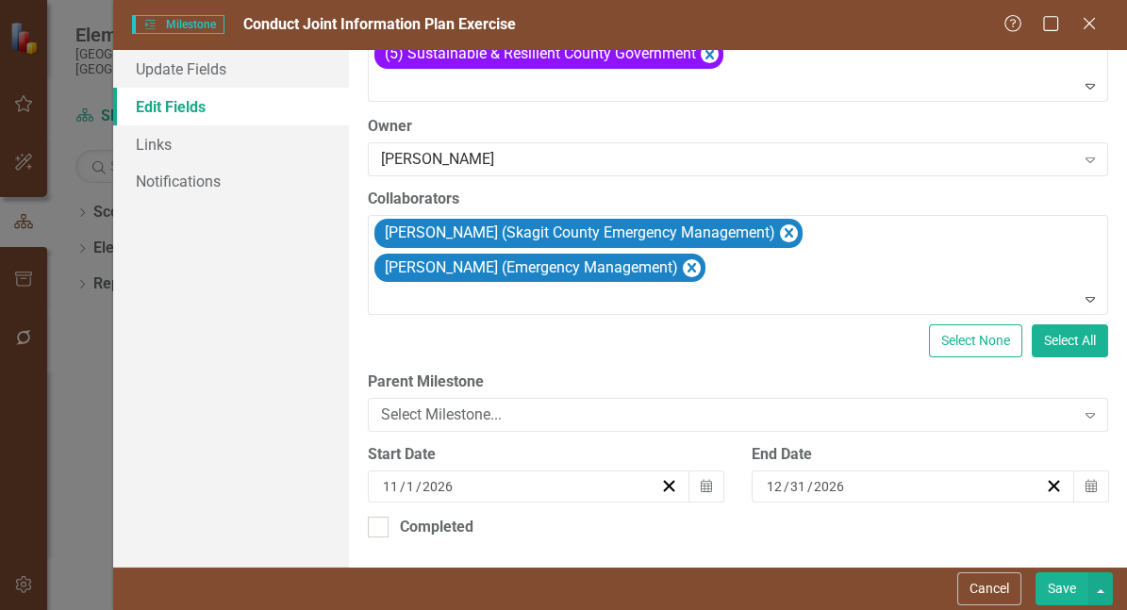
click at [1053, 587] on button "Save" at bounding box center [1061, 588] width 53 height 33
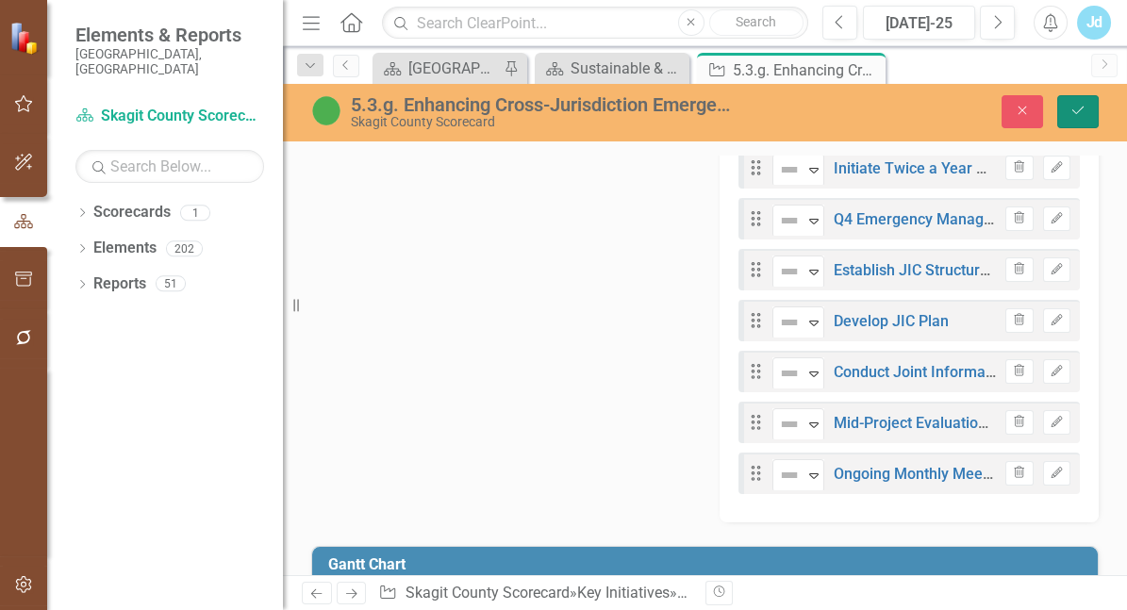
click at [1080, 112] on icon "Save" at bounding box center [1077, 110] width 17 height 13
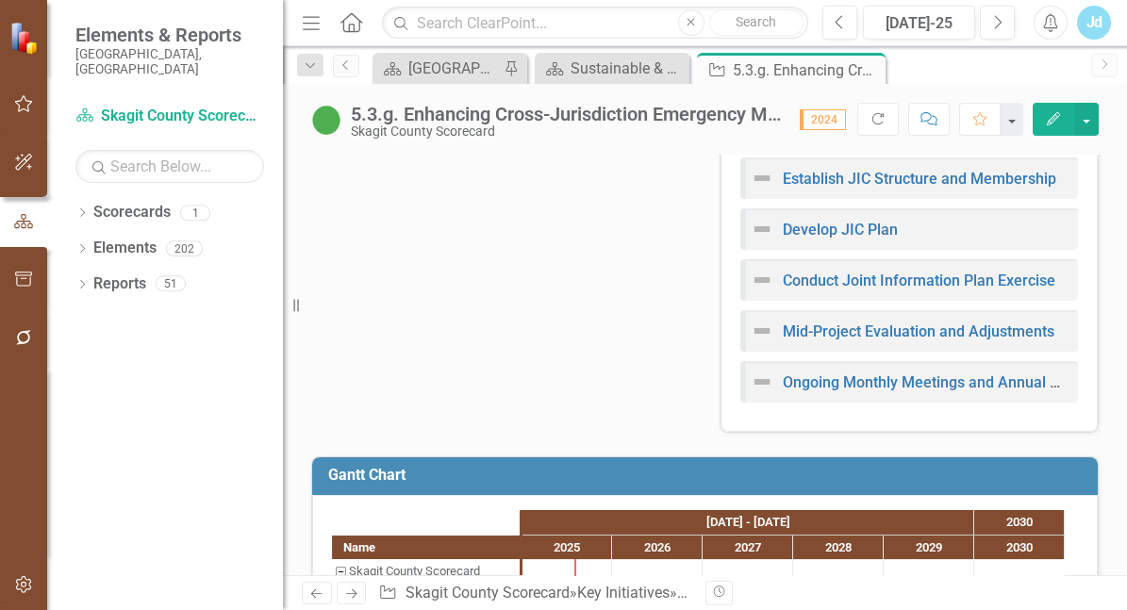
scroll to position [1276, 0]
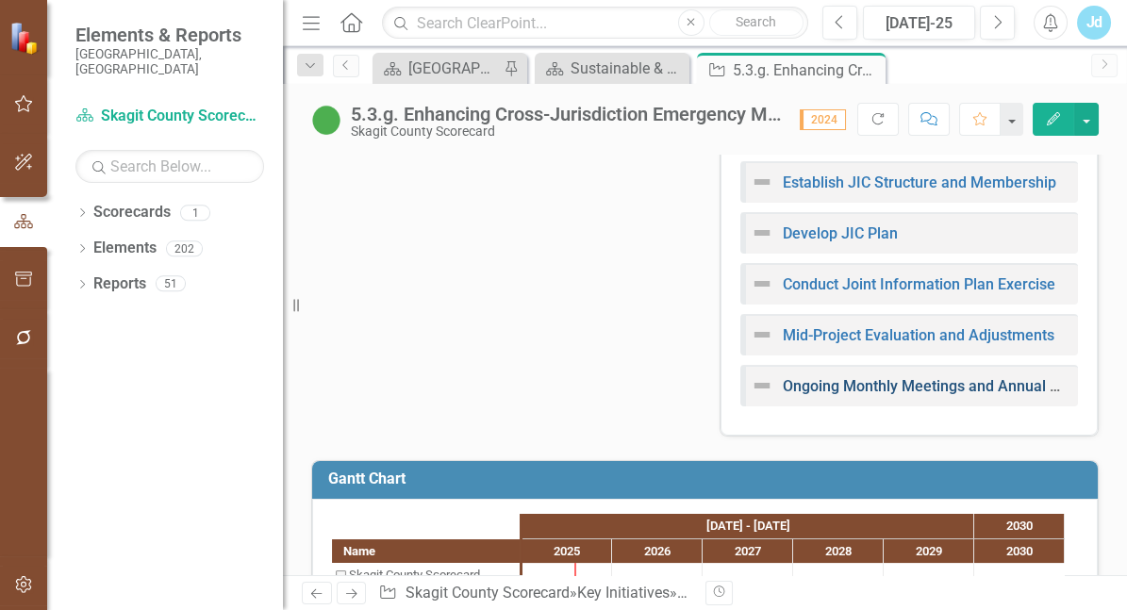
click at [965, 395] on link "Ongoing Monthly Meetings and Annual Review" at bounding box center [940, 386] width 316 height 18
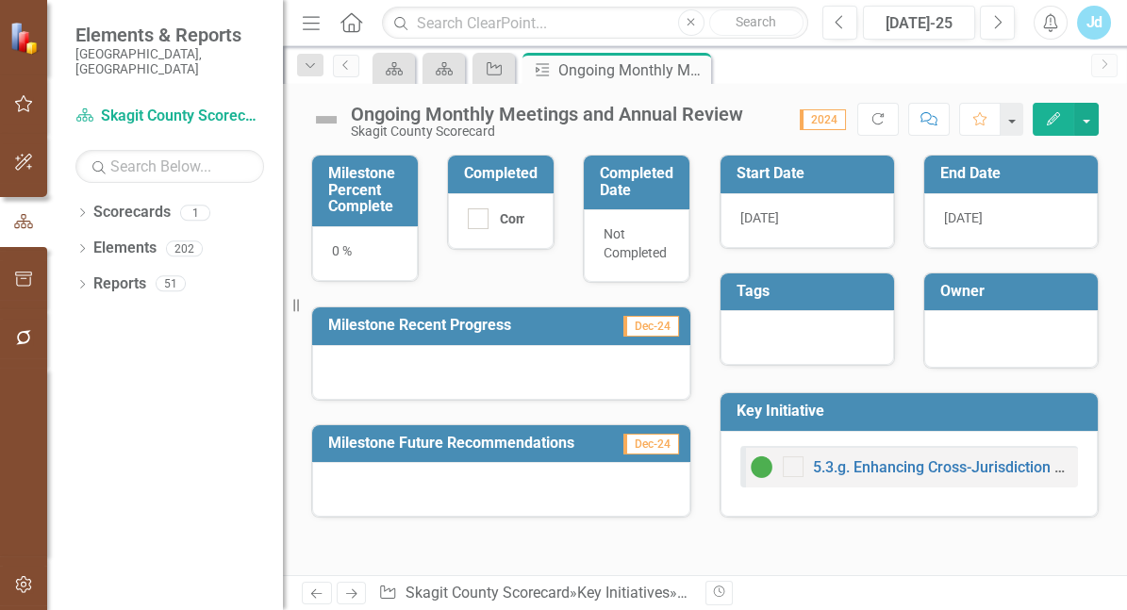
click at [1049, 110] on button "Edit" at bounding box center [1052, 119] width 41 height 33
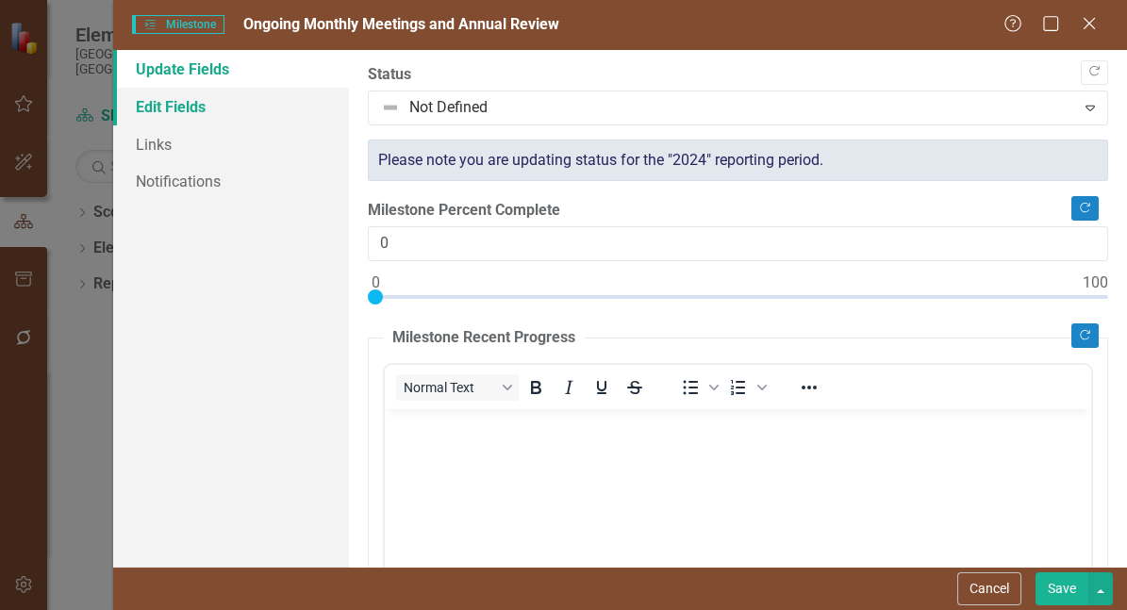
click at [233, 106] on link "Edit Fields" at bounding box center [231, 107] width 236 height 38
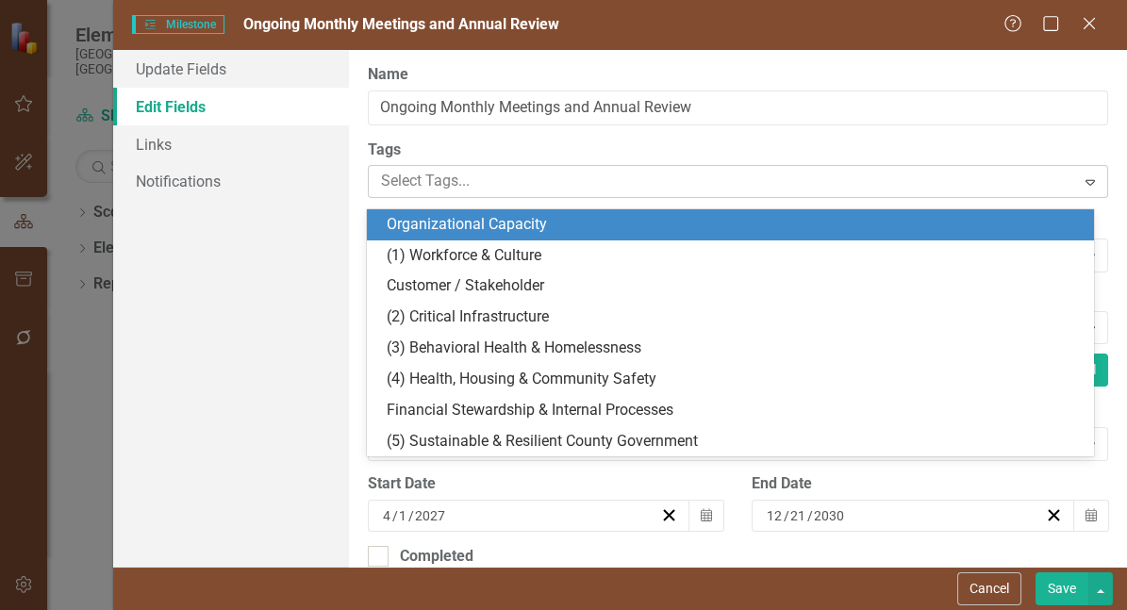
click at [955, 189] on div at bounding box center [723, 181] width 701 height 25
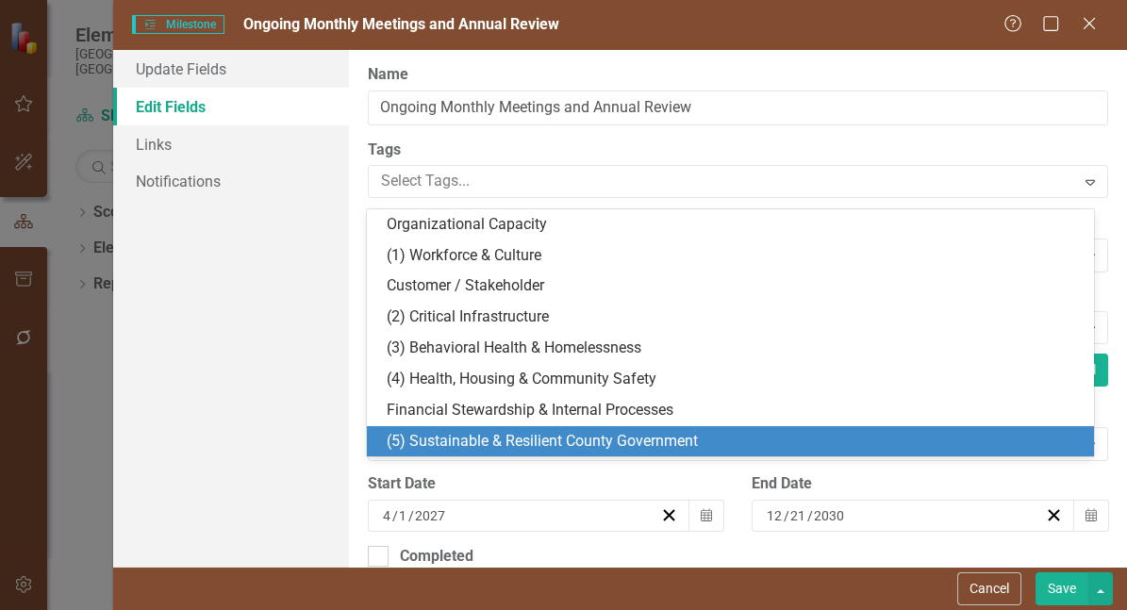
click at [661, 437] on span "(5) Sustainable & Resilient County Government" at bounding box center [541, 441] width 311 height 18
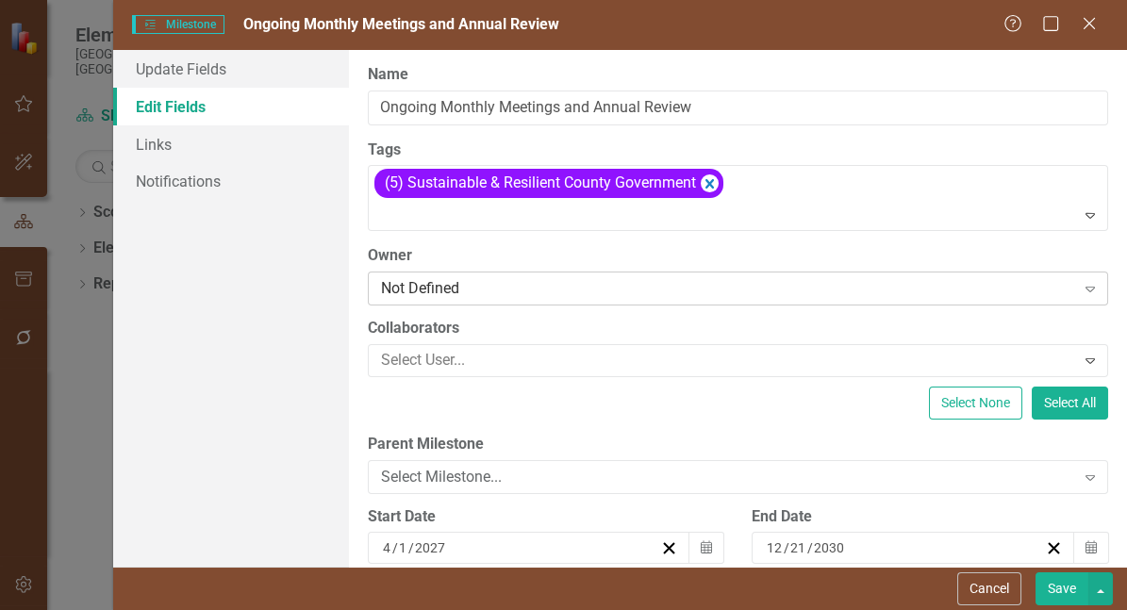
click at [580, 300] on div "Not Defined" at bounding box center [728, 289] width 694 height 22
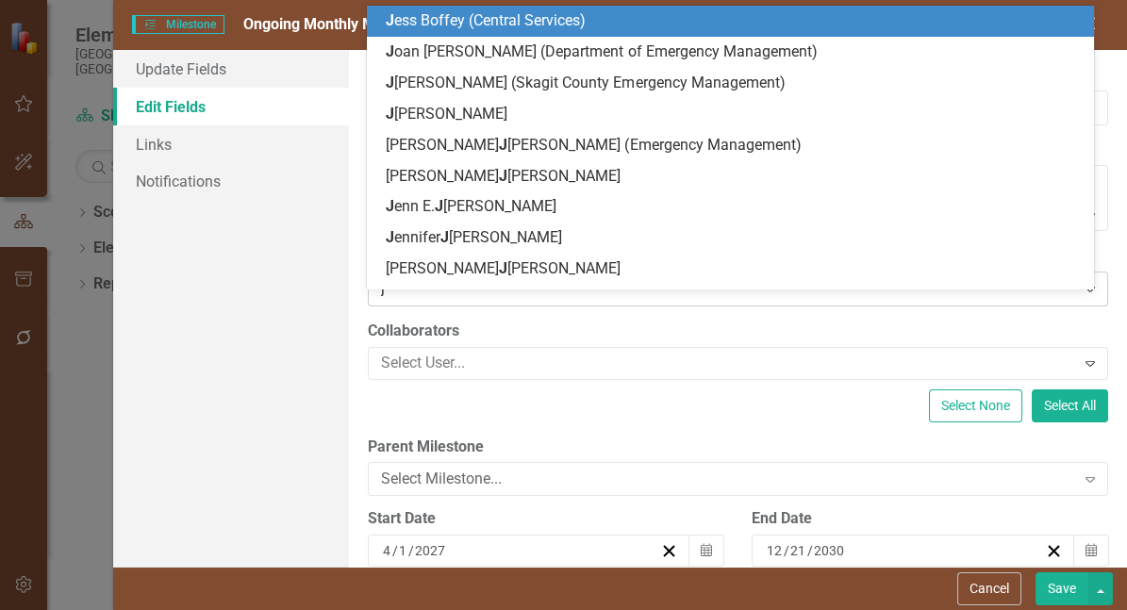
type input "ju"
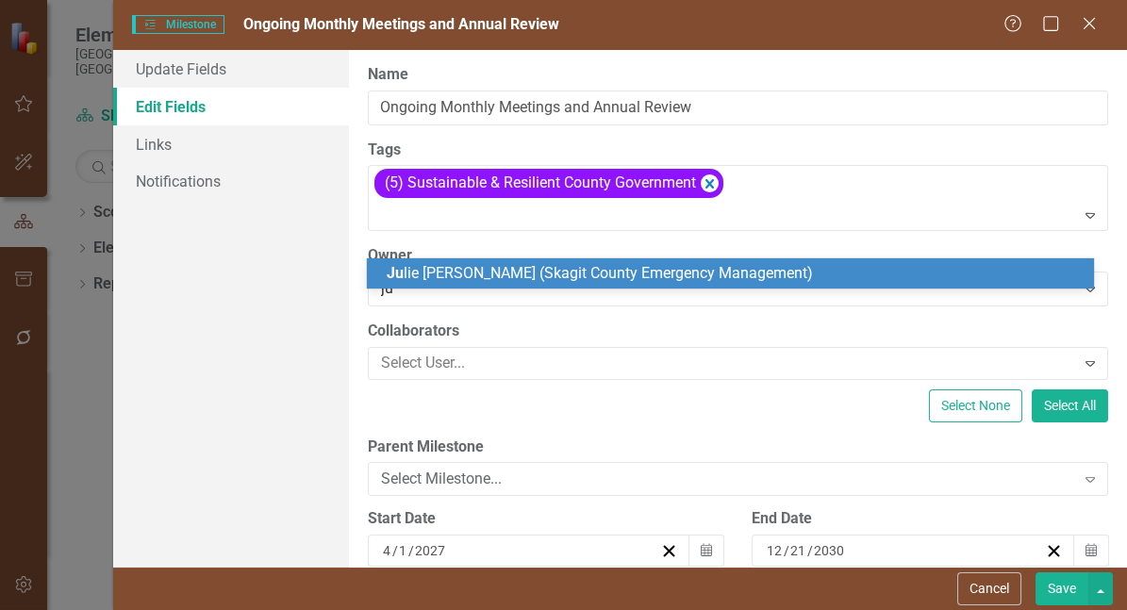
click at [542, 280] on span "Ju lie de Losada (Skagit County Emergency Management)" at bounding box center [599, 273] width 426 height 18
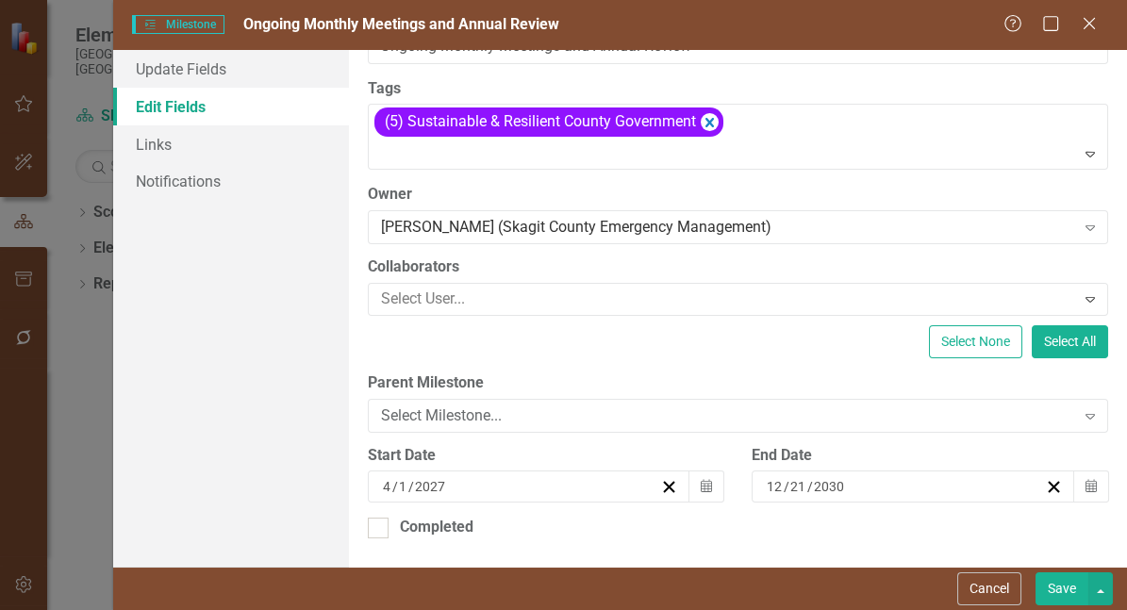
scroll to position [108, 0]
click at [443, 480] on input "2027" at bounding box center [430, 486] width 33 height 19
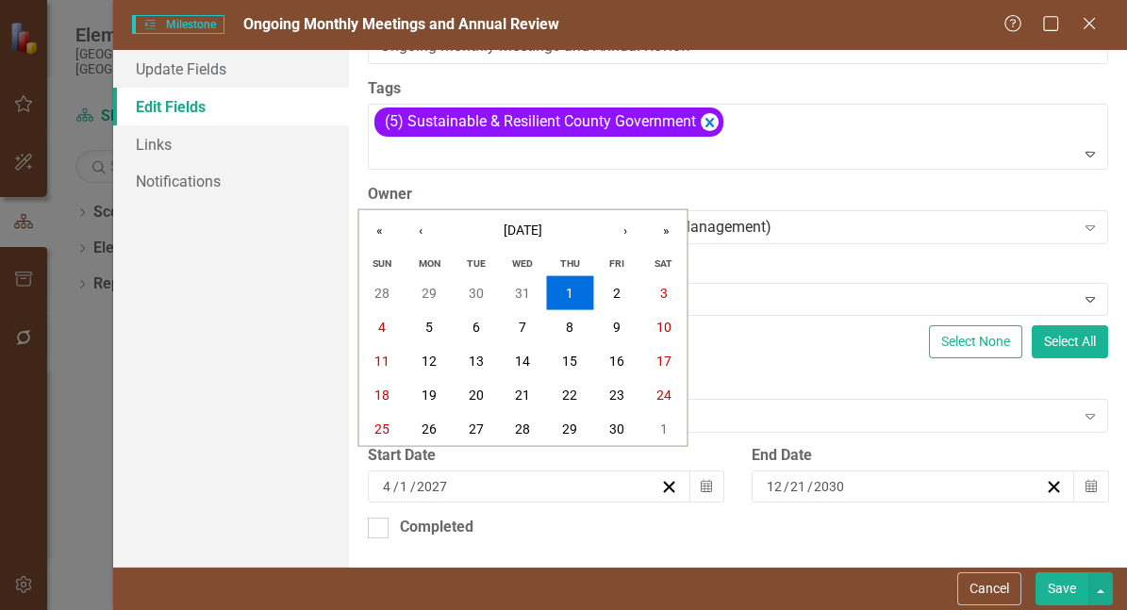
click at [455, 481] on input "2027" at bounding box center [436, 486] width 40 height 19
click at [391, 478] on input "4" at bounding box center [387, 486] width 11 height 19
type input "1"
click at [455, 478] on input "2027" at bounding box center [436, 486] width 40 height 19
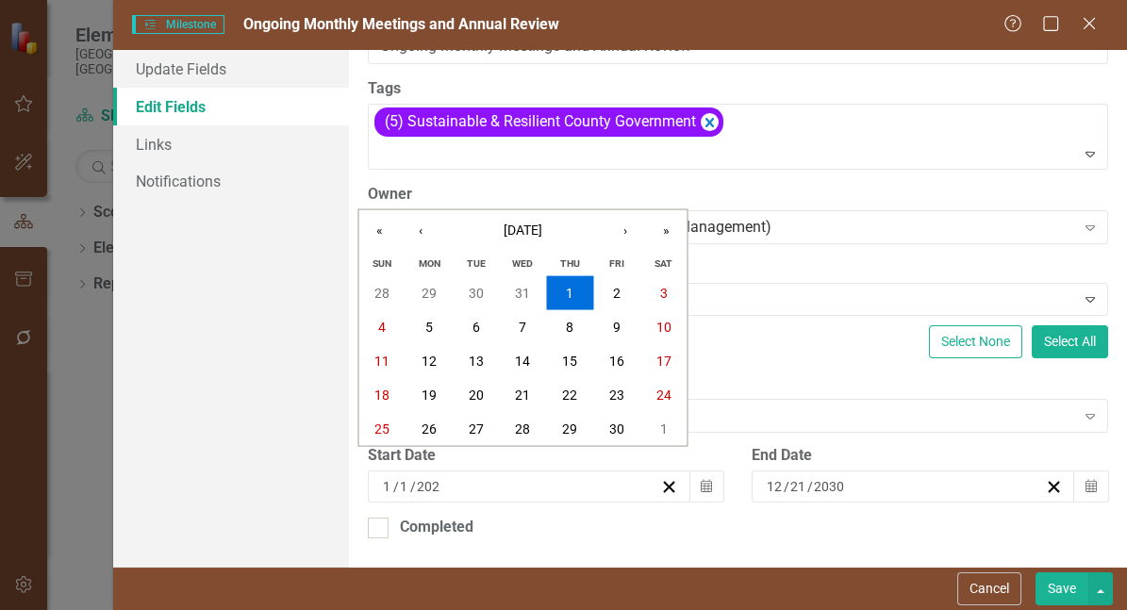
type input "2026"
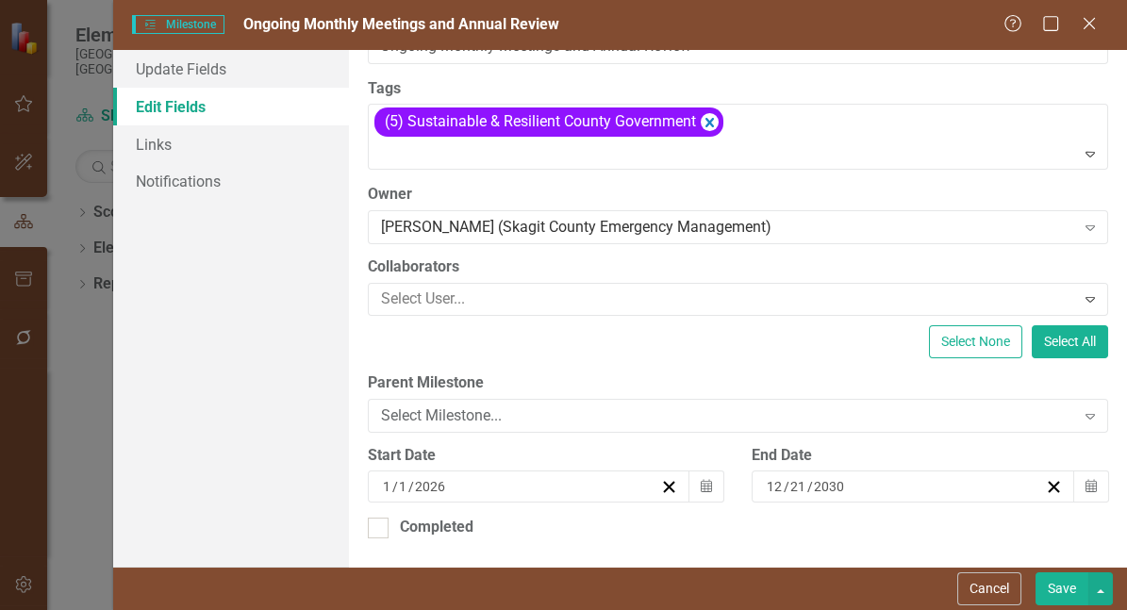
scroll to position [0, 0]
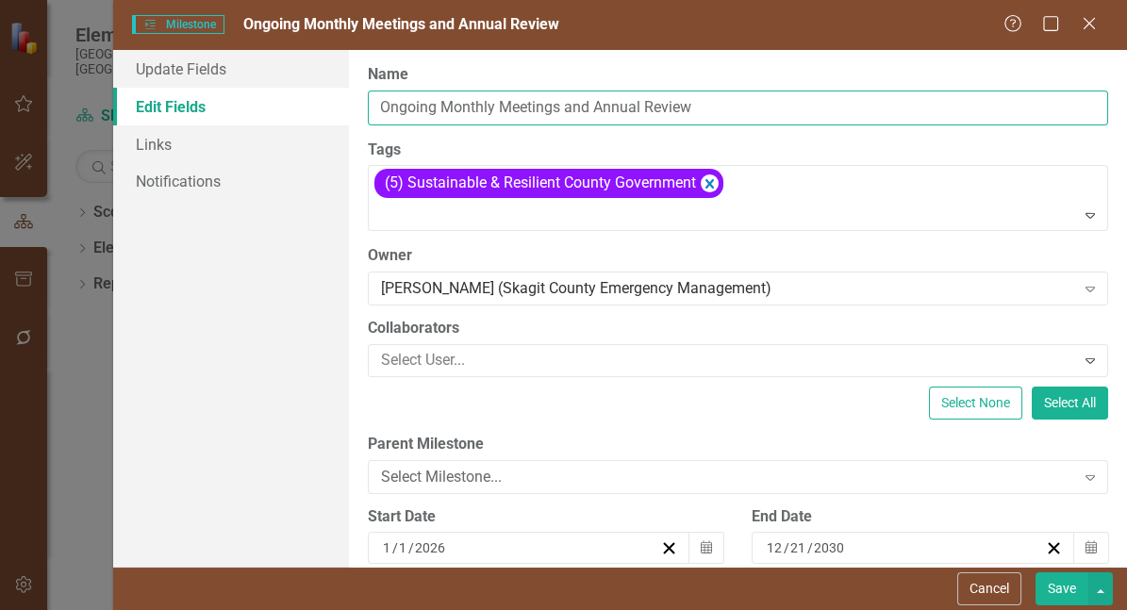
drag, startPoint x: 497, startPoint y: 110, endPoint x: 442, endPoint y: 106, distance: 54.9
click at [442, 106] on input "Ongoing Monthly Meetings and Annual Review" at bounding box center [738, 107] width 741 height 35
type input "Ongoing Quarterly Meetings and Annual Review"
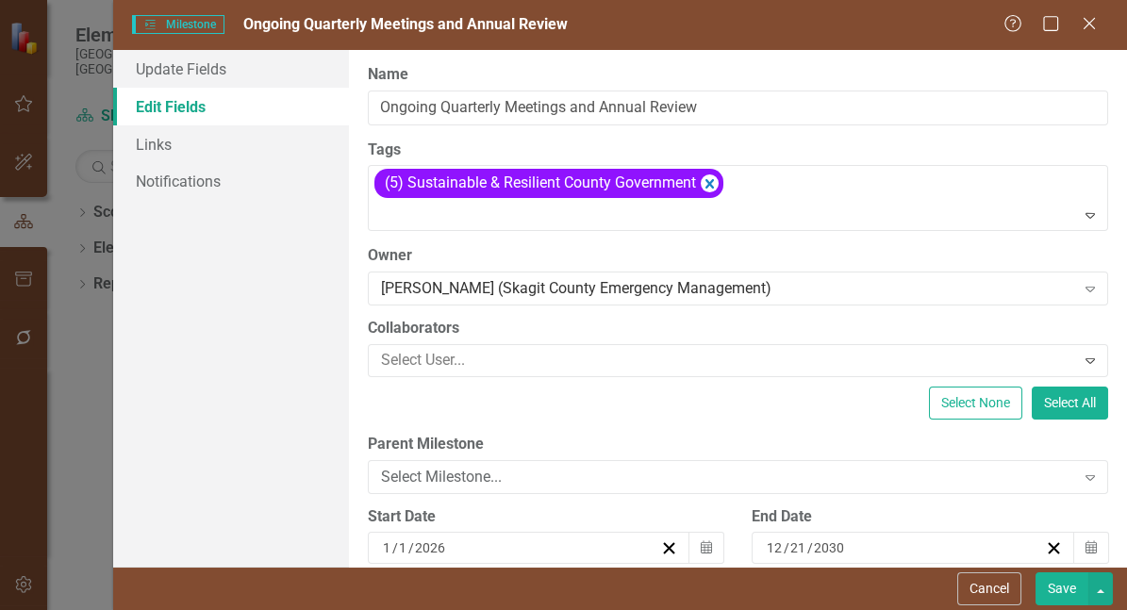
click at [1062, 594] on button "Save" at bounding box center [1061, 588] width 53 height 33
